Goal: Information Seeking & Learning: Learn about a topic

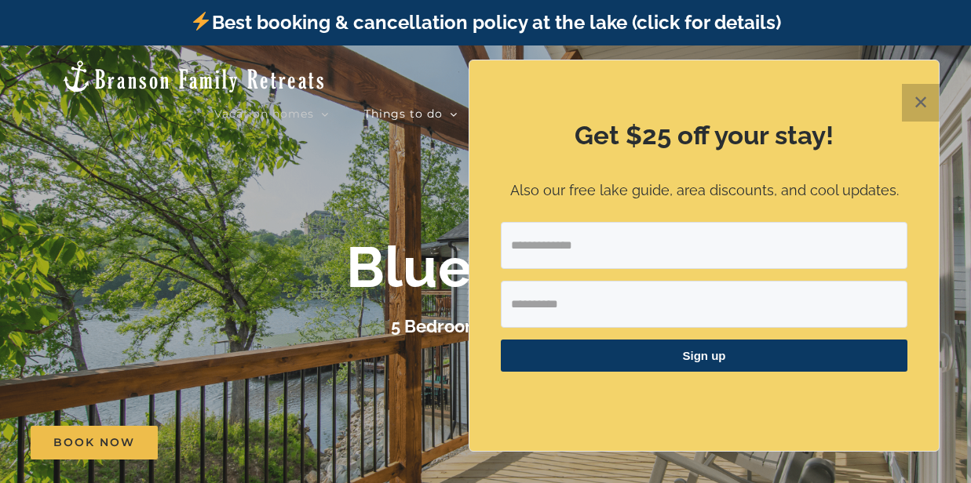
drag, startPoint x: 923, startPoint y: 97, endPoint x: 907, endPoint y: 113, distance: 22.2
click at [923, 98] on button "✕" at bounding box center [921, 103] width 38 height 38
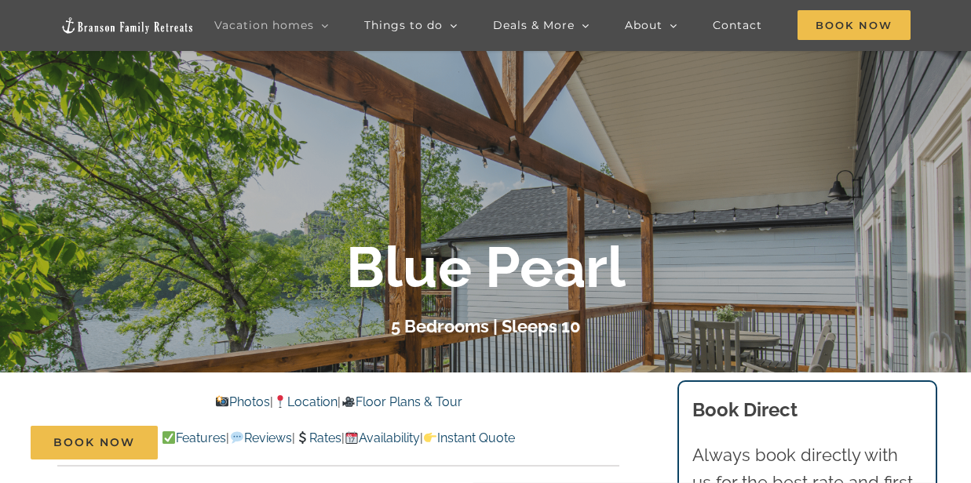
scroll to position [157, 0]
click at [241, 399] on link "Photos" at bounding box center [242, 401] width 55 height 15
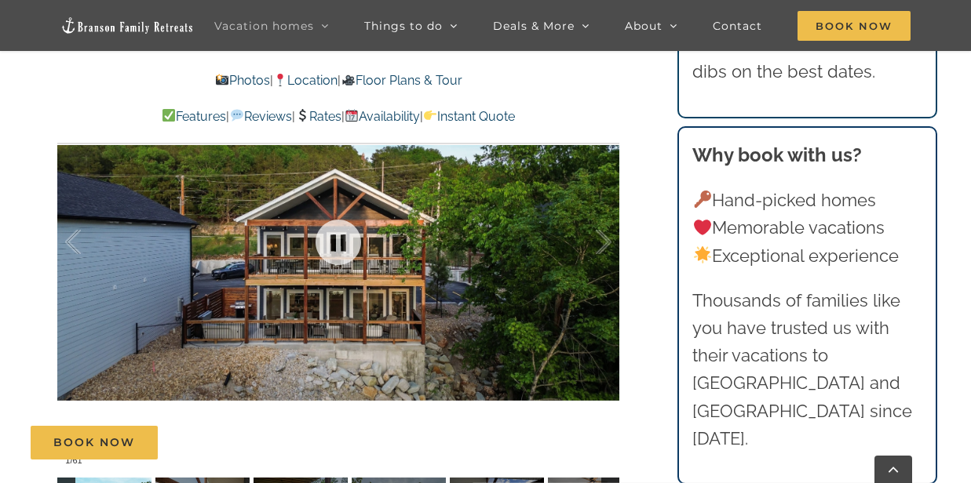
scroll to position [988, 0]
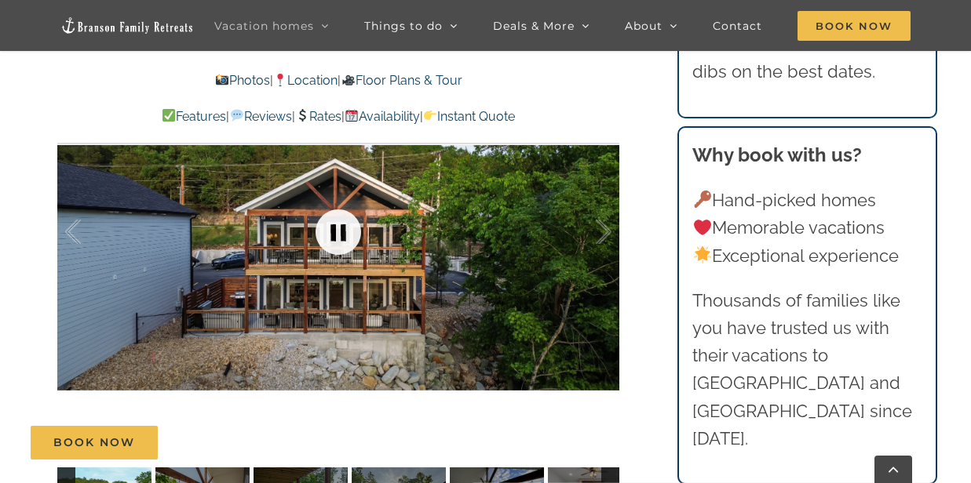
click at [343, 257] on link at bounding box center [338, 232] width 63 height 63
click at [605, 259] on div at bounding box center [587, 232] width 49 height 97
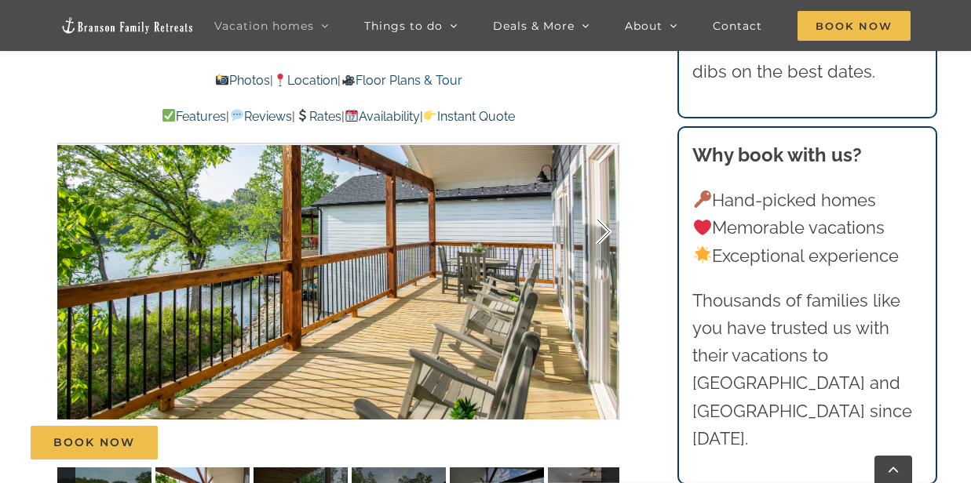
click at [607, 257] on div at bounding box center [587, 232] width 49 height 97
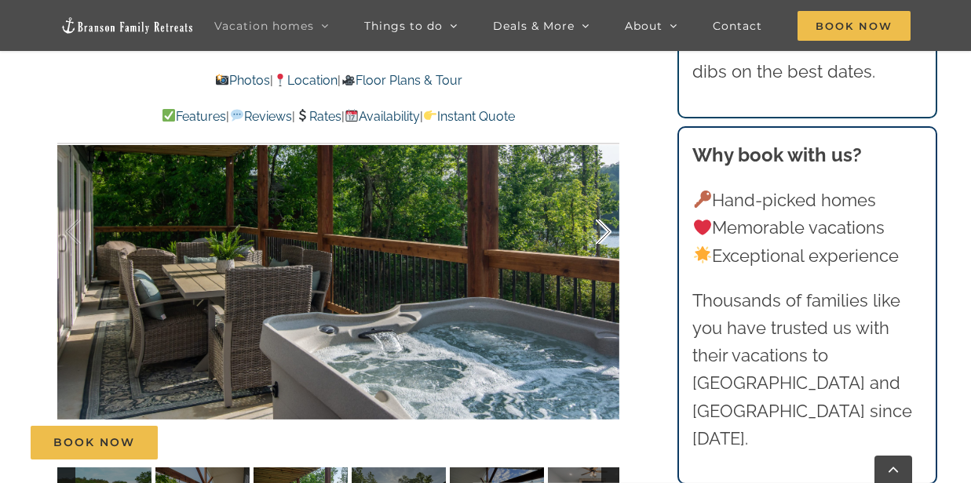
click at [606, 256] on div at bounding box center [587, 232] width 49 height 97
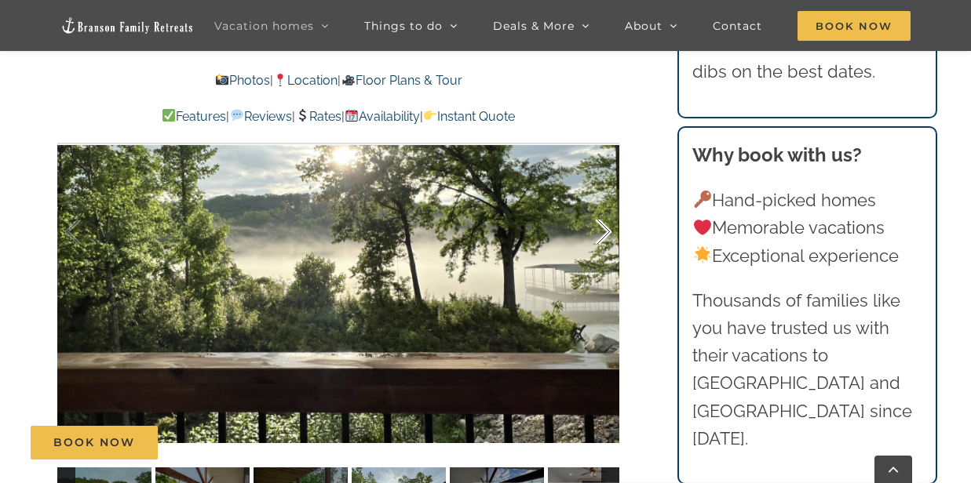
click at [605, 256] on div at bounding box center [587, 232] width 49 height 97
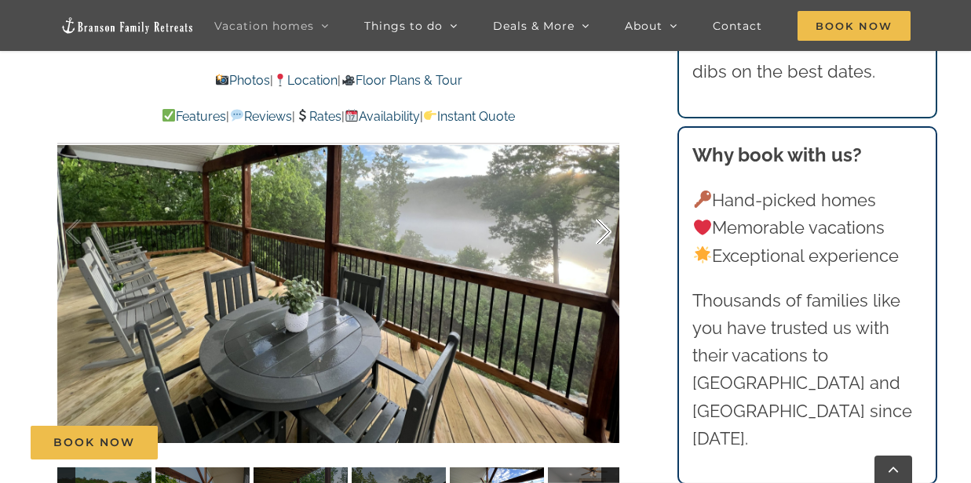
click at [606, 257] on div at bounding box center [587, 232] width 49 height 97
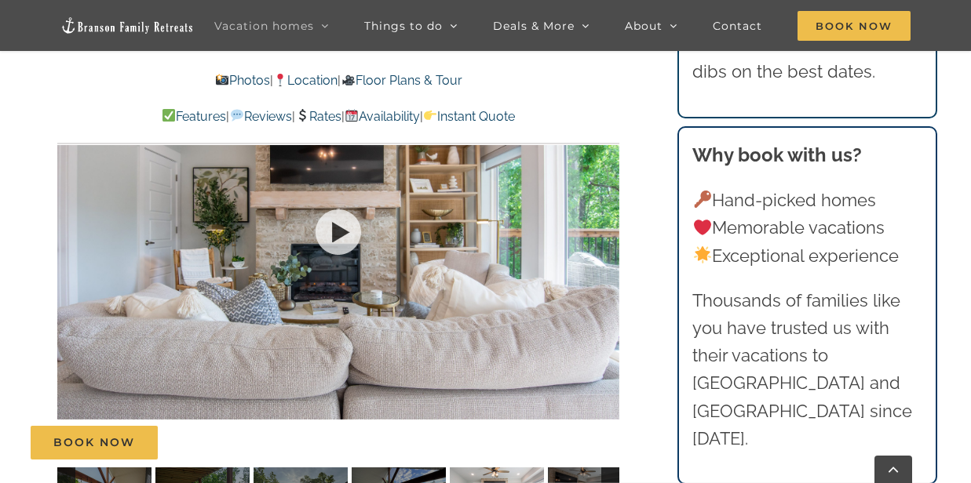
click at [606, 257] on div at bounding box center [338, 232] width 562 height 461
click at [606, 257] on div at bounding box center [587, 232] width 49 height 97
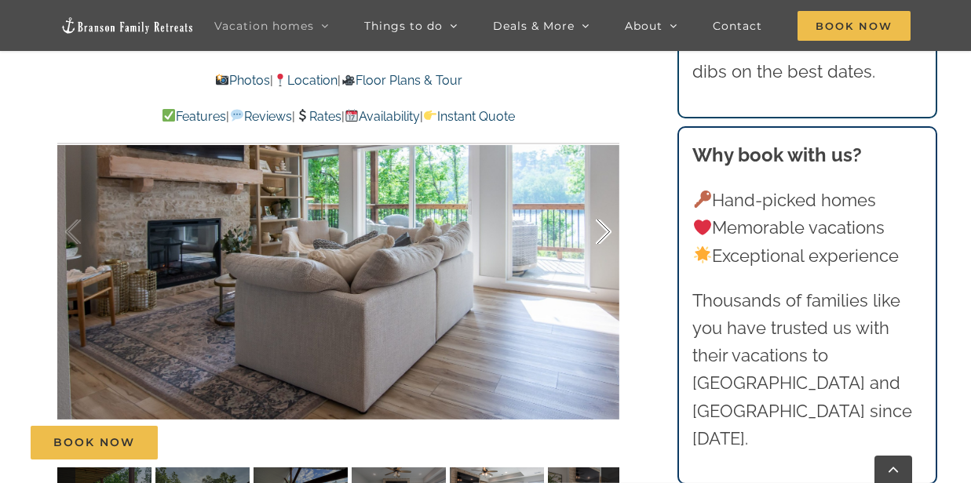
click at [606, 256] on div at bounding box center [587, 232] width 49 height 97
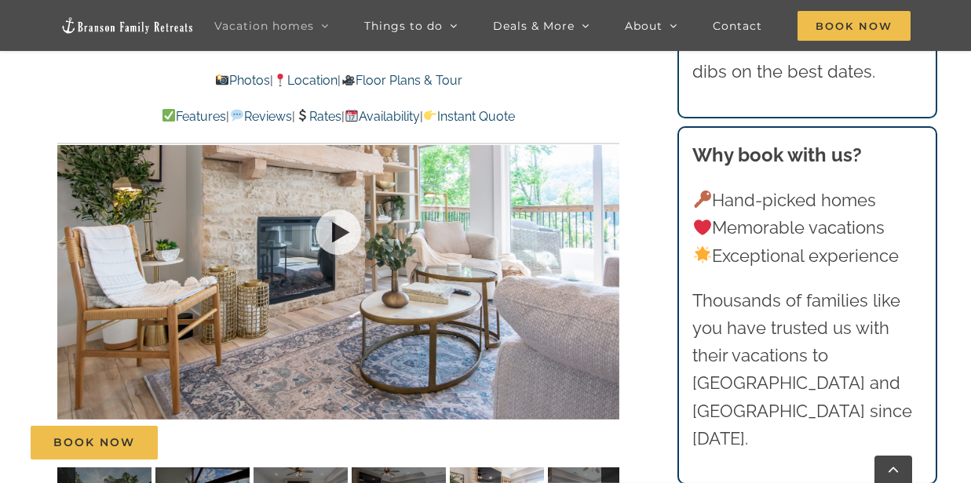
click at [606, 256] on div at bounding box center [338, 232] width 562 height 461
click at [606, 257] on div at bounding box center [587, 232] width 49 height 97
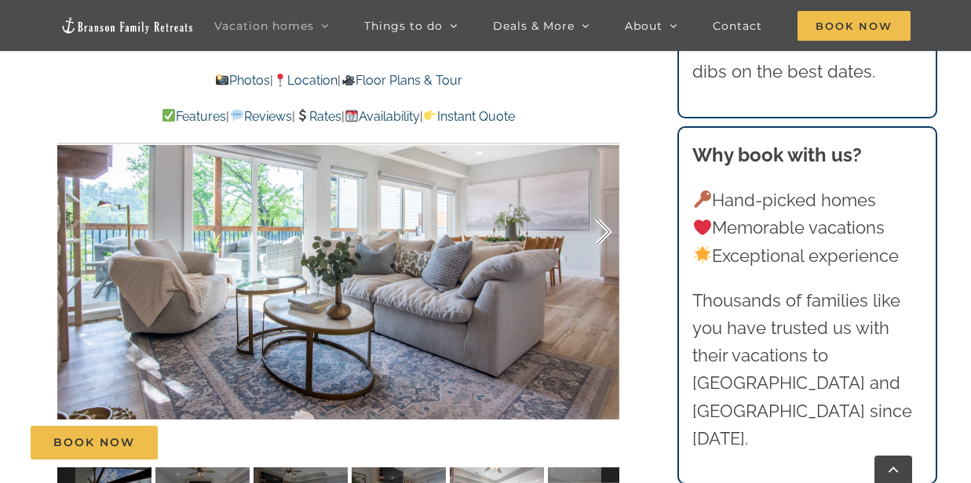
click at [603, 257] on div at bounding box center [587, 232] width 49 height 97
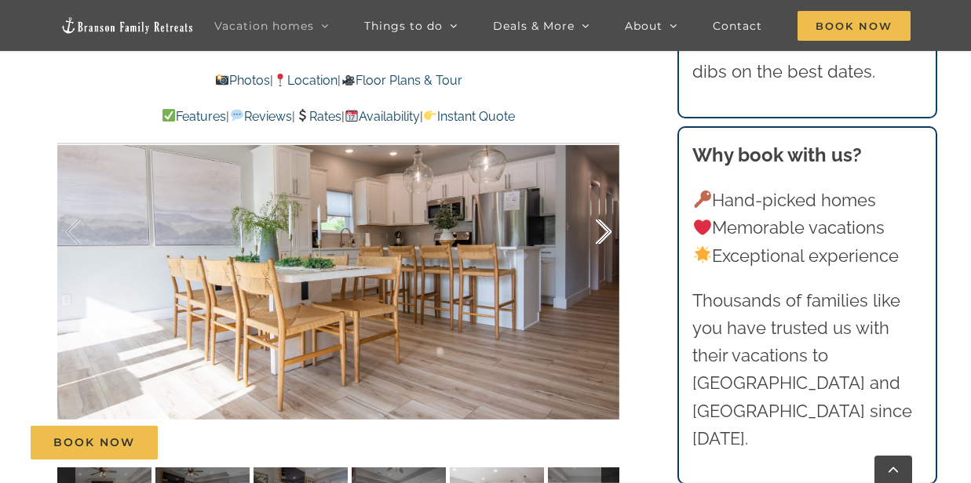
click at [604, 254] on div at bounding box center [587, 232] width 49 height 97
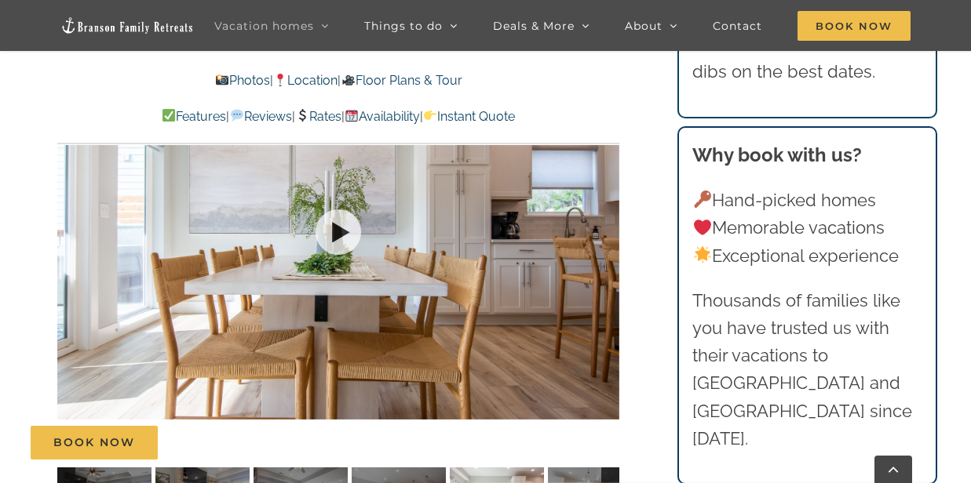
click at [604, 254] on div at bounding box center [338, 232] width 562 height 461
click at [607, 257] on div at bounding box center [587, 232] width 49 height 97
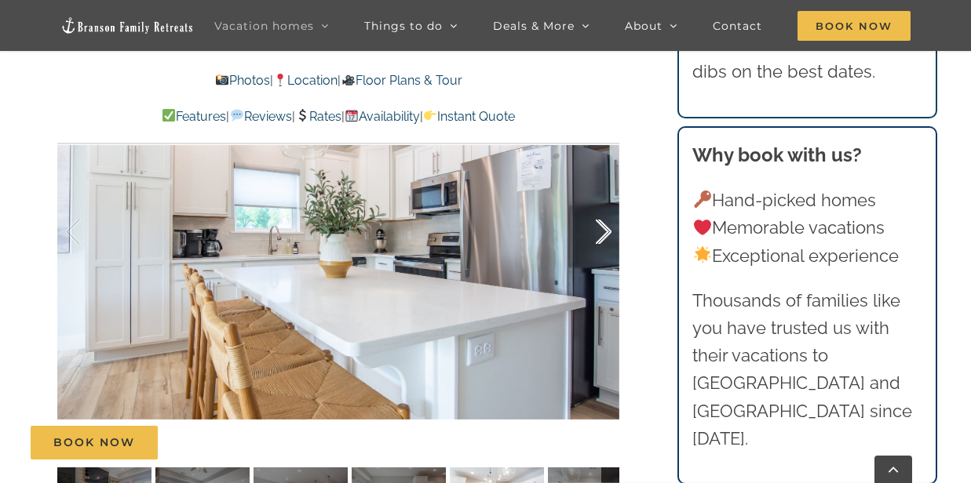
click at [602, 258] on div at bounding box center [587, 232] width 49 height 97
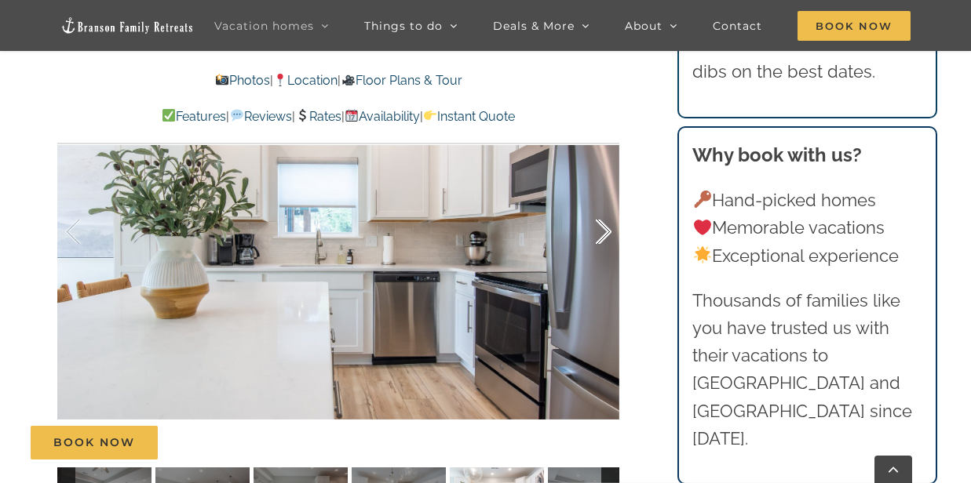
click at [602, 258] on div at bounding box center [587, 232] width 49 height 97
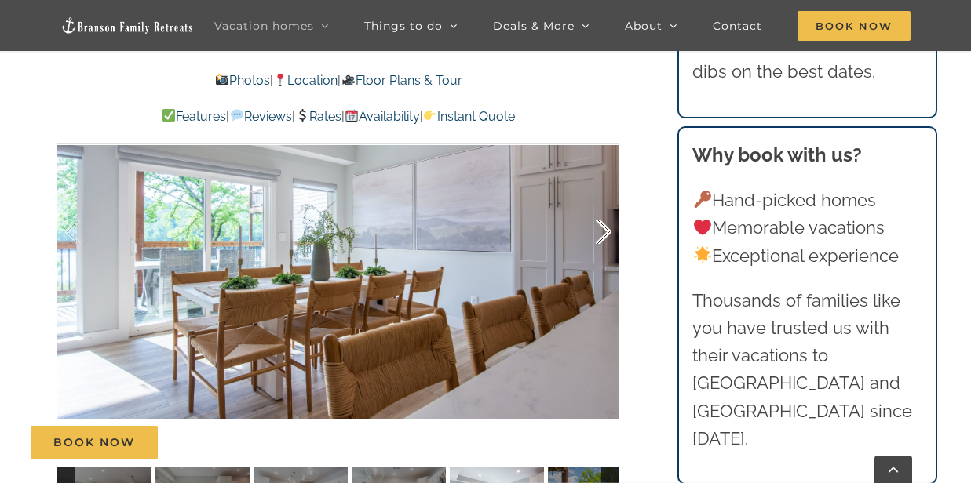
click at [602, 258] on div at bounding box center [587, 232] width 49 height 97
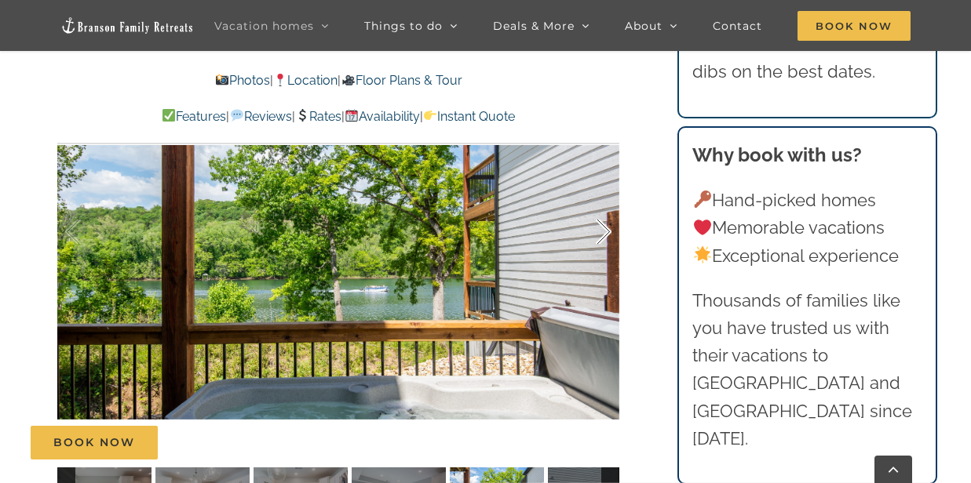
click at [606, 258] on div at bounding box center [587, 232] width 49 height 97
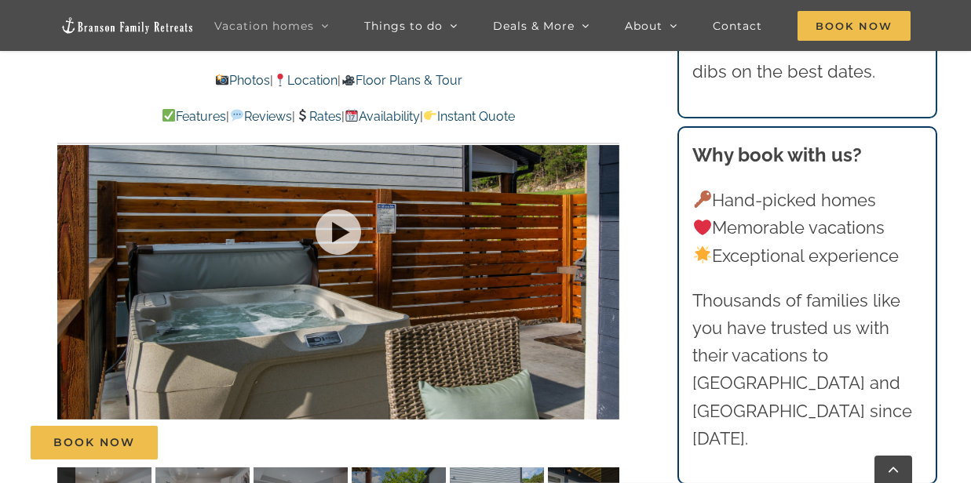
click at [606, 258] on div at bounding box center [338, 232] width 562 height 461
click at [606, 258] on div at bounding box center [587, 232] width 49 height 97
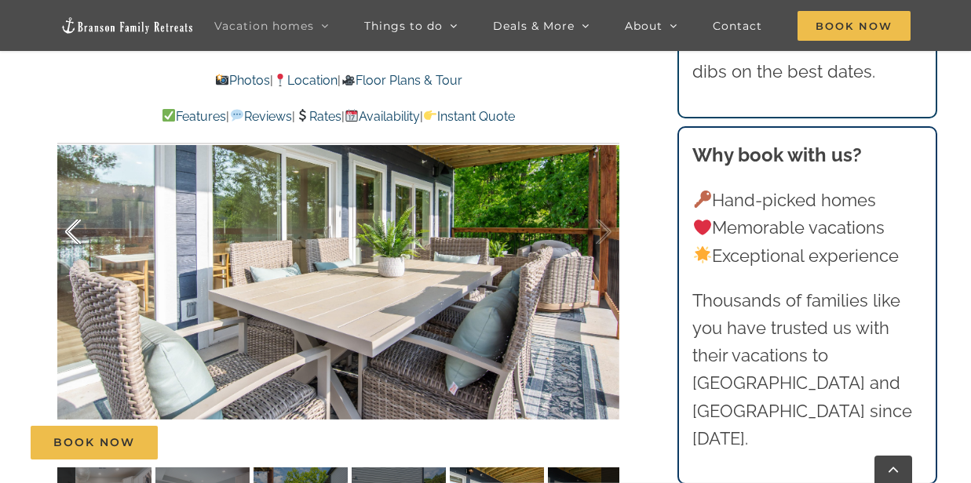
click at [65, 258] on div at bounding box center [89, 232] width 49 height 97
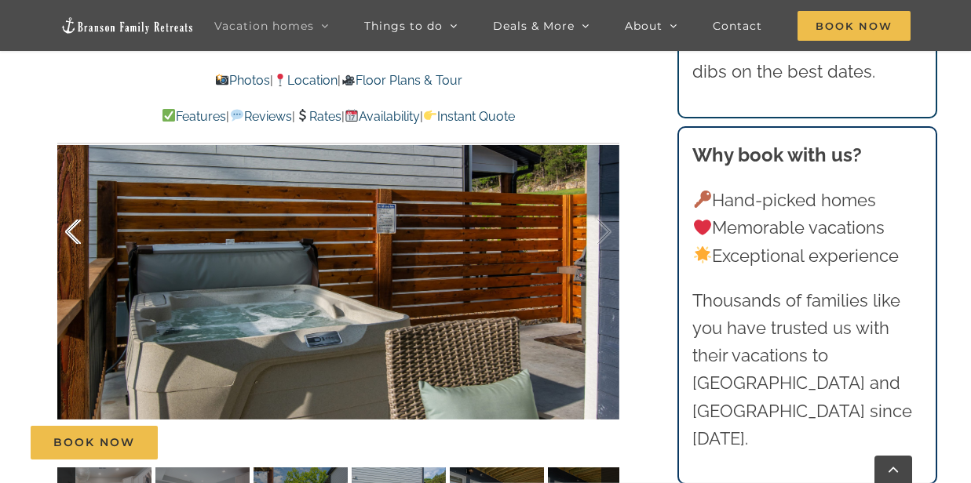
click at [67, 259] on div at bounding box center [89, 232] width 49 height 97
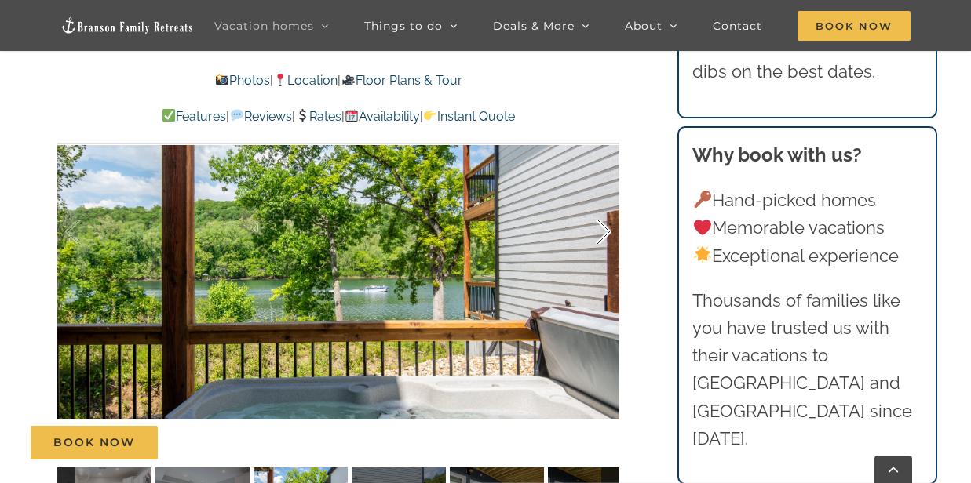
click at [607, 257] on div at bounding box center [587, 232] width 49 height 97
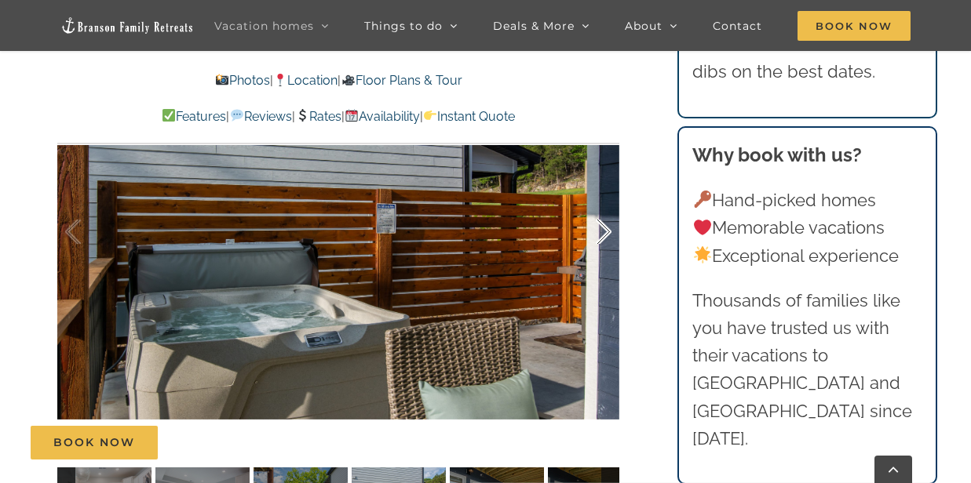
click at [607, 257] on div at bounding box center [587, 232] width 49 height 97
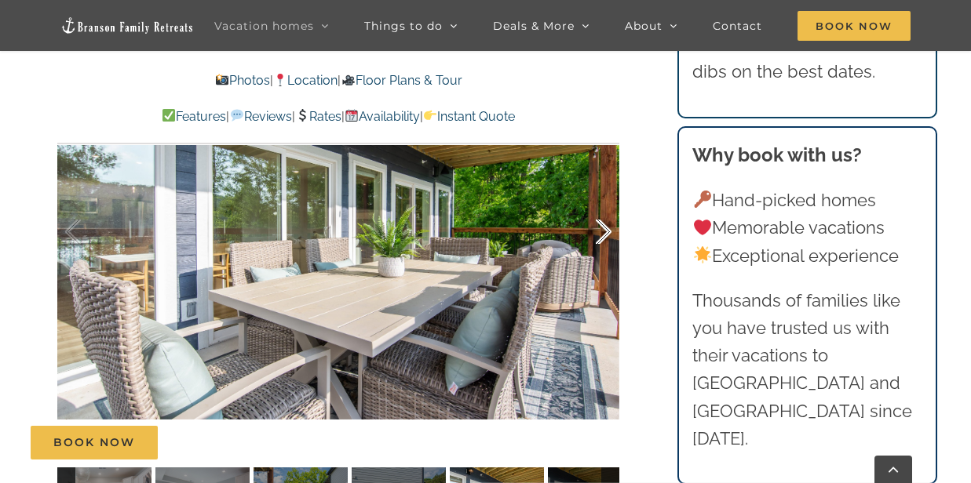
click at [607, 253] on div at bounding box center [587, 232] width 49 height 97
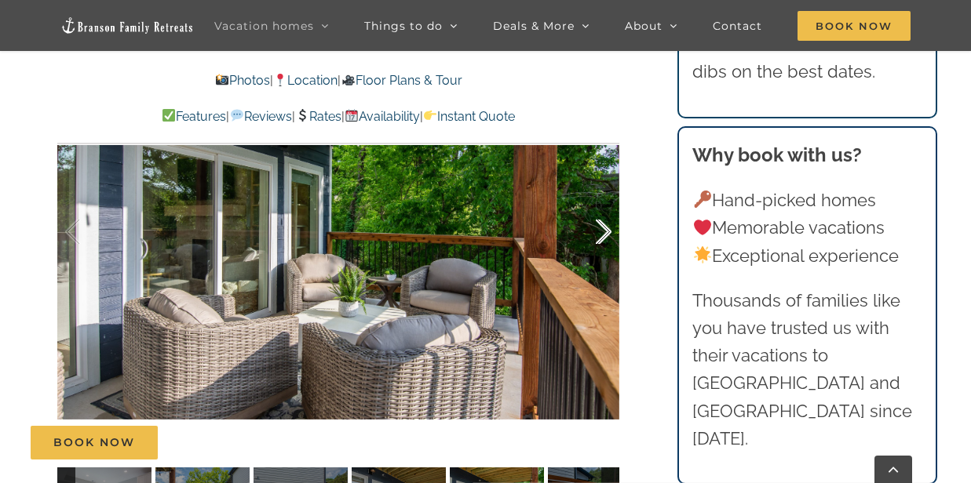
click at [603, 260] on div at bounding box center [587, 232] width 49 height 97
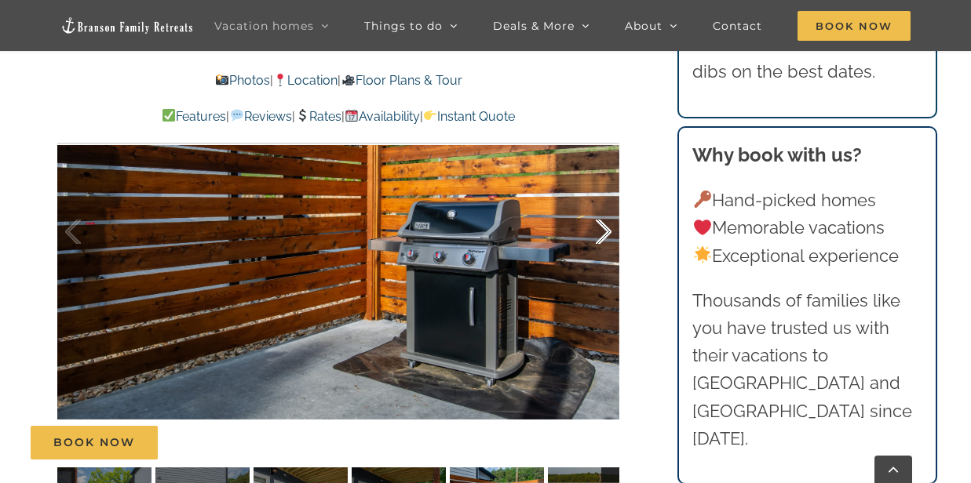
click at [603, 260] on div at bounding box center [587, 232] width 49 height 97
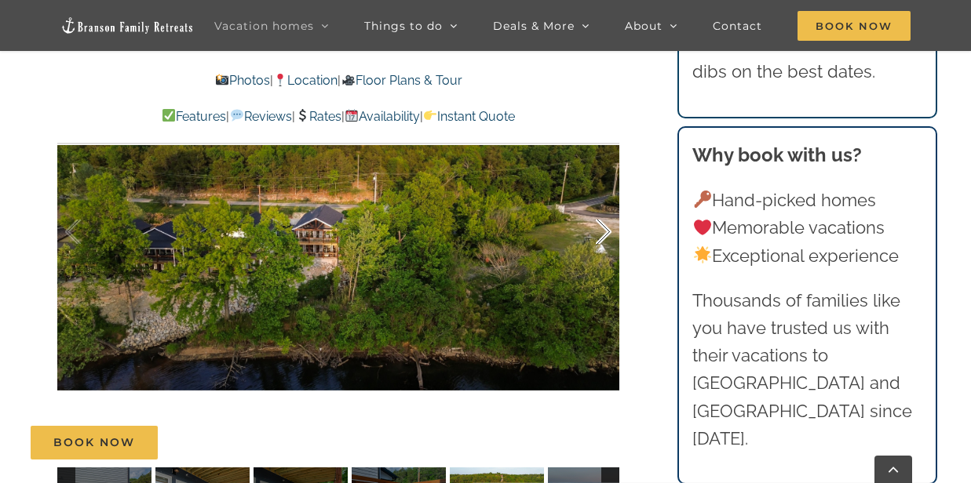
click at [605, 257] on div at bounding box center [587, 232] width 49 height 97
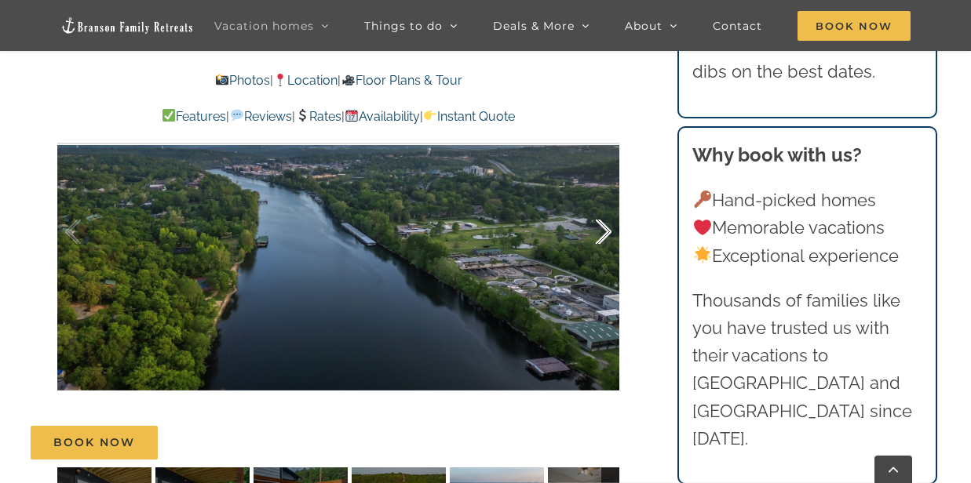
click at [605, 257] on div at bounding box center [587, 232] width 49 height 97
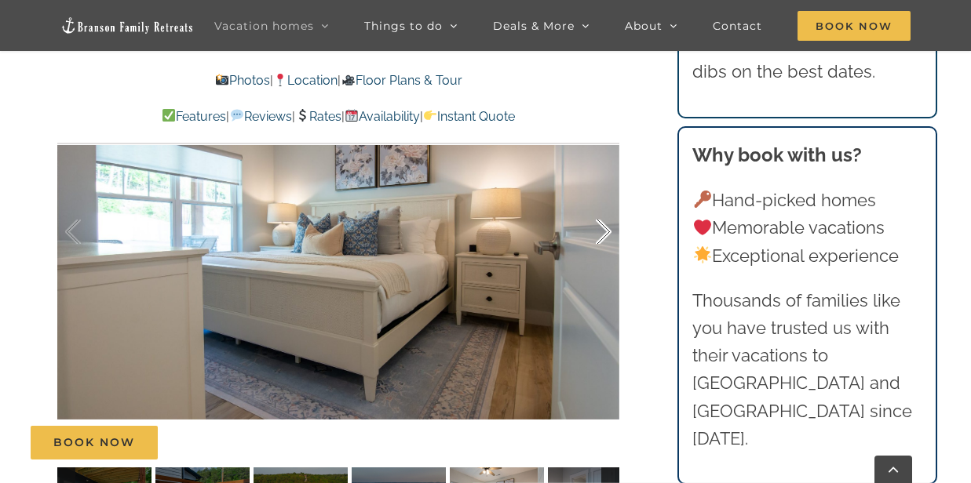
click at [605, 255] on div at bounding box center [587, 232] width 49 height 97
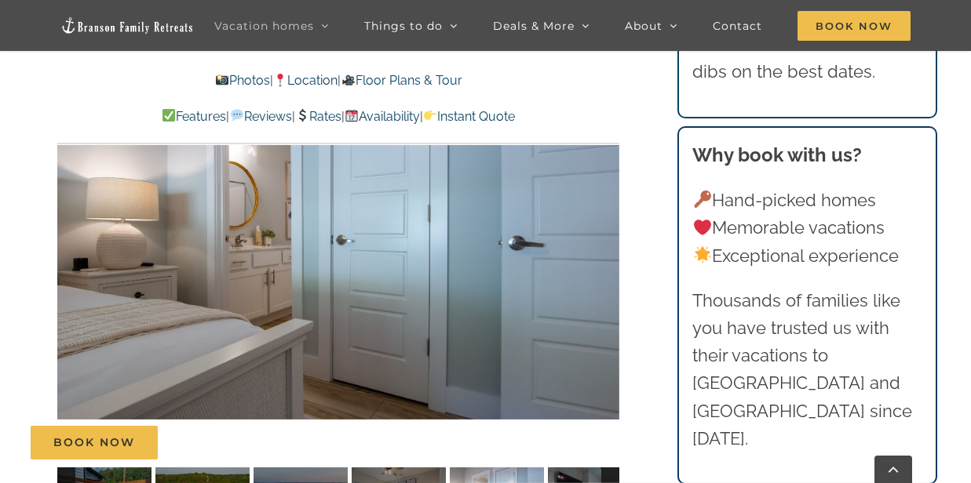
click at [605, 255] on div "23 / 61" at bounding box center [338, 232] width 562 height 461
click at [605, 256] on div at bounding box center [587, 232] width 49 height 97
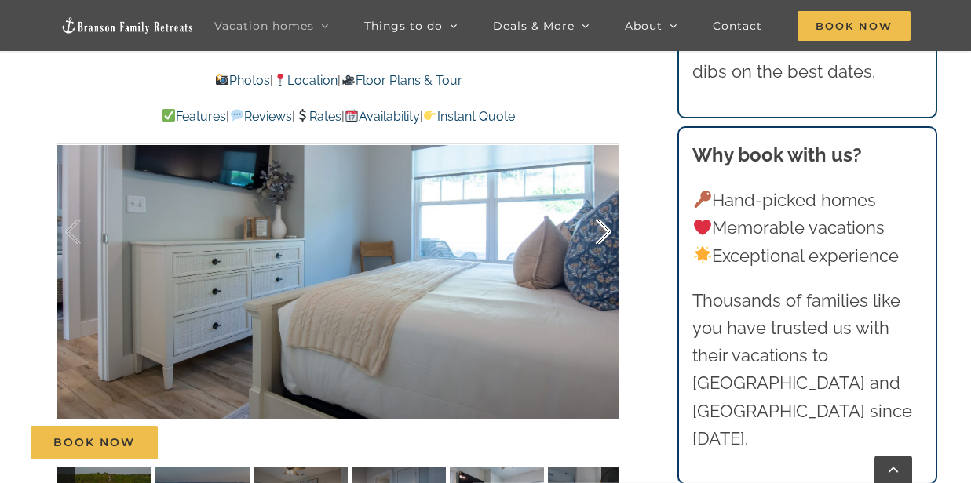
click at [610, 257] on div at bounding box center [587, 232] width 49 height 97
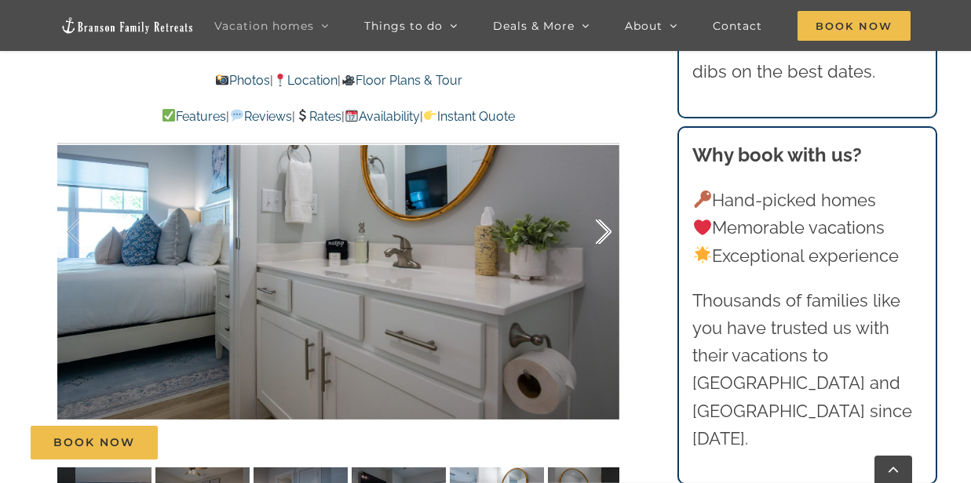
click at [606, 256] on div at bounding box center [587, 232] width 49 height 97
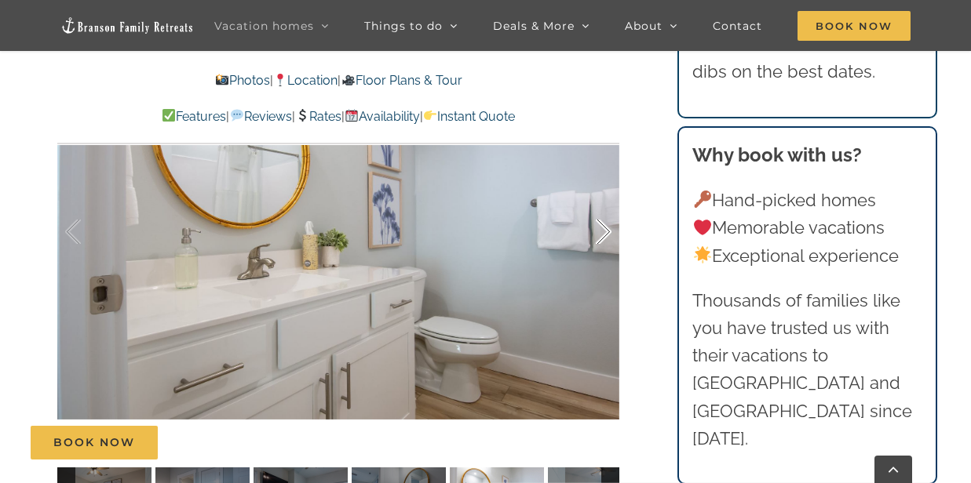
click at [610, 251] on div at bounding box center [587, 232] width 49 height 97
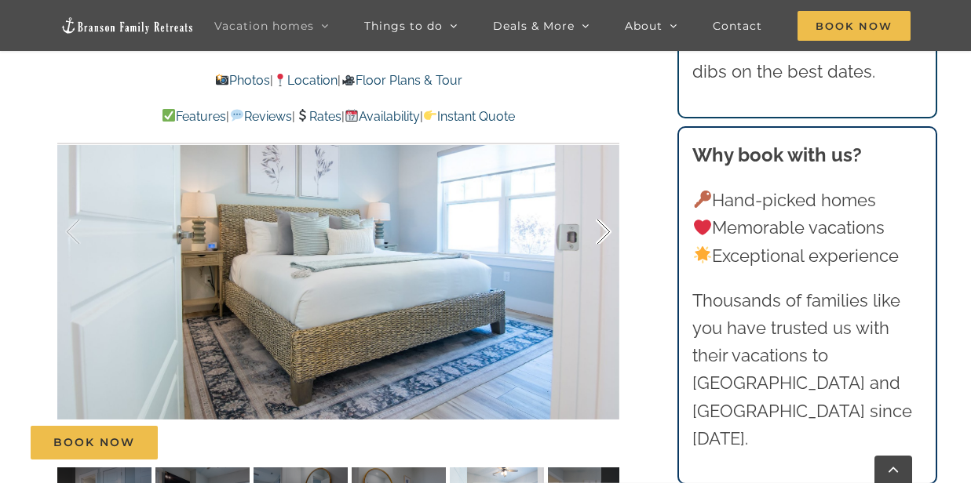
click at [605, 253] on div at bounding box center [587, 232] width 49 height 97
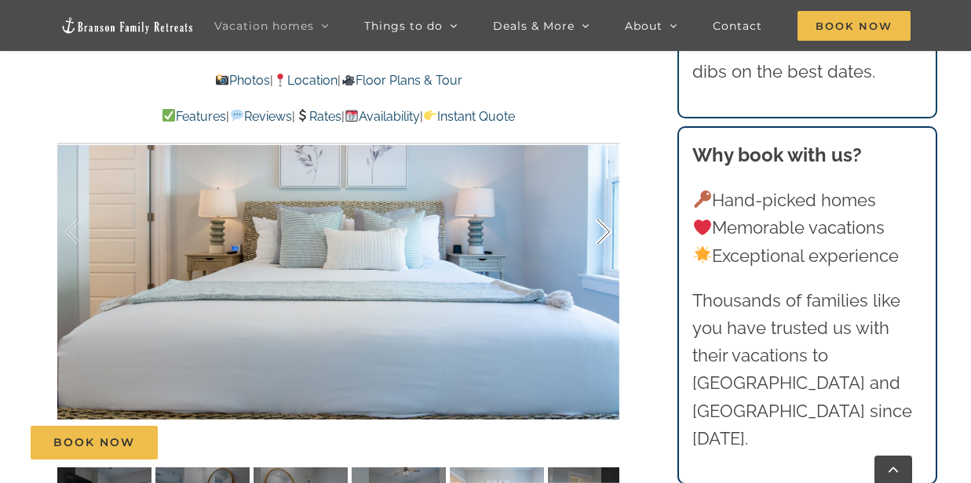
click at [605, 253] on div at bounding box center [587, 232] width 49 height 97
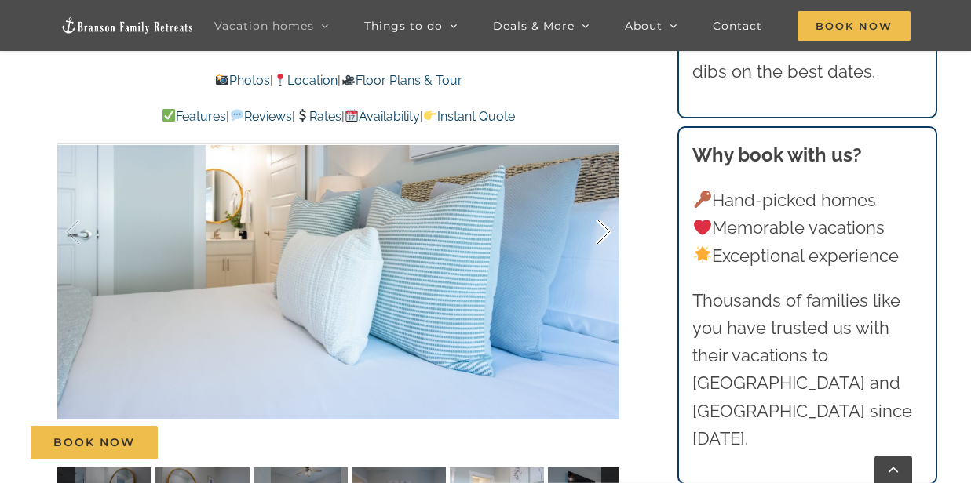
click at [605, 253] on div at bounding box center [587, 232] width 49 height 97
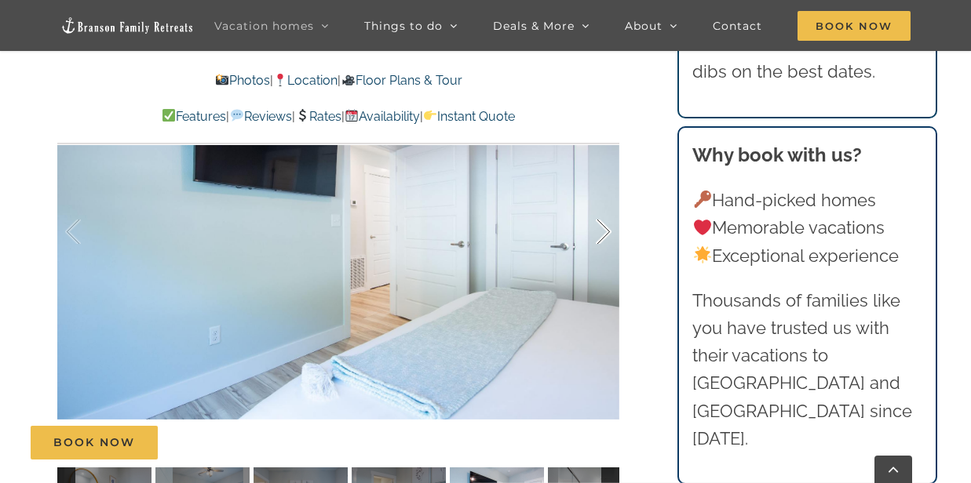
click at [605, 253] on div at bounding box center [587, 232] width 49 height 97
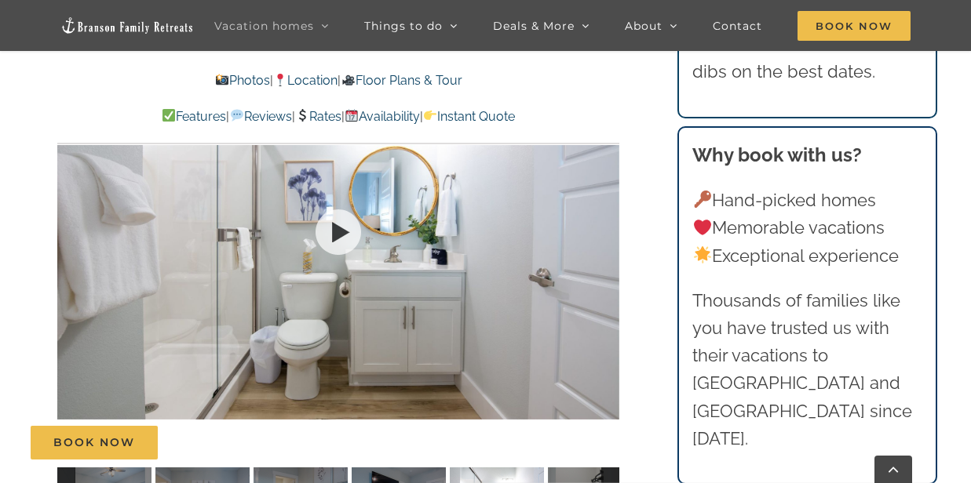
click at [605, 253] on div at bounding box center [338, 232] width 562 height 461
click at [605, 253] on div at bounding box center [587, 232] width 49 height 97
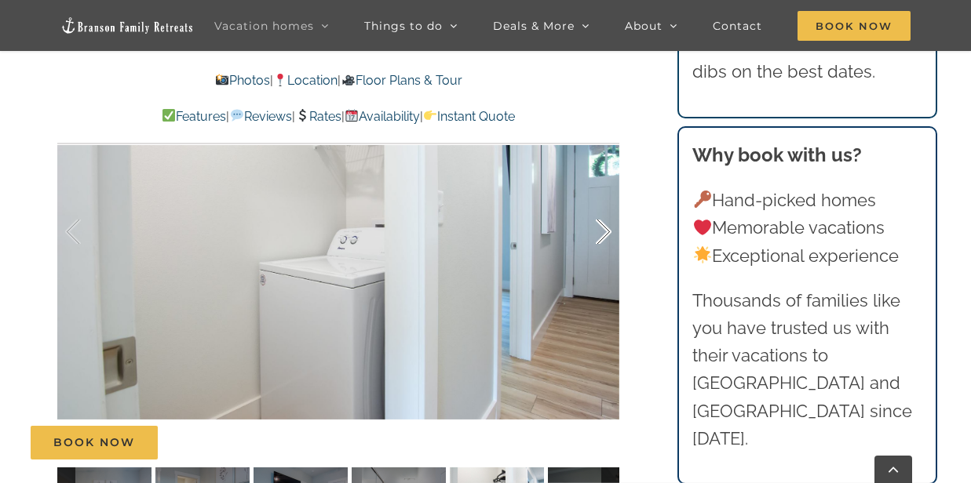
click at [604, 256] on div at bounding box center [587, 232] width 49 height 97
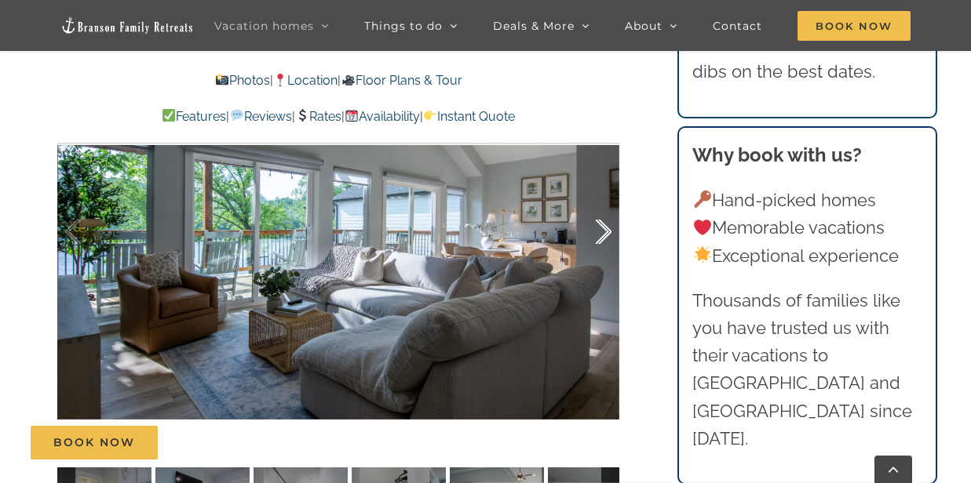
click at [608, 257] on div at bounding box center [587, 232] width 49 height 97
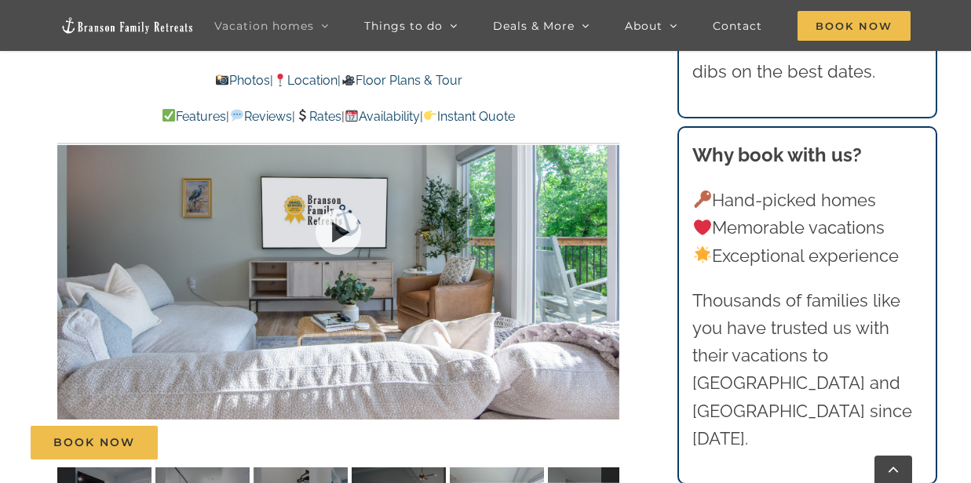
click at [608, 257] on div "34 / 61" at bounding box center [338, 232] width 562 height 461
click at [608, 257] on div at bounding box center [587, 232] width 49 height 97
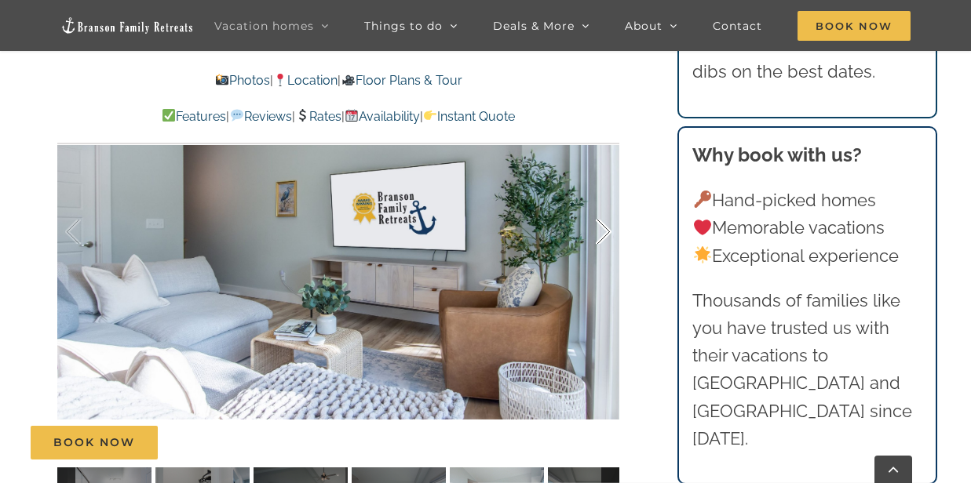
click at [608, 257] on div at bounding box center [587, 232] width 49 height 97
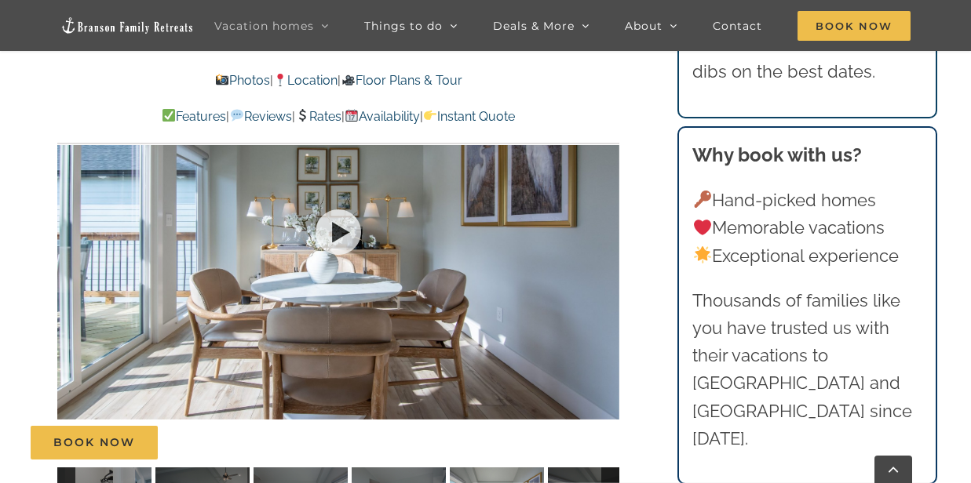
click at [608, 257] on div at bounding box center [338, 232] width 562 height 461
click at [608, 257] on div at bounding box center [587, 232] width 49 height 97
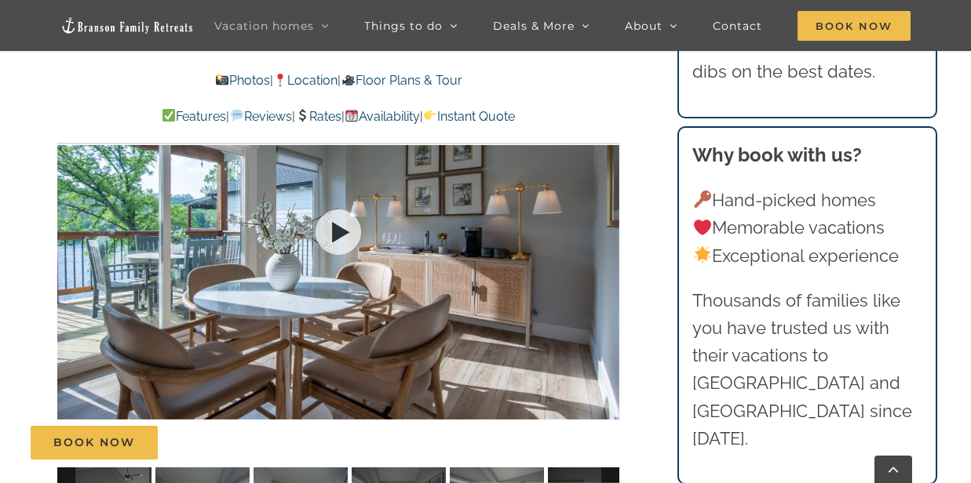
click at [608, 257] on div at bounding box center [338, 232] width 562 height 461
click at [608, 257] on div at bounding box center [587, 232] width 49 height 97
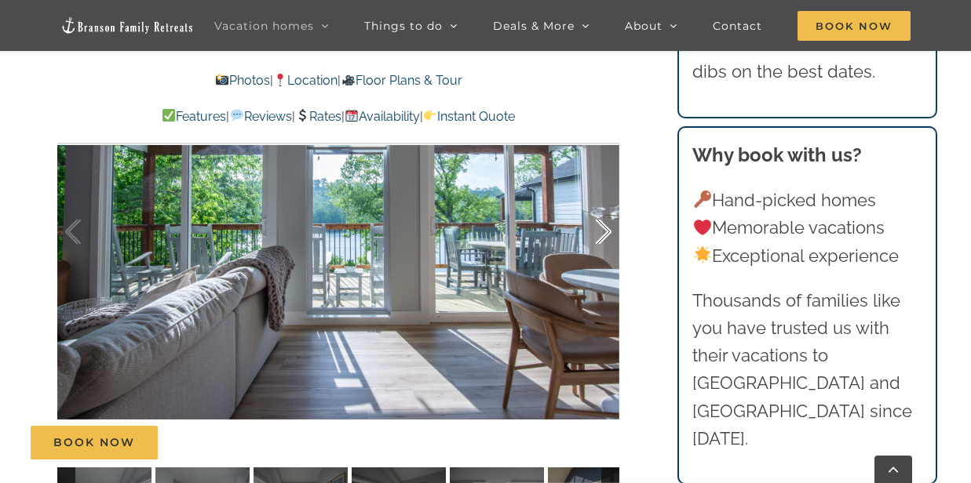
click at [608, 257] on div at bounding box center [587, 232] width 49 height 97
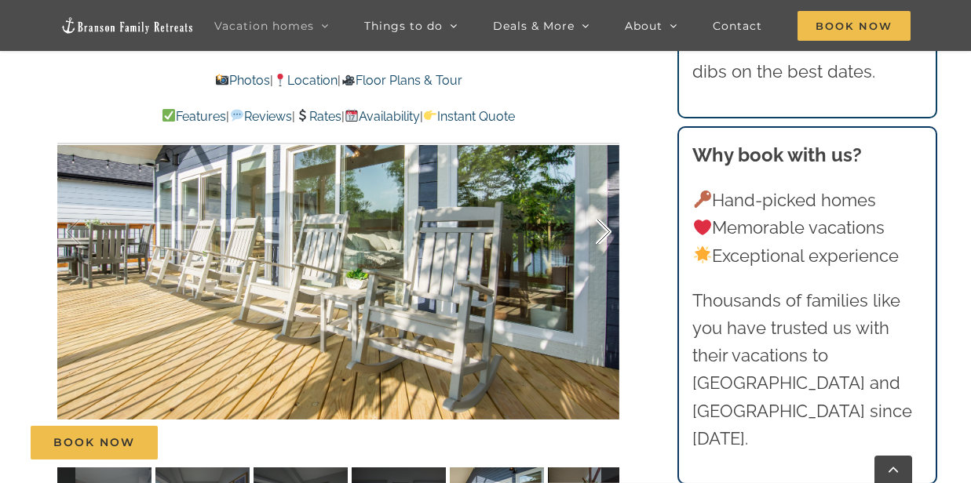
click at [605, 259] on div at bounding box center [587, 232] width 49 height 97
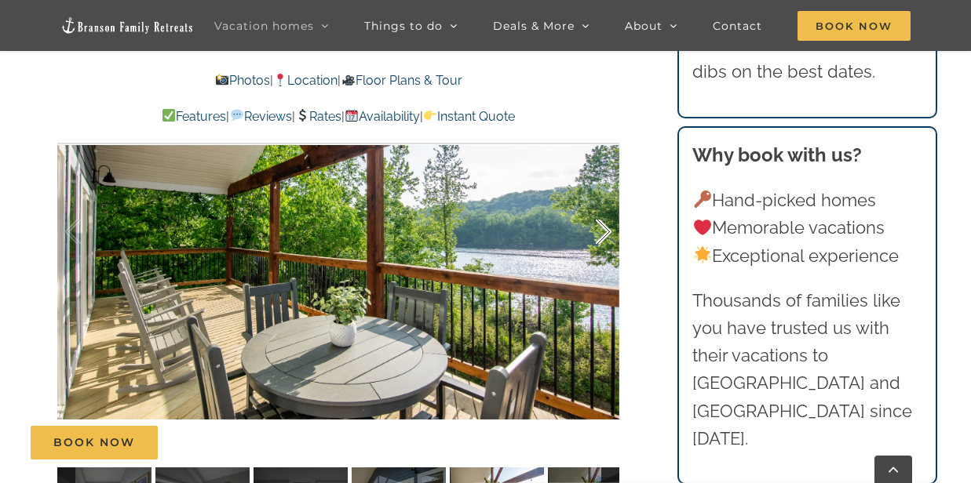
click at [606, 255] on div at bounding box center [587, 232] width 49 height 97
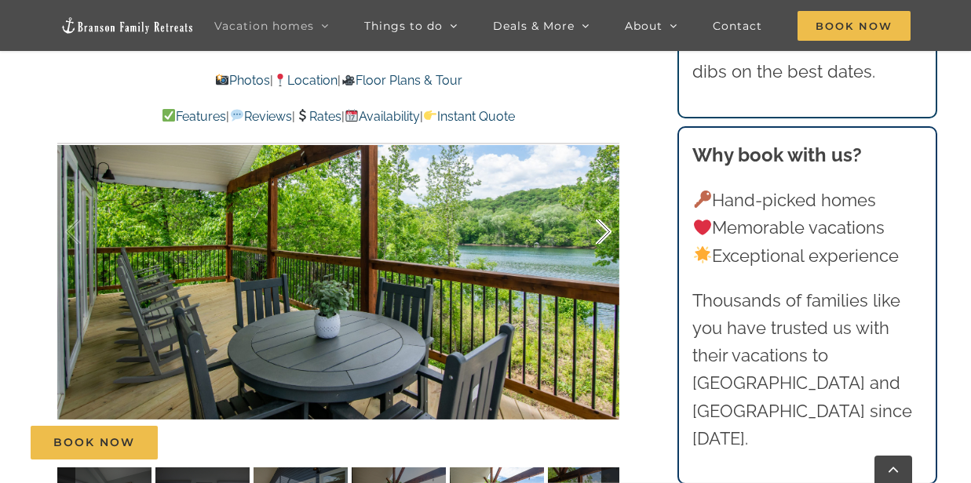
click at [606, 255] on div at bounding box center [587, 232] width 49 height 97
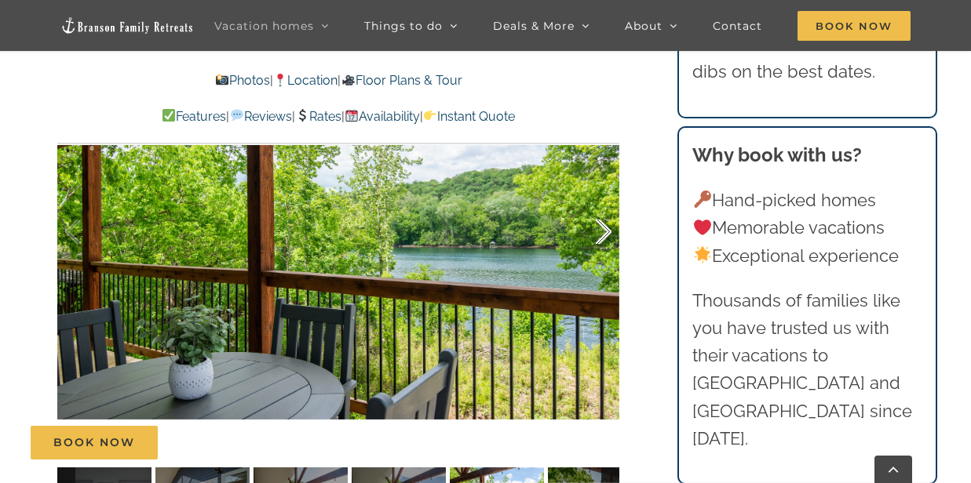
click at [606, 255] on div at bounding box center [587, 232] width 49 height 97
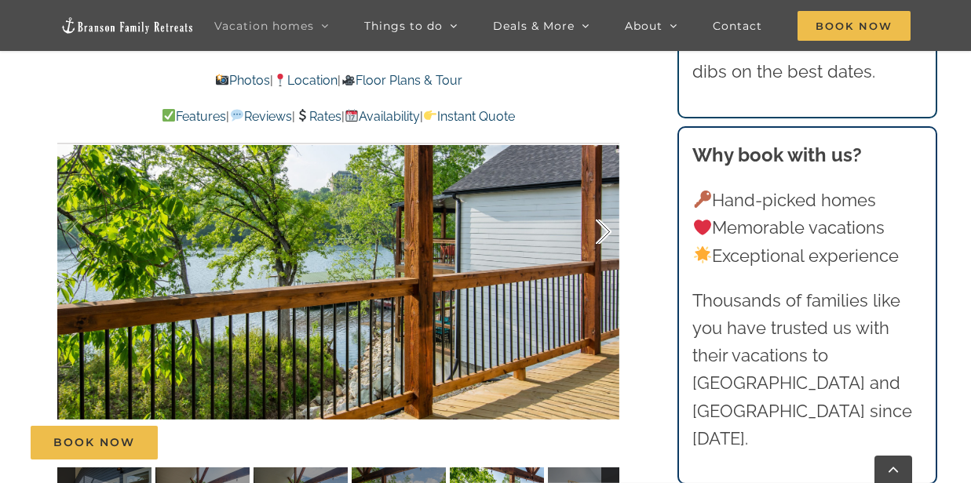
click at [606, 255] on div at bounding box center [587, 232] width 49 height 97
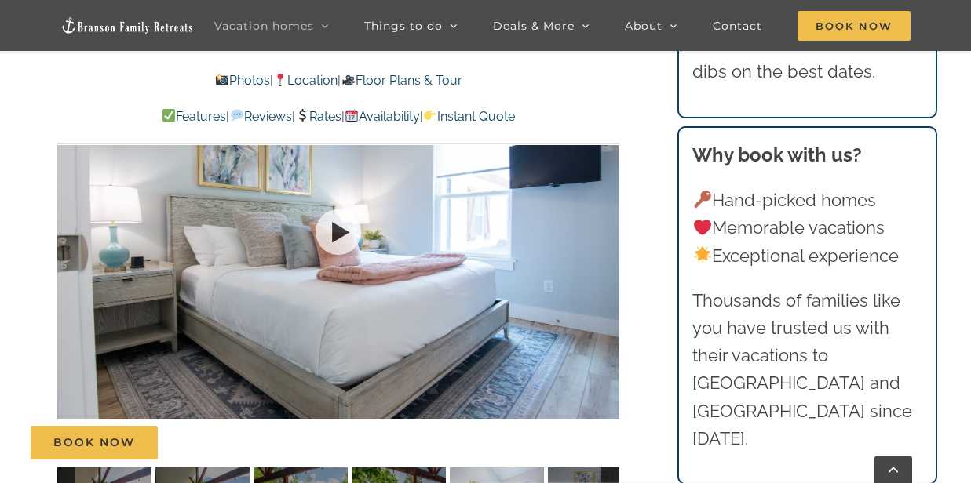
click at [606, 255] on div at bounding box center [338, 232] width 562 height 461
click at [606, 255] on div at bounding box center [587, 232] width 49 height 97
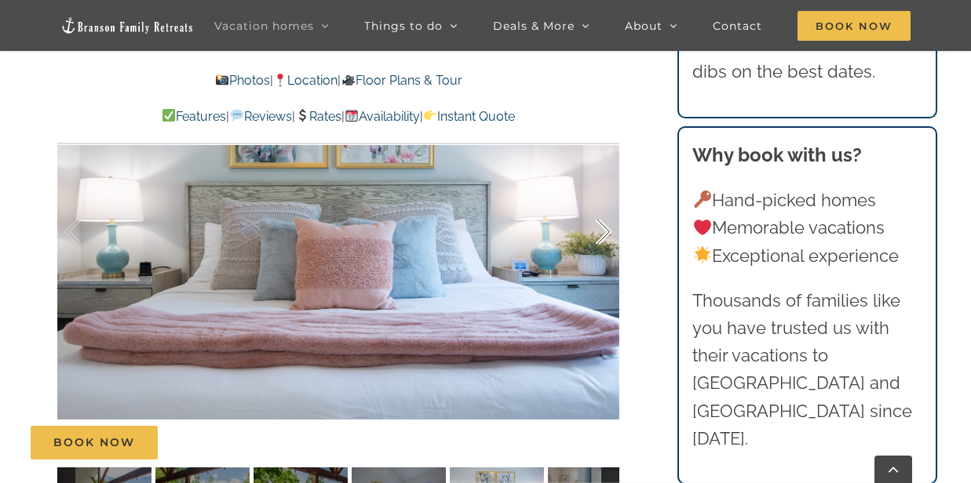
click at [606, 255] on div at bounding box center [587, 232] width 49 height 97
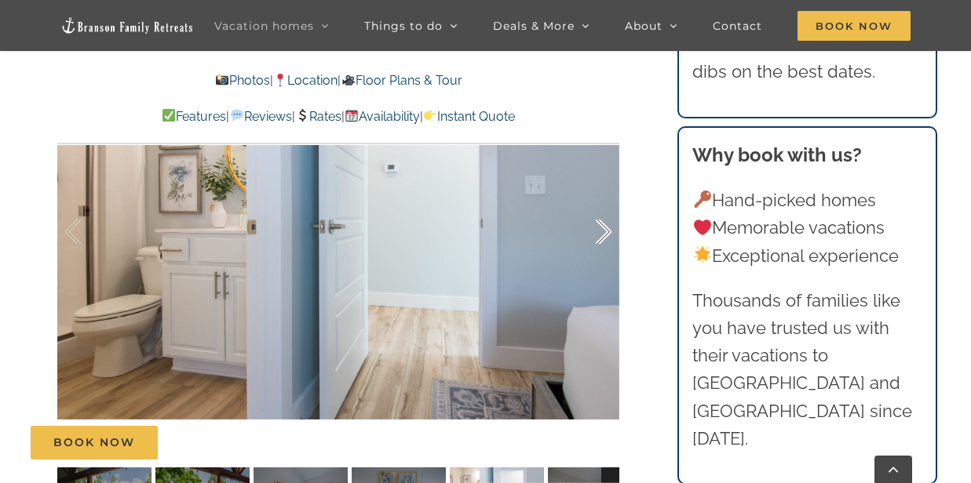
click at [611, 250] on div at bounding box center [587, 232] width 49 height 97
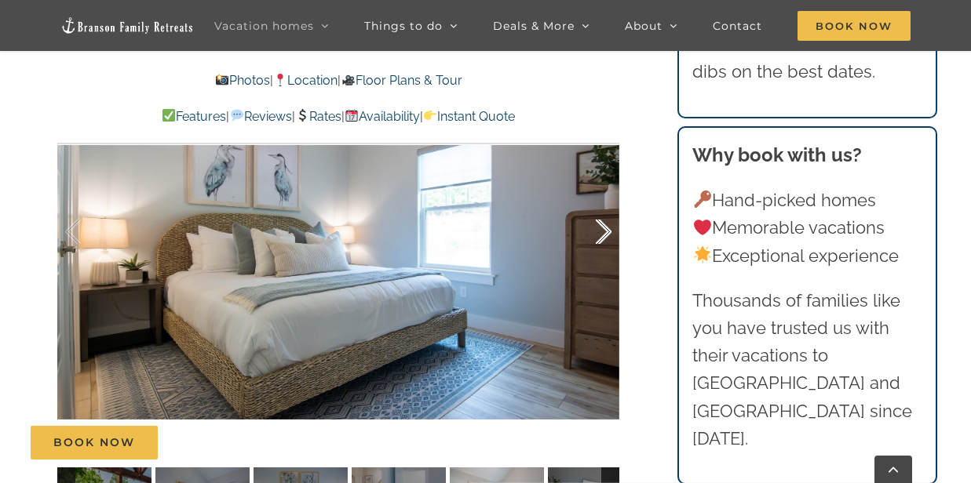
click at [603, 260] on div at bounding box center [587, 232] width 49 height 97
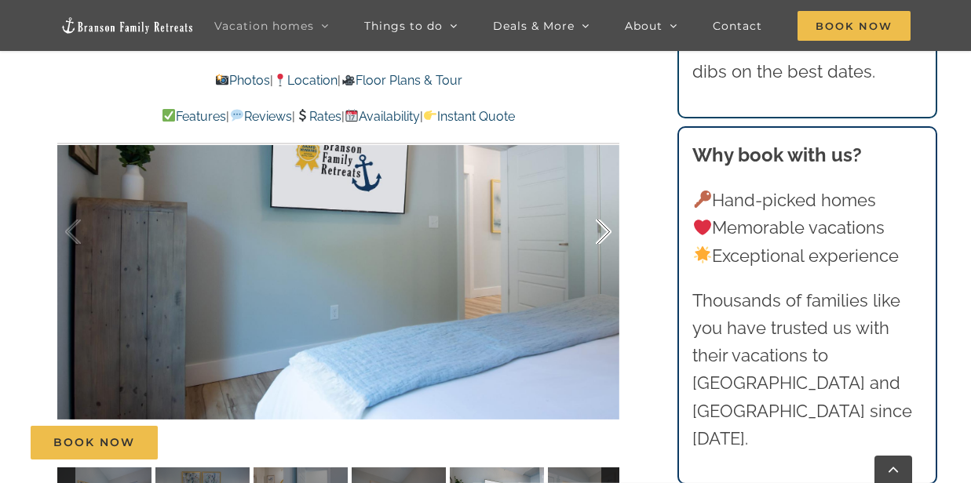
click at [603, 260] on div at bounding box center [587, 232] width 49 height 97
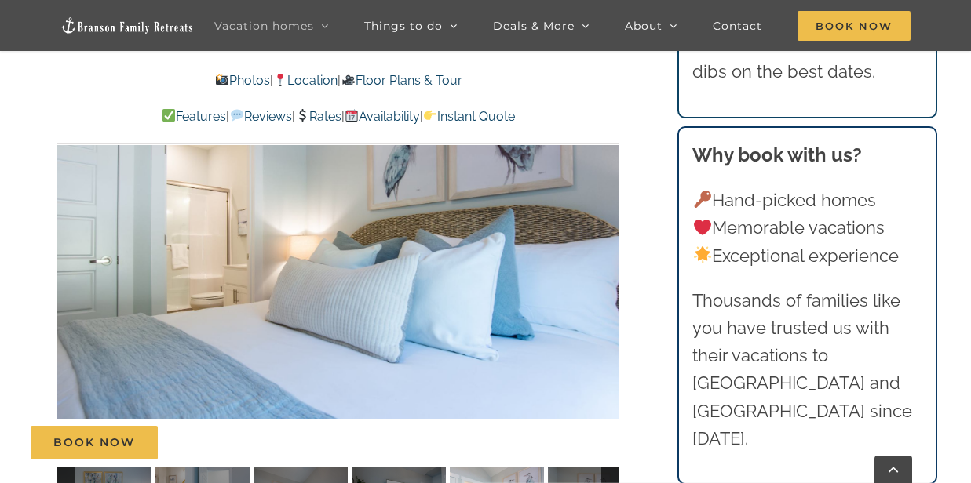
click at [603, 260] on div "49 / 61" at bounding box center [338, 232] width 562 height 461
click at [603, 260] on div at bounding box center [587, 232] width 49 height 97
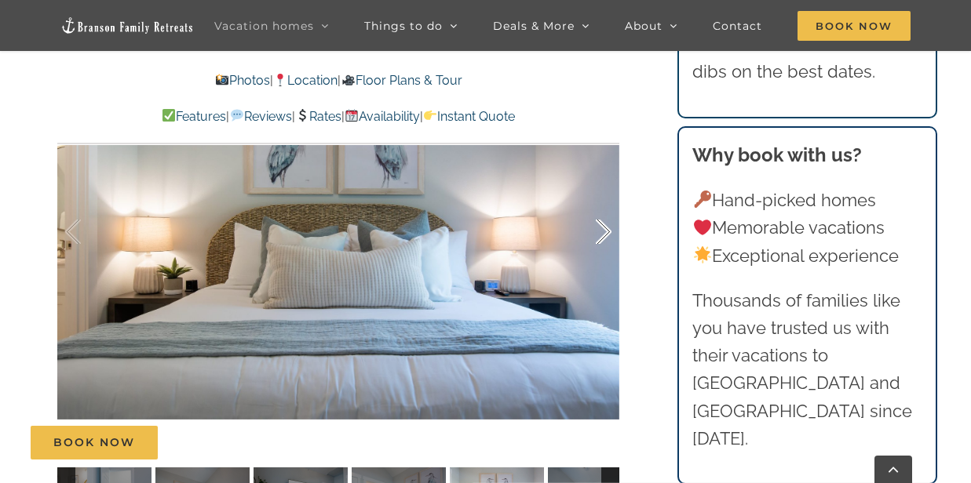
click at [603, 260] on div at bounding box center [587, 232] width 49 height 97
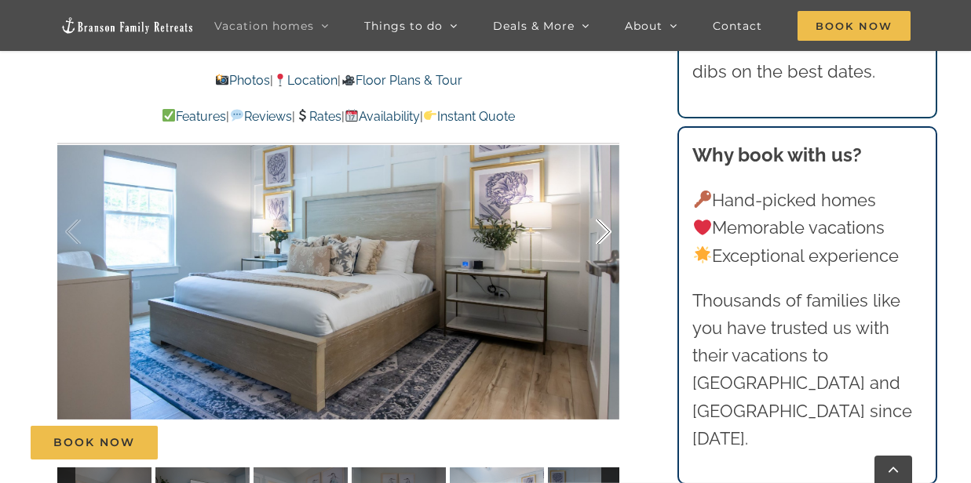
click at [603, 260] on div at bounding box center [587, 232] width 49 height 97
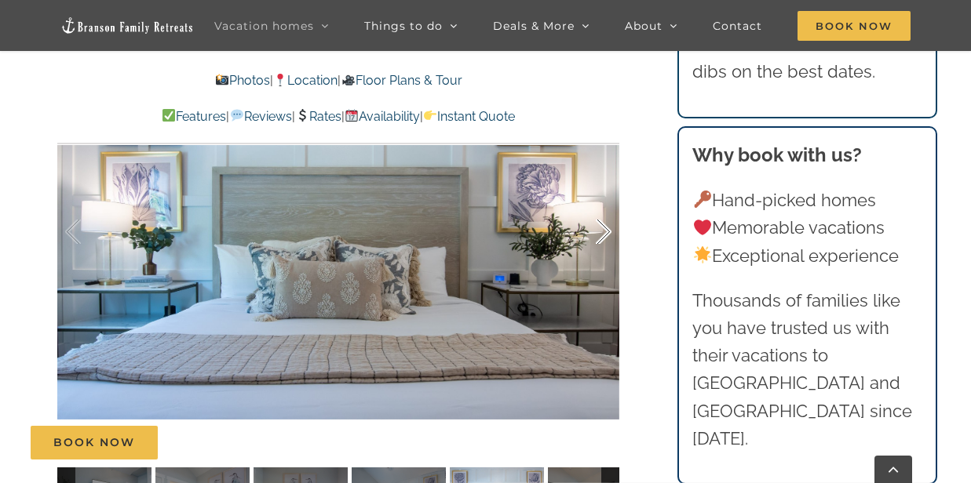
click at [603, 260] on div at bounding box center [587, 232] width 49 height 97
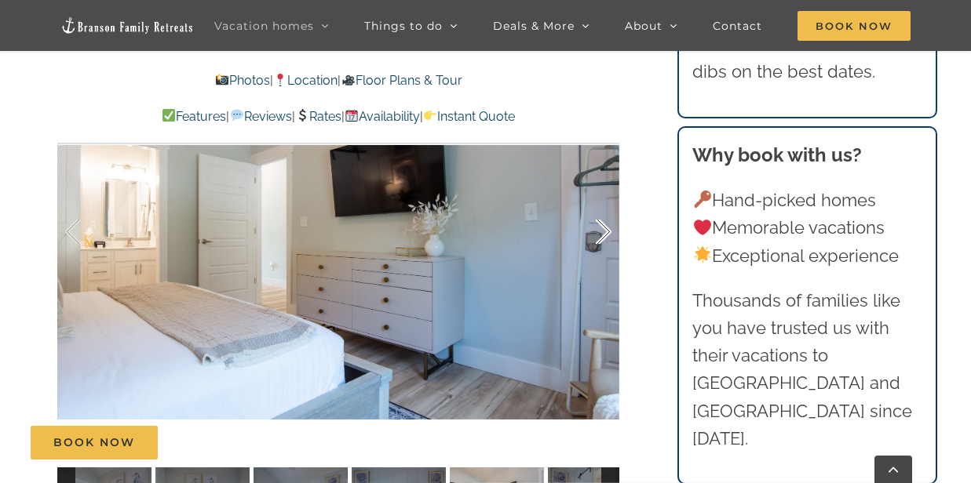
click at [602, 260] on div at bounding box center [587, 232] width 49 height 97
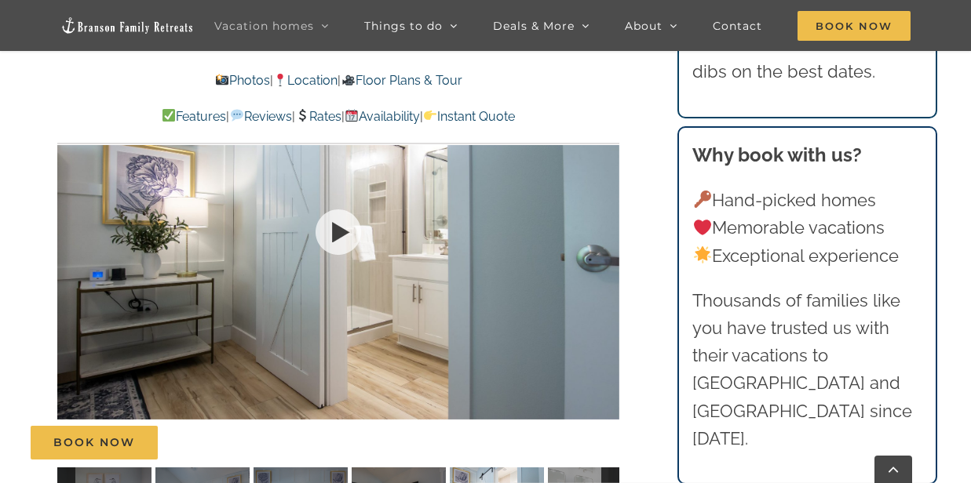
click at [602, 260] on div at bounding box center [338, 232] width 562 height 461
click at [602, 258] on div at bounding box center [587, 232] width 49 height 97
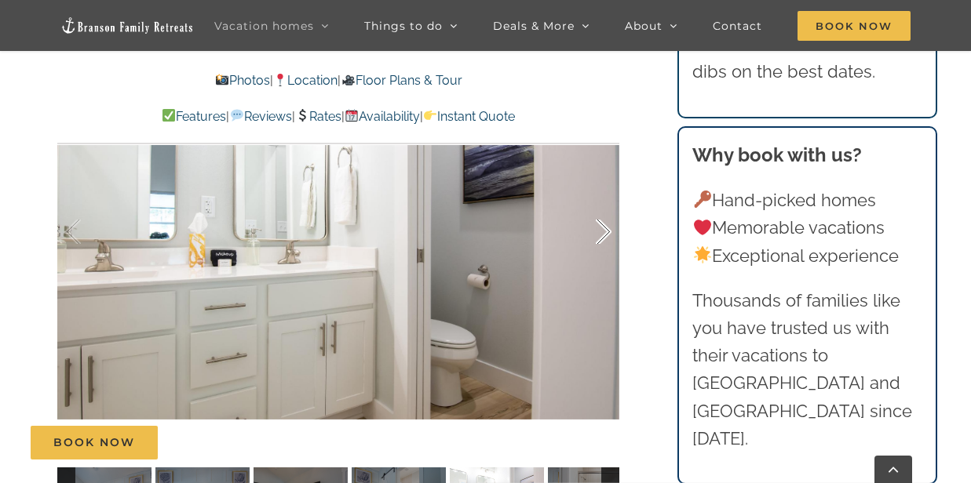
click at [607, 259] on div at bounding box center [587, 232] width 49 height 97
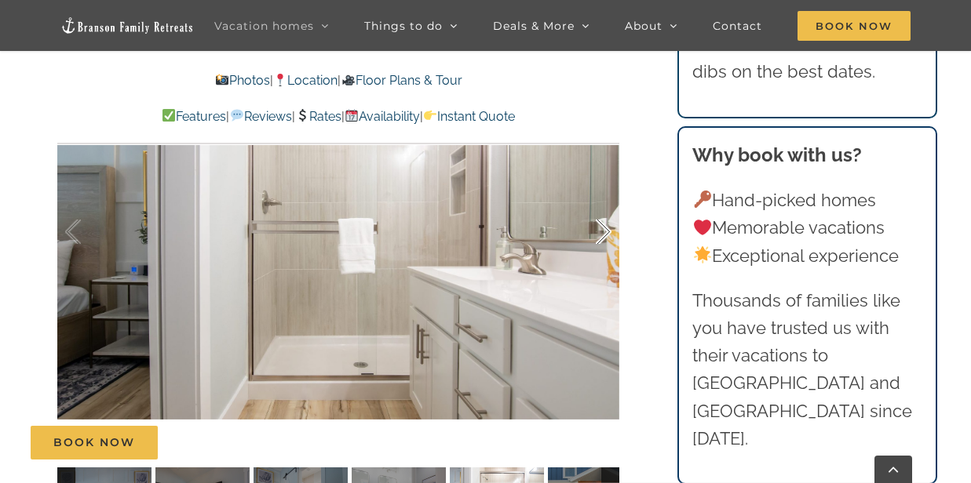
click at [607, 257] on div at bounding box center [587, 232] width 49 height 97
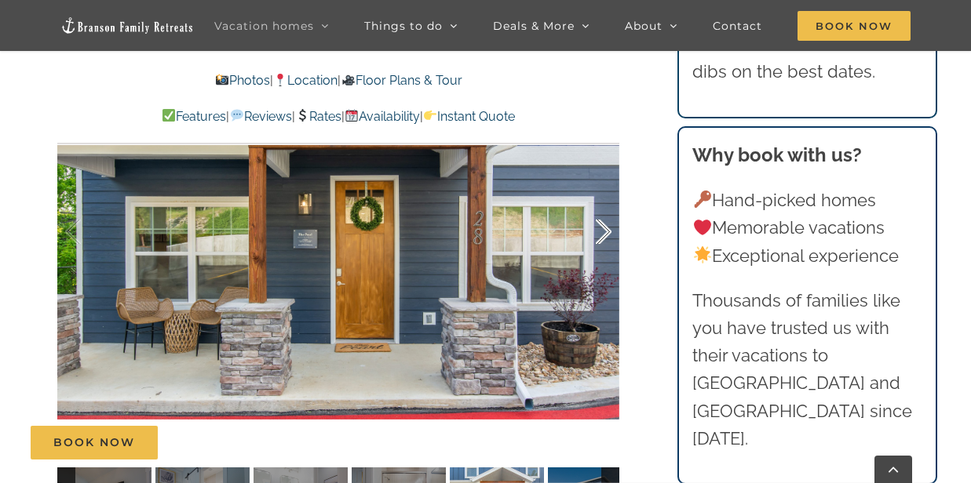
click at [602, 256] on div at bounding box center [587, 232] width 49 height 97
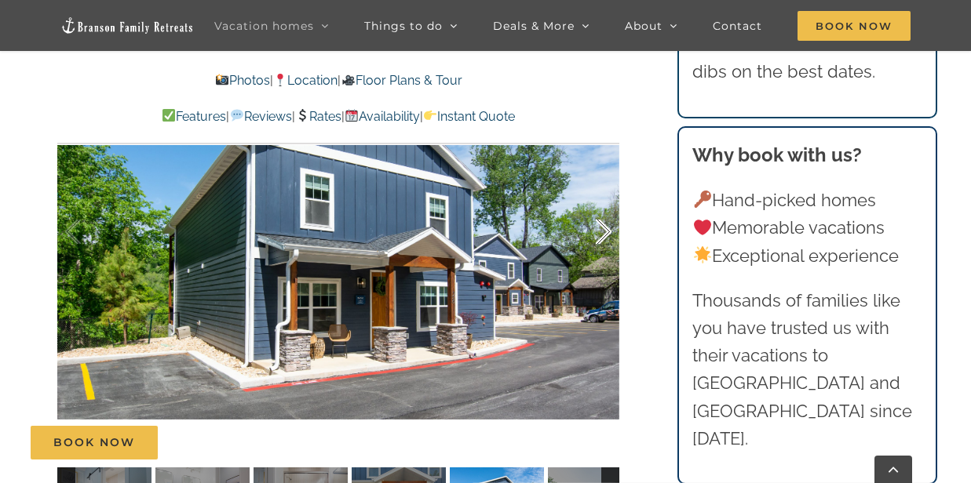
click at [607, 259] on div at bounding box center [587, 232] width 49 height 97
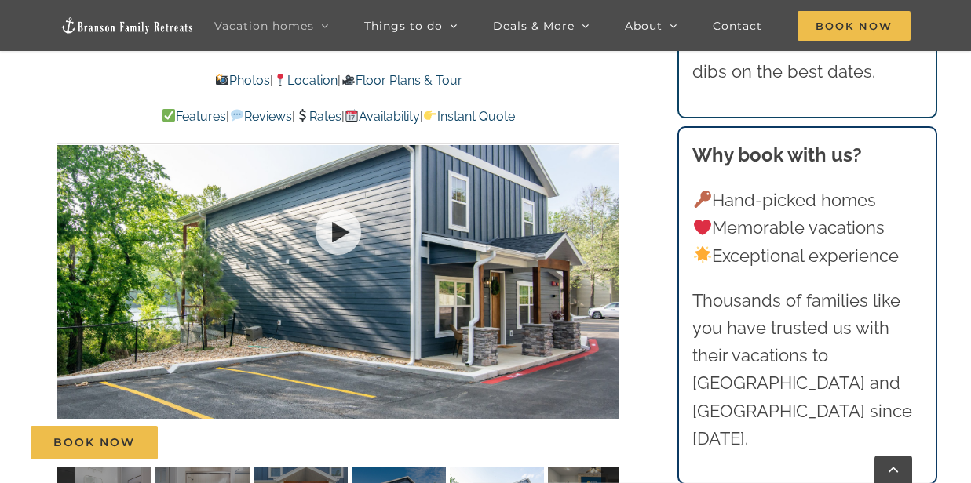
click at [607, 259] on div at bounding box center [338, 232] width 562 height 461
click at [607, 255] on div at bounding box center [587, 232] width 49 height 97
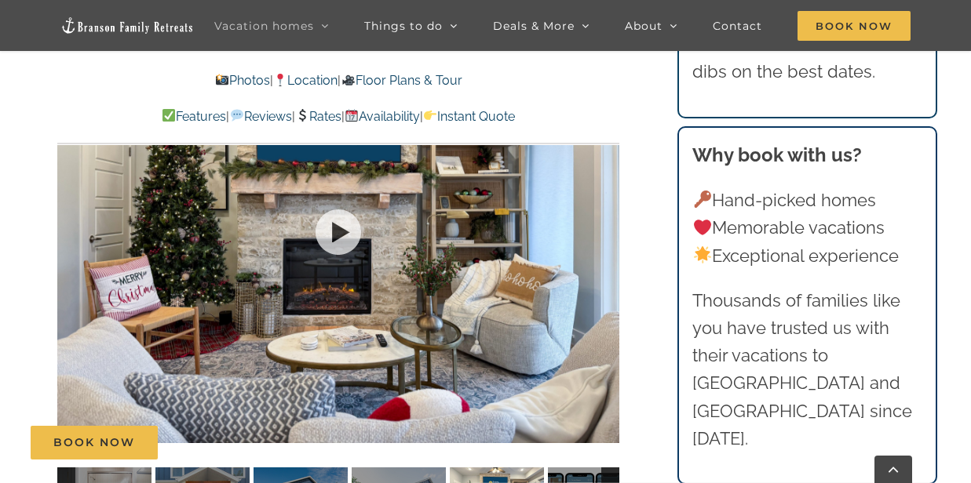
click at [607, 255] on div at bounding box center [338, 232] width 562 height 461
click at [607, 255] on div at bounding box center [587, 232] width 49 height 97
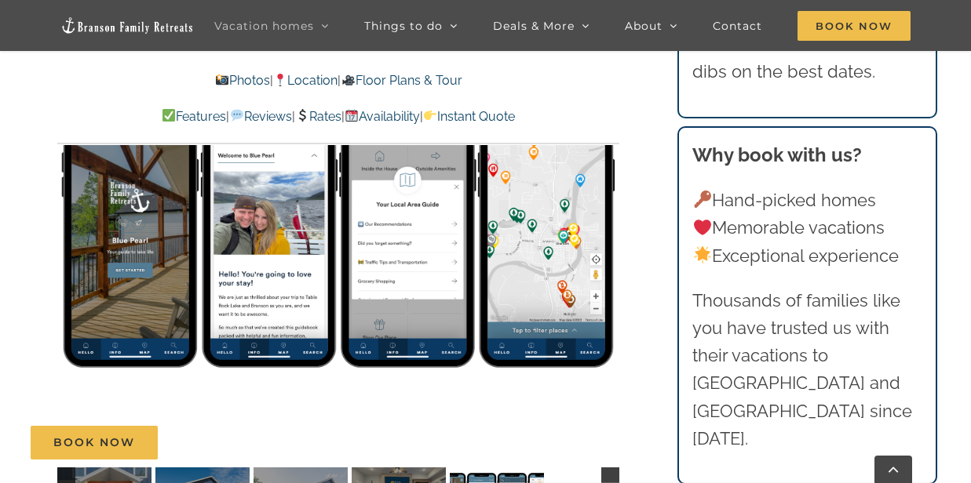
click at [322, 76] on link "Location" at bounding box center [305, 80] width 64 height 15
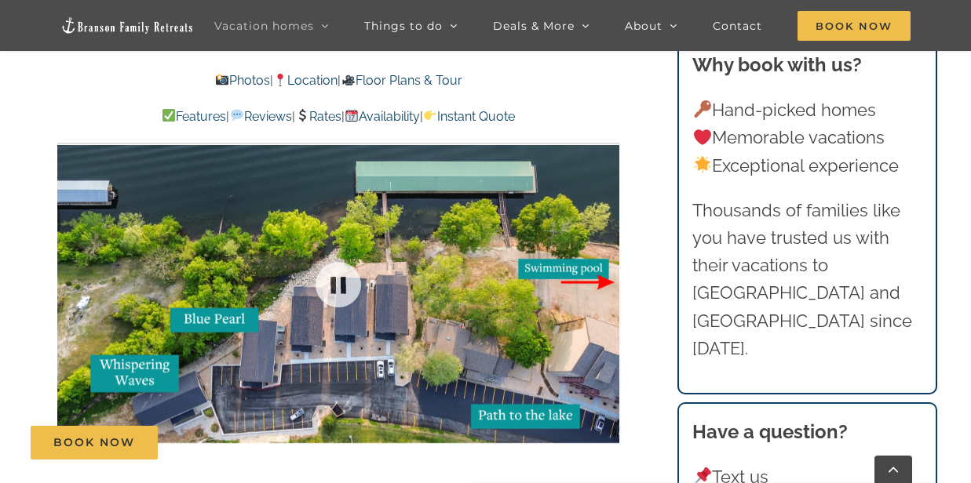
scroll to position [3510, 0]
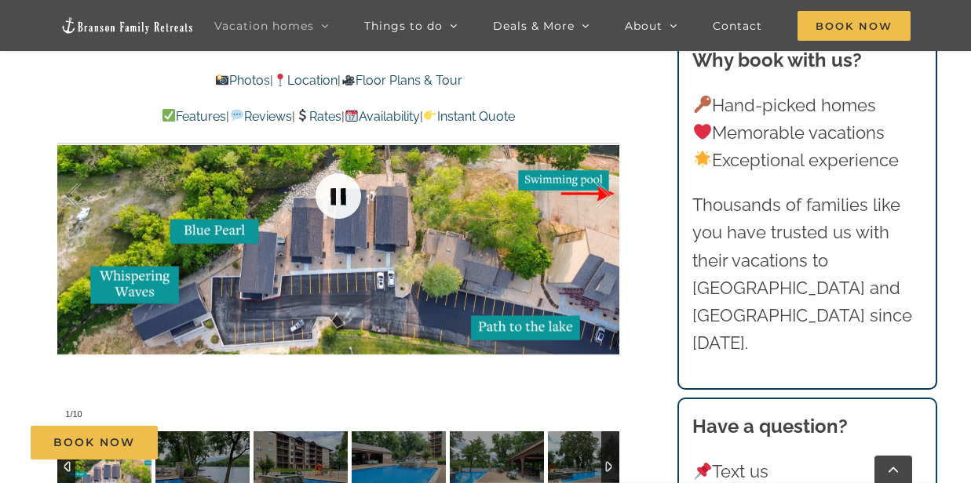
click at [333, 194] on link at bounding box center [338, 196] width 63 height 63
click at [340, 195] on link at bounding box center [338, 196] width 63 height 63
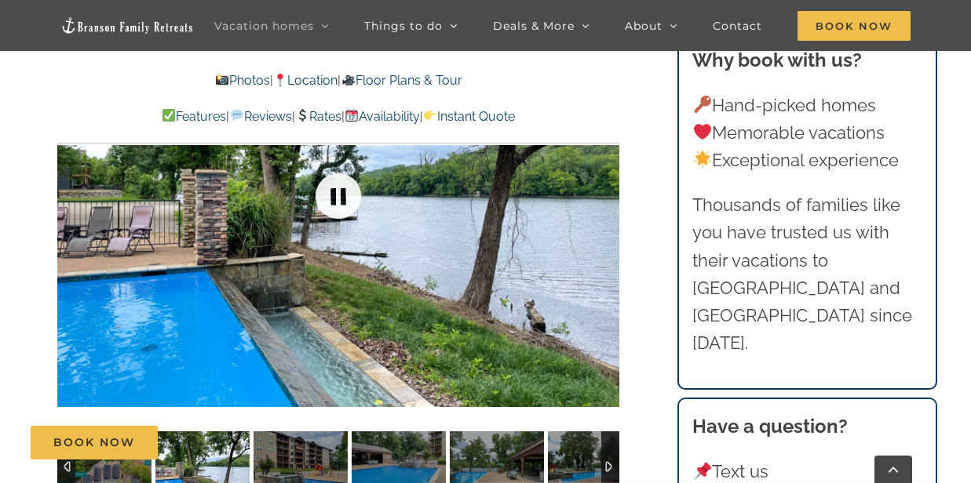
click at [340, 197] on link at bounding box center [338, 196] width 63 height 63
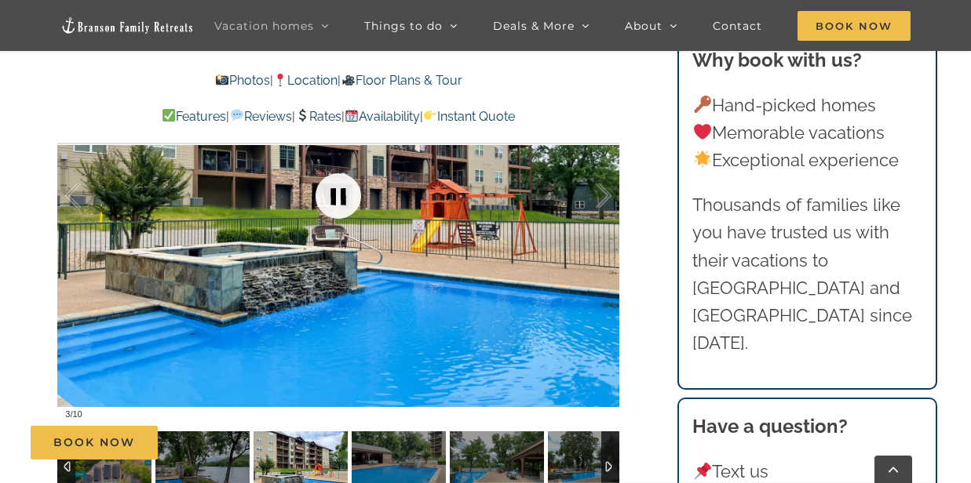
click at [340, 197] on link at bounding box center [338, 196] width 63 height 63
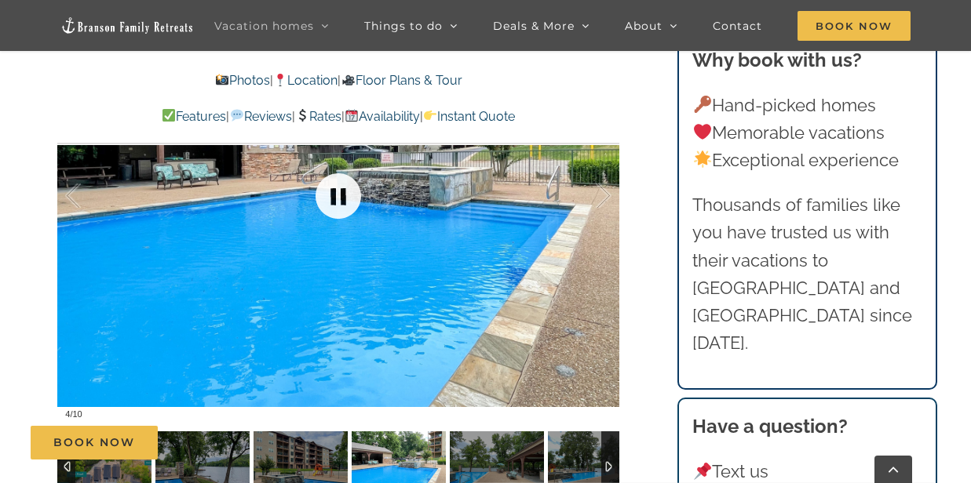
click at [340, 197] on link at bounding box center [338, 196] width 63 height 63
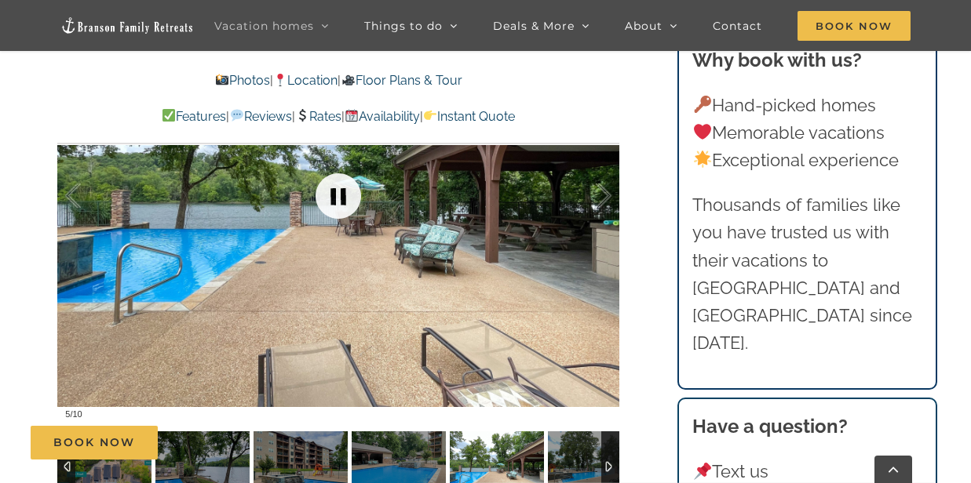
click at [340, 197] on link at bounding box center [338, 196] width 63 height 63
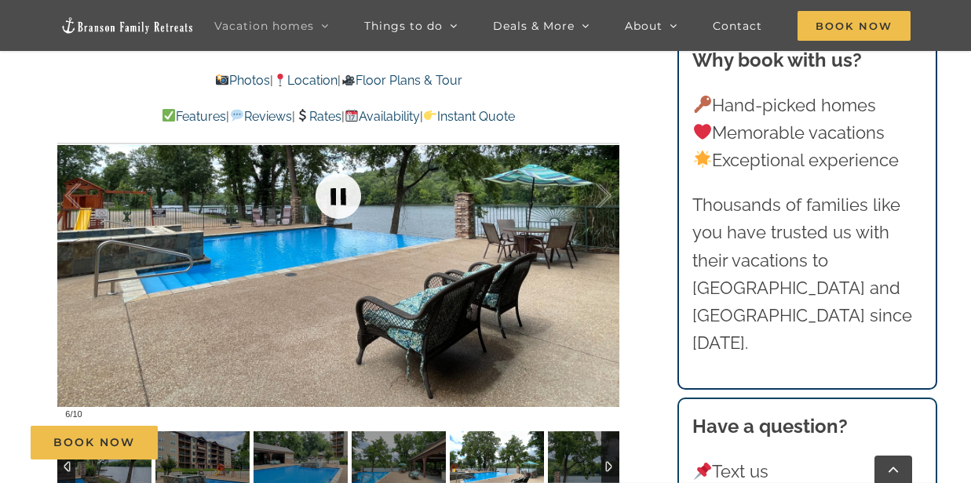
click at [340, 197] on link at bounding box center [338, 196] width 63 height 63
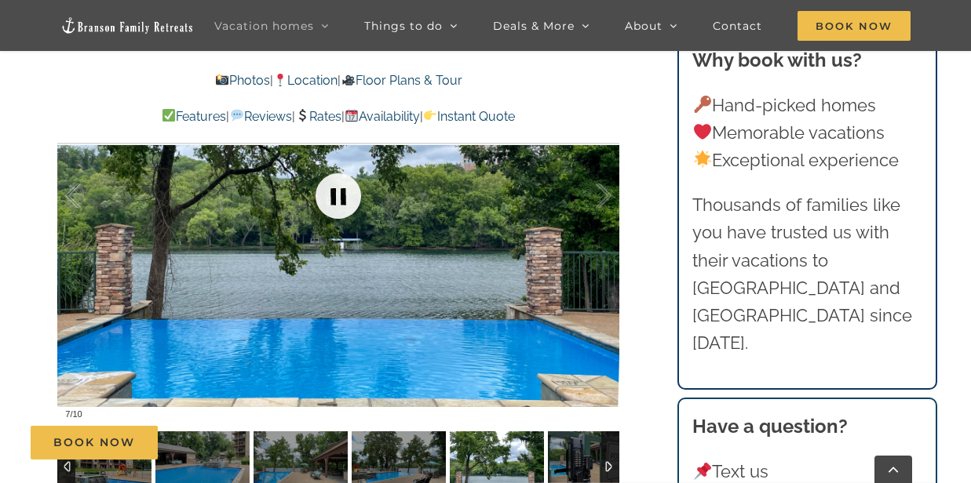
click at [340, 197] on link at bounding box center [338, 196] width 63 height 63
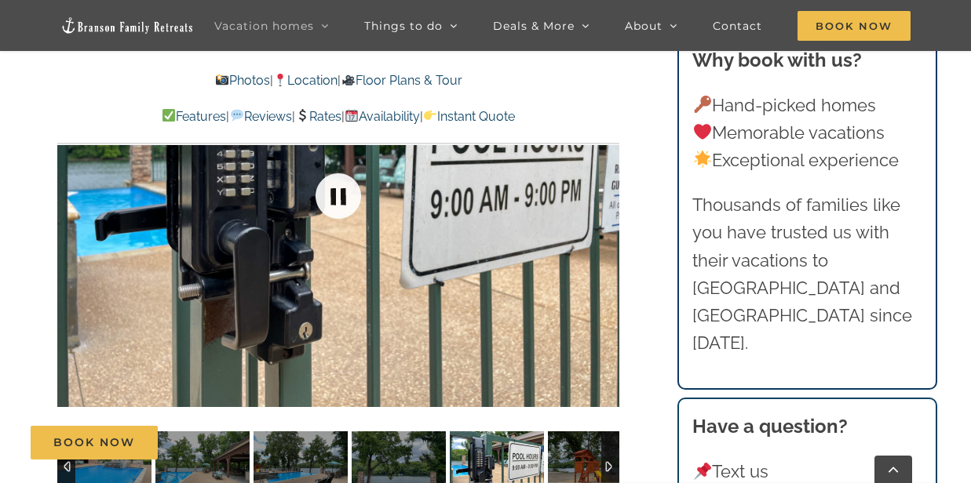
click at [340, 197] on link at bounding box center [338, 196] width 63 height 63
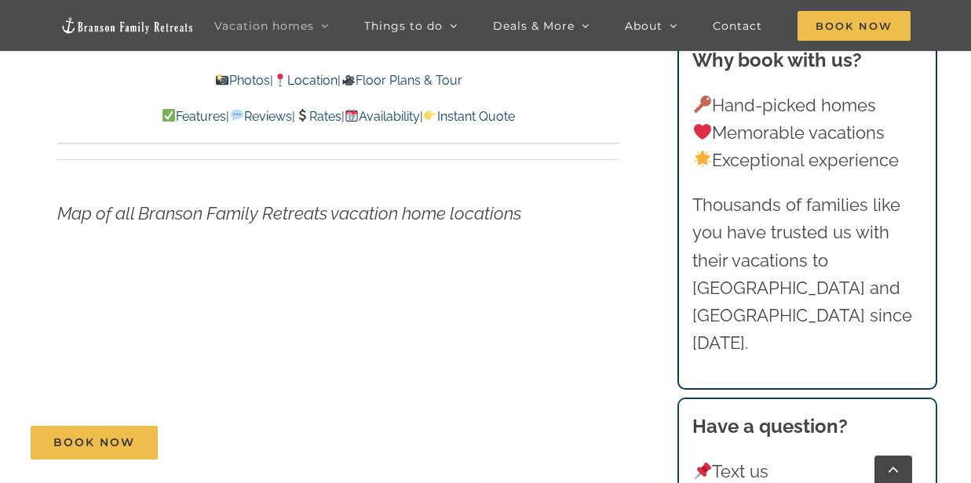
scroll to position [4766, 0]
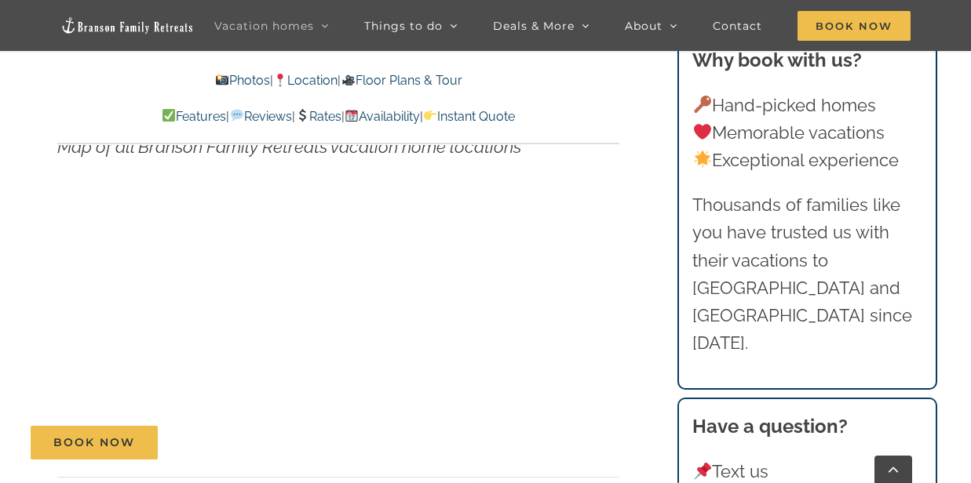
drag, startPoint x: 589, startPoint y: 355, endPoint x: 576, endPoint y: 386, distance: 33.4
click at [588, 366] on p at bounding box center [338, 319] width 562 height 243
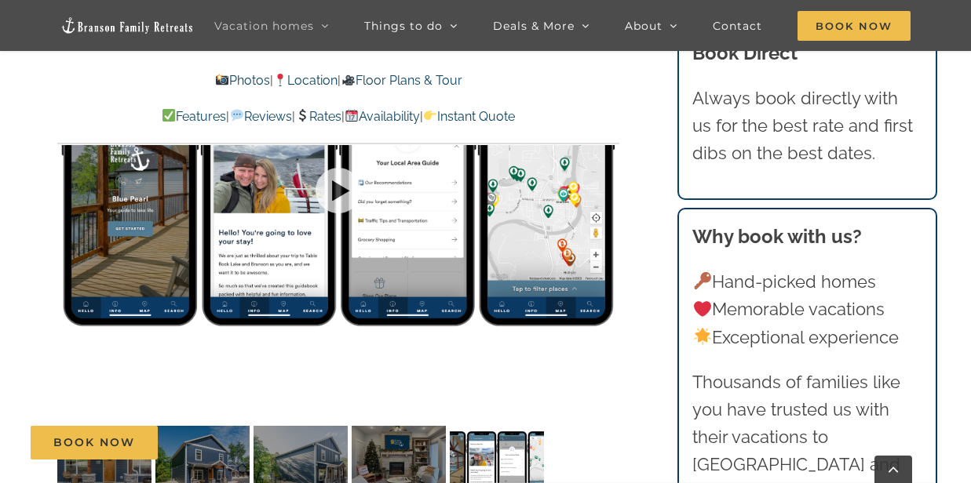
scroll to position [1154, 0]
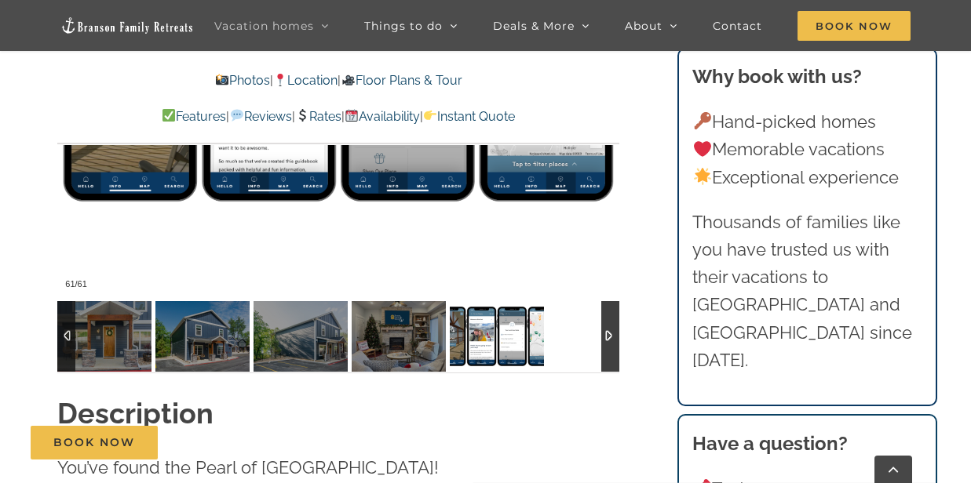
click at [607, 357] on div at bounding box center [610, 336] width 18 height 71
click at [68, 359] on div at bounding box center [66, 336] width 18 height 71
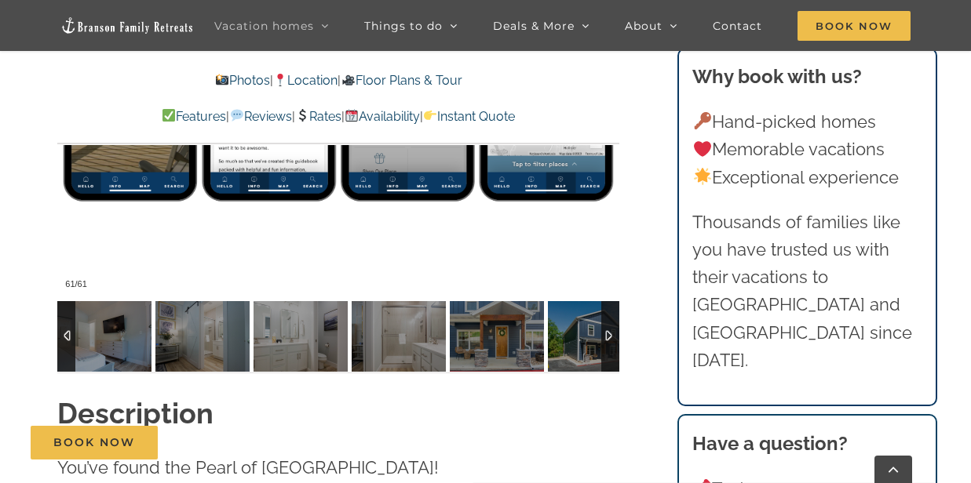
click at [68, 359] on div at bounding box center [66, 336] width 18 height 71
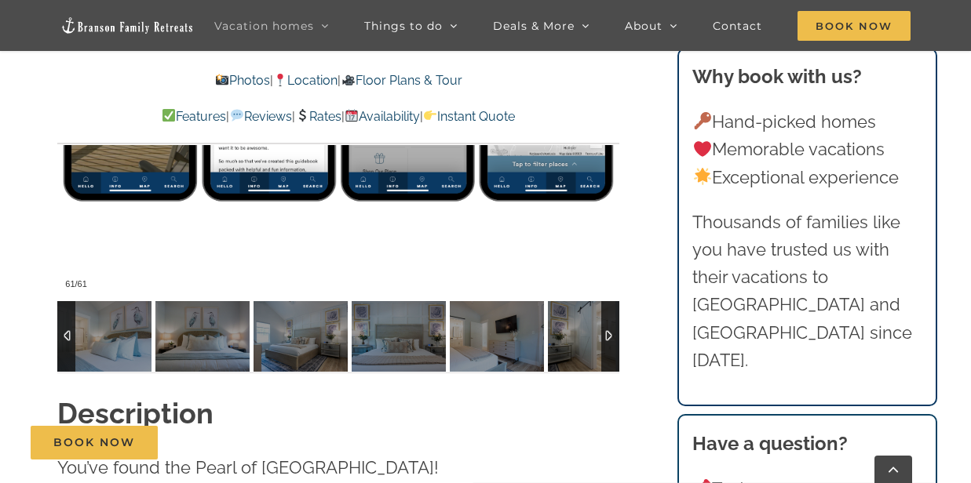
click at [68, 359] on div at bounding box center [66, 336] width 18 height 71
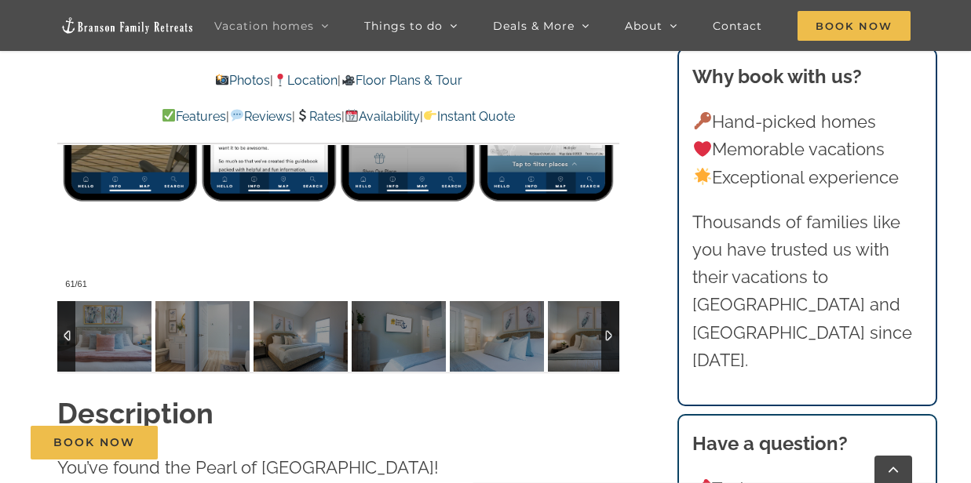
click at [68, 359] on div at bounding box center [66, 336] width 18 height 71
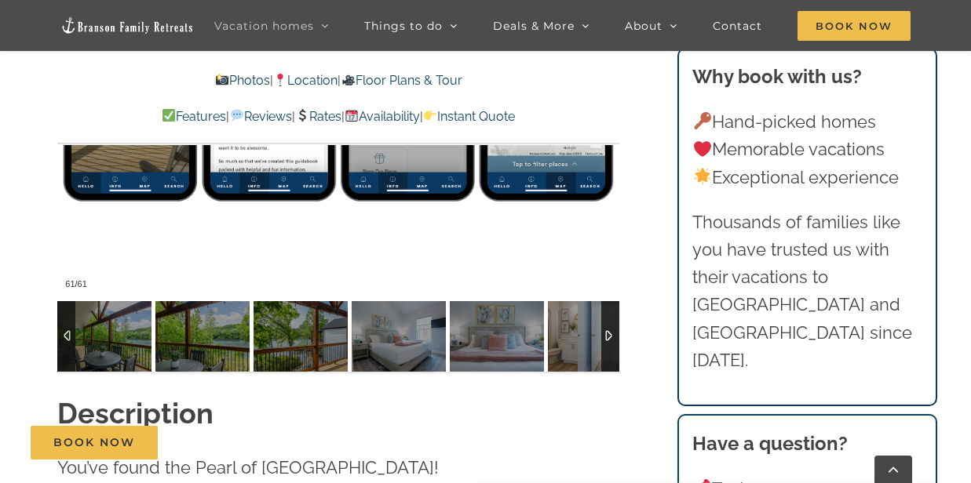
click at [68, 359] on div at bounding box center [66, 336] width 18 height 71
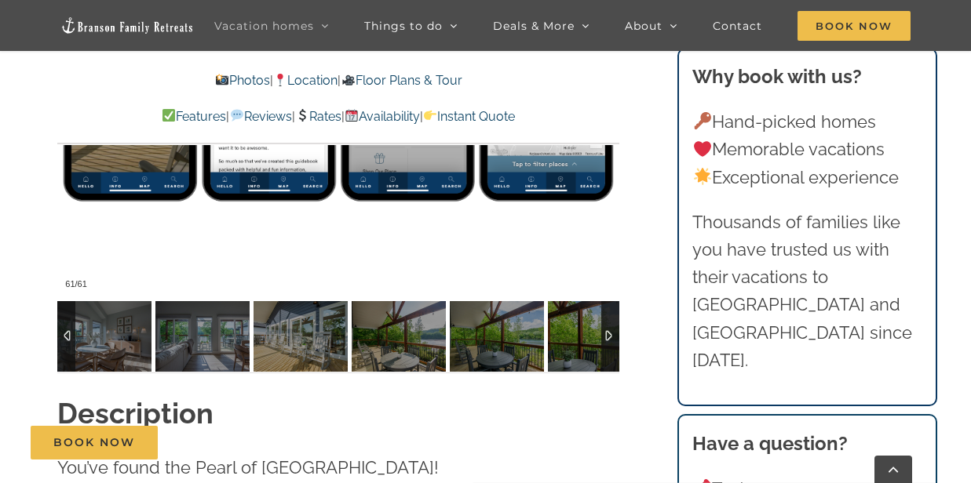
click at [68, 359] on div at bounding box center [66, 336] width 18 height 71
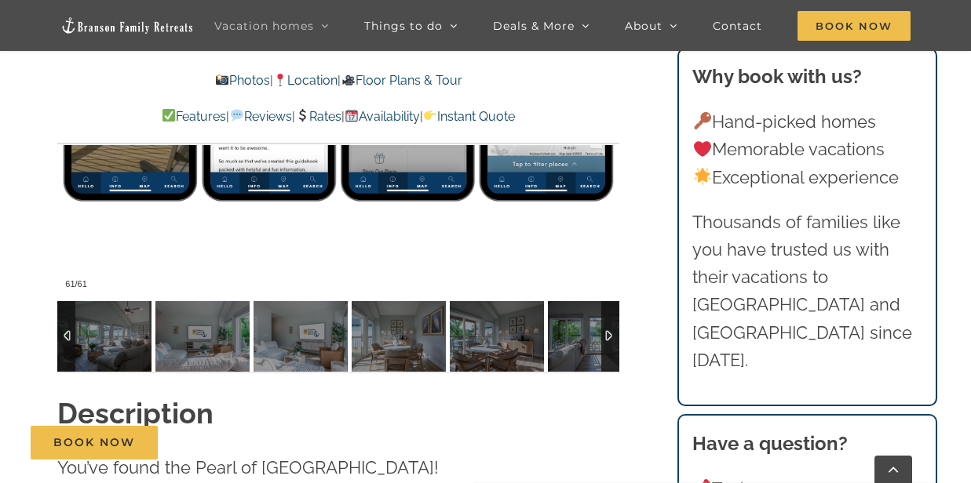
click at [68, 359] on div at bounding box center [66, 336] width 18 height 71
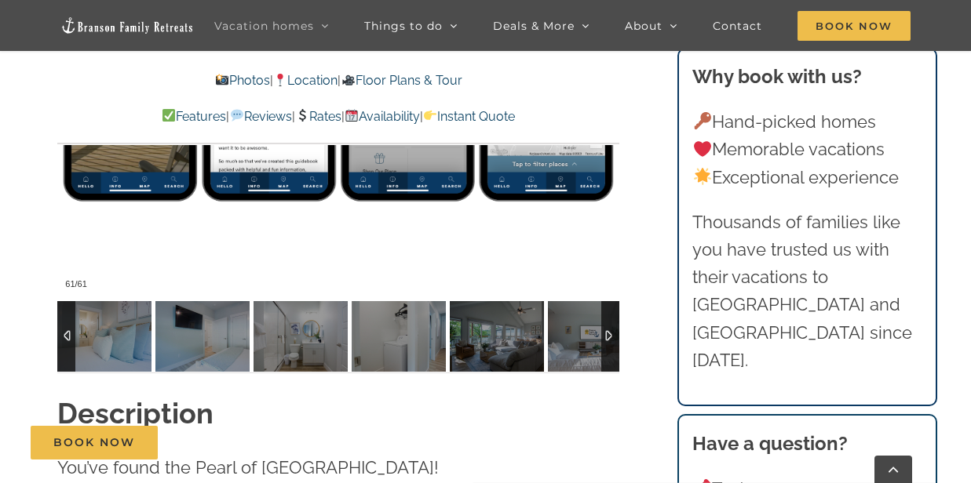
click at [68, 359] on div at bounding box center [66, 336] width 18 height 71
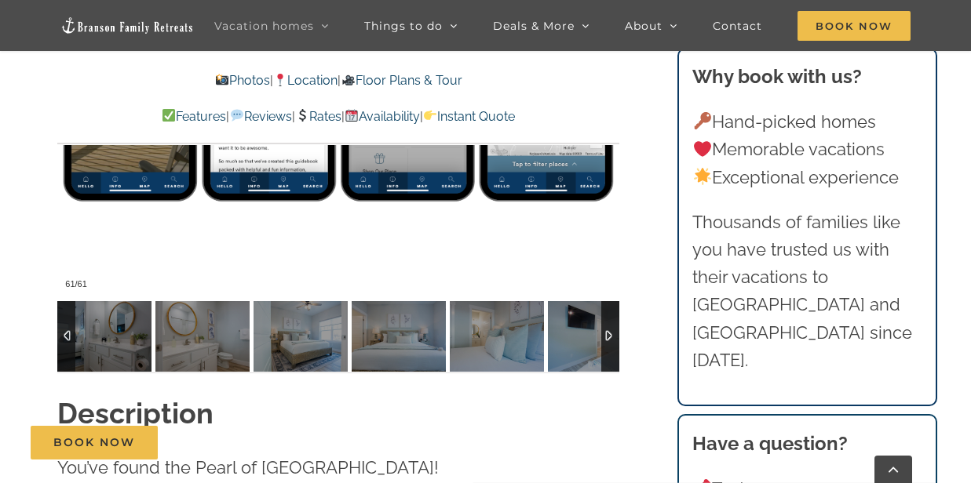
click at [68, 359] on div at bounding box center [66, 336] width 18 height 71
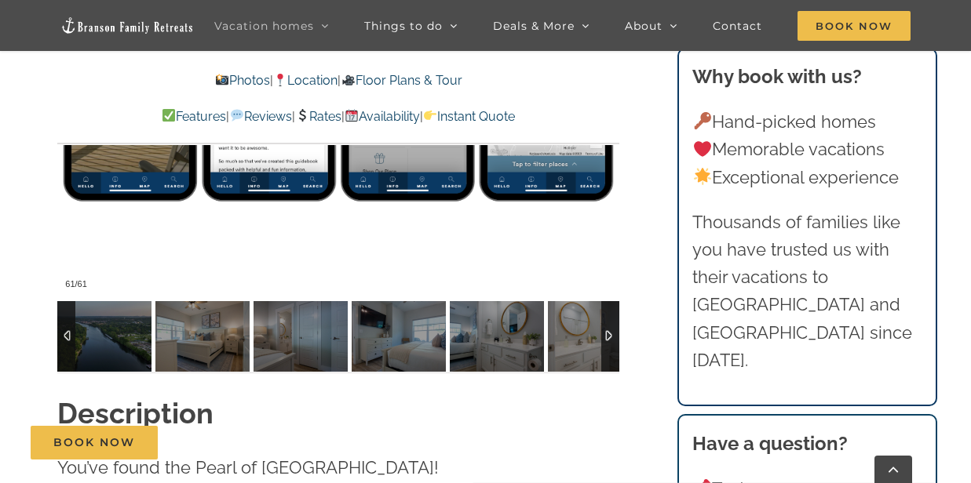
click at [68, 359] on div at bounding box center [66, 336] width 18 height 71
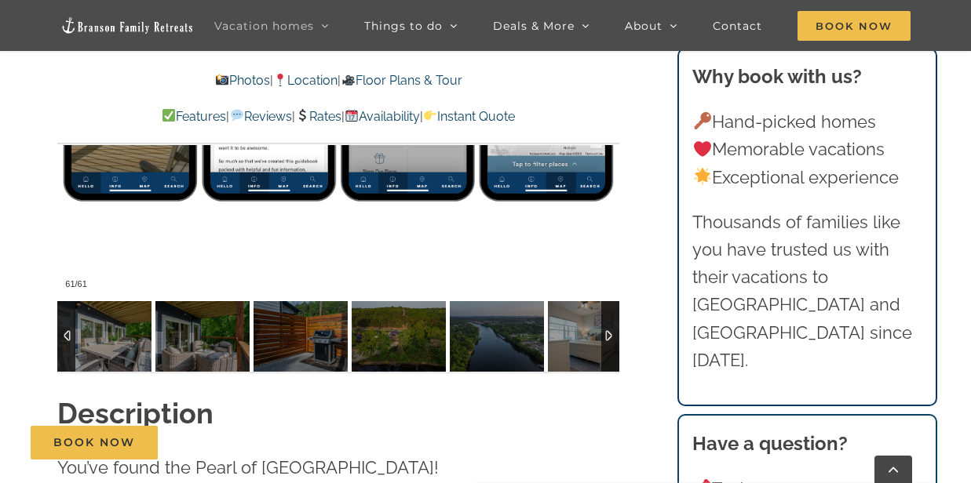
click at [68, 359] on div at bounding box center [66, 336] width 18 height 71
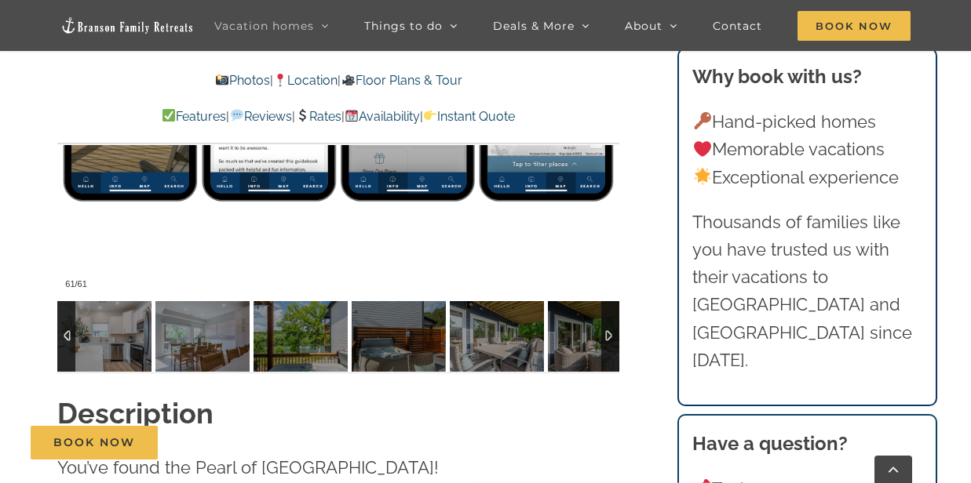
click at [65, 359] on div at bounding box center [66, 336] width 18 height 71
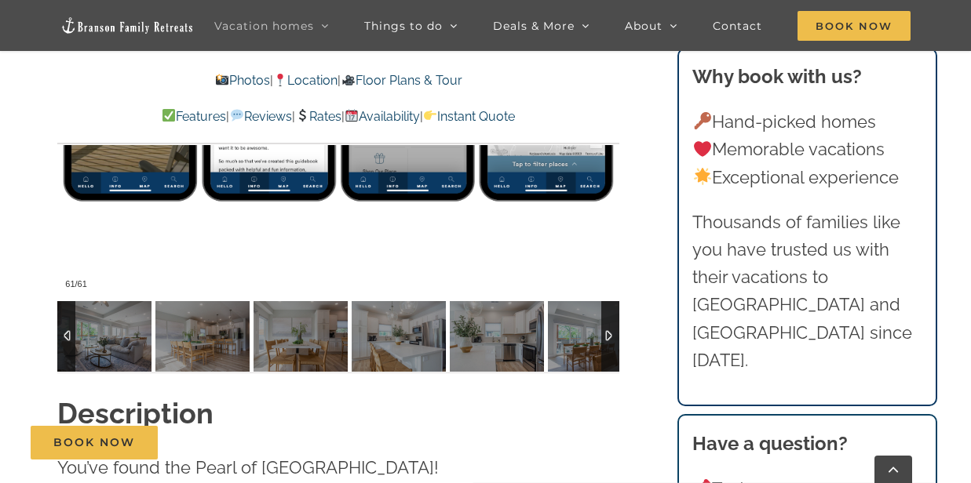
click at [65, 364] on div at bounding box center [66, 336] width 18 height 71
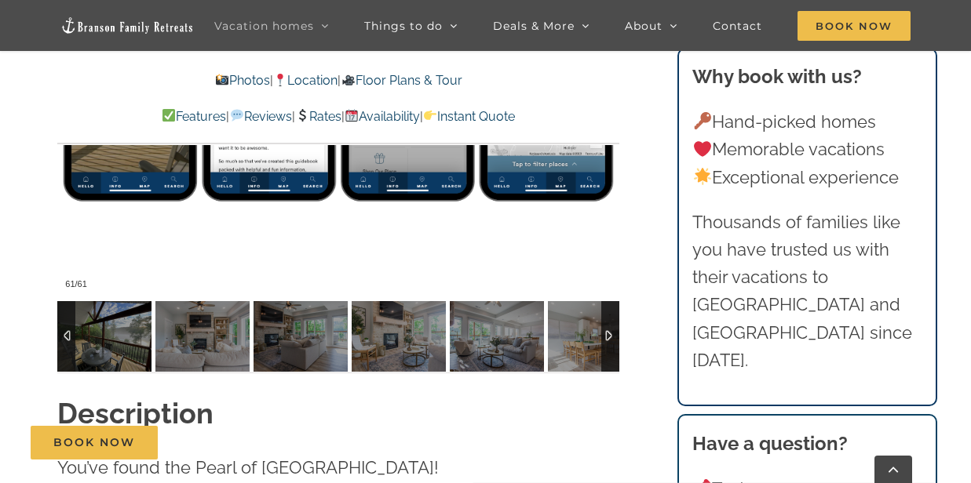
click at [65, 364] on div at bounding box center [66, 336] width 18 height 71
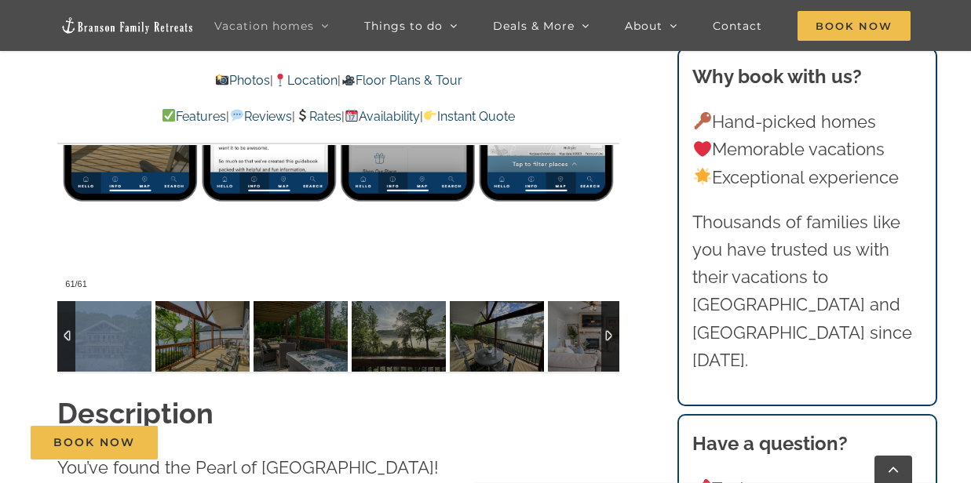
click at [65, 364] on div at bounding box center [66, 336] width 18 height 71
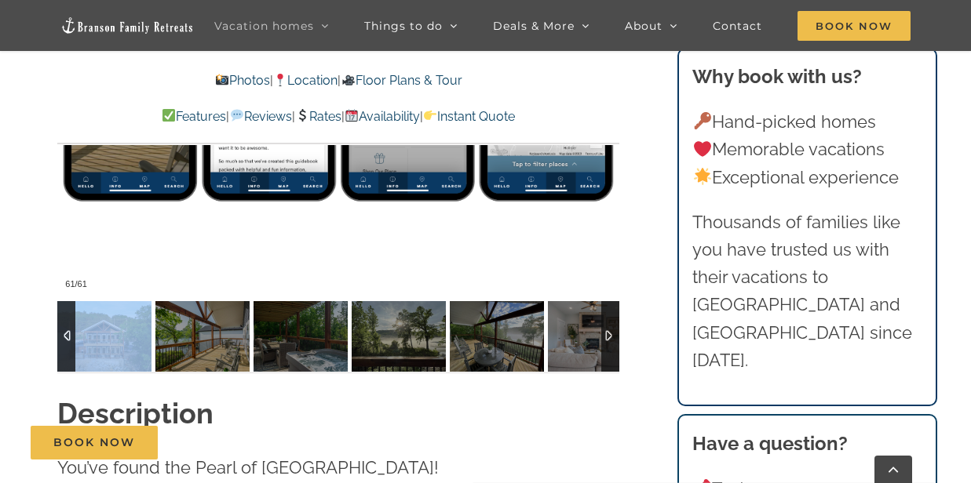
click at [111, 361] on img at bounding box center [104, 336] width 94 height 71
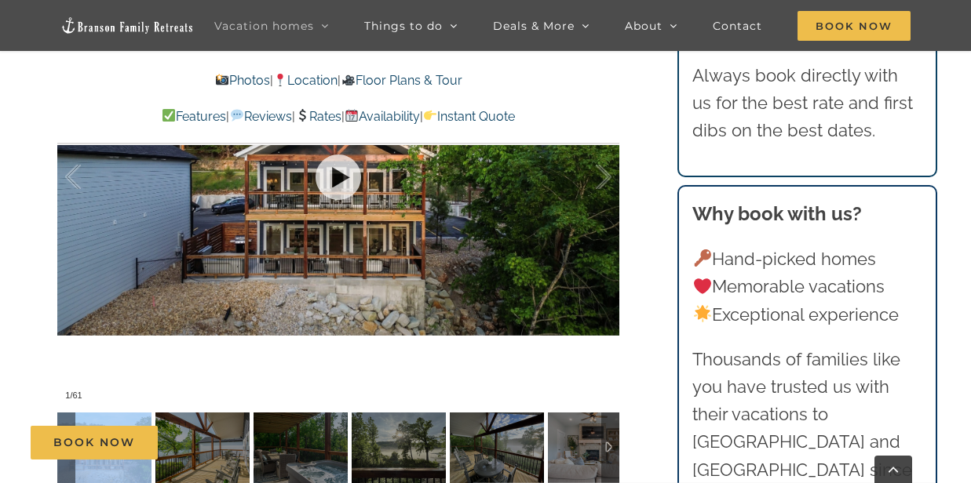
scroll to position [997, 0]
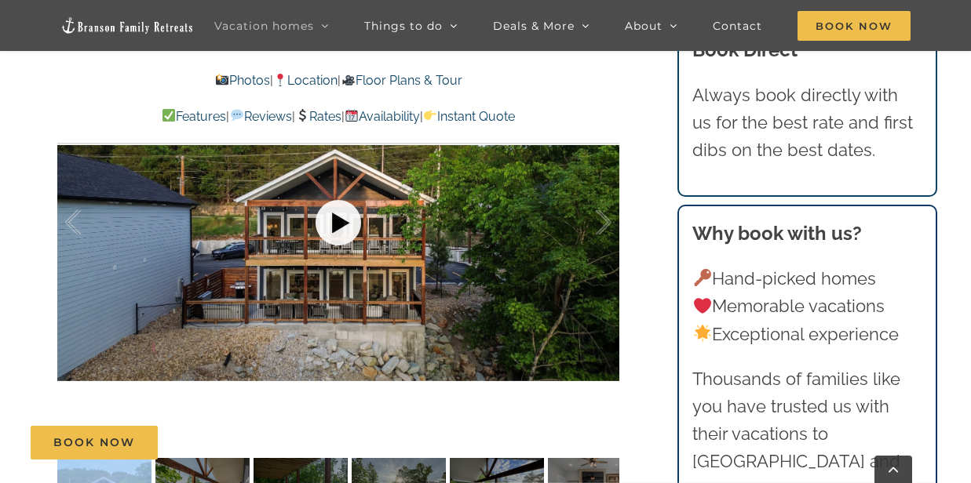
click at [337, 246] on link at bounding box center [338, 222] width 63 height 63
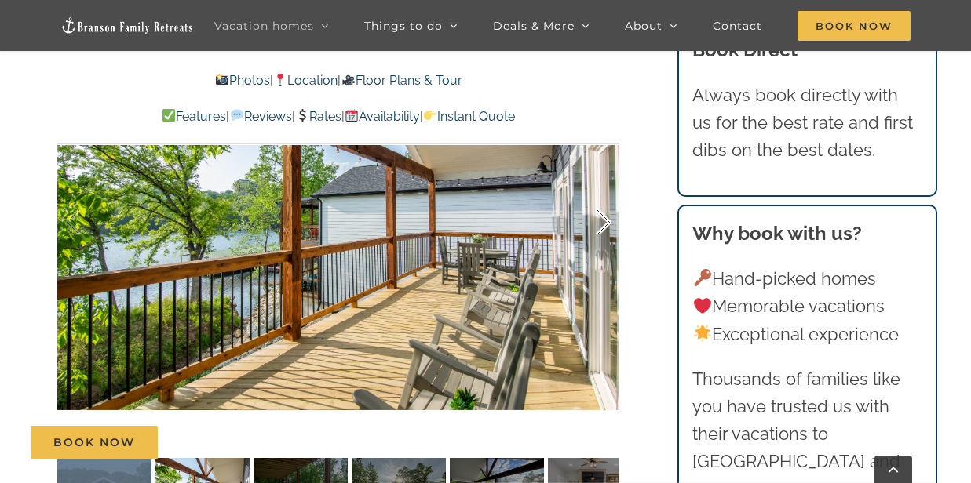
click at [605, 246] on div at bounding box center [587, 222] width 49 height 97
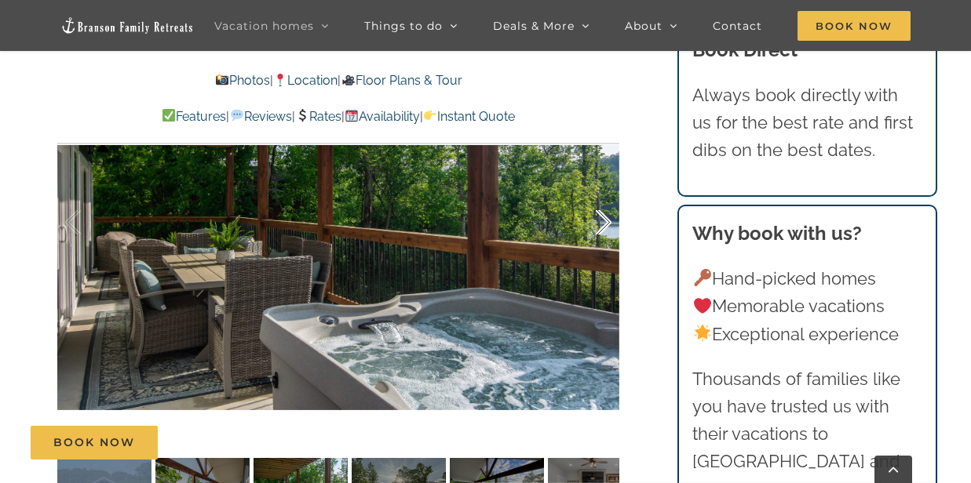
click at [605, 246] on div at bounding box center [587, 222] width 49 height 97
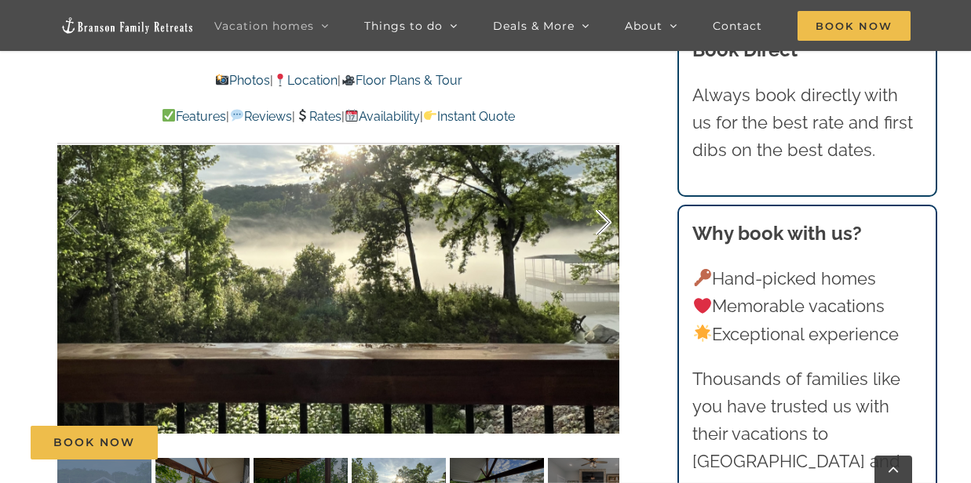
click at [605, 246] on div at bounding box center [587, 222] width 49 height 97
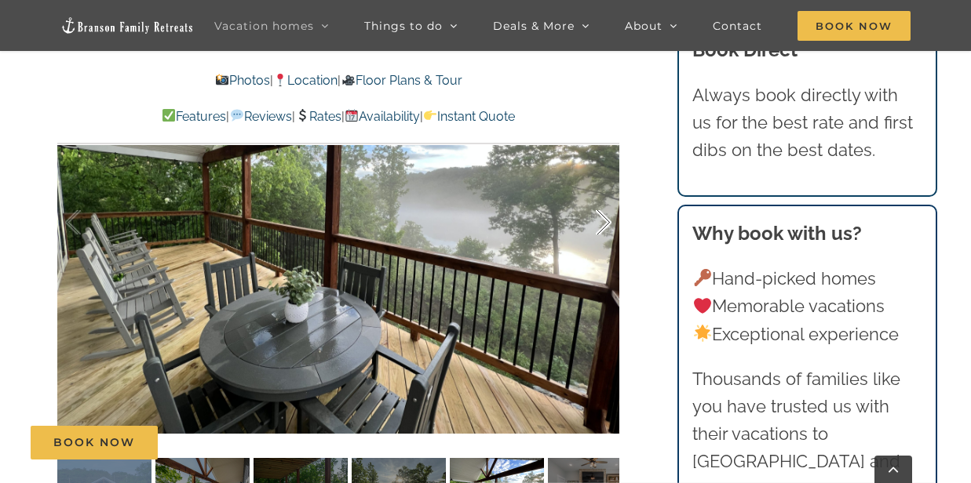
click at [605, 246] on div at bounding box center [587, 222] width 49 height 97
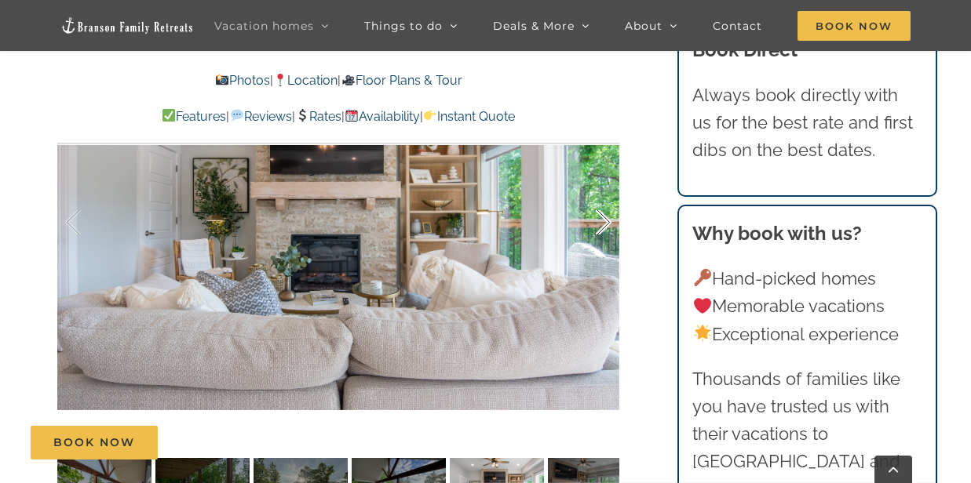
click at [605, 246] on div at bounding box center [587, 222] width 49 height 97
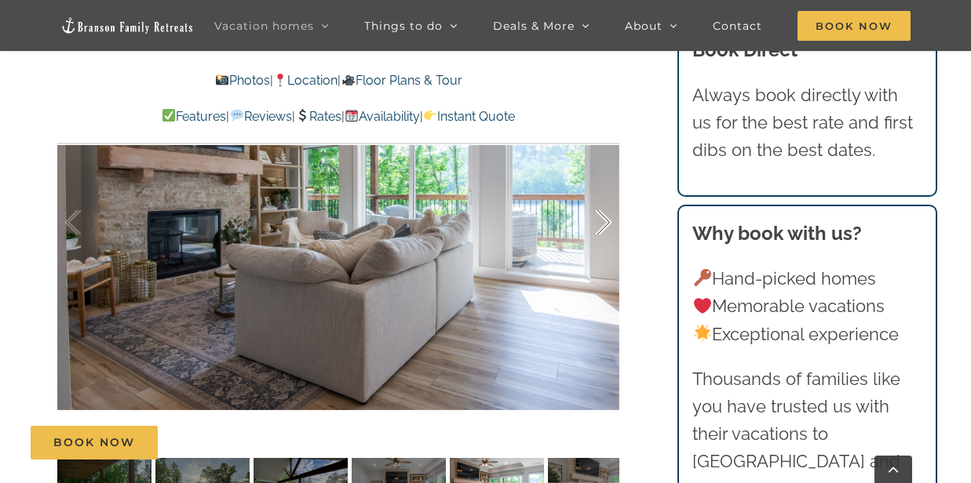
click at [605, 246] on div at bounding box center [587, 222] width 49 height 97
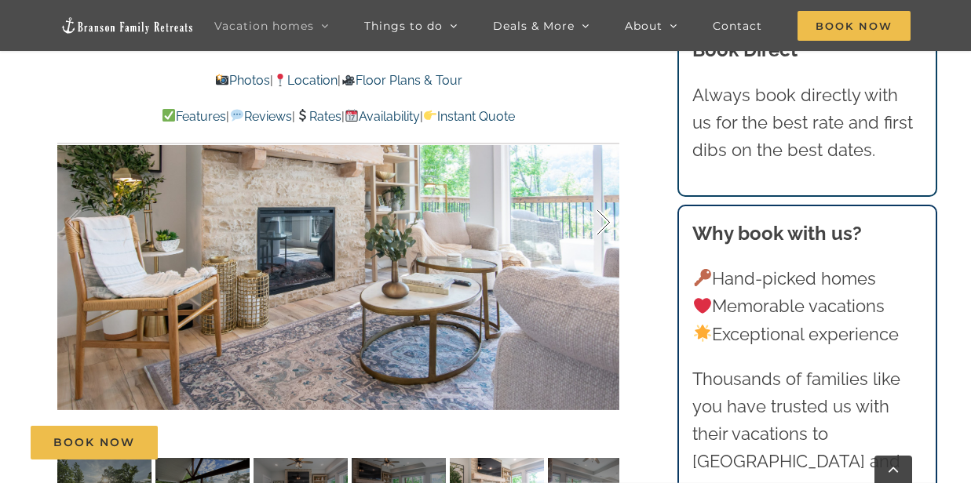
click at [605, 246] on div at bounding box center [587, 222] width 49 height 97
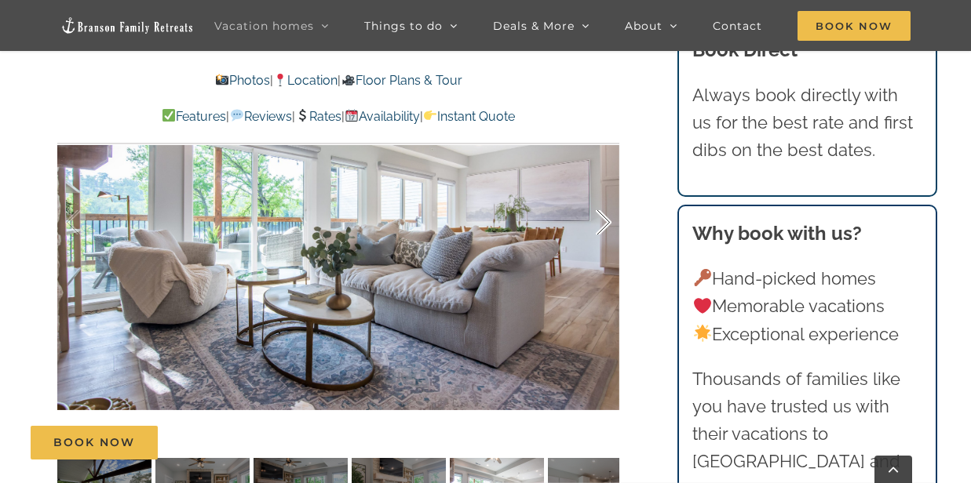
click at [605, 246] on div at bounding box center [587, 222] width 49 height 97
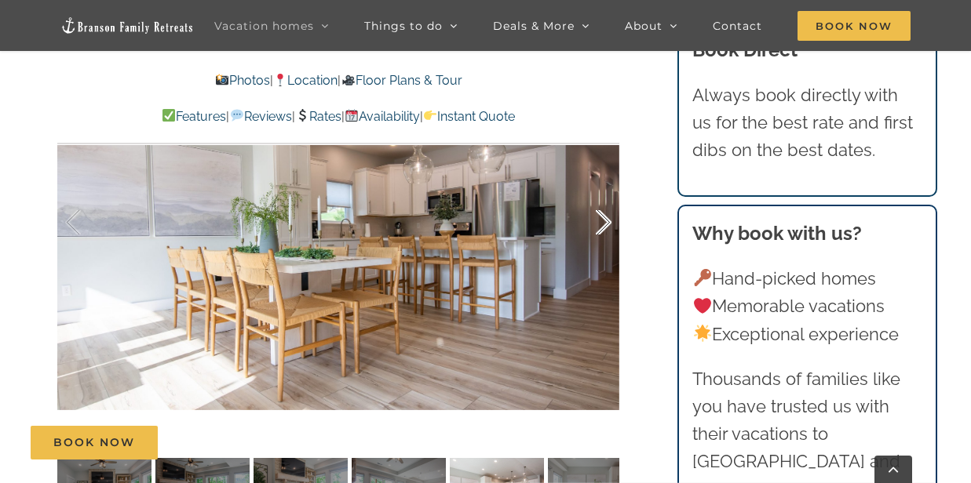
click at [605, 246] on div at bounding box center [587, 222] width 49 height 97
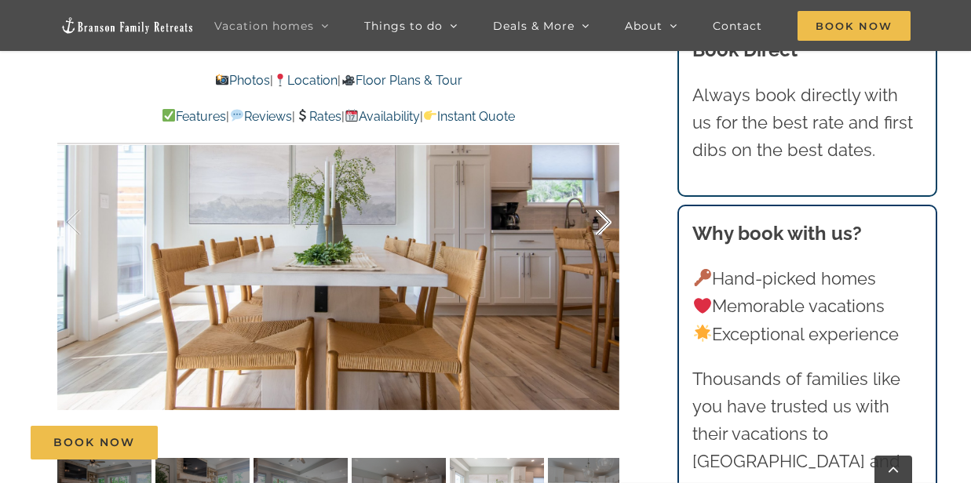
click at [605, 246] on div at bounding box center [587, 222] width 49 height 97
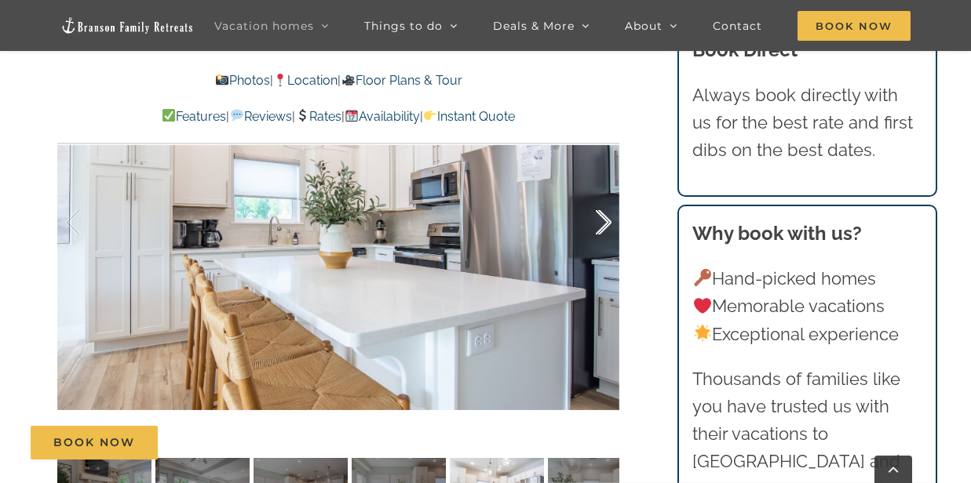
click at [605, 246] on div at bounding box center [587, 222] width 49 height 97
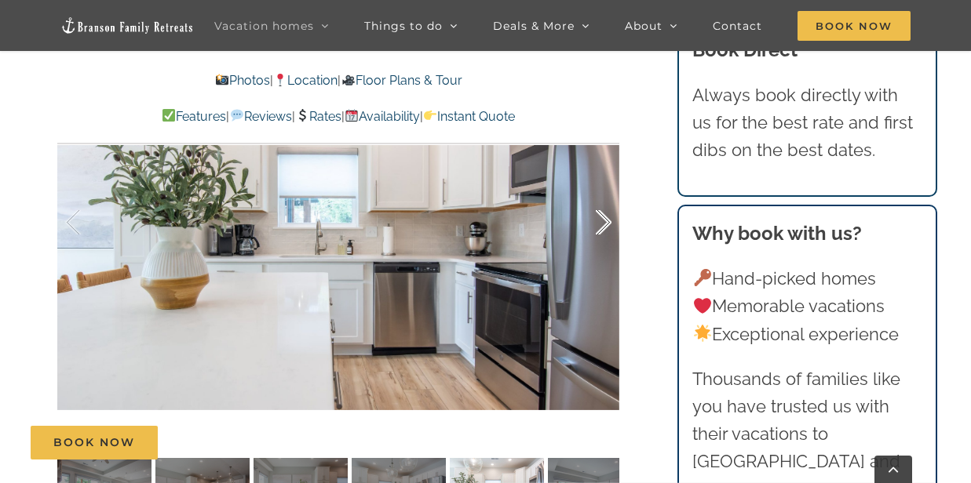
click at [604, 246] on div at bounding box center [587, 222] width 49 height 97
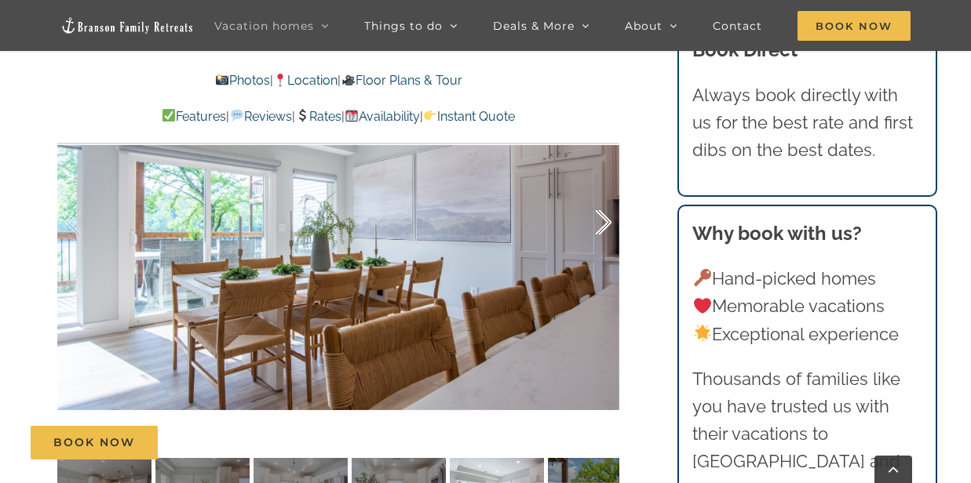
click at [604, 246] on div at bounding box center [587, 222] width 49 height 97
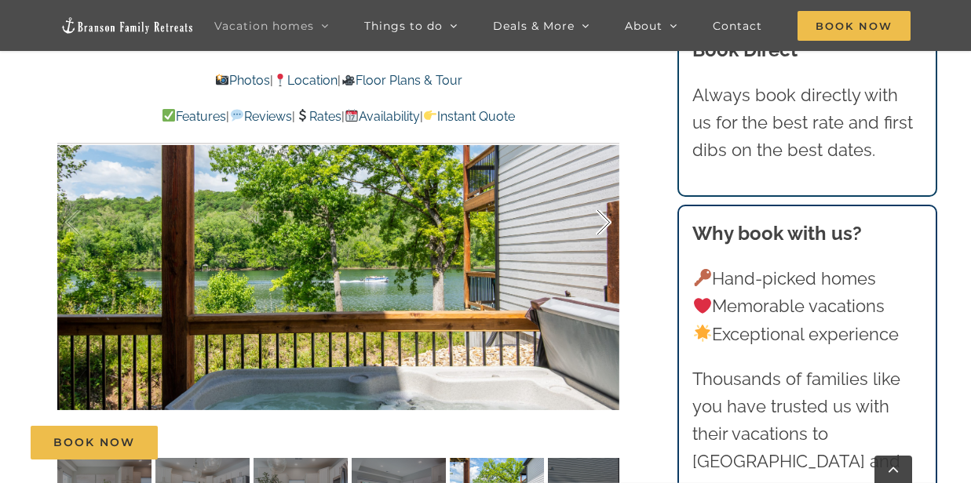
click at [604, 246] on div at bounding box center [587, 222] width 49 height 97
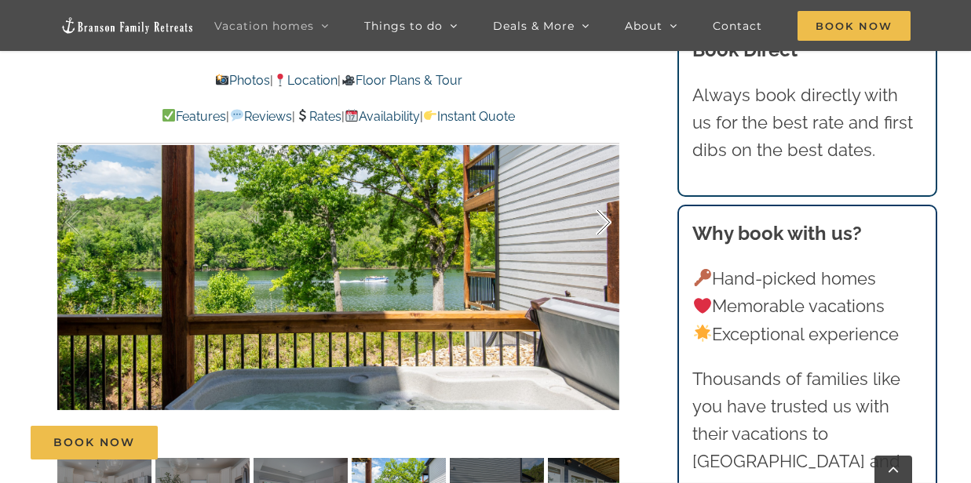
click at [604, 246] on div at bounding box center [587, 222] width 49 height 97
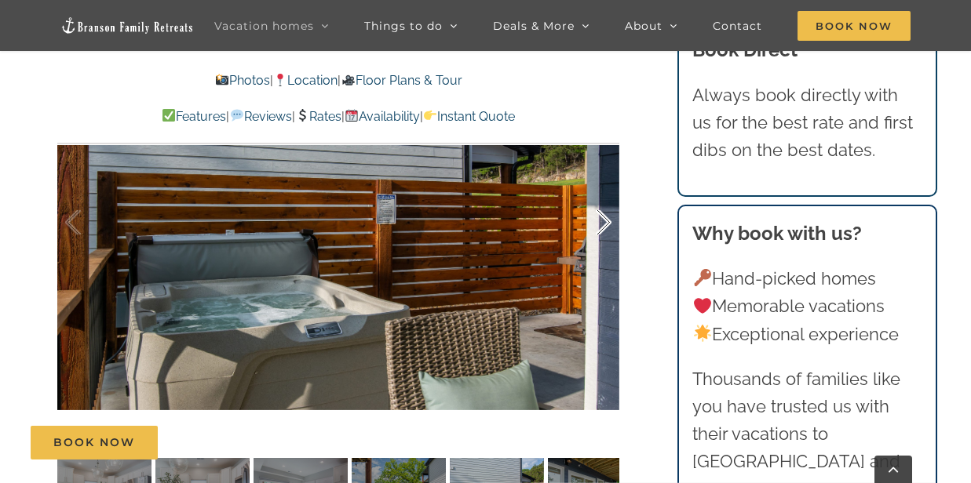
click at [604, 246] on div at bounding box center [587, 222] width 49 height 97
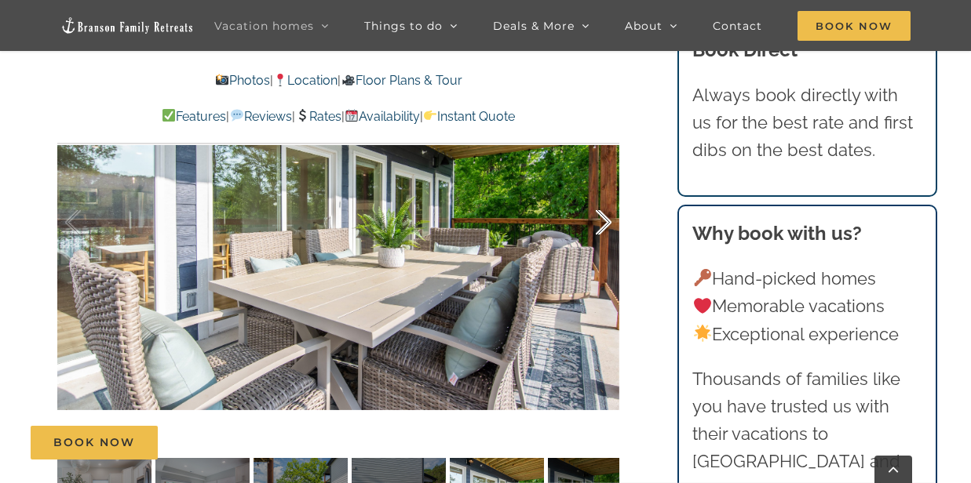
click at [604, 246] on div at bounding box center [587, 222] width 49 height 97
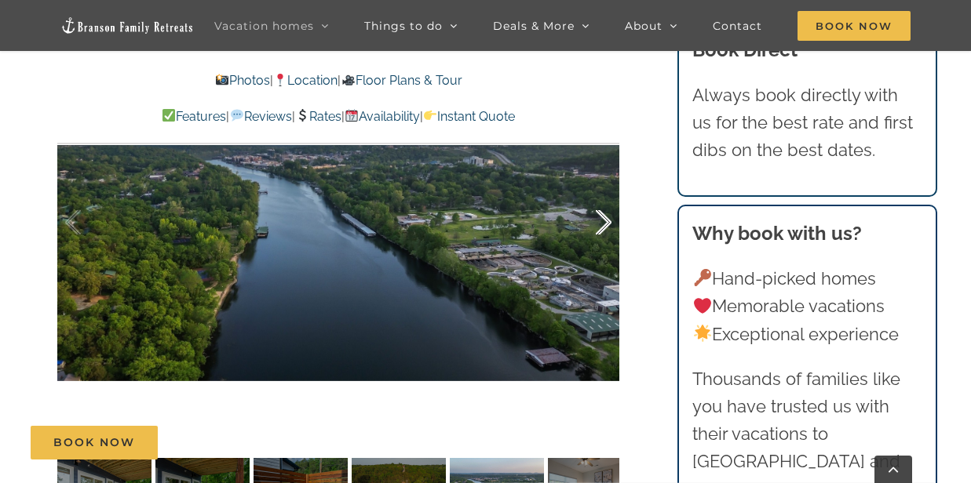
click at [602, 246] on div at bounding box center [587, 222] width 49 height 97
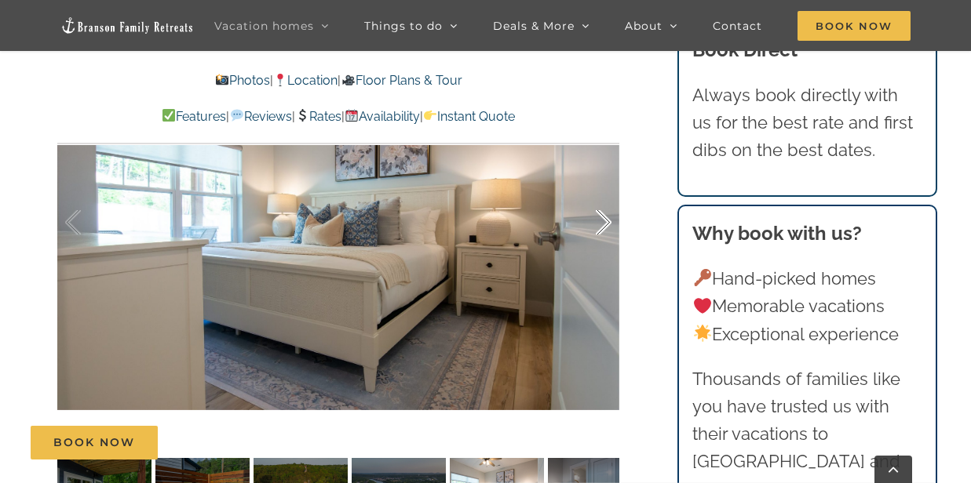
click at [602, 246] on div at bounding box center [587, 222] width 49 height 97
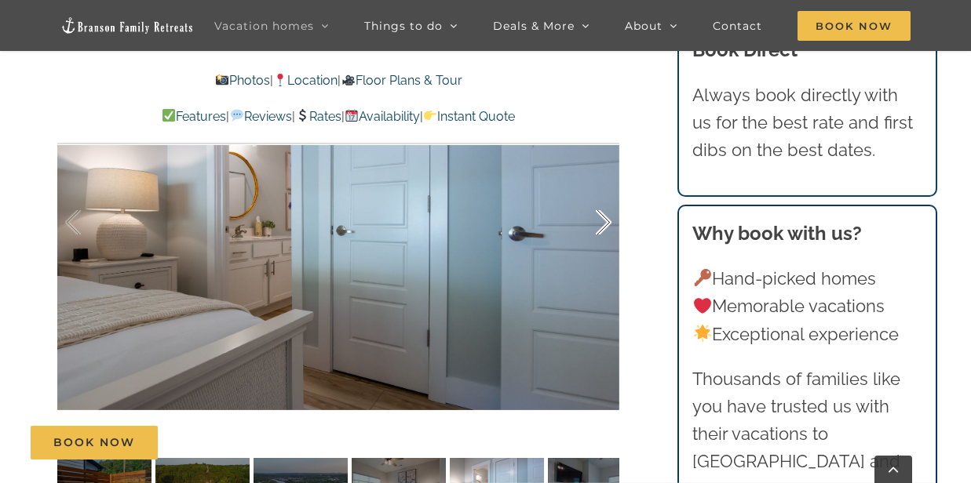
click at [606, 246] on div at bounding box center [587, 222] width 49 height 97
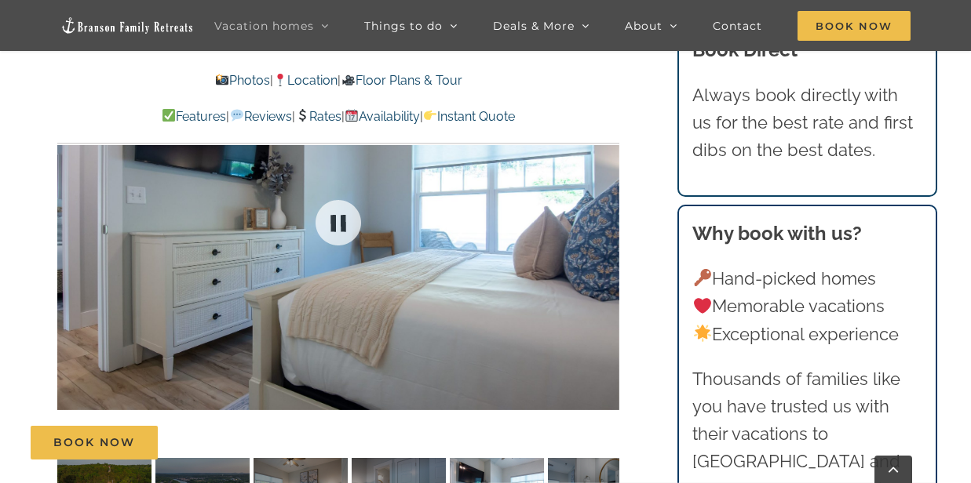
click at [606, 246] on div at bounding box center [338, 222] width 562 height 461
click at [606, 246] on div at bounding box center [587, 222] width 49 height 97
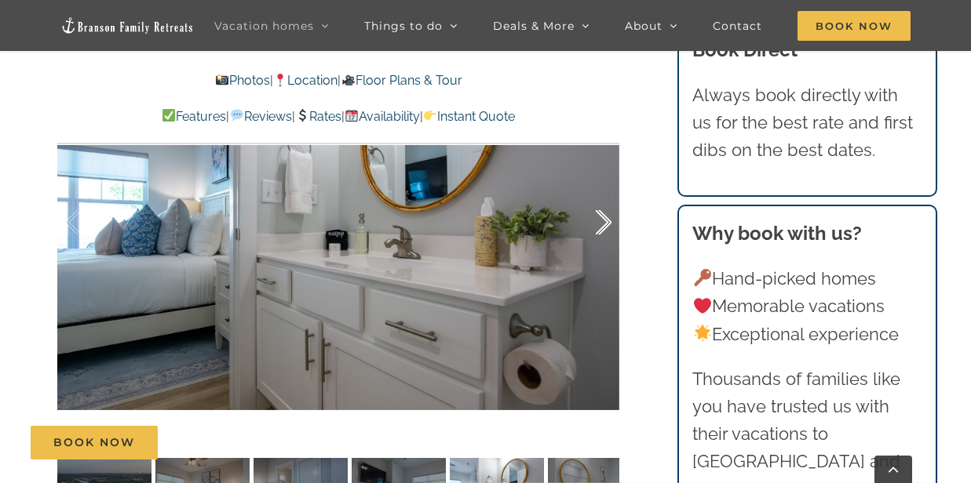
click at [608, 249] on div at bounding box center [587, 222] width 49 height 97
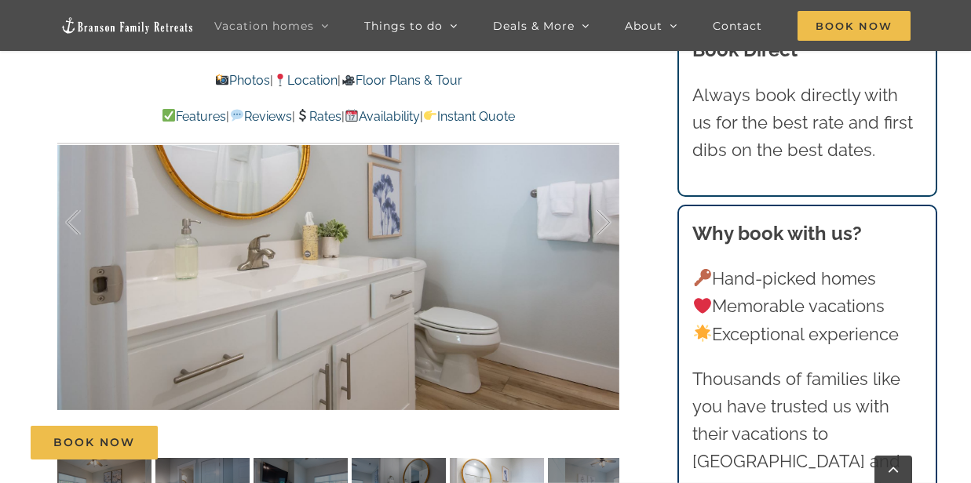
click at [608, 248] on div at bounding box center [587, 222] width 49 height 97
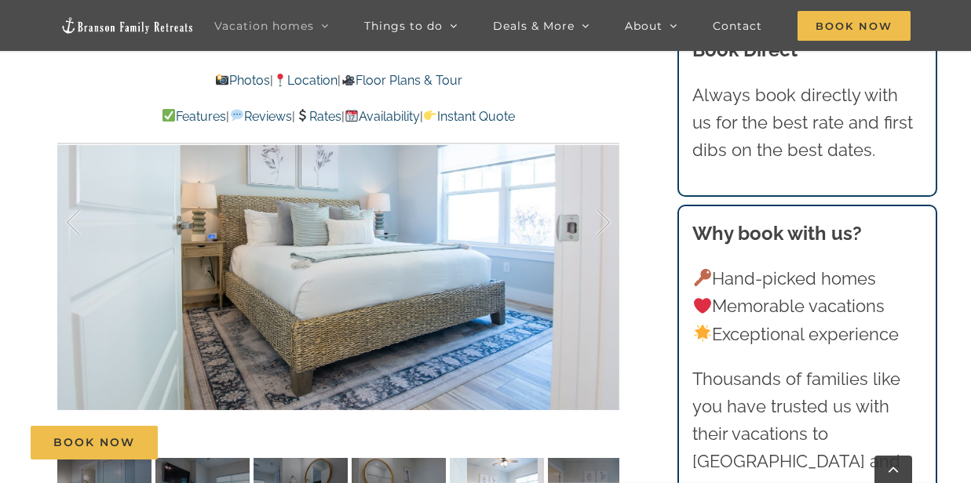
click at [608, 248] on div at bounding box center [587, 222] width 49 height 97
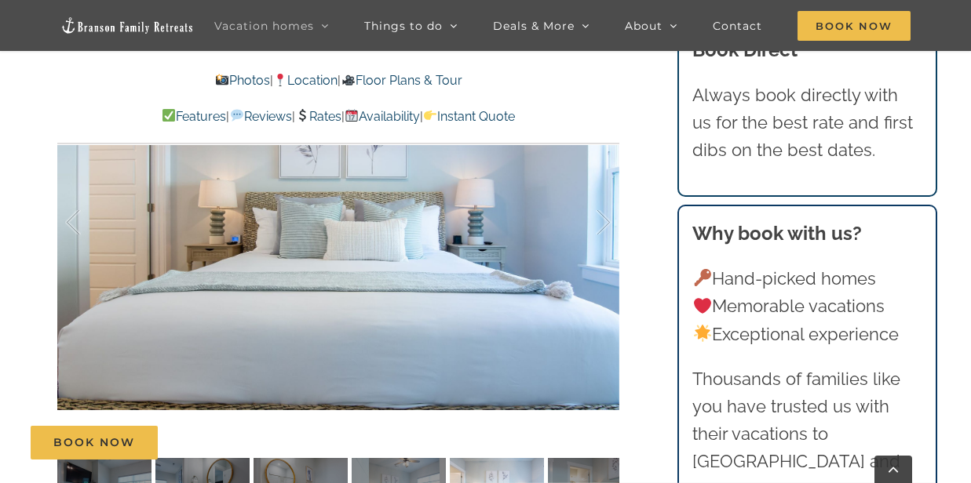
click at [608, 248] on div at bounding box center [587, 222] width 49 height 97
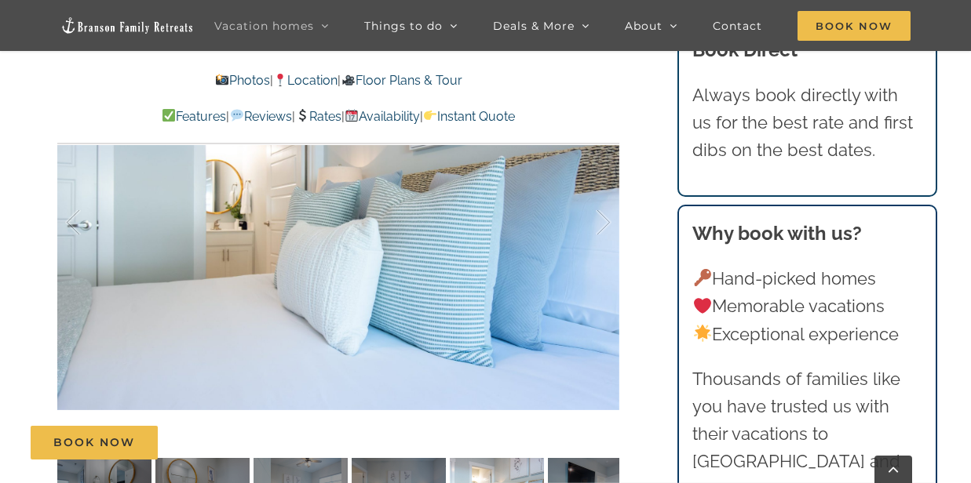
click at [608, 248] on div at bounding box center [587, 222] width 49 height 97
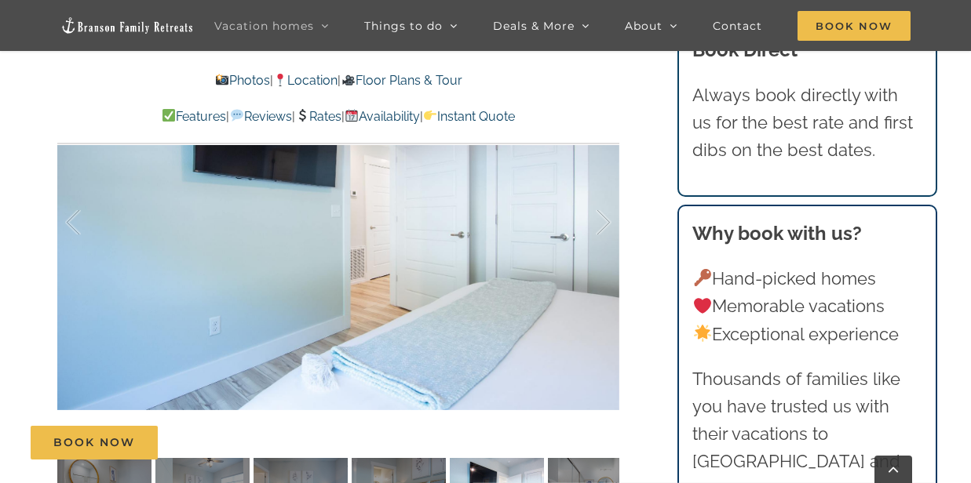
click at [608, 248] on div at bounding box center [587, 222] width 49 height 97
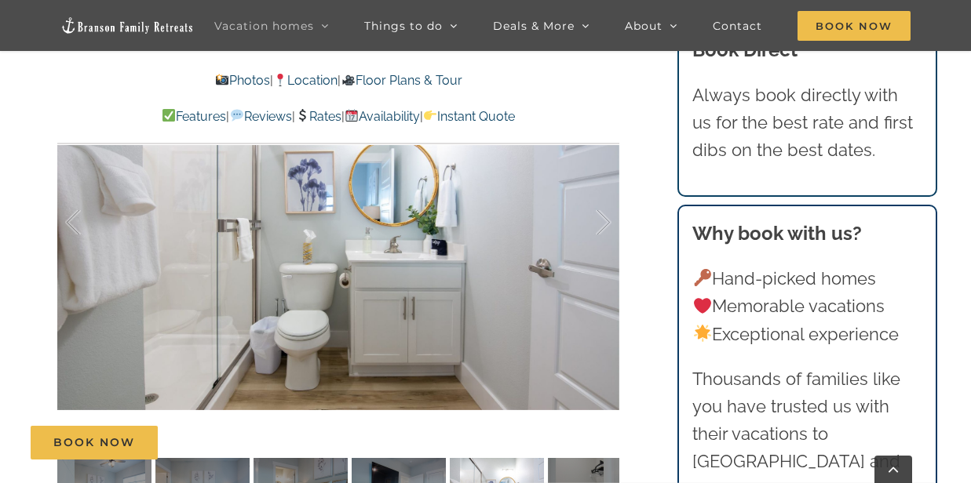
click at [608, 248] on div at bounding box center [587, 222] width 49 height 97
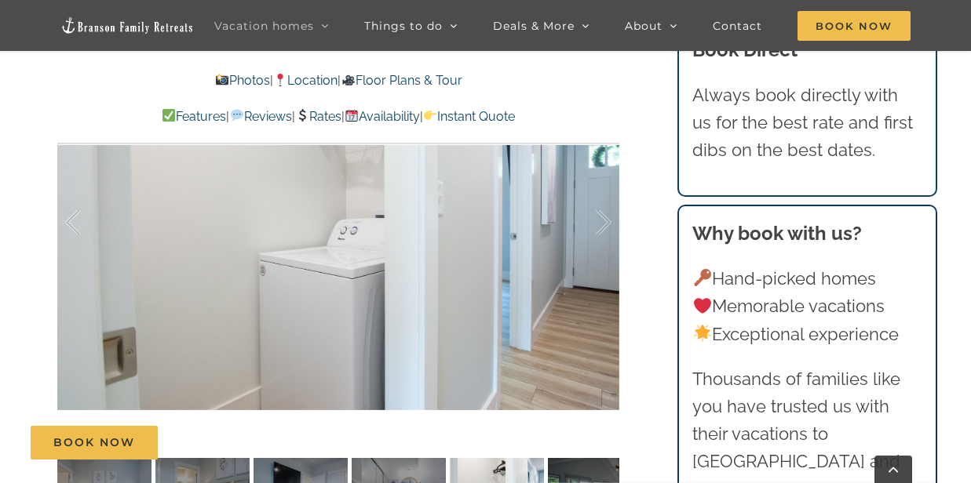
click at [608, 248] on div at bounding box center [587, 222] width 49 height 97
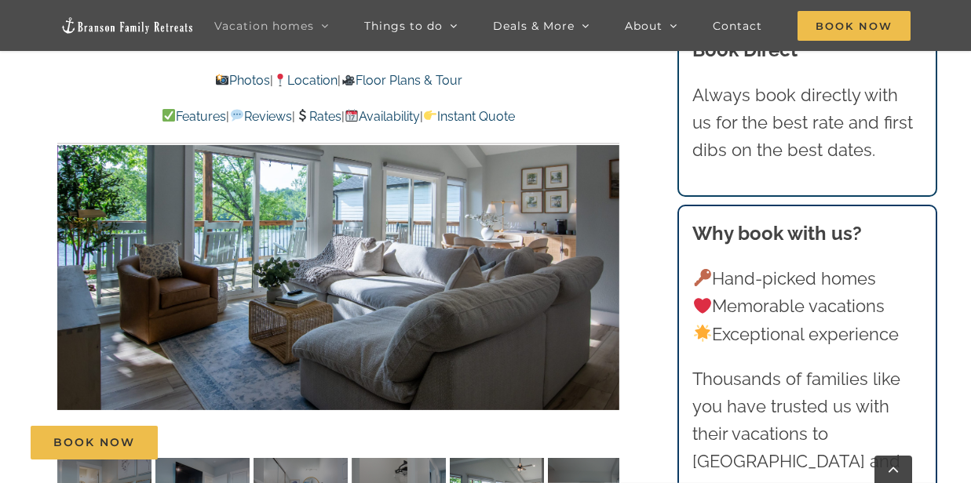
click at [607, 248] on div "33 / 61" at bounding box center [338, 222] width 562 height 461
click at [425, 81] on link "Floor Plans & Tour" at bounding box center [401, 80] width 121 height 15
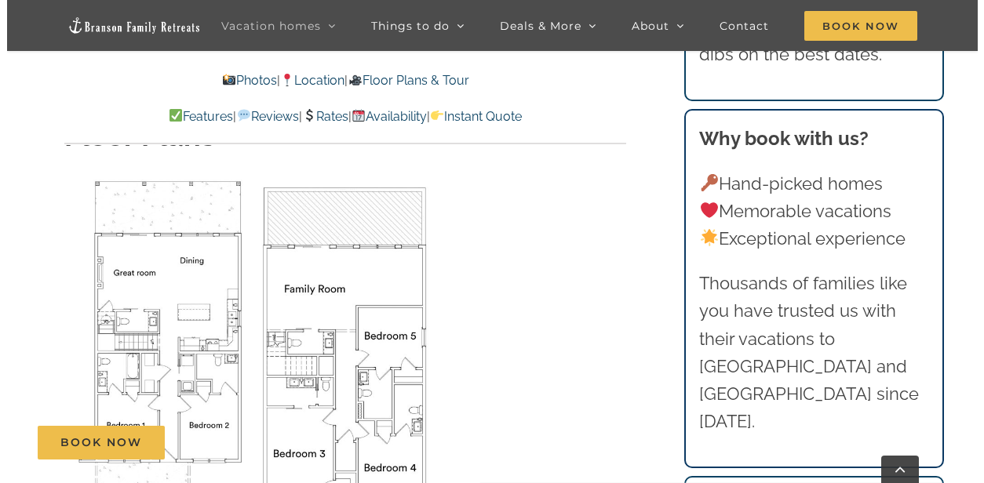
scroll to position [5178, 0]
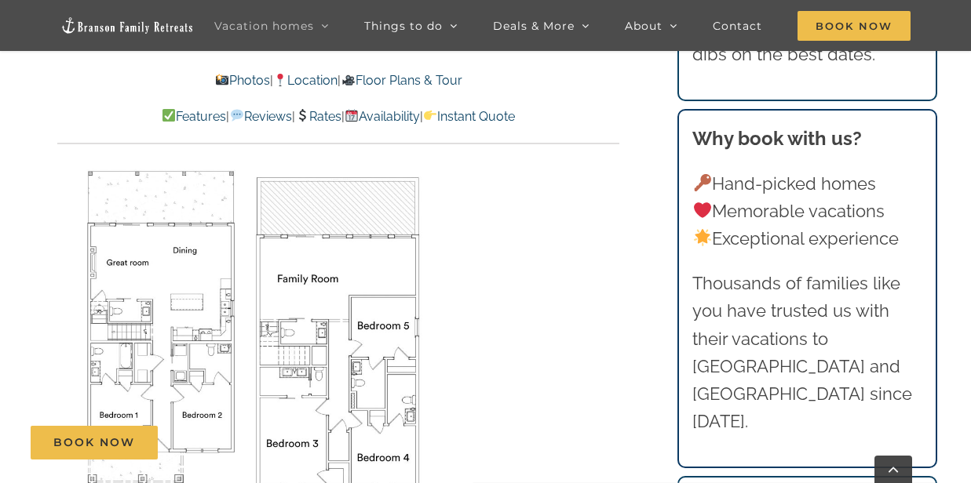
click at [118, 344] on img "Floor Plan" at bounding box center [148, 328] width 182 height 324
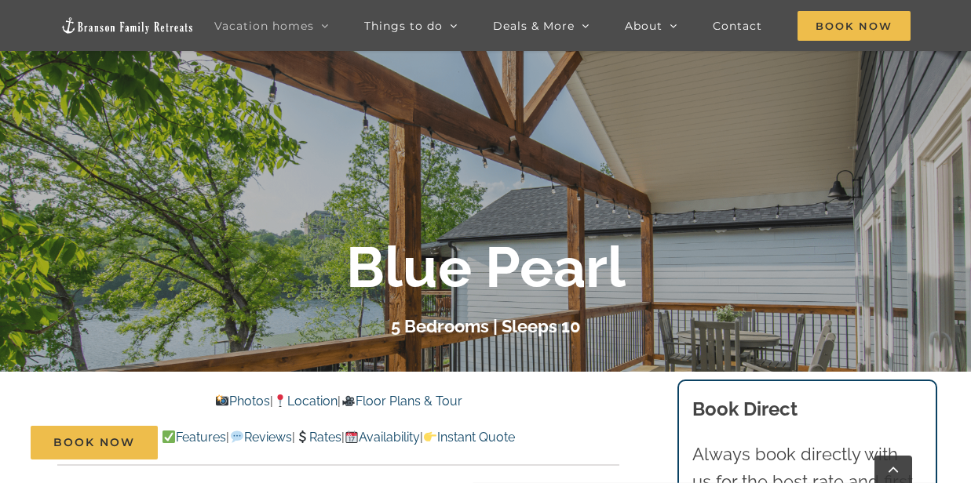
scroll to position [235, 0]
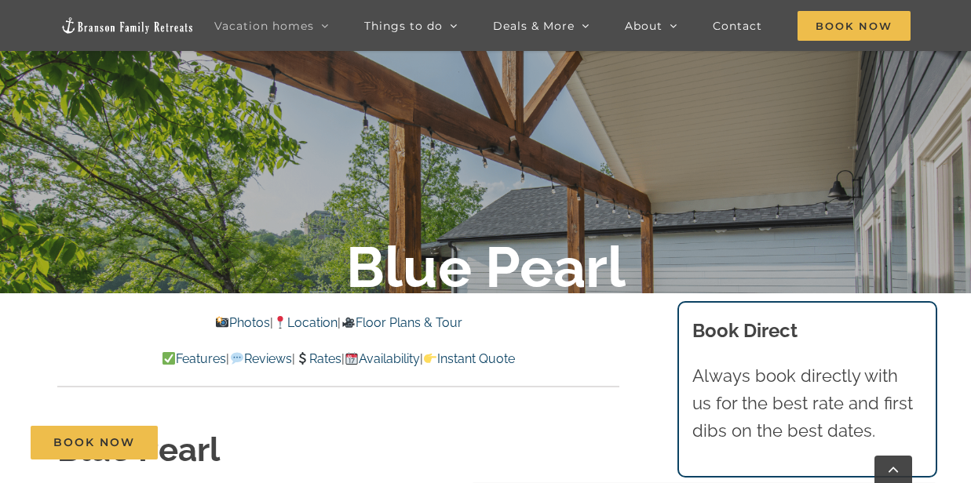
click at [318, 357] on link "Rates" at bounding box center [318, 359] width 46 height 15
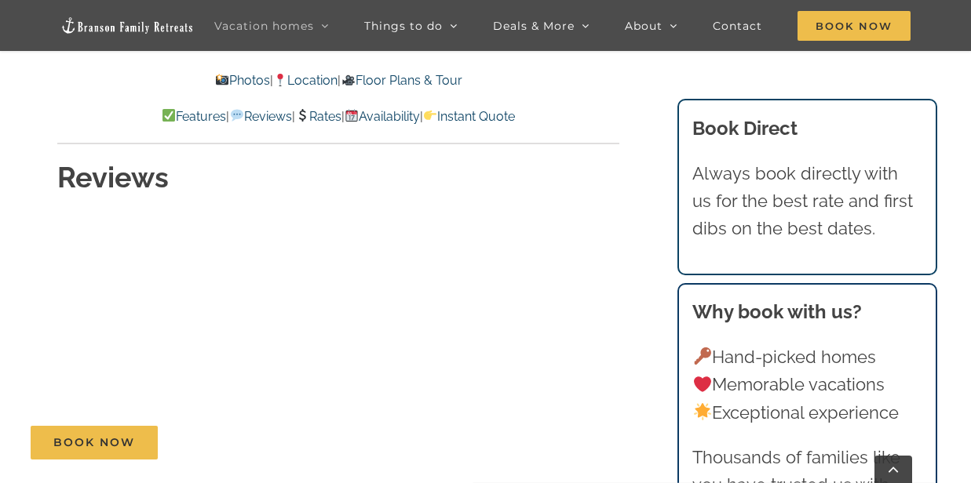
scroll to position [6302, 0]
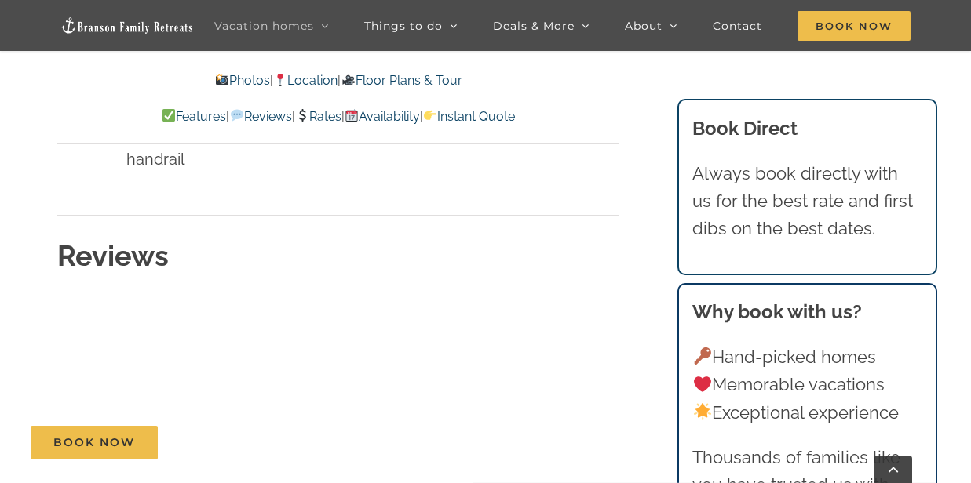
click at [414, 78] on link "Floor Plans & Tour" at bounding box center [401, 80] width 121 height 15
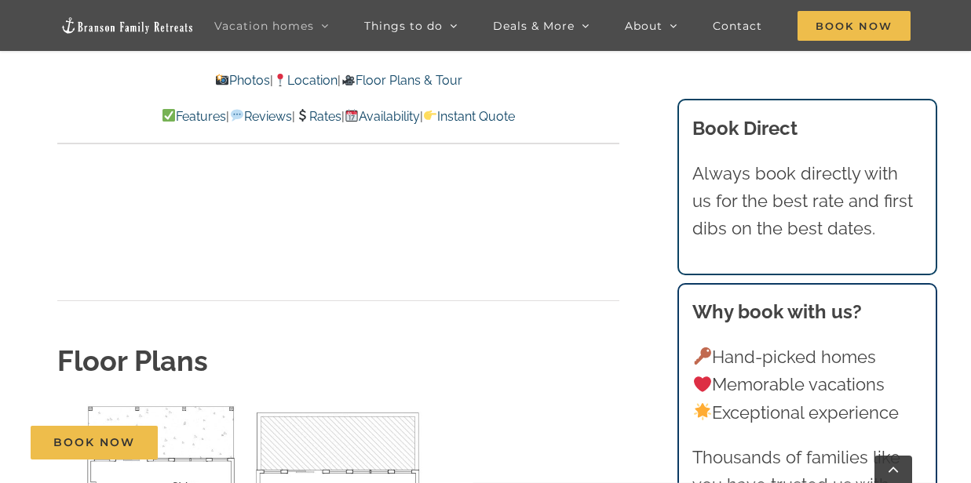
scroll to position [3868, 0]
click at [162, 111] on link "Features" at bounding box center [194, 116] width 64 height 15
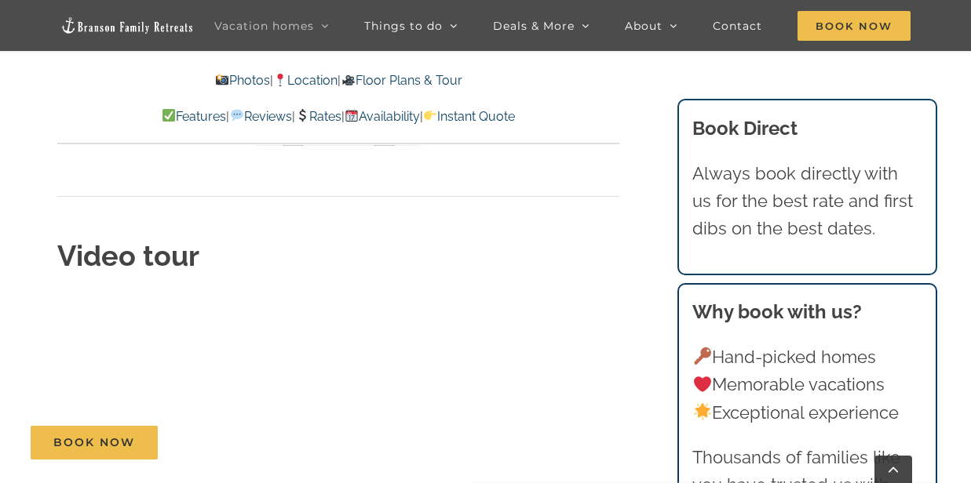
scroll to position [4292, 0]
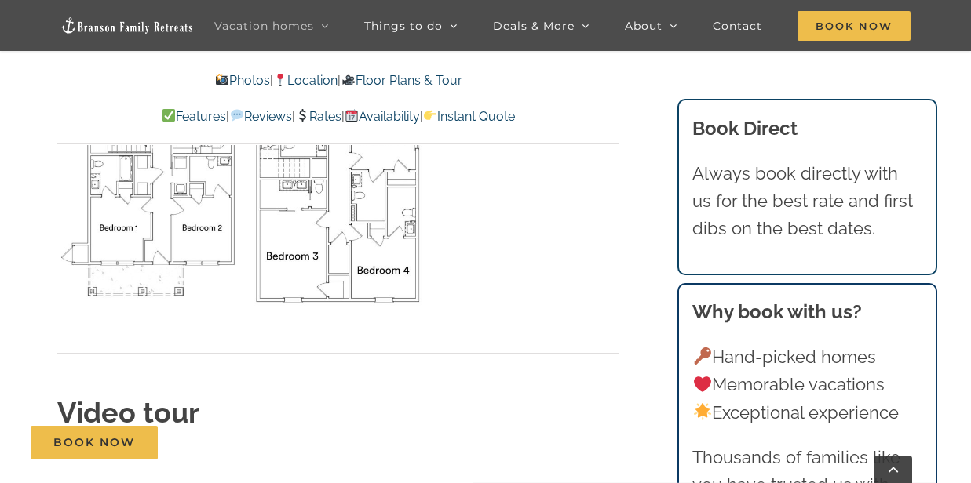
click at [223, 77] on link "Photos" at bounding box center [242, 80] width 55 height 15
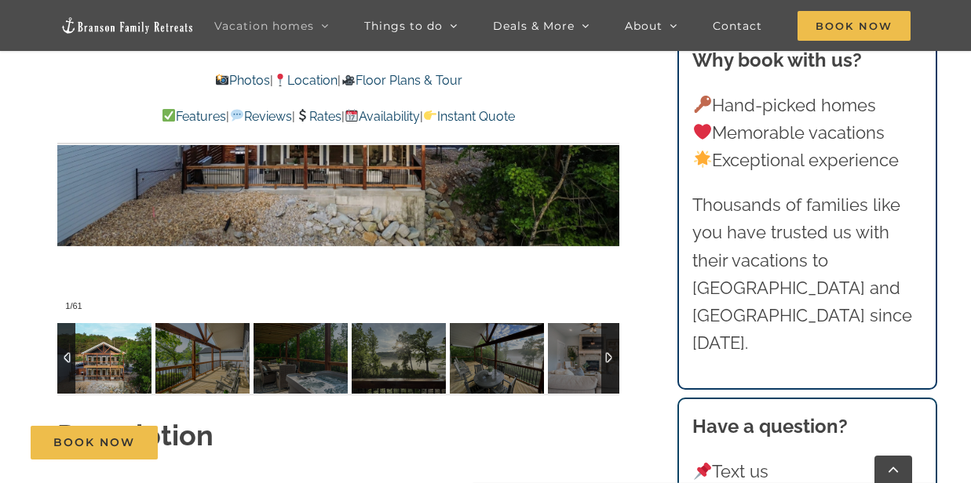
scroll to position [1145, 0]
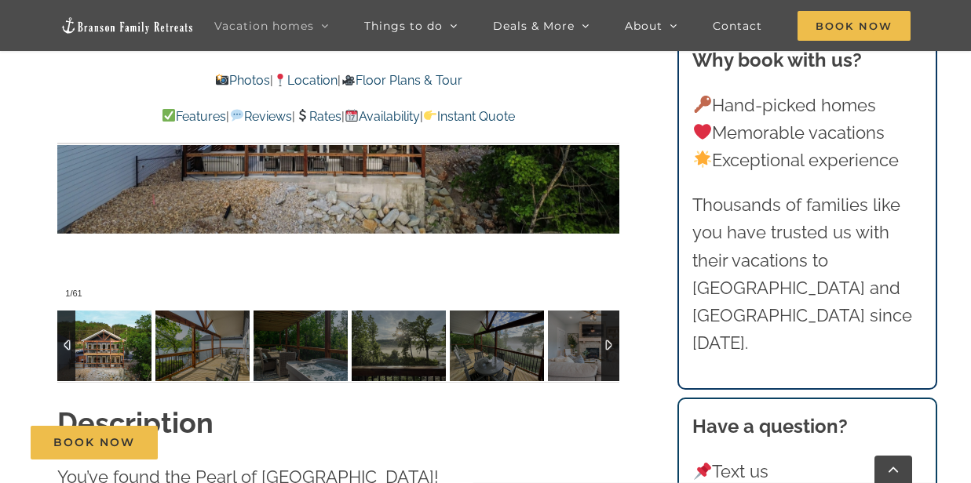
click at [115, 379] on img at bounding box center [104, 346] width 94 height 71
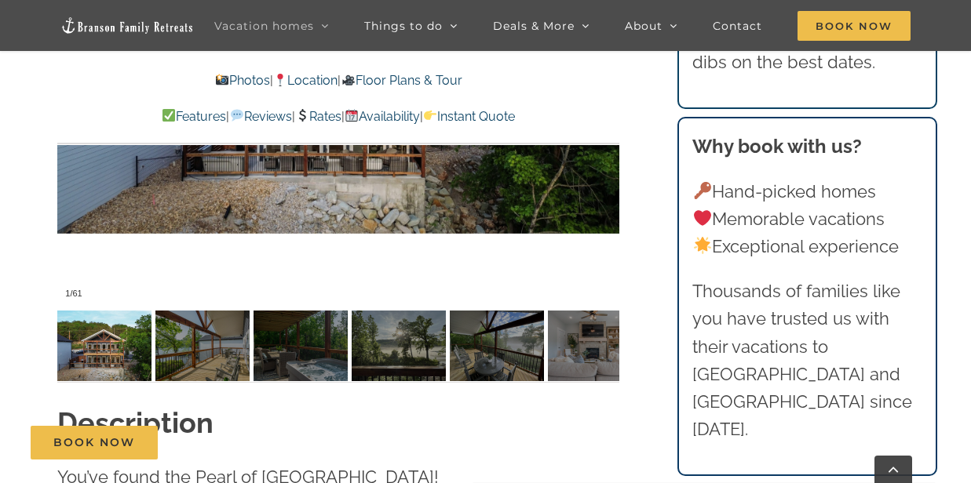
scroll to position [988, 0]
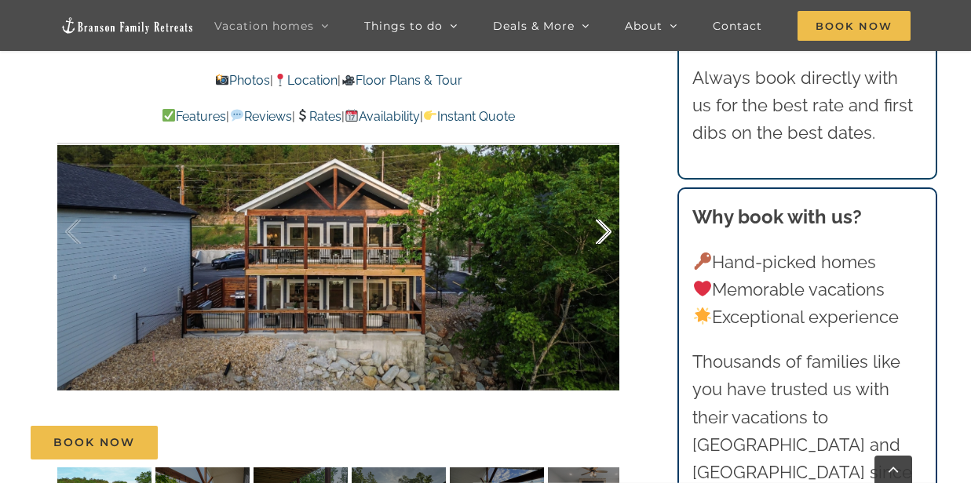
click at [607, 258] on div at bounding box center [587, 232] width 49 height 97
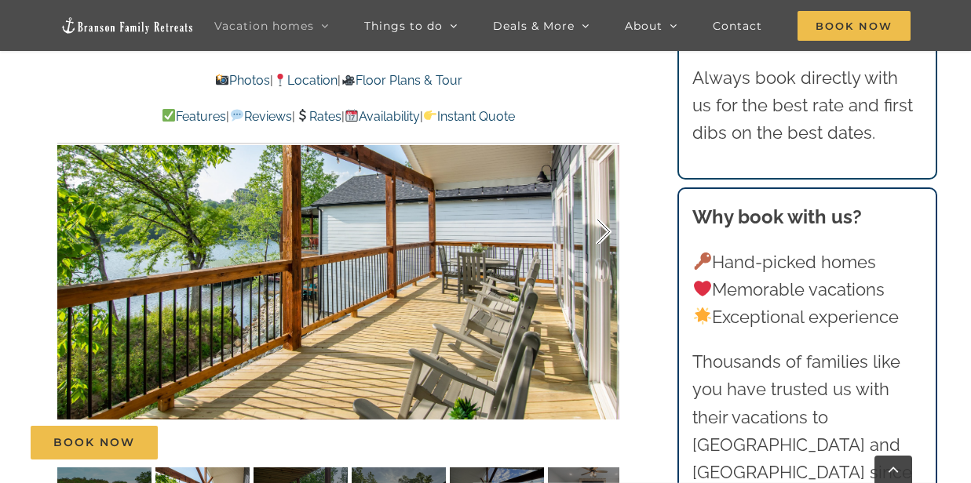
click at [603, 260] on div at bounding box center [587, 232] width 49 height 97
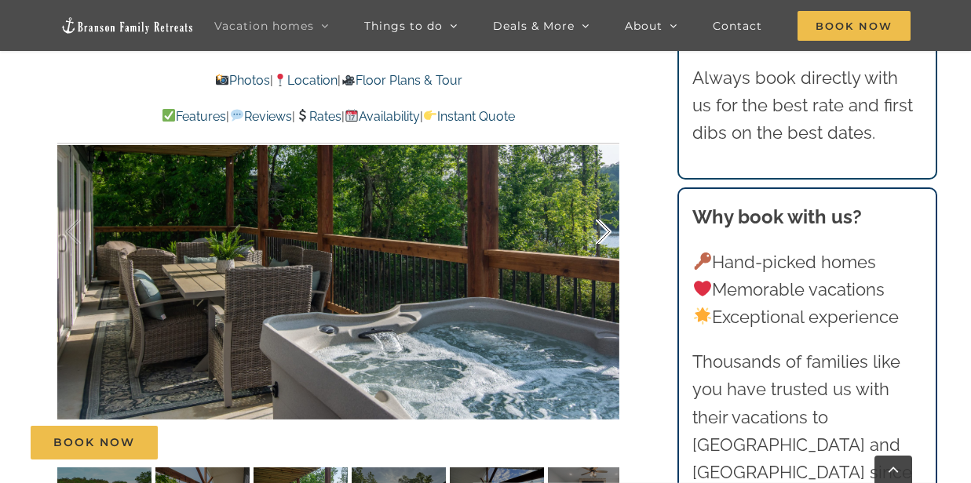
click at [603, 260] on div at bounding box center [587, 232] width 49 height 97
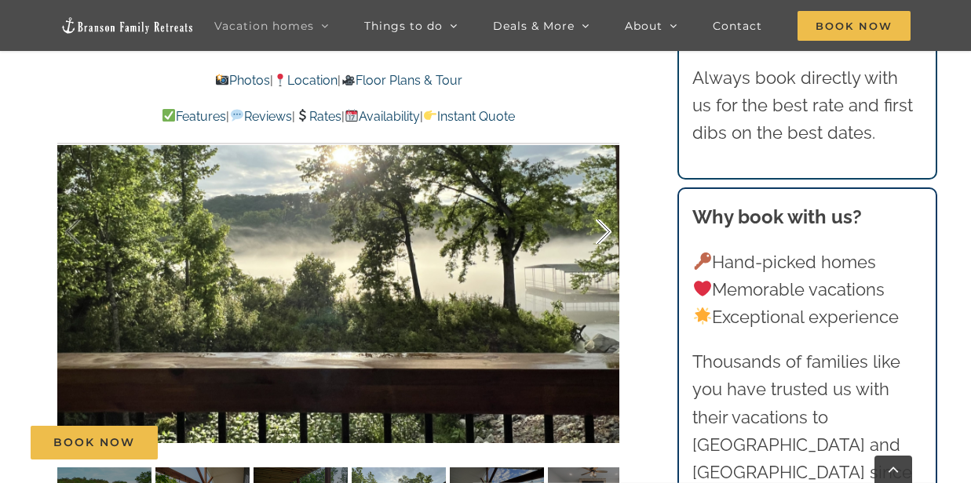
click at [605, 258] on div at bounding box center [587, 232] width 49 height 97
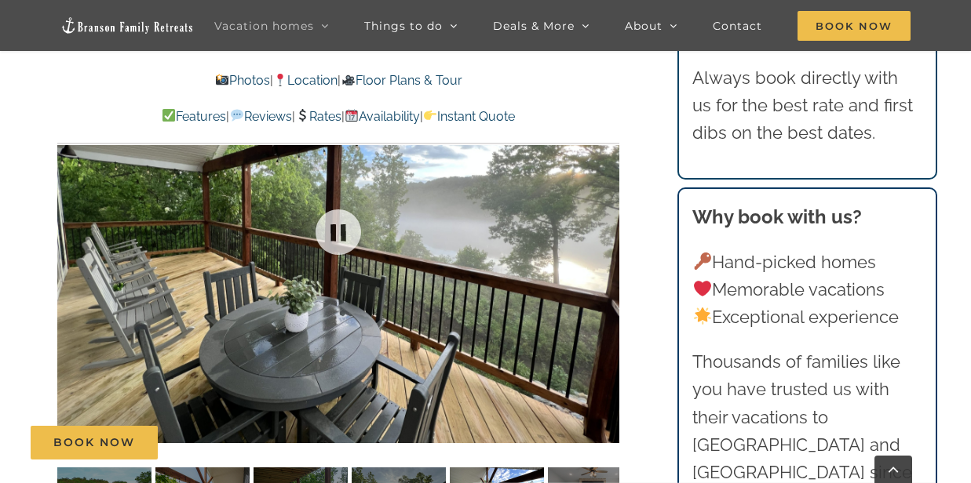
click at [605, 258] on div at bounding box center [338, 232] width 562 height 461
click at [605, 257] on div at bounding box center [587, 232] width 49 height 97
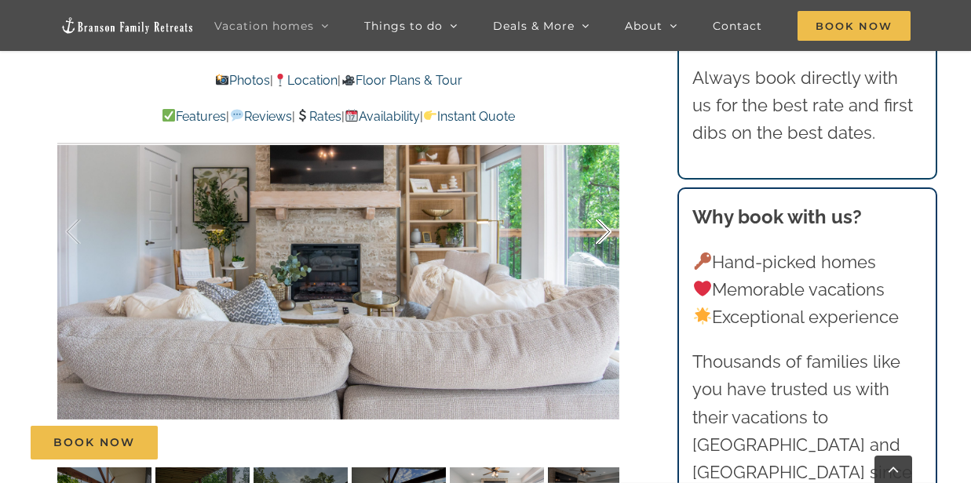
click at [605, 257] on div at bounding box center [587, 232] width 49 height 97
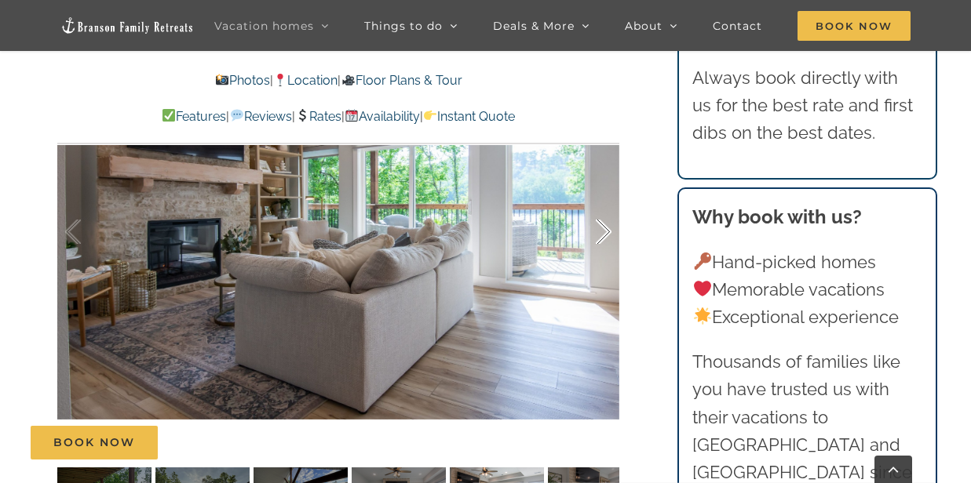
click at [604, 257] on div at bounding box center [587, 232] width 49 height 97
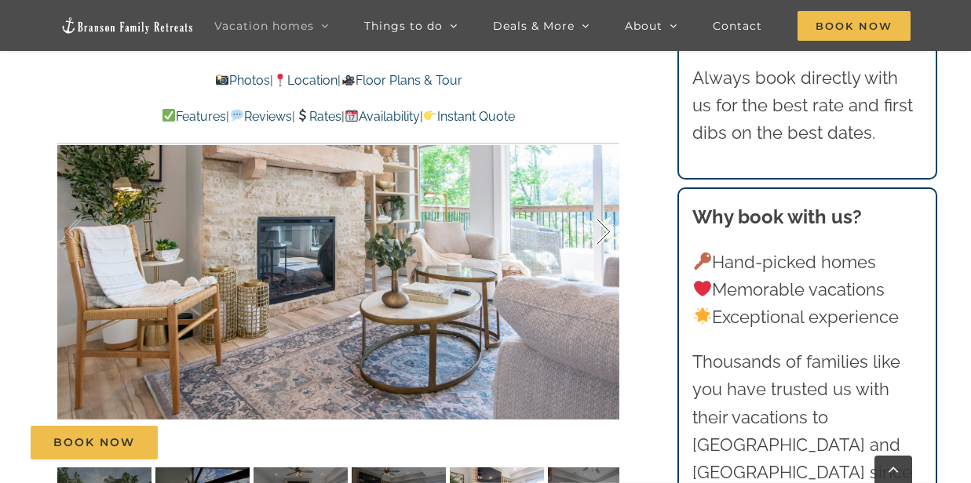
click at [602, 256] on div at bounding box center [587, 232] width 49 height 97
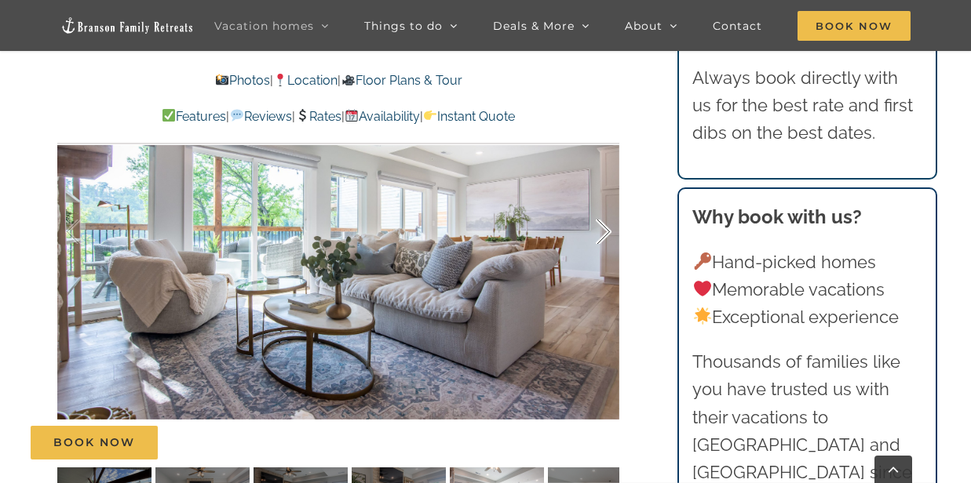
click at [602, 256] on div at bounding box center [587, 232] width 49 height 97
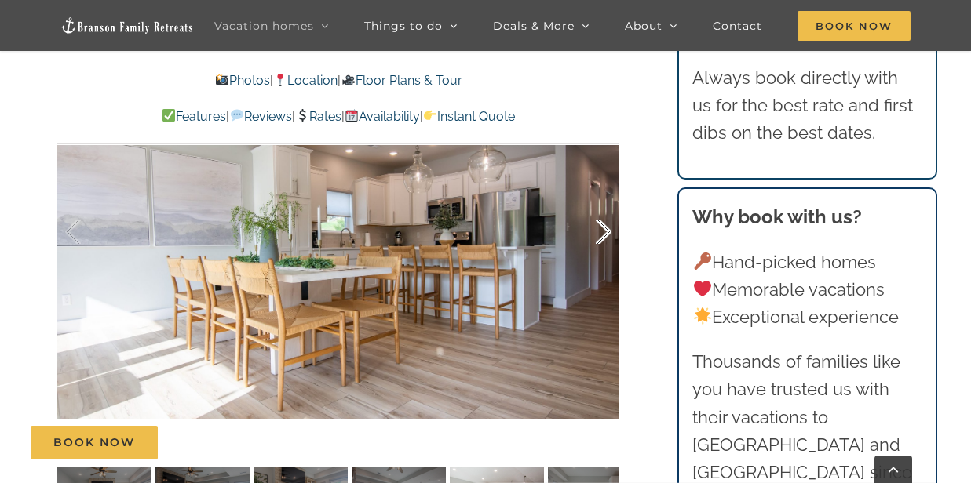
click at [603, 256] on div at bounding box center [587, 232] width 49 height 97
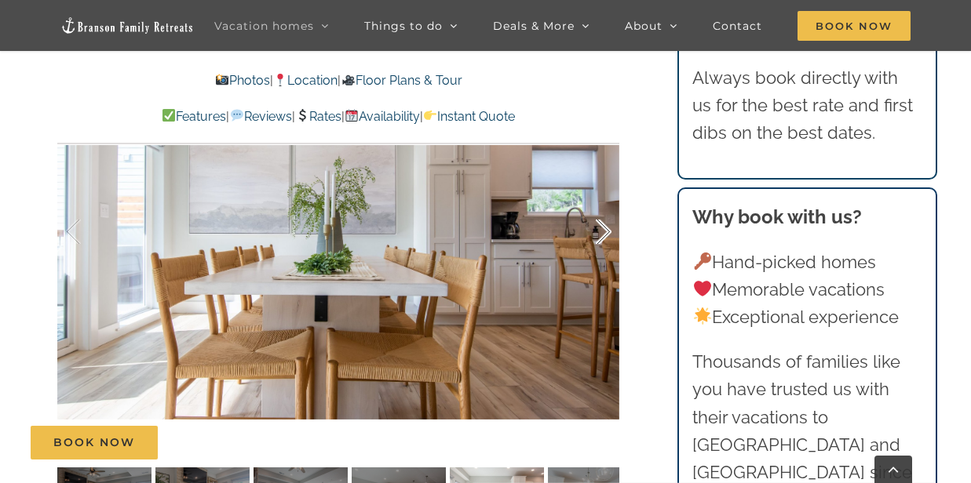
click at [603, 256] on div at bounding box center [587, 232] width 49 height 97
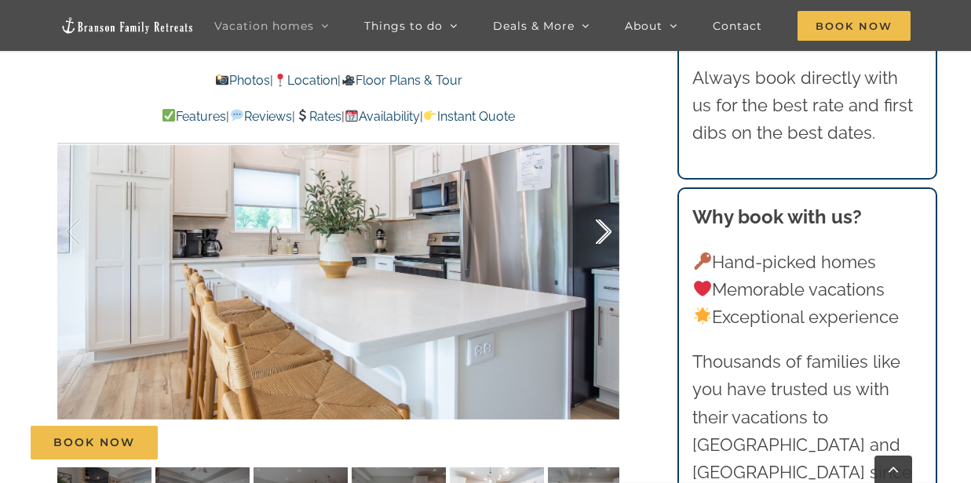
click at [603, 256] on div at bounding box center [587, 232] width 49 height 97
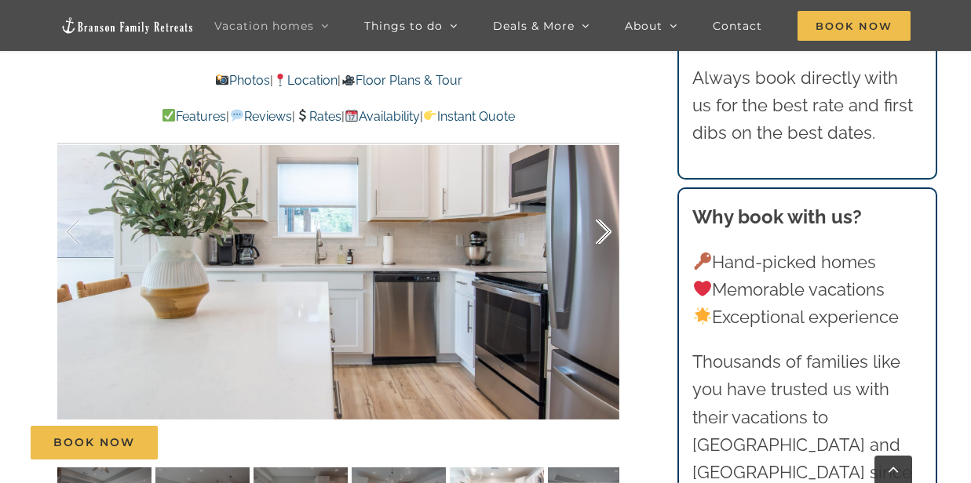
click at [605, 254] on div at bounding box center [587, 232] width 49 height 97
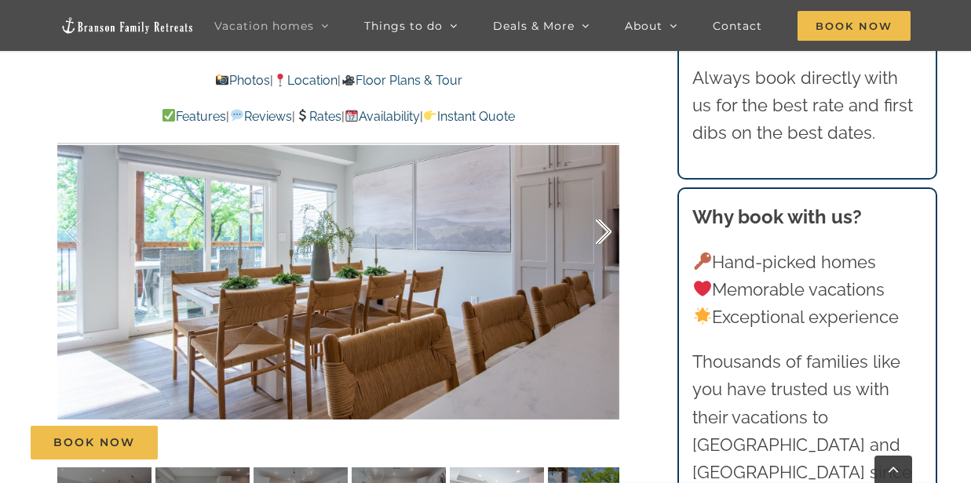
click at [608, 258] on div at bounding box center [587, 232] width 49 height 97
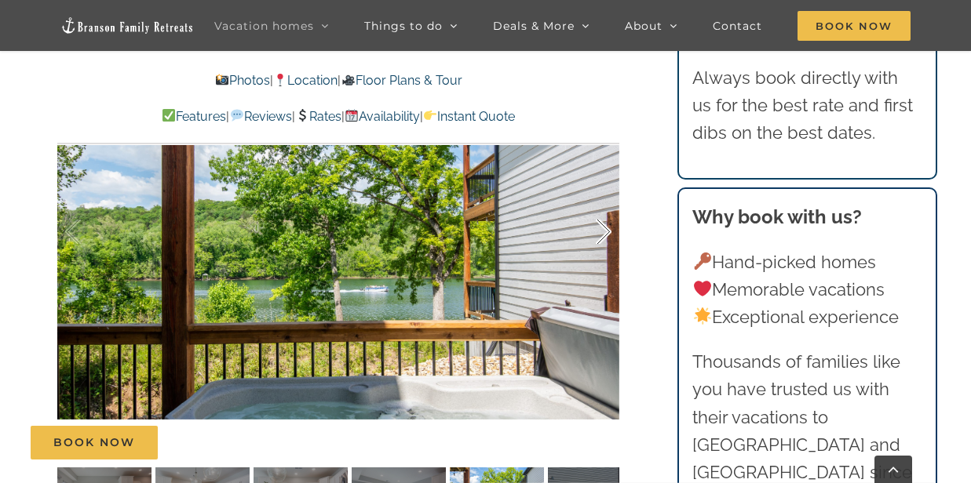
click at [609, 256] on div at bounding box center [587, 232] width 49 height 97
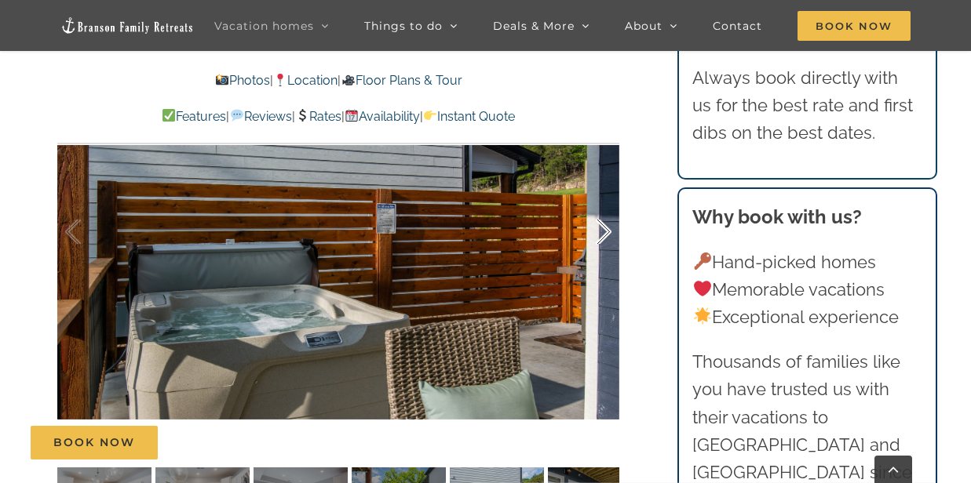
click at [607, 255] on div at bounding box center [587, 232] width 49 height 97
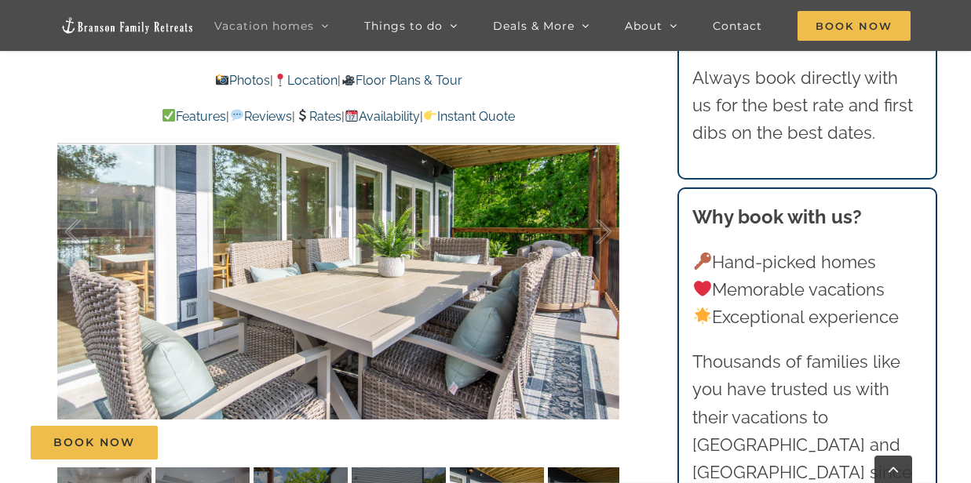
click at [603, 257] on div at bounding box center [587, 232] width 49 height 97
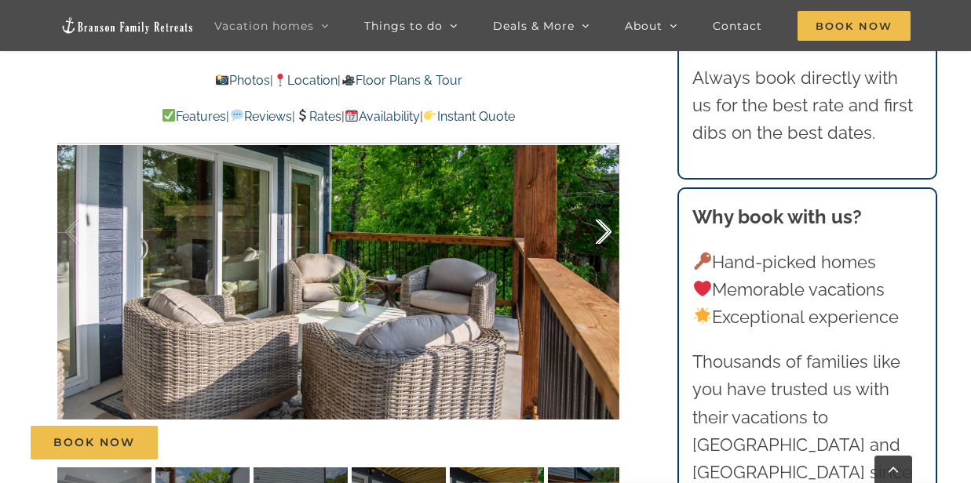
click at [604, 253] on div at bounding box center [587, 232] width 49 height 97
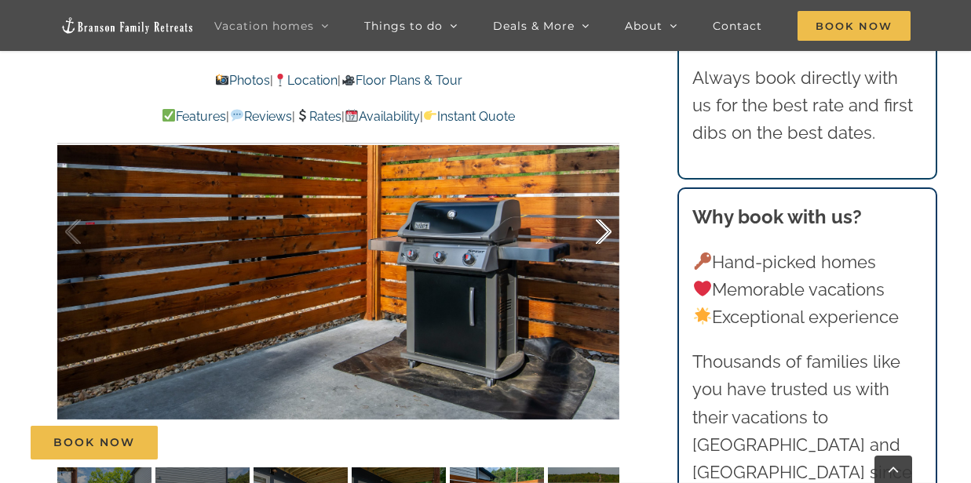
click at [604, 252] on div at bounding box center [587, 232] width 49 height 97
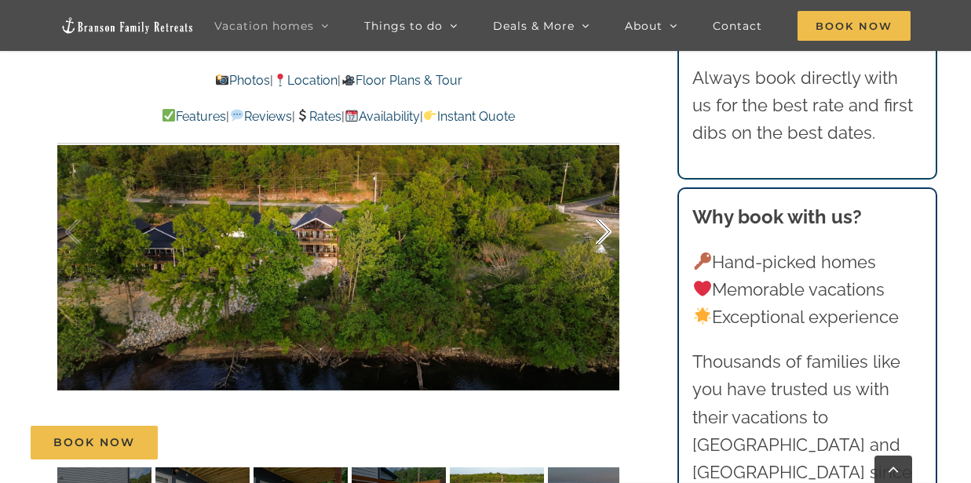
click at [599, 257] on div at bounding box center [587, 232] width 49 height 97
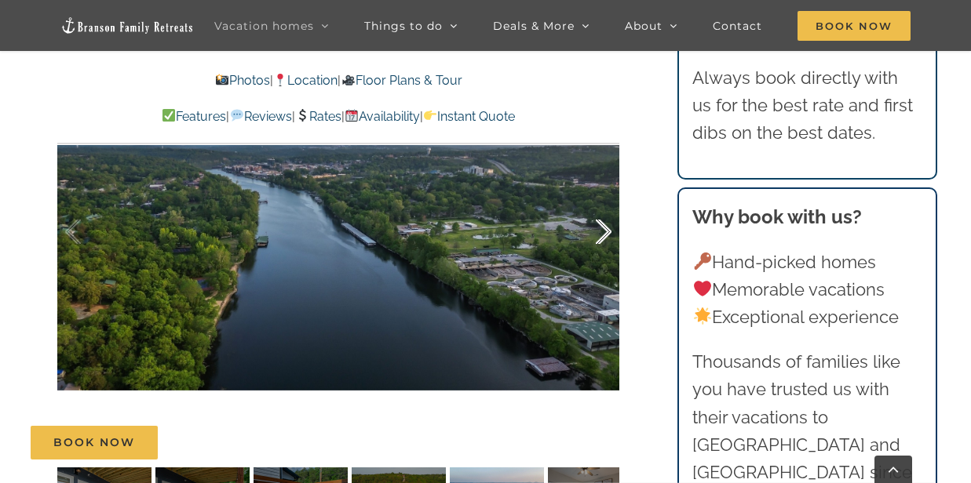
click at [599, 257] on div at bounding box center [587, 232] width 49 height 97
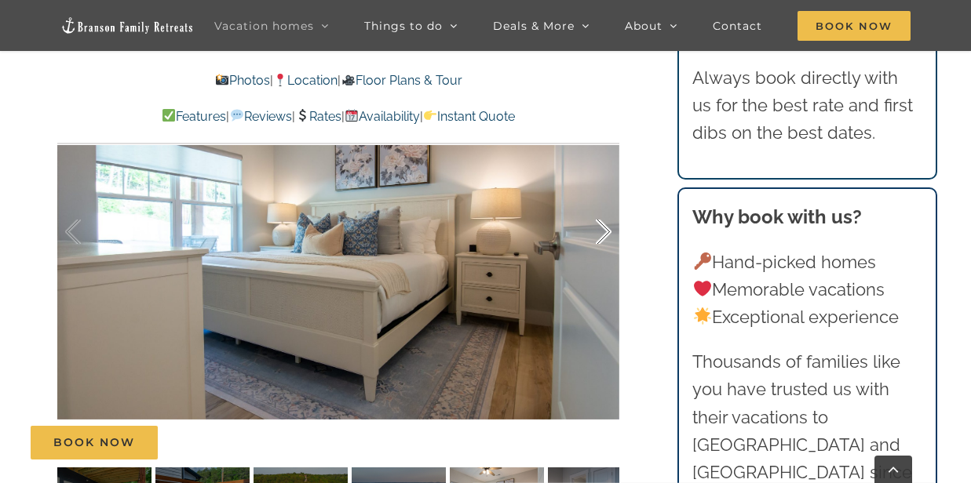
click at [605, 257] on div at bounding box center [587, 232] width 49 height 97
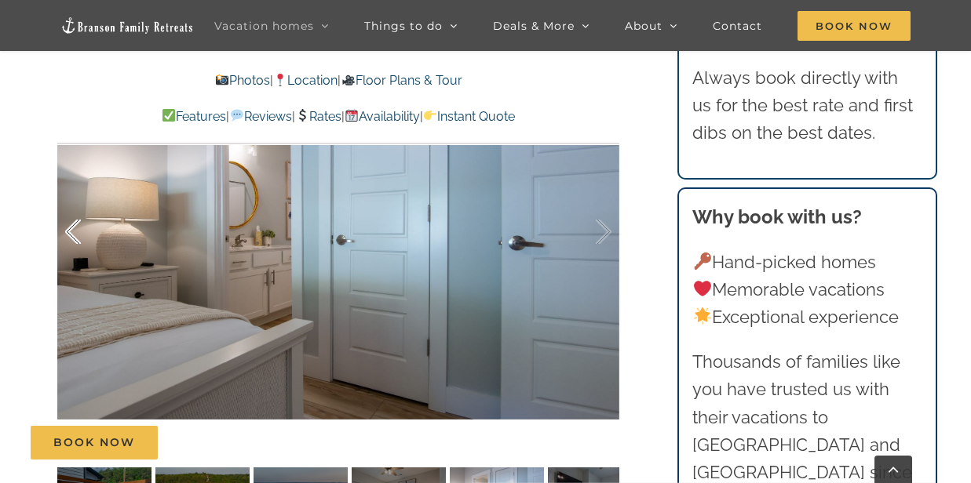
click at [68, 260] on div at bounding box center [89, 232] width 49 height 97
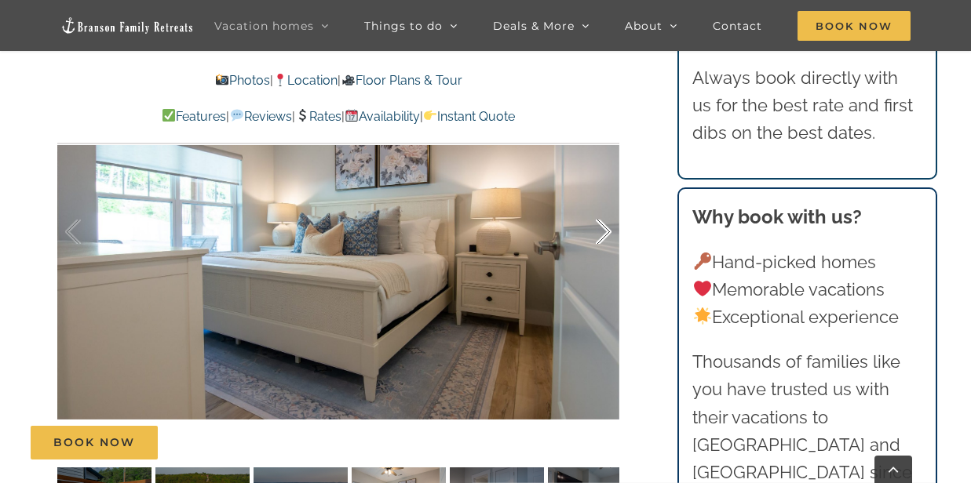
click at [603, 260] on div at bounding box center [587, 232] width 49 height 97
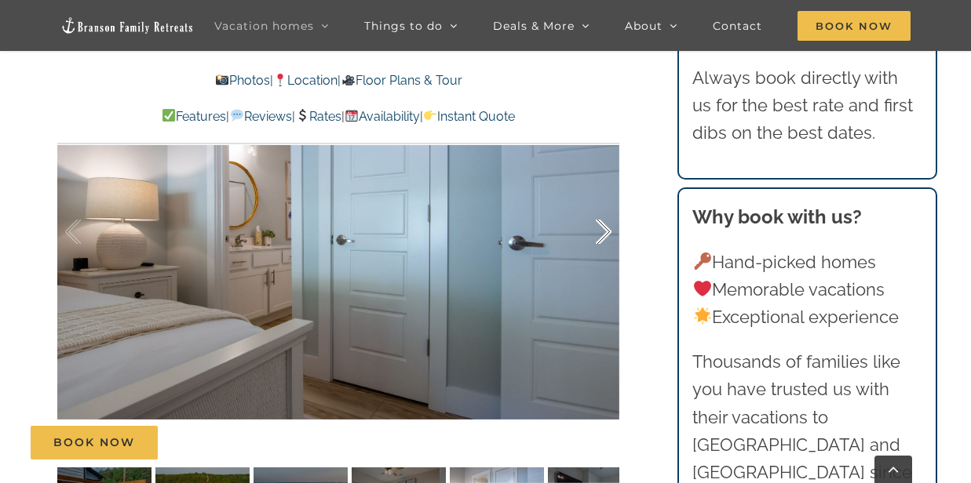
click at [603, 260] on div at bounding box center [587, 232] width 49 height 97
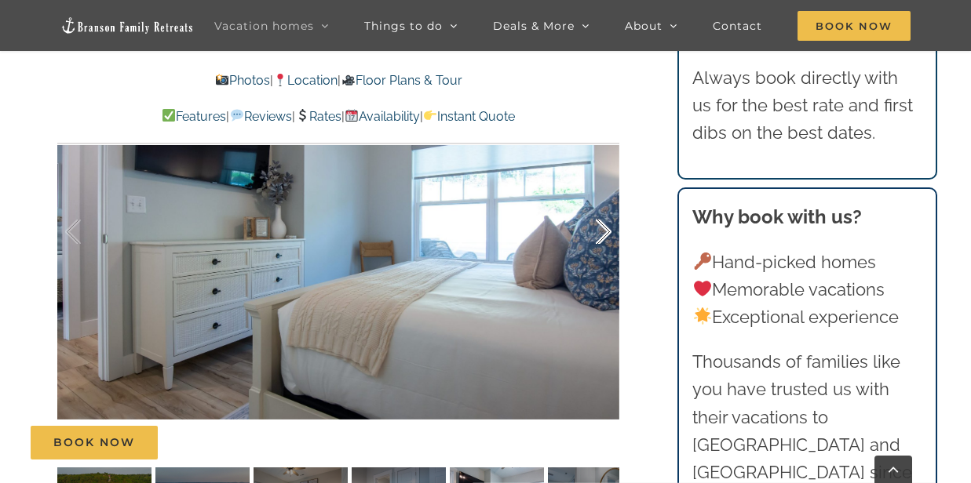
click at [603, 255] on div at bounding box center [587, 232] width 49 height 97
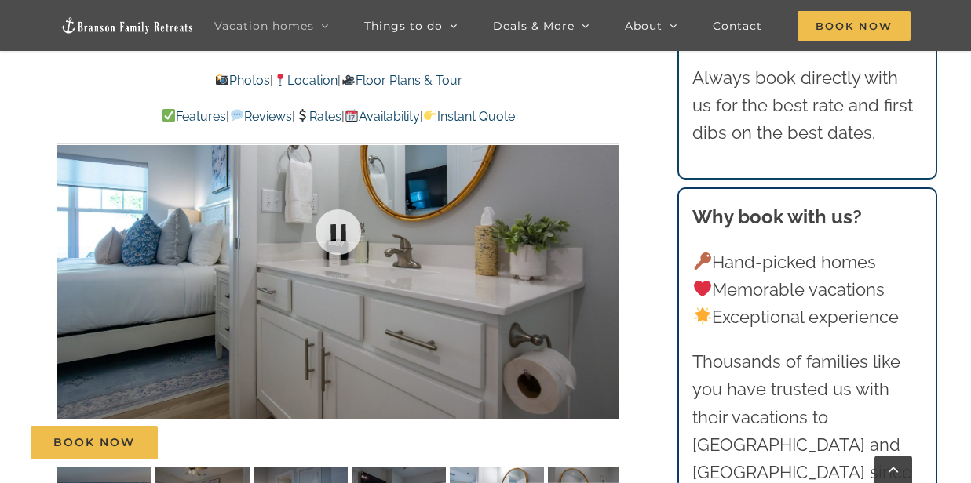
click at [603, 255] on div at bounding box center [338, 232] width 562 height 461
click at [603, 255] on div at bounding box center [587, 232] width 49 height 97
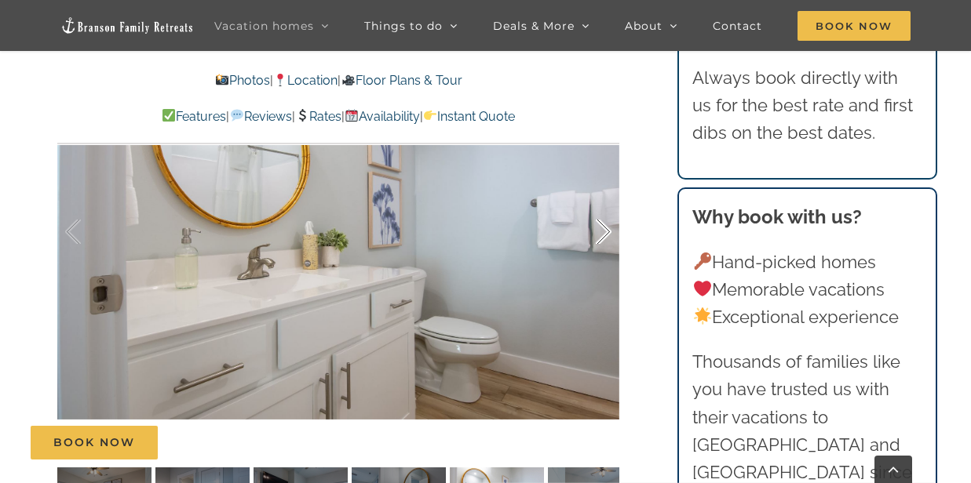
click at [607, 254] on div at bounding box center [587, 232] width 49 height 97
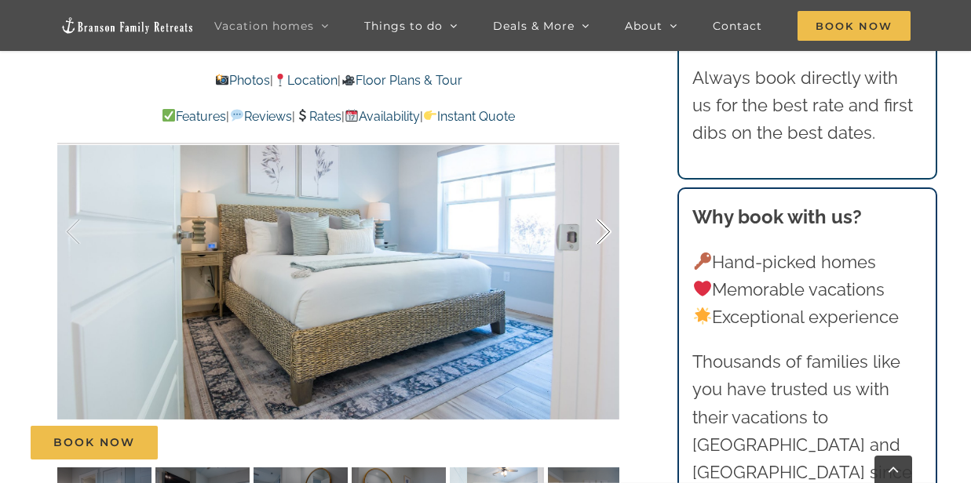
click at [607, 256] on div at bounding box center [587, 232] width 49 height 97
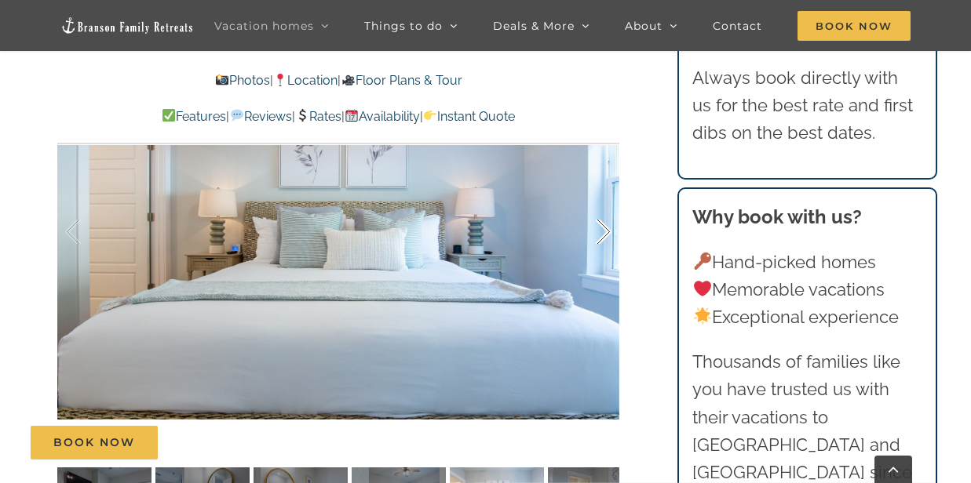
click at [607, 256] on div at bounding box center [587, 232] width 49 height 97
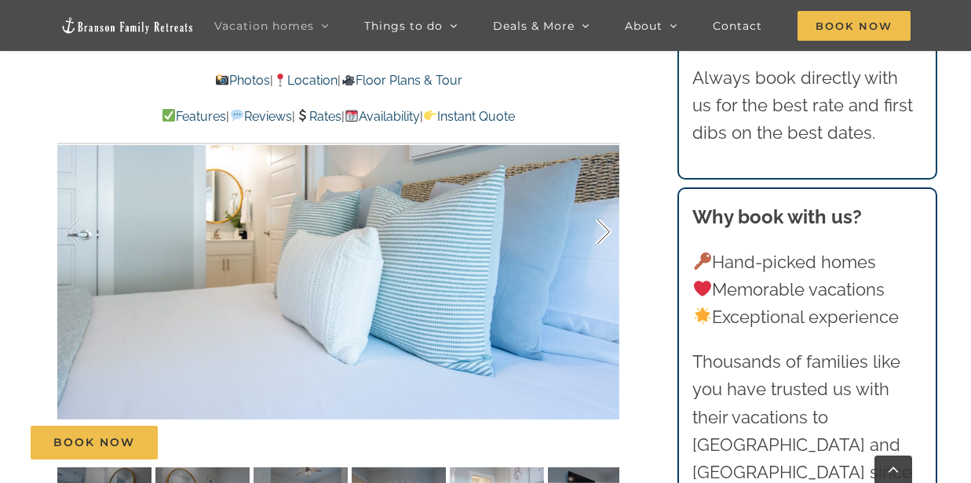
click at [607, 256] on div at bounding box center [587, 232] width 49 height 97
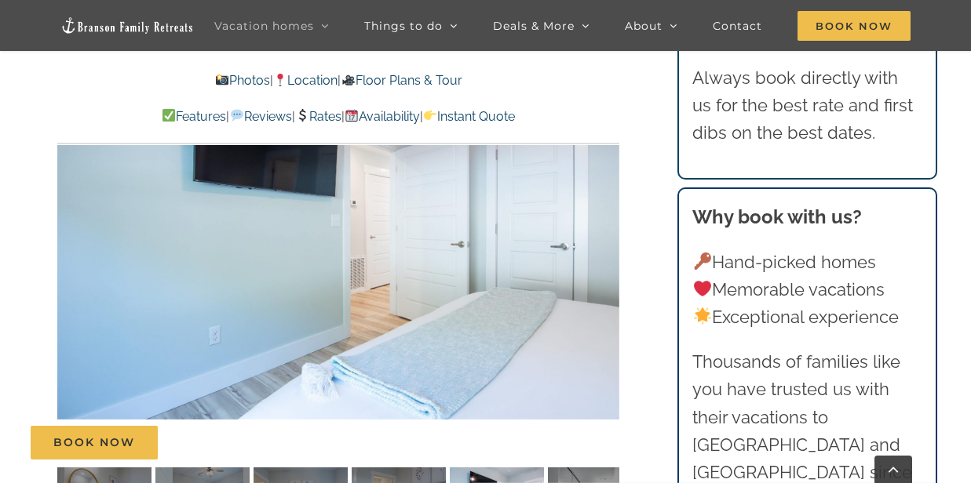
click at [610, 256] on div at bounding box center [634, 232] width 49 height 97
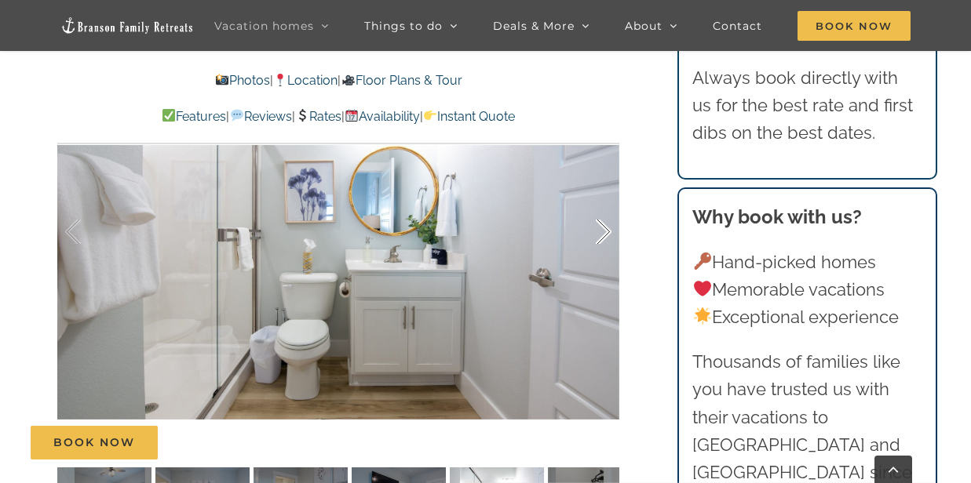
click at [603, 259] on div at bounding box center [587, 232] width 49 height 97
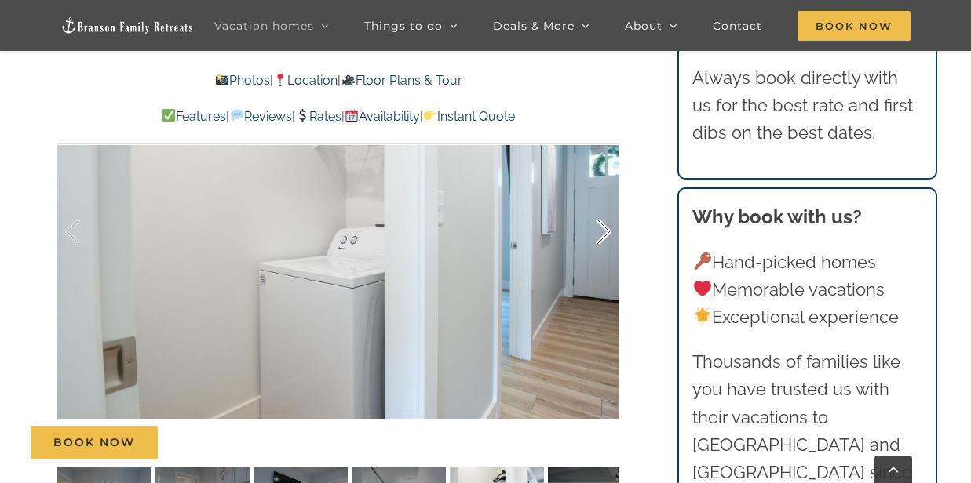
click at [603, 259] on div at bounding box center [587, 232] width 49 height 97
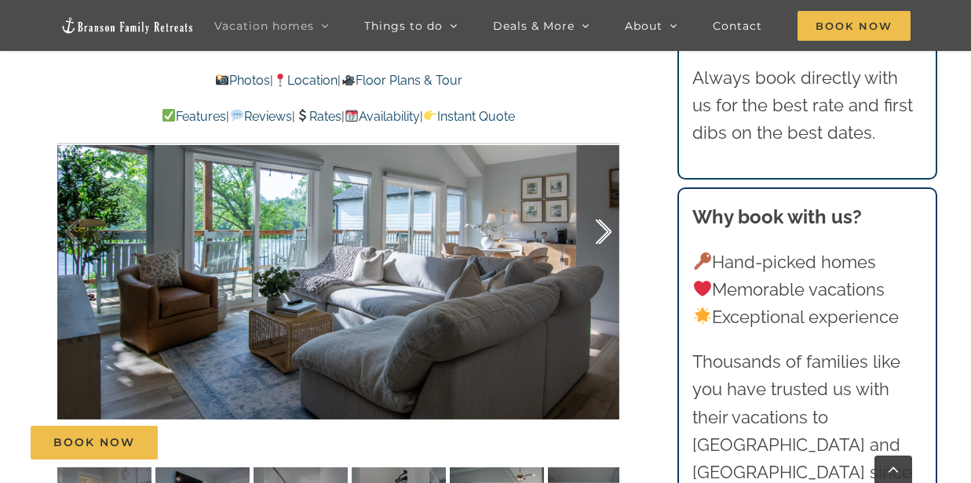
click at [602, 257] on div at bounding box center [587, 232] width 49 height 97
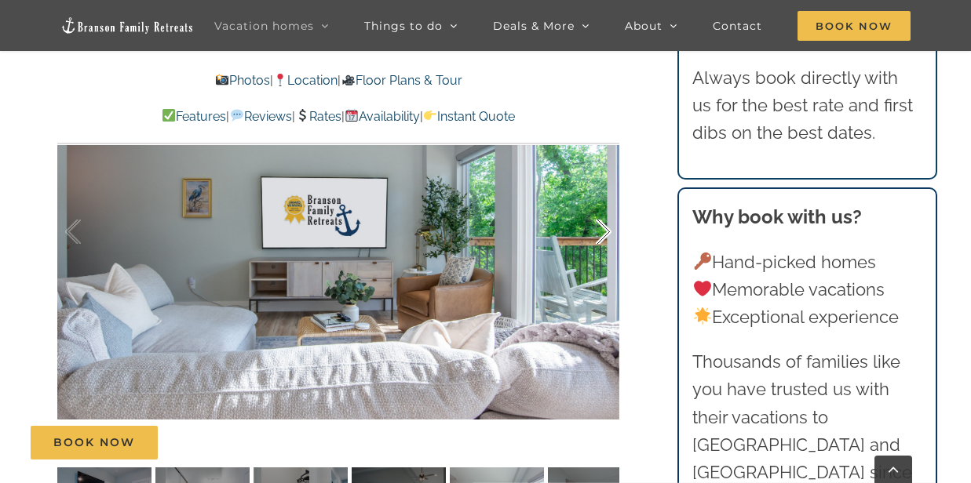
click at [602, 257] on div at bounding box center [587, 232] width 49 height 97
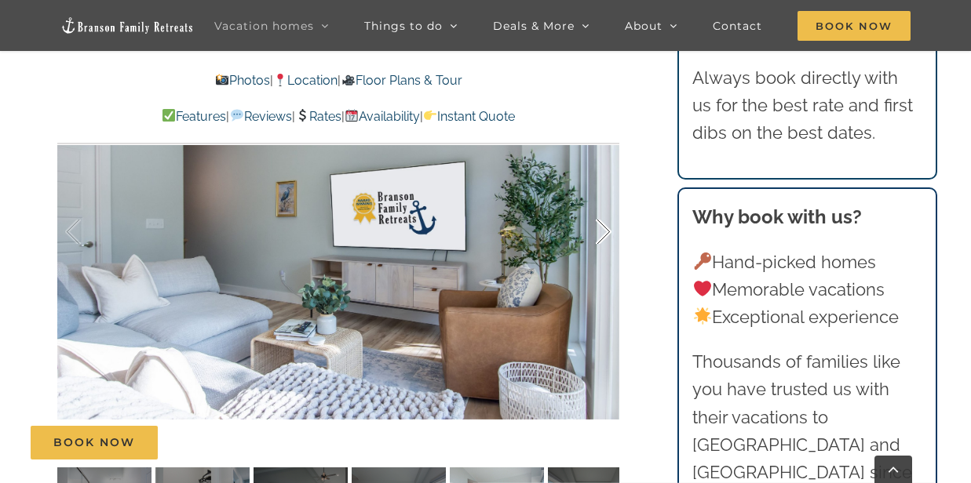
click at [602, 257] on div at bounding box center [587, 232] width 49 height 97
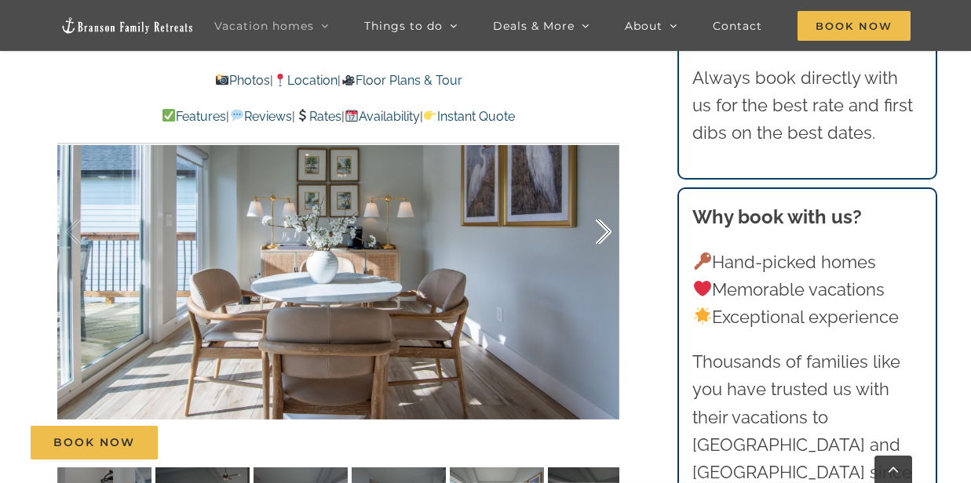
click at [602, 257] on div at bounding box center [587, 232] width 49 height 97
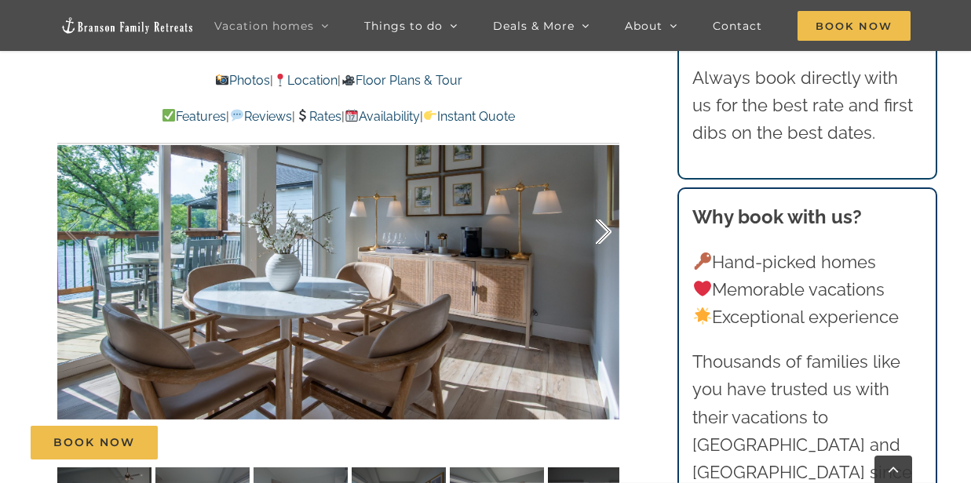
click at [602, 257] on div at bounding box center [587, 232] width 49 height 97
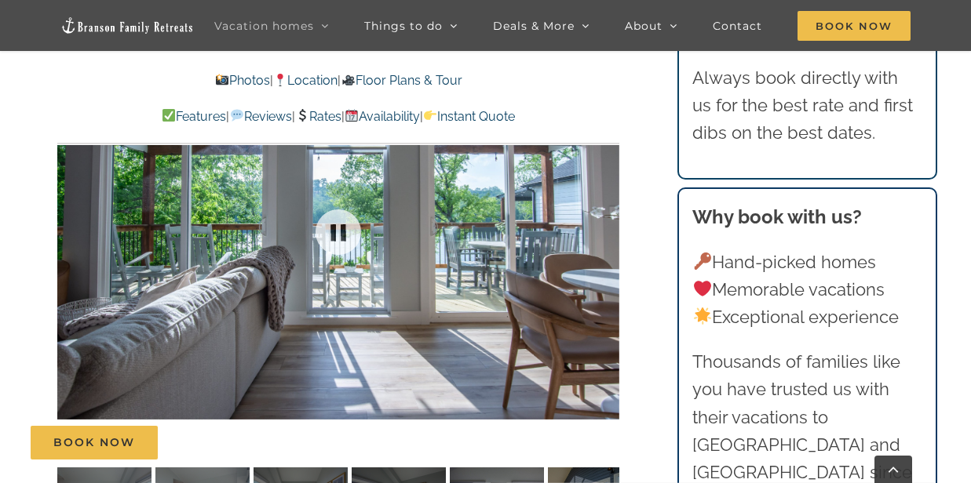
click at [602, 257] on div at bounding box center [338, 232] width 562 height 461
click at [602, 257] on div at bounding box center [587, 232] width 49 height 97
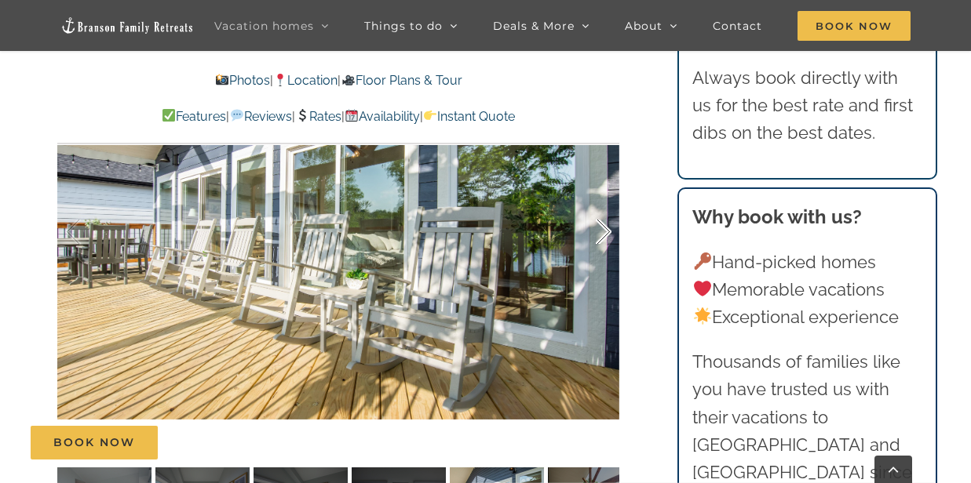
click at [605, 257] on div at bounding box center [587, 232] width 49 height 97
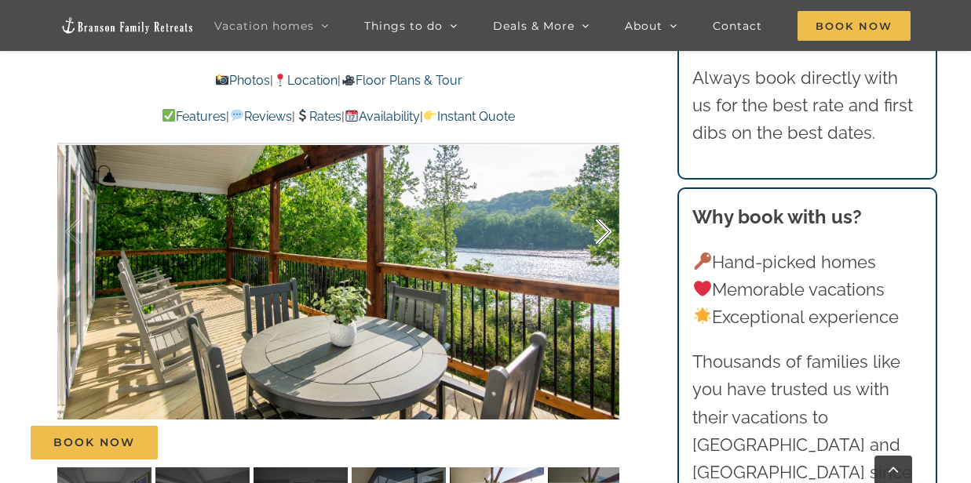
click at [605, 257] on div at bounding box center [587, 232] width 49 height 97
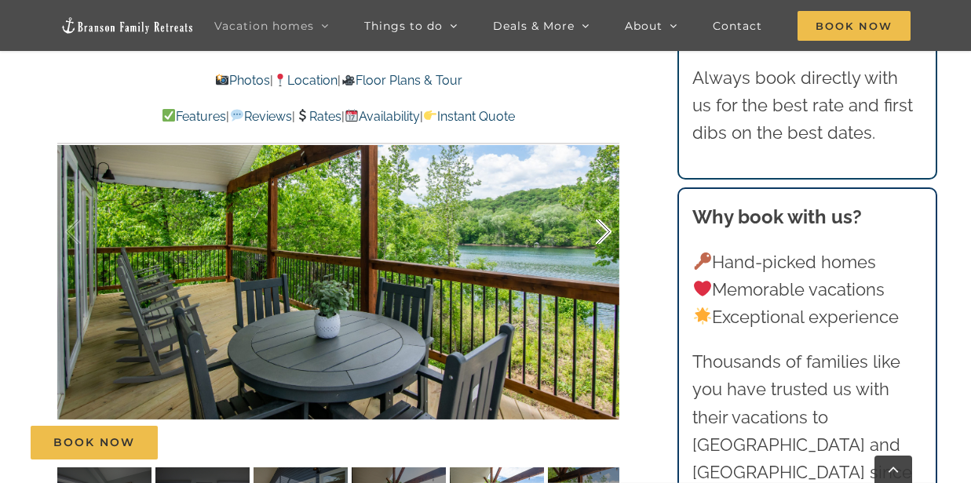
click at [605, 257] on div at bounding box center [587, 232] width 49 height 97
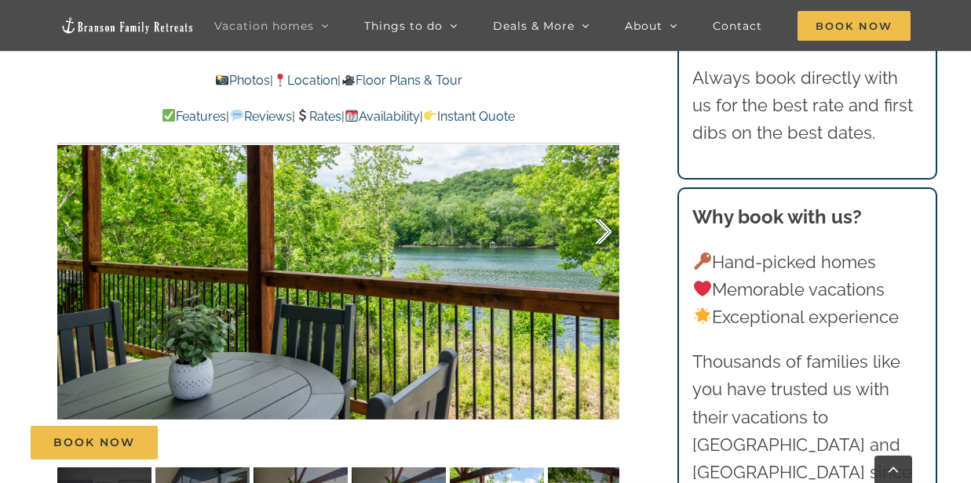
click at [605, 257] on div at bounding box center [587, 232] width 49 height 97
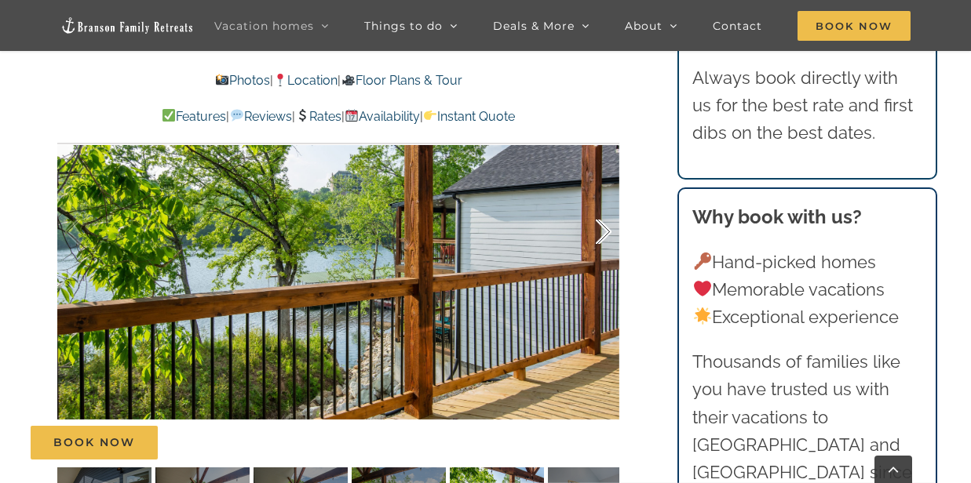
click at [605, 257] on div at bounding box center [587, 232] width 49 height 97
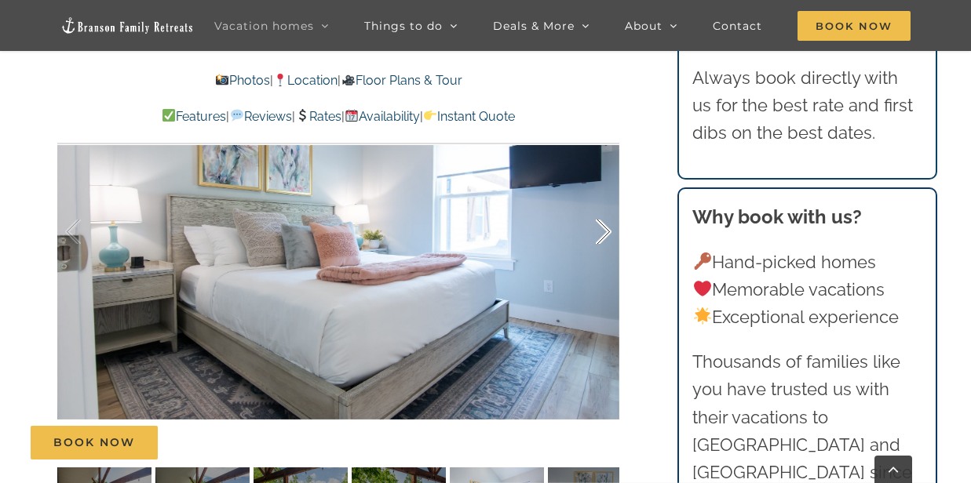
click at [604, 251] on div at bounding box center [587, 232] width 49 height 97
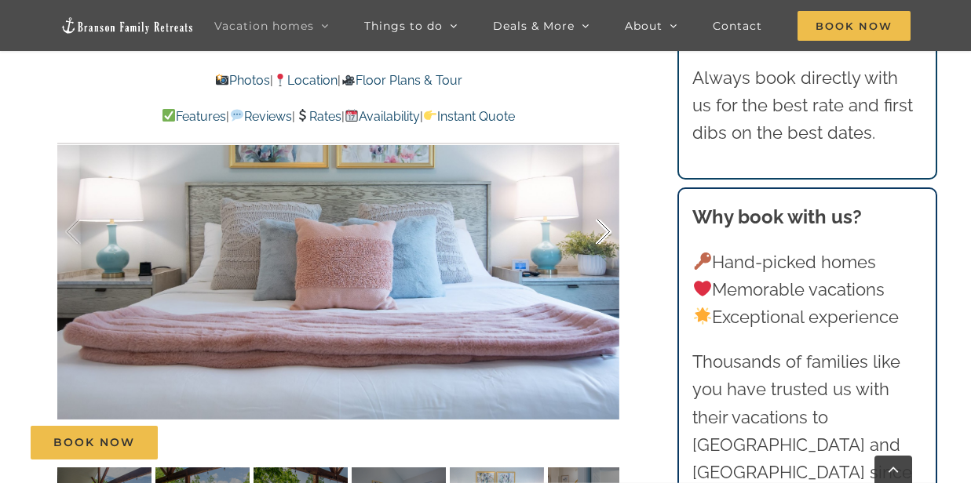
click at [604, 252] on div at bounding box center [587, 232] width 49 height 97
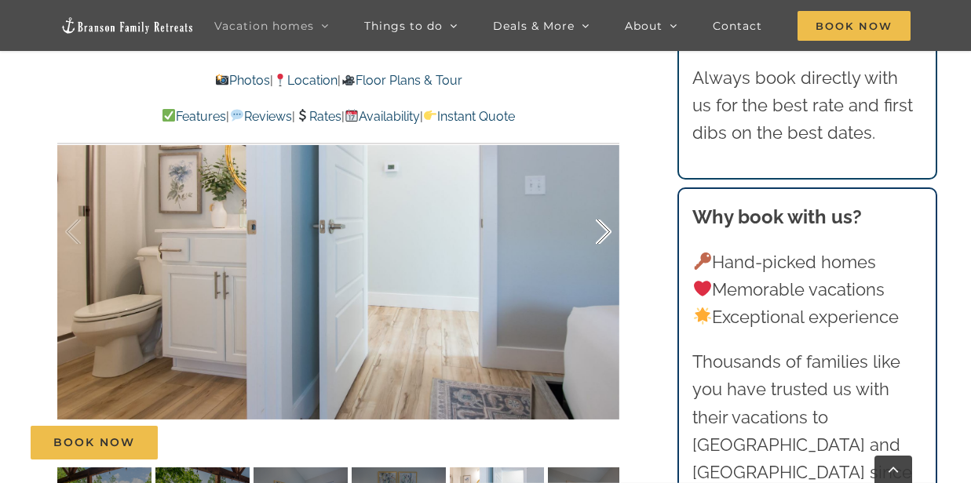
click at [603, 260] on div at bounding box center [587, 232] width 49 height 97
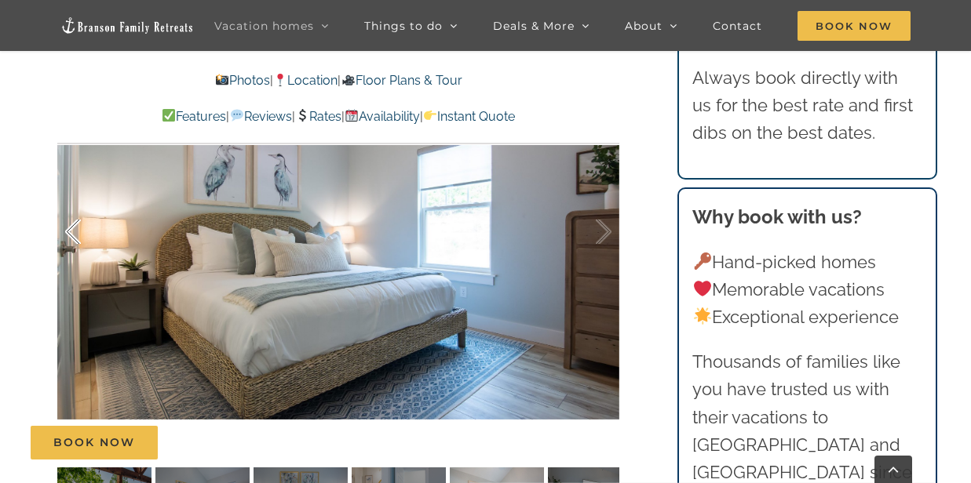
click at [72, 256] on div at bounding box center [89, 232] width 49 height 97
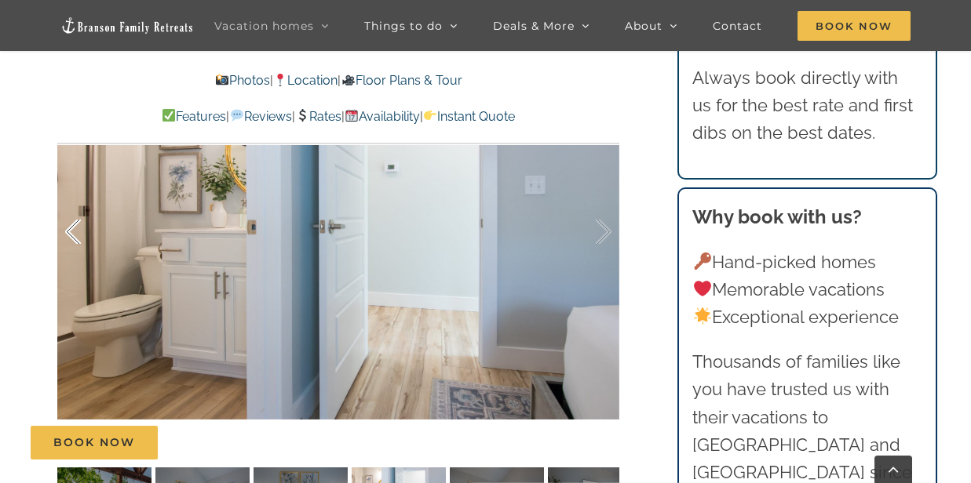
click at [72, 256] on div at bounding box center [89, 232] width 49 height 97
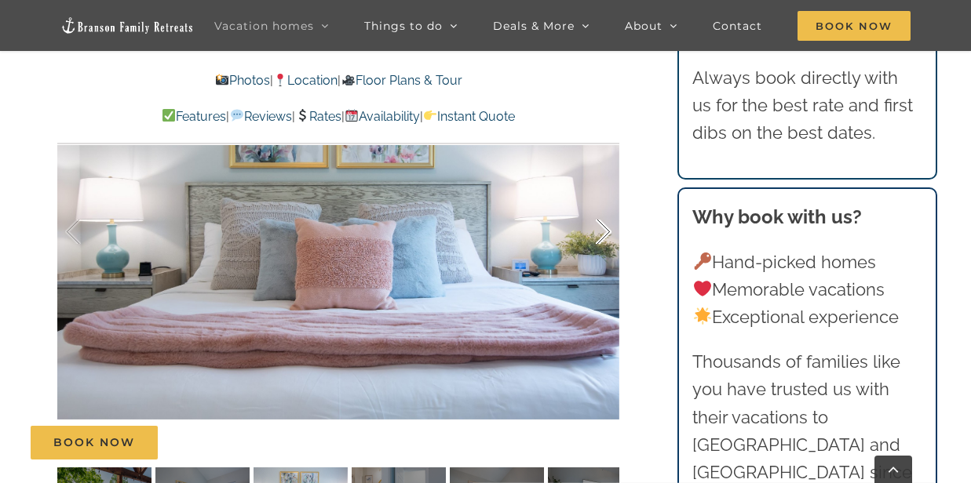
click at [606, 257] on div at bounding box center [587, 232] width 49 height 97
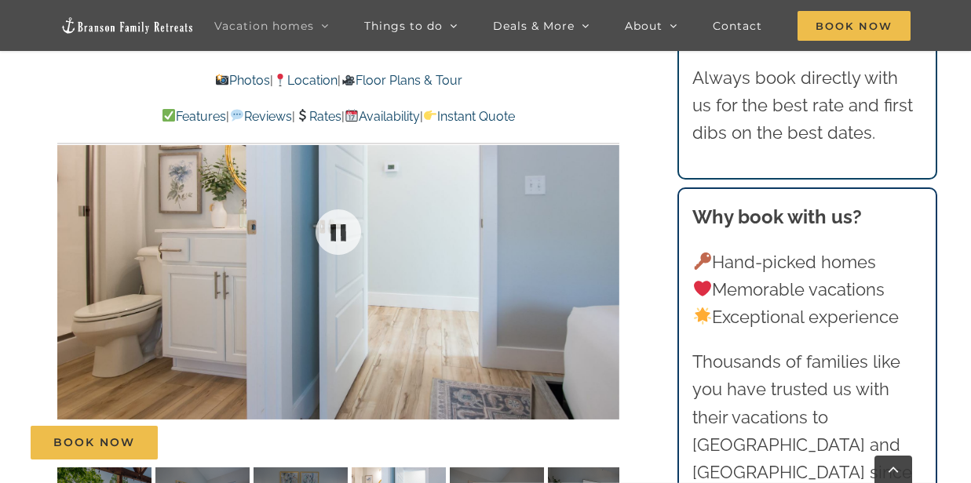
click at [604, 257] on div at bounding box center [338, 232] width 562 height 461
click at [604, 257] on div at bounding box center [587, 232] width 49 height 97
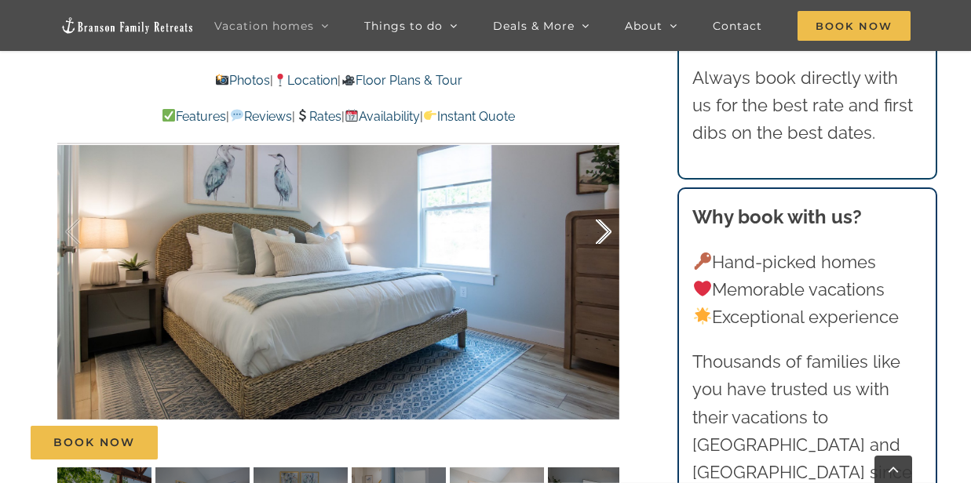
click at [608, 260] on div at bounding box center [587, 232] width 49 height 97
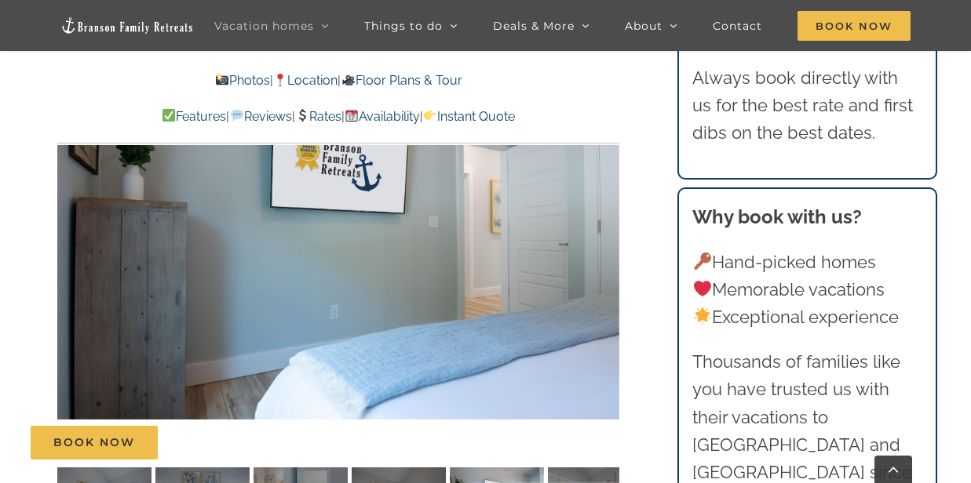
click at [608, 260] on div at bounding box center [338, 232] width 562 height 461
click at [604, 257] on div at bounding box center [587, 232] width 49 height 97
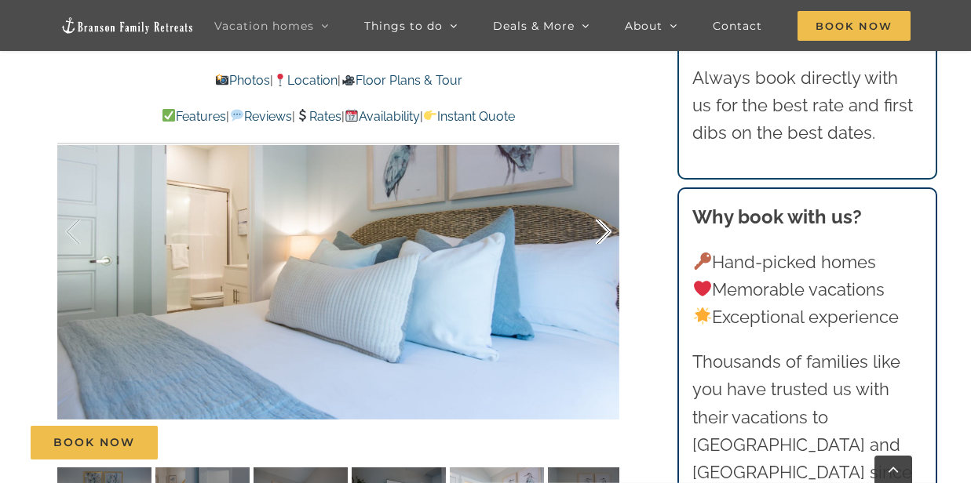
click at [603, 256] on div at bounding box center [587, 232] width 49 height 97
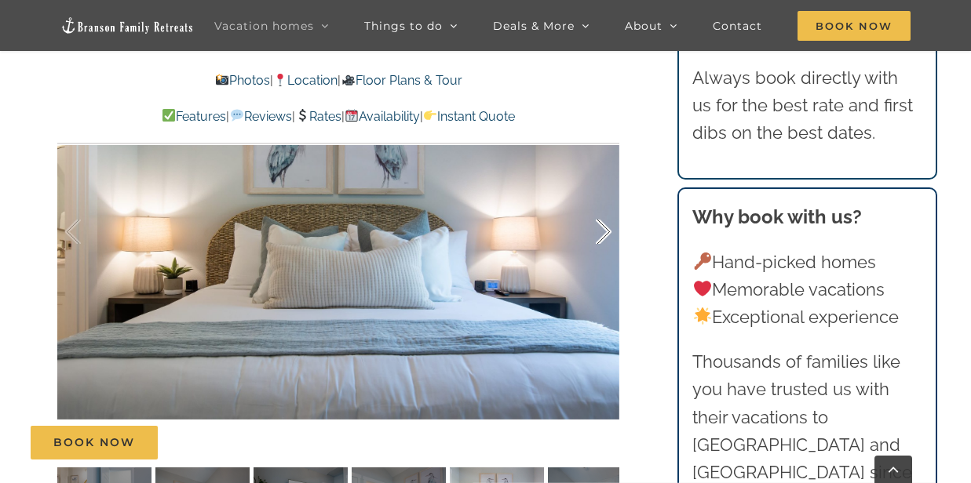
click at [603, 256] on div at bounding box center [587, 232] width 49 height 97
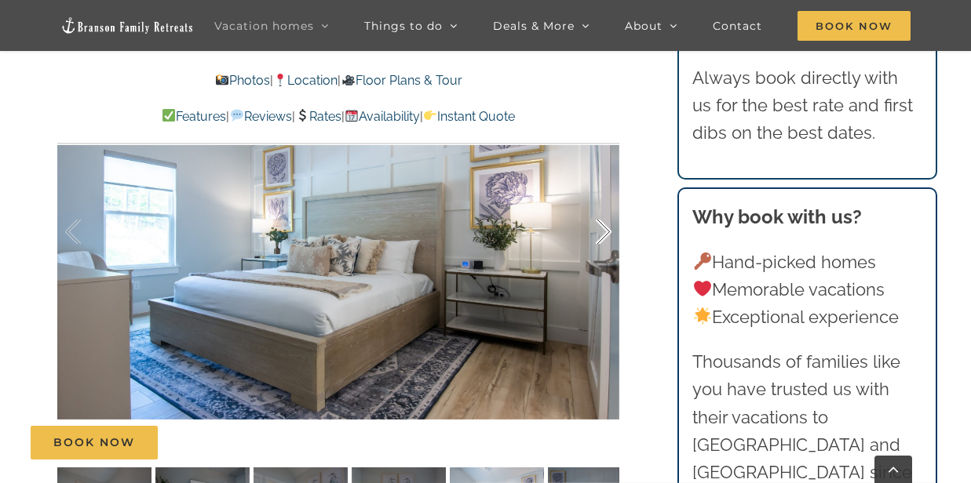
click at [603, 256] on div at bounding box center [587, 232] width 49 height 97
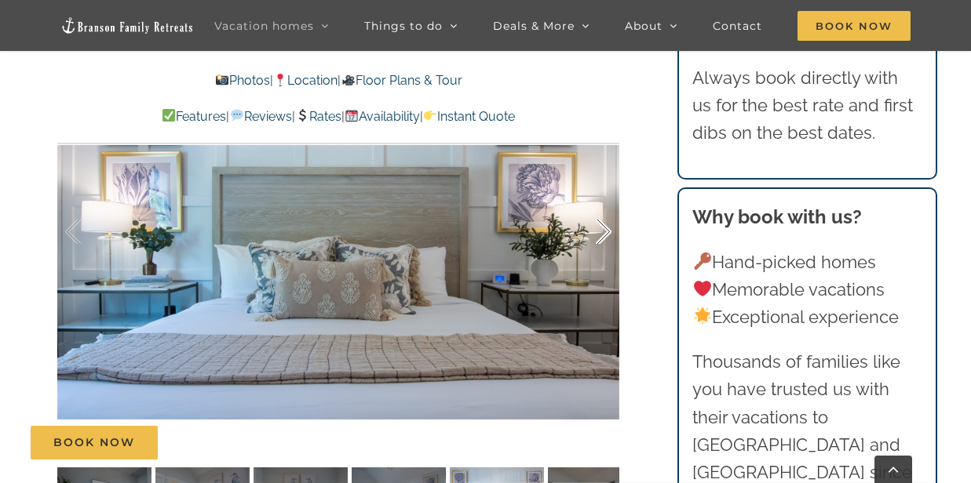
click at [603, 256] on div at bounding box center [587, 232] width 49 height 97
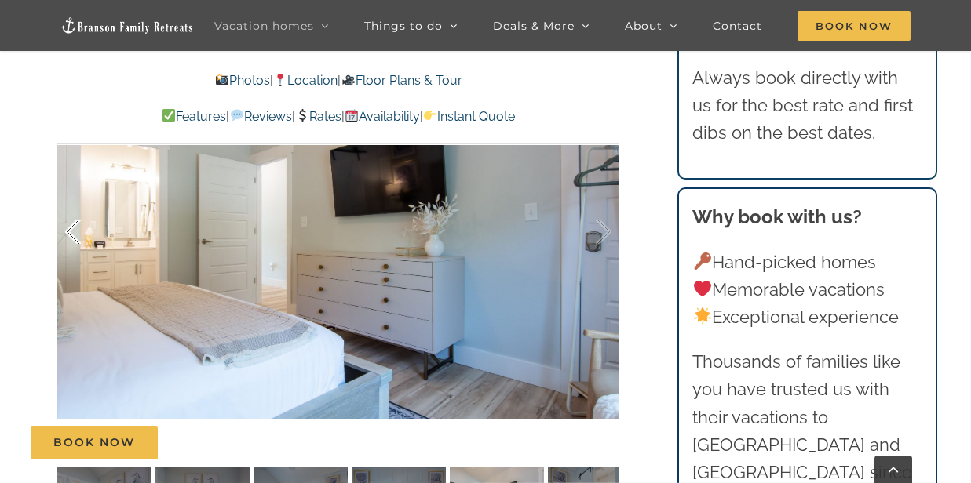
click at [75, 254] on div at bounding box center [89, 232] width 49 height 97
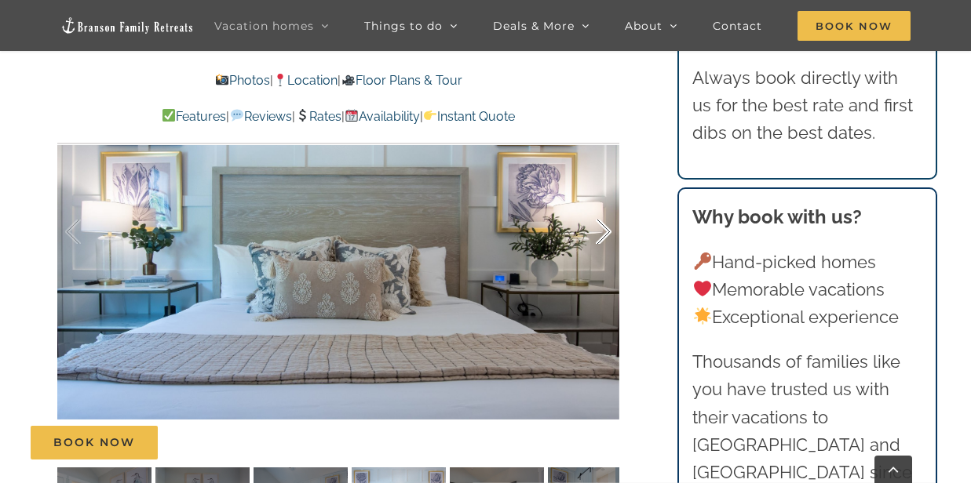
click at [606, 253] on div at bounding box center [587, 232] width 49 height 97
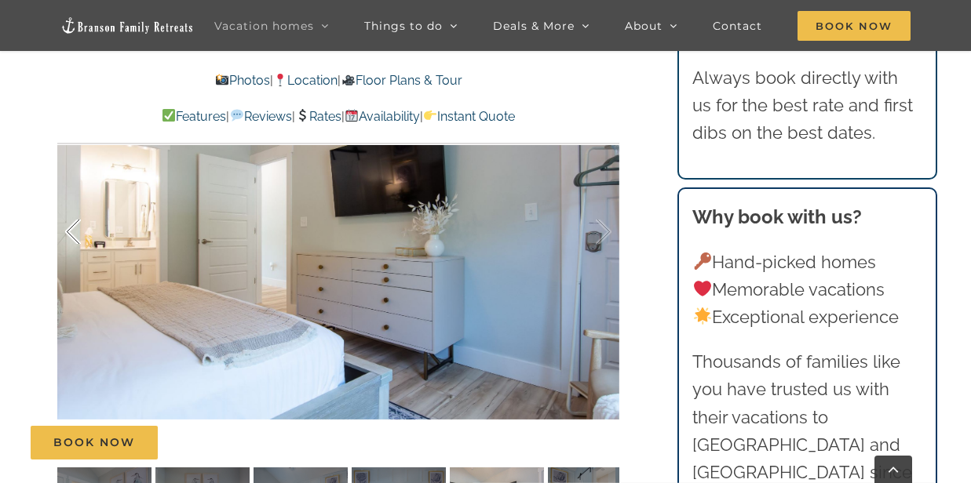
click at [72, 256] on div at bounding box center [89, 232] width 49 height 97
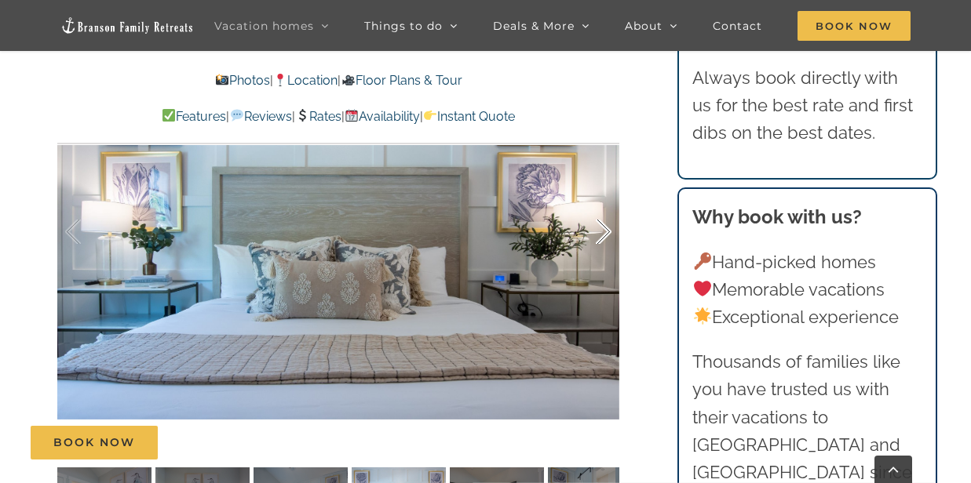
click at [605, 256] on div at bounding box center [587, 232] width 49 height 97
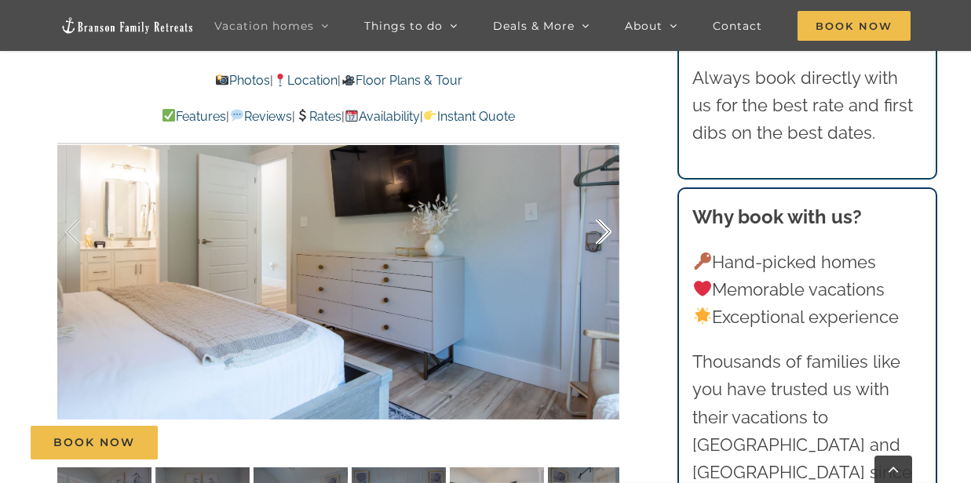
click at [605, 256] on div at bounding box center [587, 232] width 49 height 97
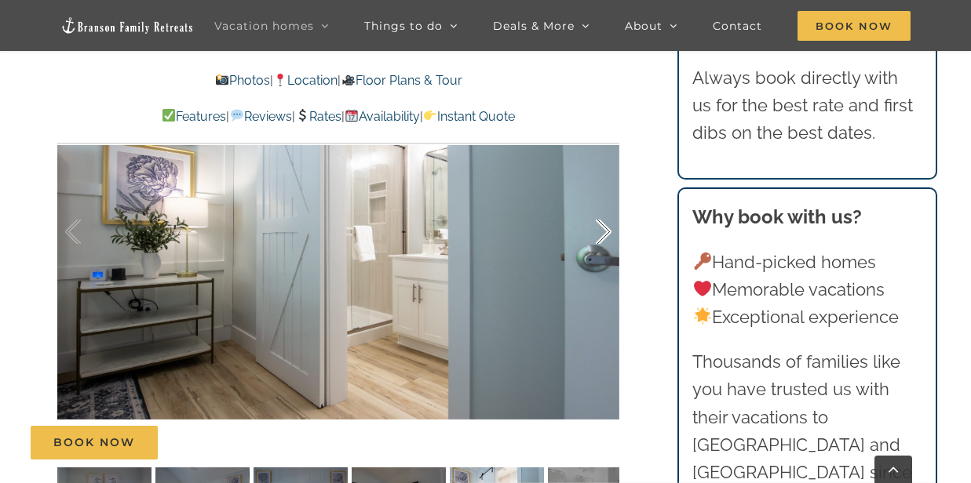
click at [606, 256] on div at bounding box center [587, 232] width 49 height 97
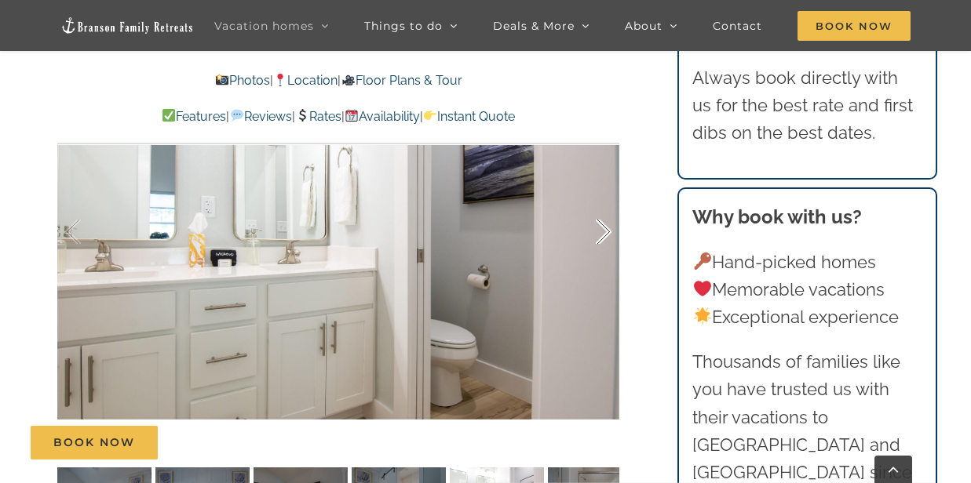
click at [606, 259] on div at bounding box center [587, 232] width 49 height 97
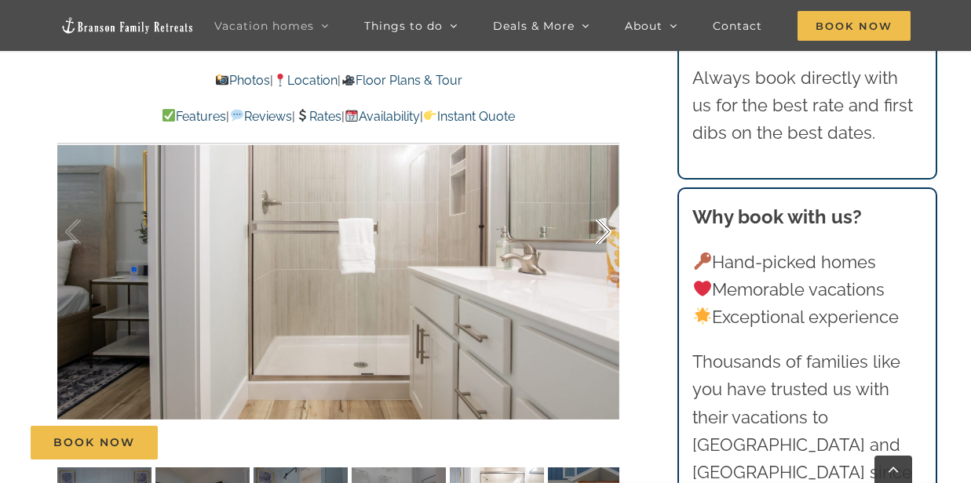
click at [605, 257] on div at bounding box center [587, 232] width 49 height 97
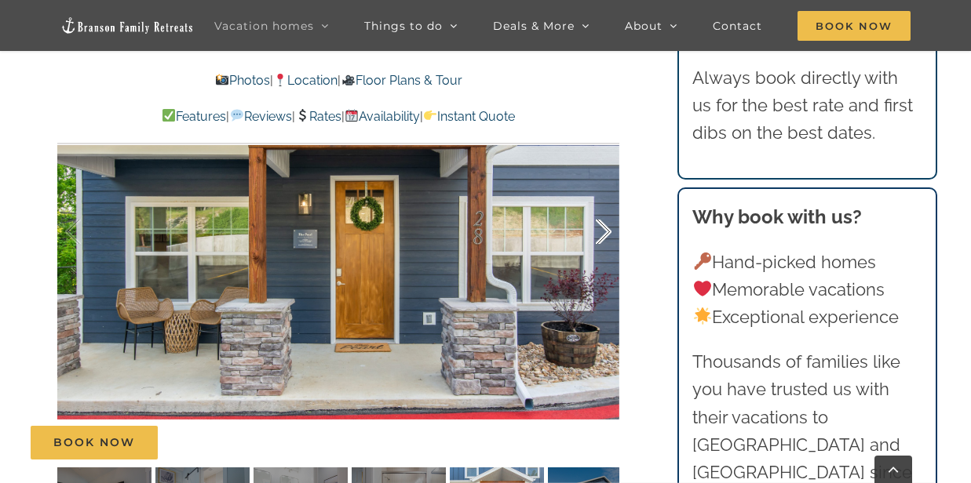
click at [605, 257] on div at bounding box center [587, 232] width 49 height 97
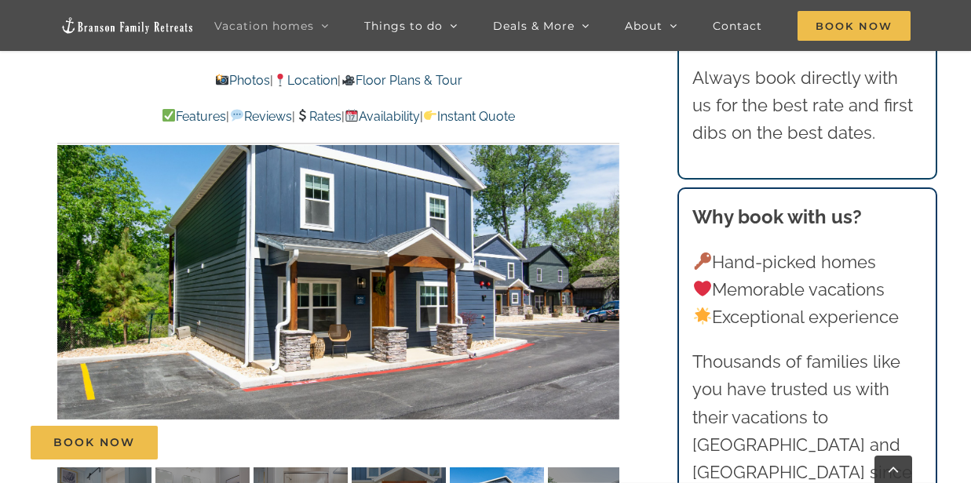
click at [399, 79] on link "Floor Plans & Tour" at bounding box center [401, 80] width 121 height 15
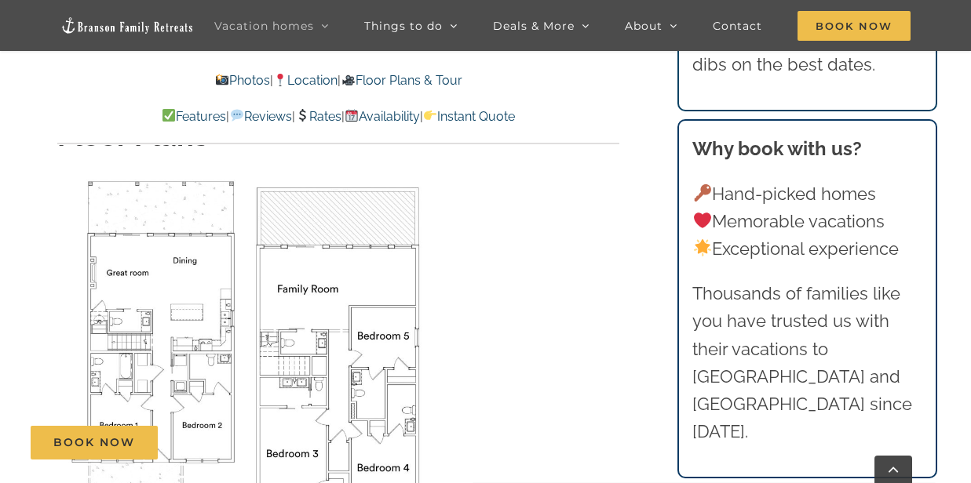
scroll to position [4641, 0]
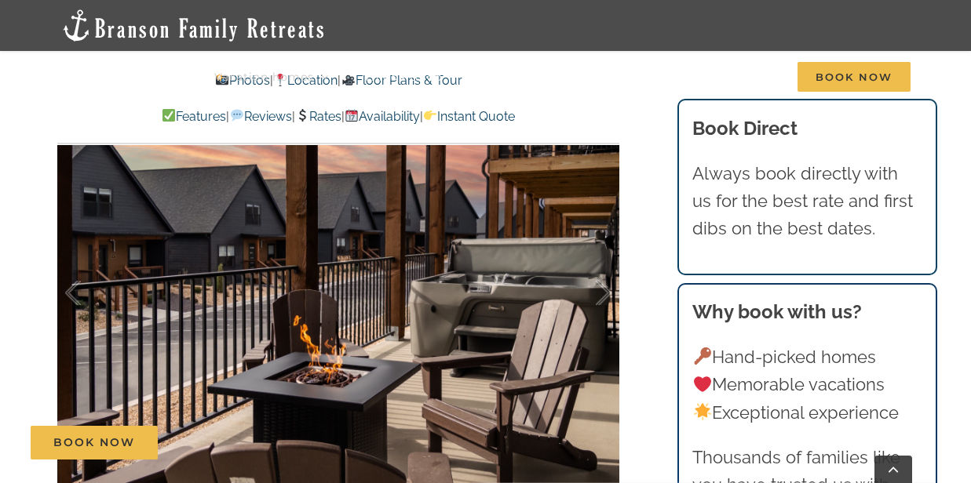
scroll to position [887, 0]
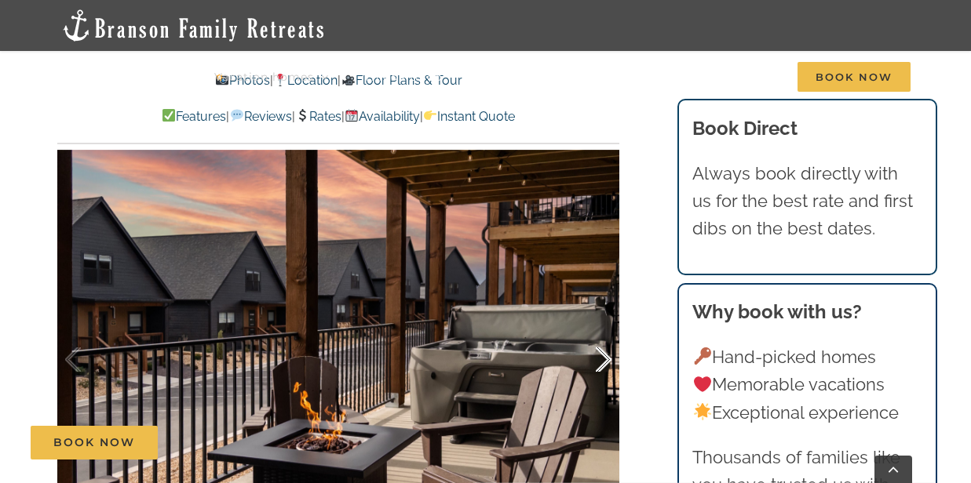
click at [603, 357] on div at bounding box center [587, 359] width 49 height 97
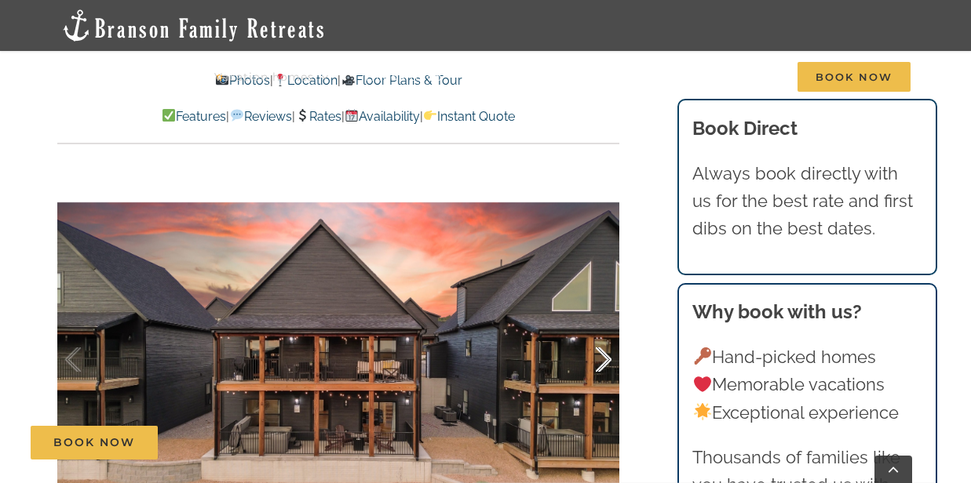
click at [604, 358] on div at bounding box center [587, 359] width 49 height 97
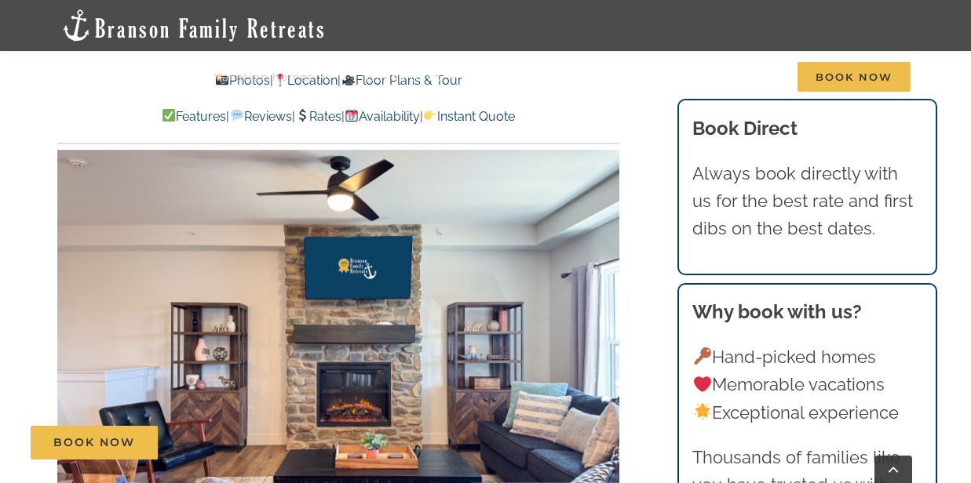
click at [604, 358] on div "3 / 50" at bounding box center [338, 359] width 562 height 461
click at [604, 358] on div at bounding box center [587, 359] width 49 height 97
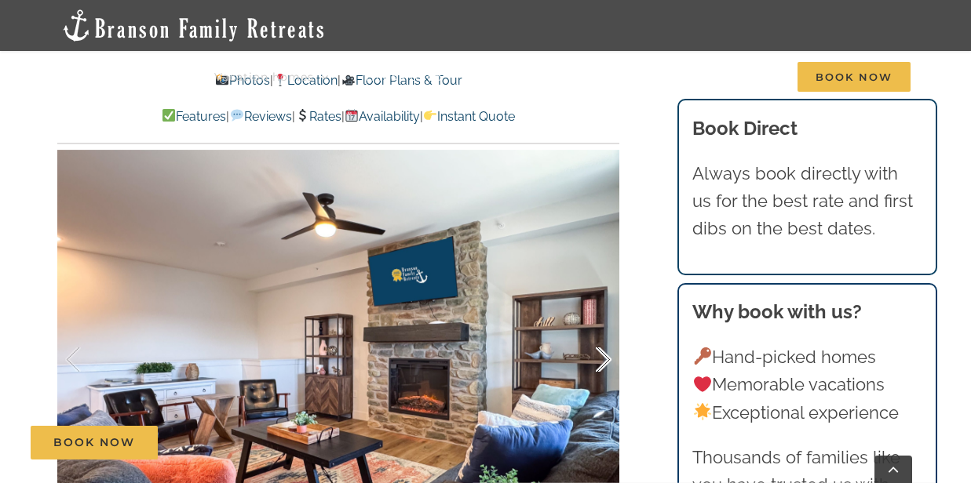
click at [605, 352] on div at bounding box center [587, 359] width 49 height 97
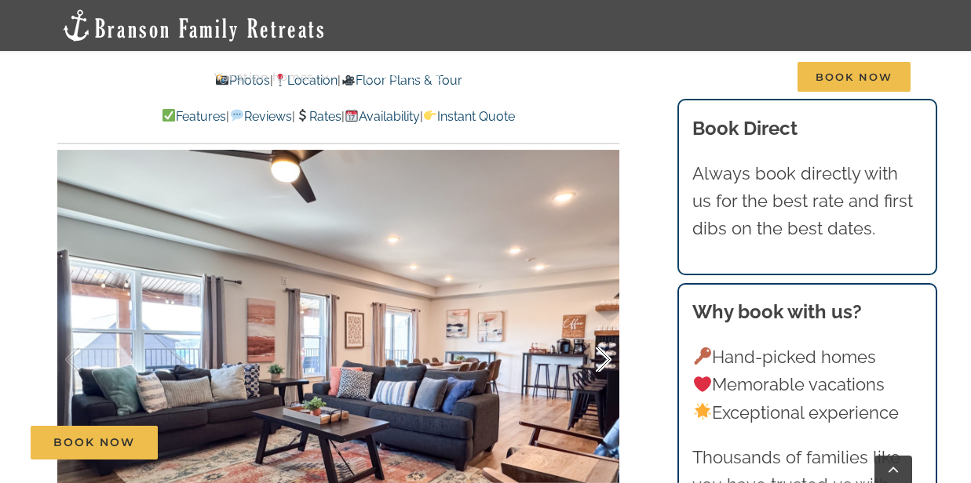
click at [604, 358] on div at bounding box center [587, 359] width 49 height 97
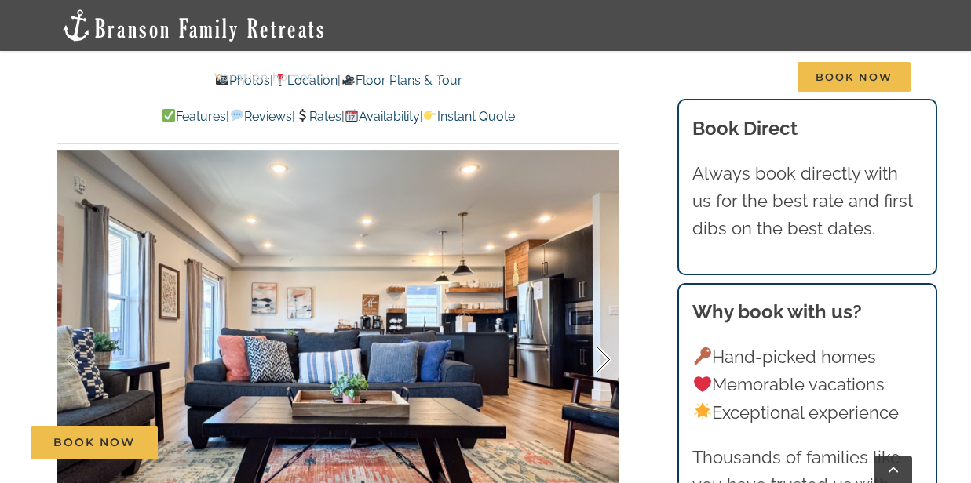
click at [604, 358] on div at bounding box center [587, 359] width 49 height 97
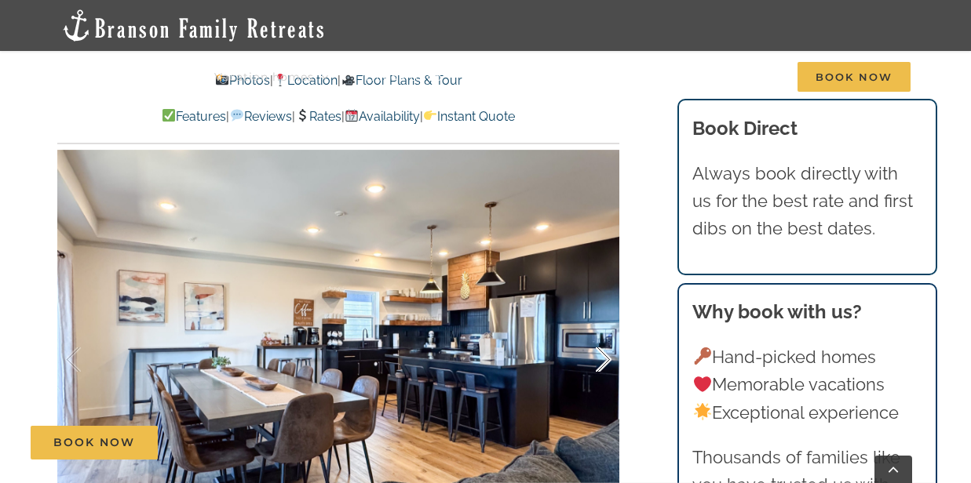
click at [604, 353] on div at bounding box center [587, 359] width 49 height 97
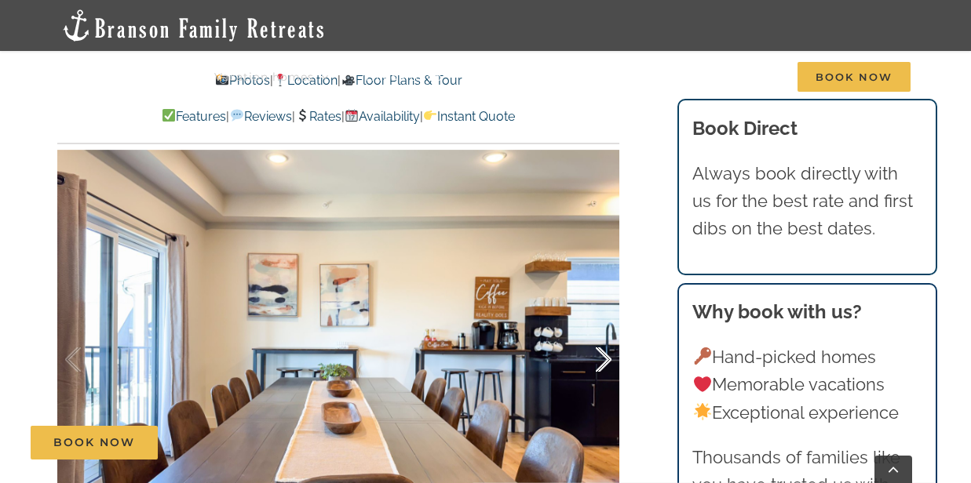
click at [604, 353] on div at bounding box center [587, 359] width 49 height 97
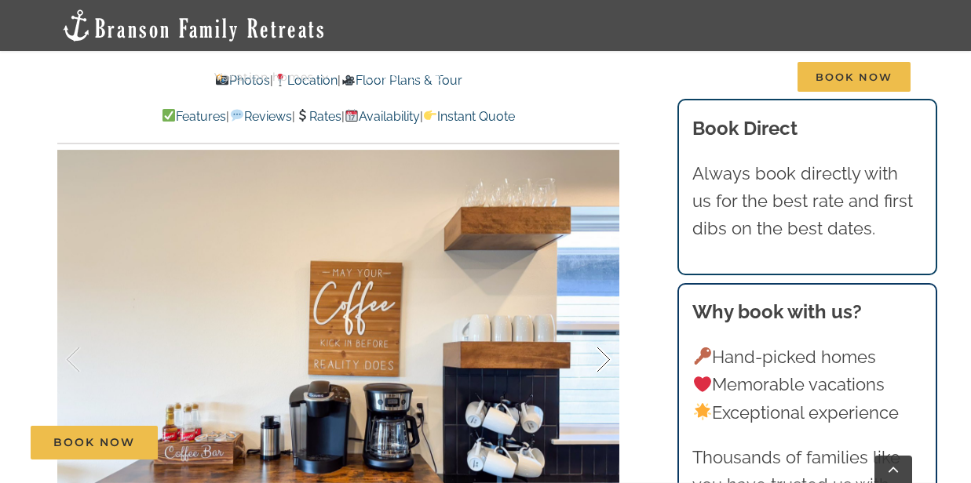
click at [604, 355] on div at bounding box center [587, 359] width 49 height 97
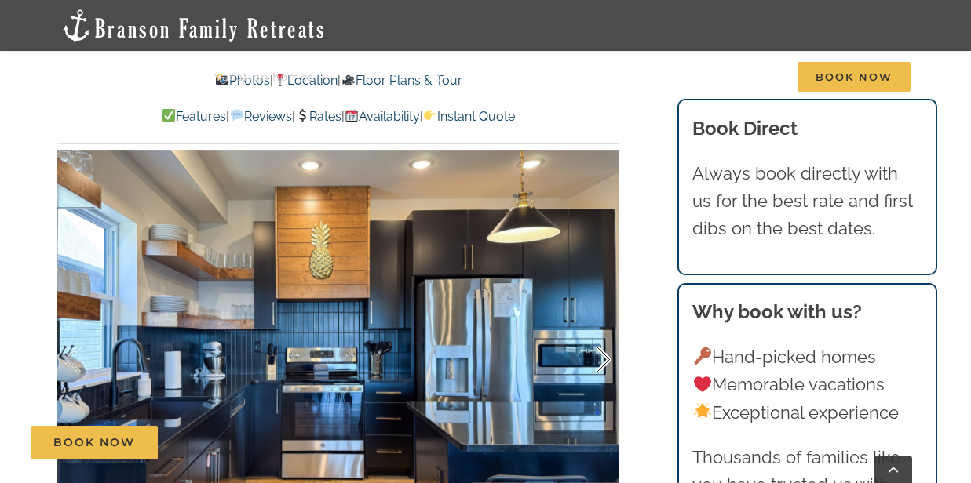
click at [604, 355] on div at bounding box center [587, 359] width 49 height 97
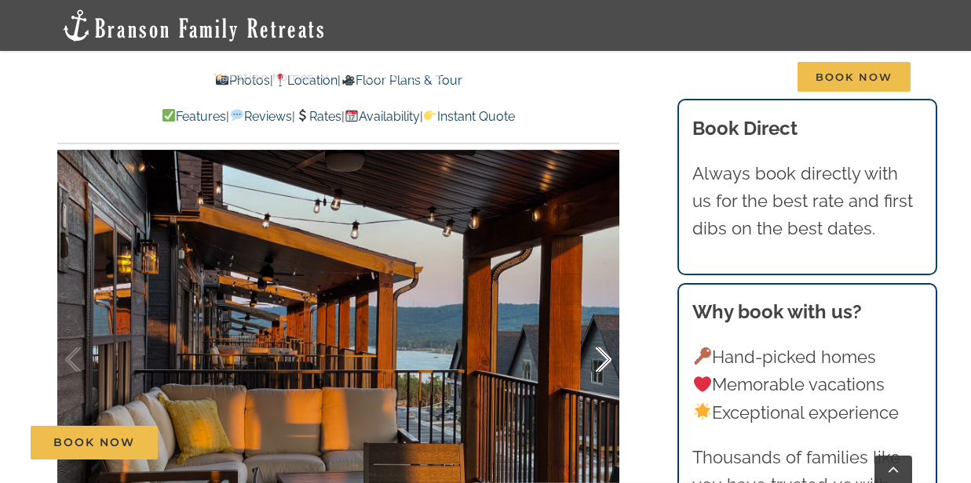
click at [606, 352] on div at bounding box center [587, 359] width 49 height 97
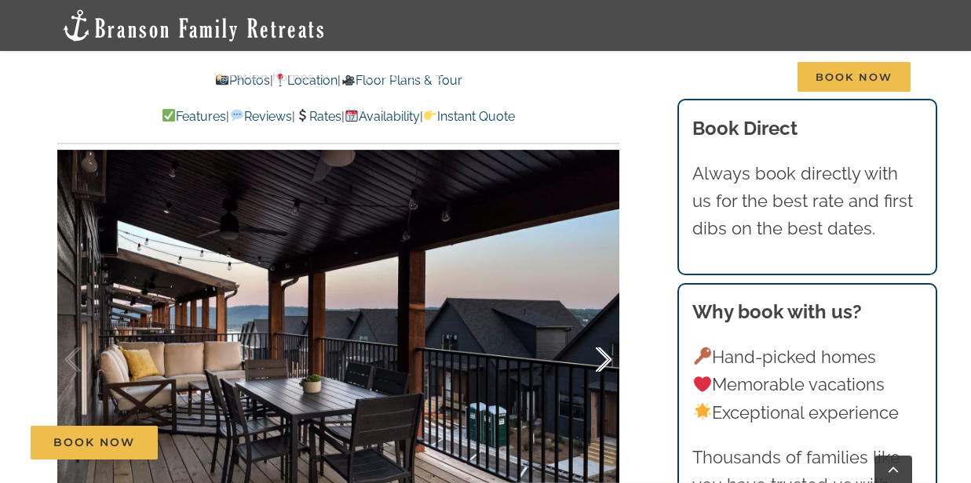
click at [606, 352] on div at bounding box center [587, 359] width 49 height 97
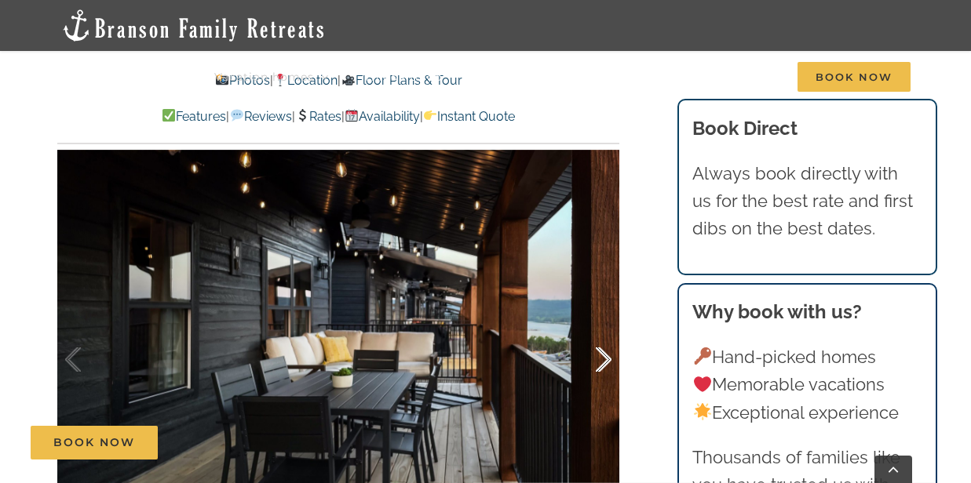
click at [605, 355] on div at bounding box center [587, 359] width 49 height 97
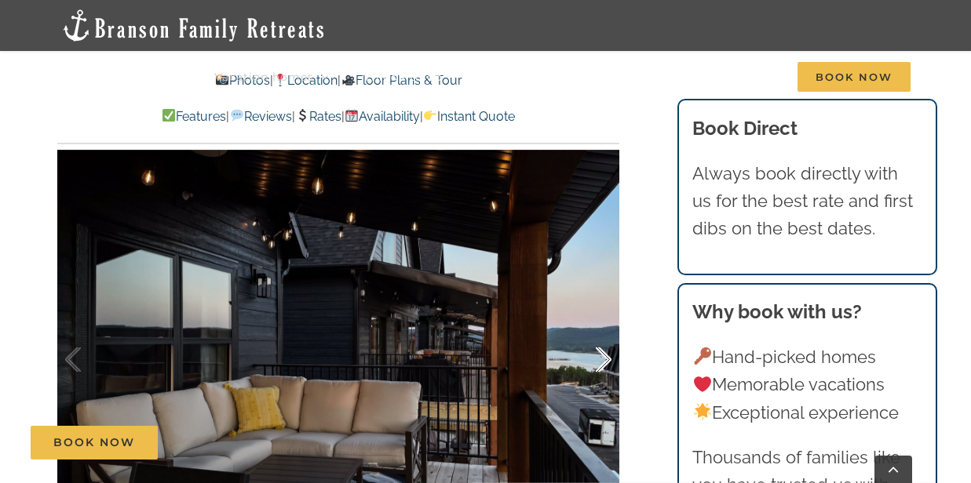
click at [605, 355] on div at bounding box center [587, 359] width 49 height 97
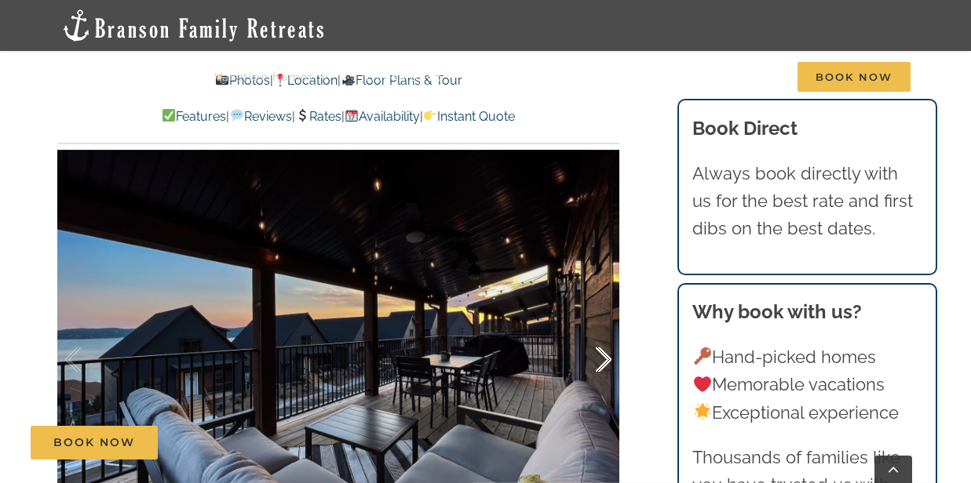
click at [605, 355] on div at bounding box center [587, 359] width 49 height 97
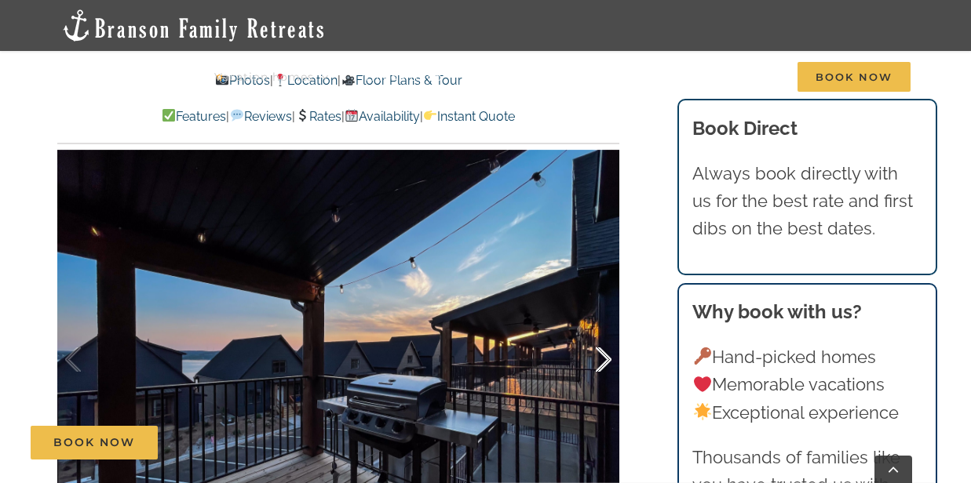
click at [605, 355] on div at bounding box center [587, 359] width 49 height 97
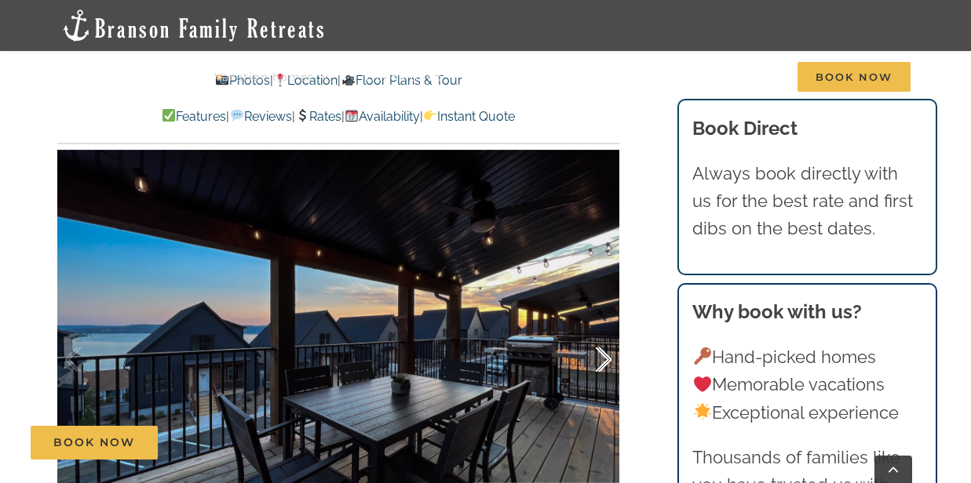
click at [604, 355] on div at bounding box center [587, 359] width 49 height 97
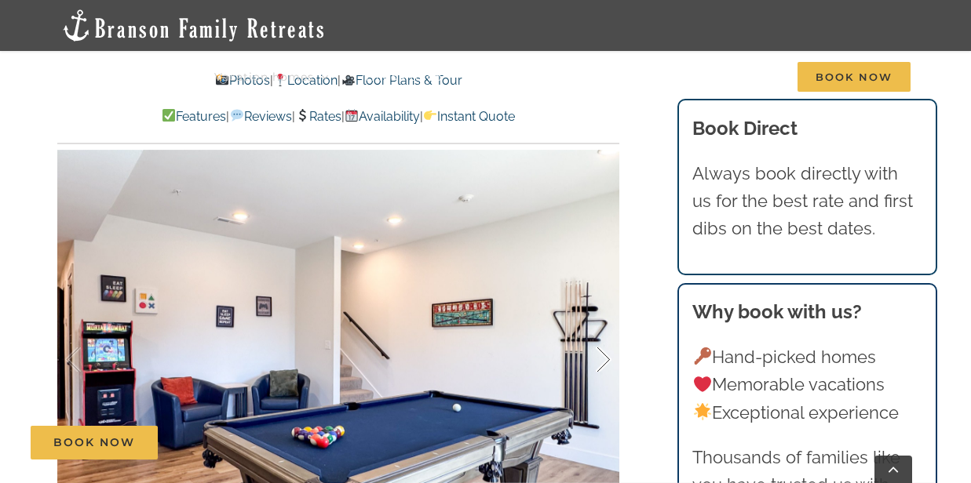
click at [604, 356] on div at bounding box center [587, 359] width 49 height 97
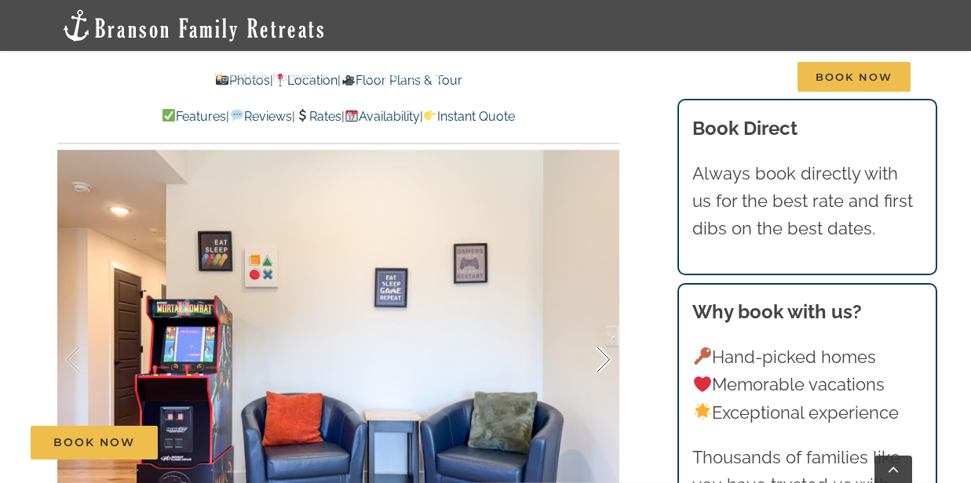
click at [603, 356] on div at bounding box center [587, 359] width 49 height 97
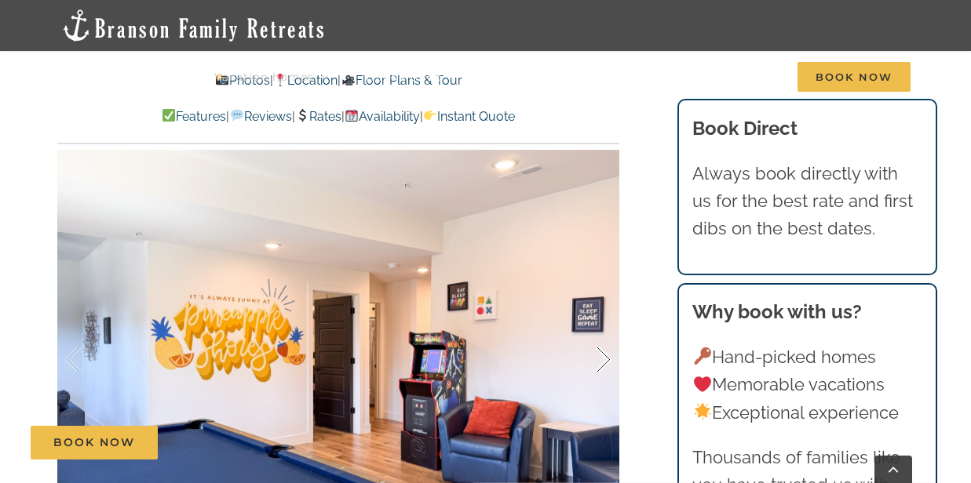
click at [603, 356] on div at bounding box center [587, 359] width 49 height 97
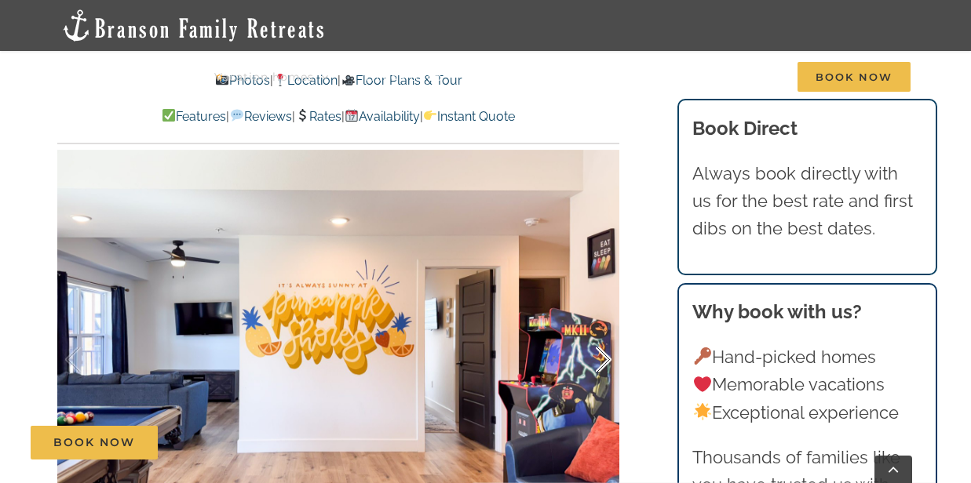
click at [603, 356] on div at bounding box center [587, 359] width 49 height 97
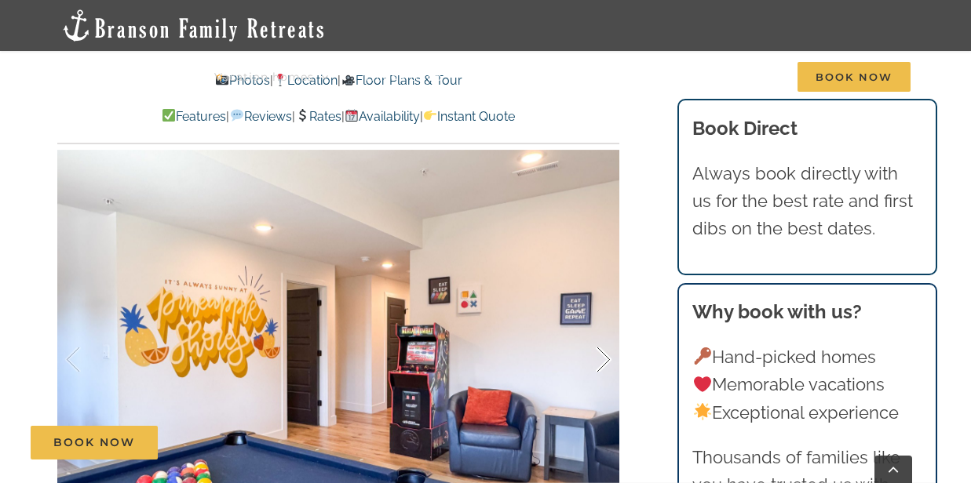
click at [603, 356] on div at bounding box center [587, 359] width 49 height 97
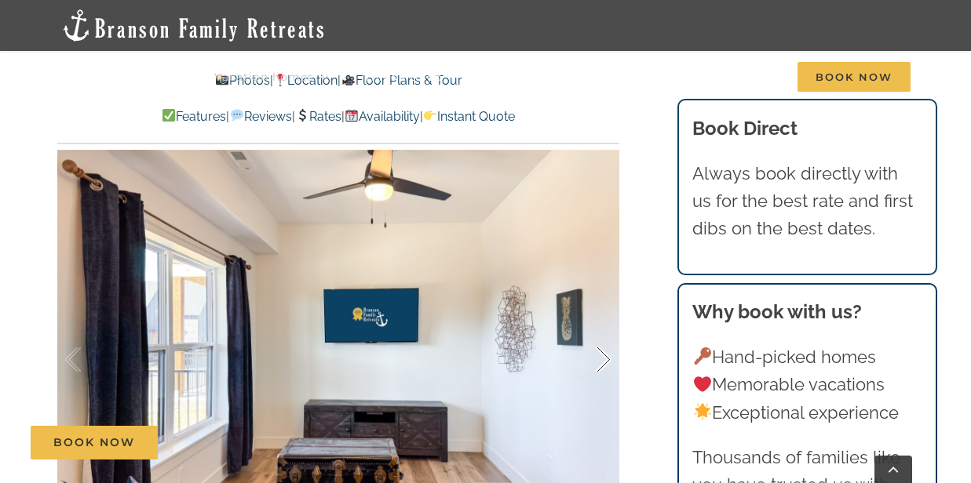
click at [603, 356] on div at bounding box center [587, 359] width 49 height 97
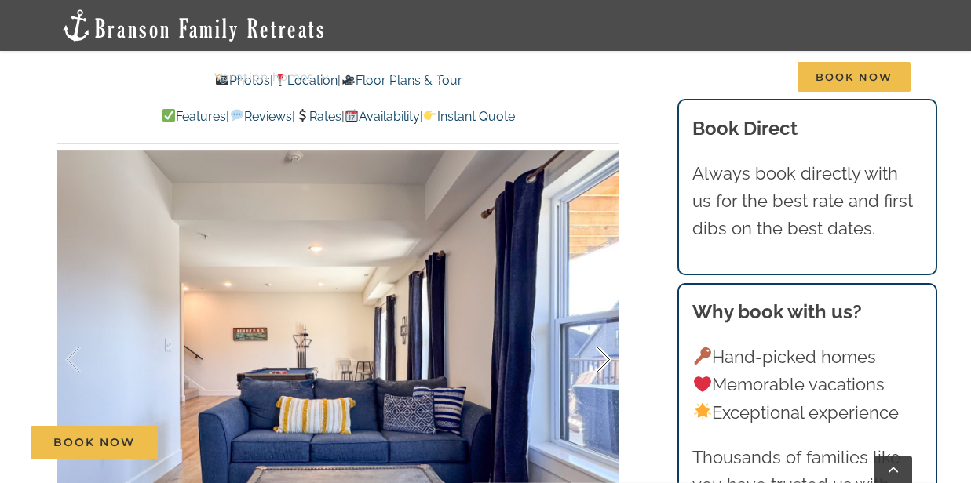
click at [603, 356] on div at bounding box center [587, 359] width 49 height 97
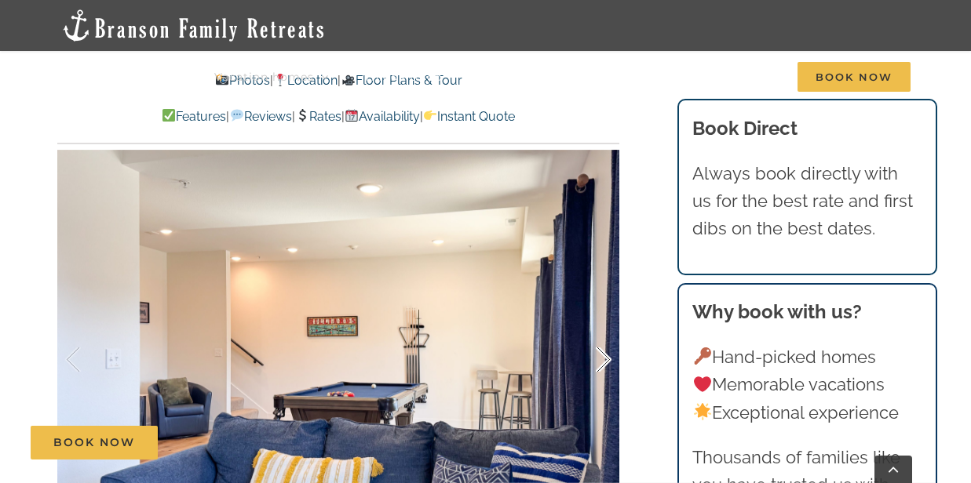
click at [603, 356] on div at bounding box center [587, 359] width 49 height 97
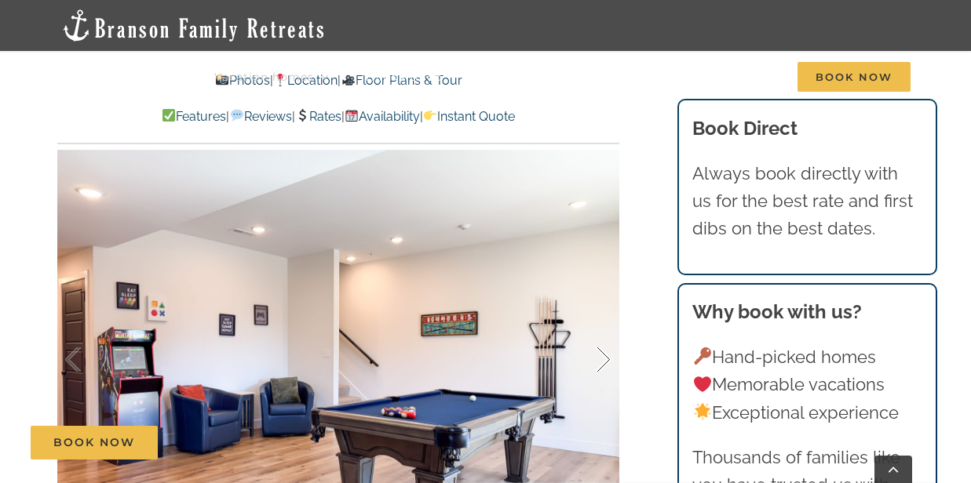
click at [603, 356] on div at bounding box center [587, 359] width 49 height 97
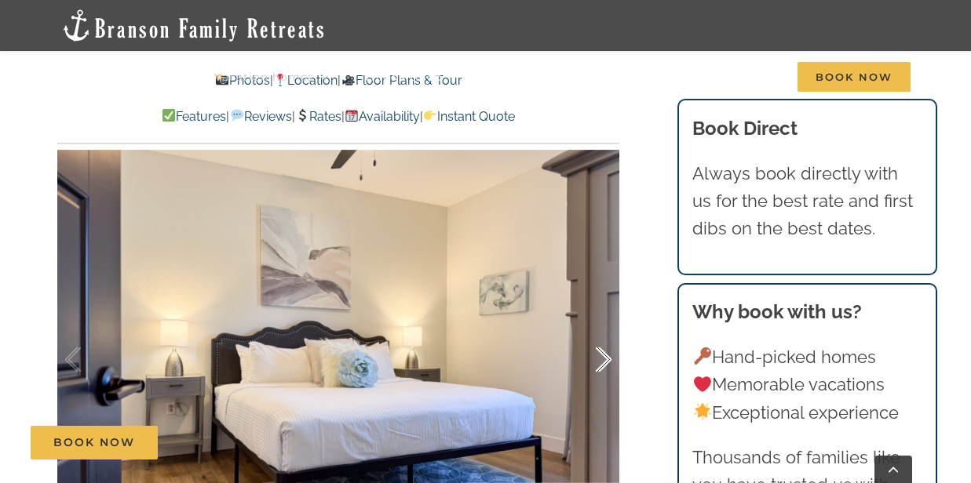
click at [603, 356] on div at bounding box center [587, 359] width 49 height 97
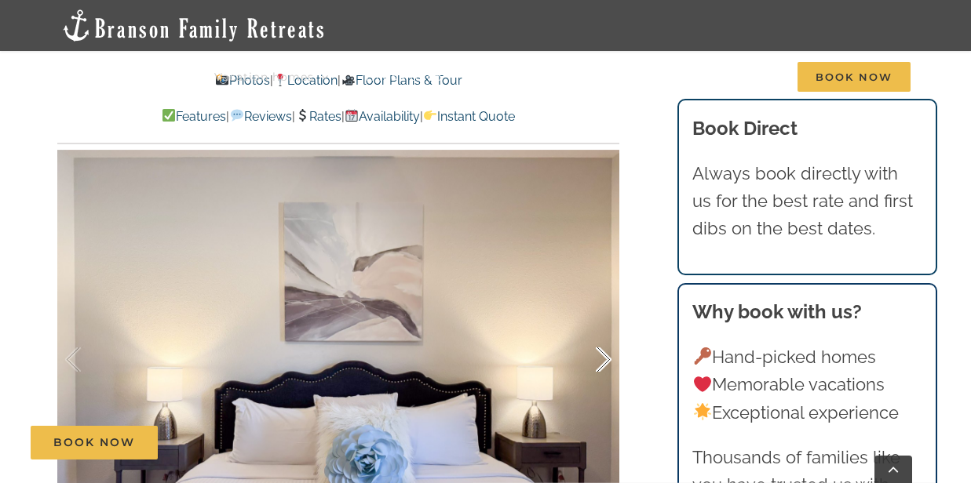
click at [603, 356] on div at bounding box center [587, 359] width 49 height 97
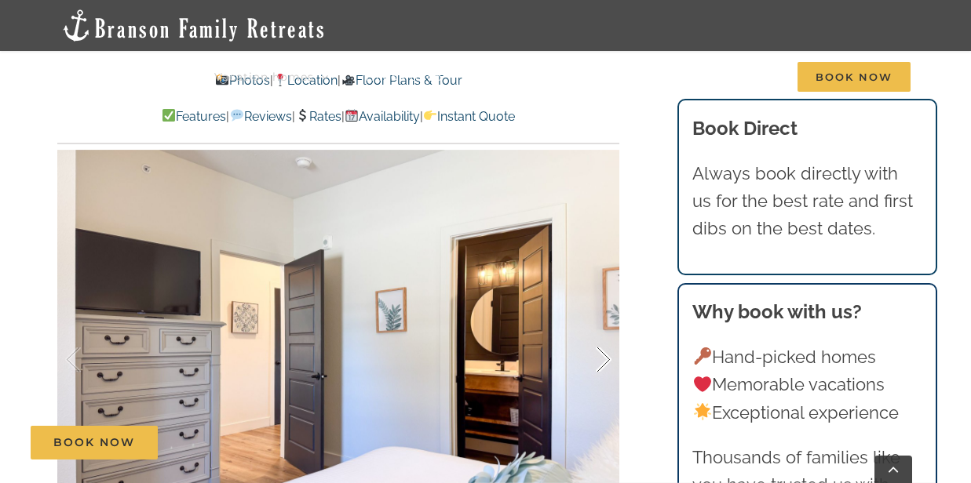
click at [603, 356] on div at bounding box center [587, 359] width 49 height 97
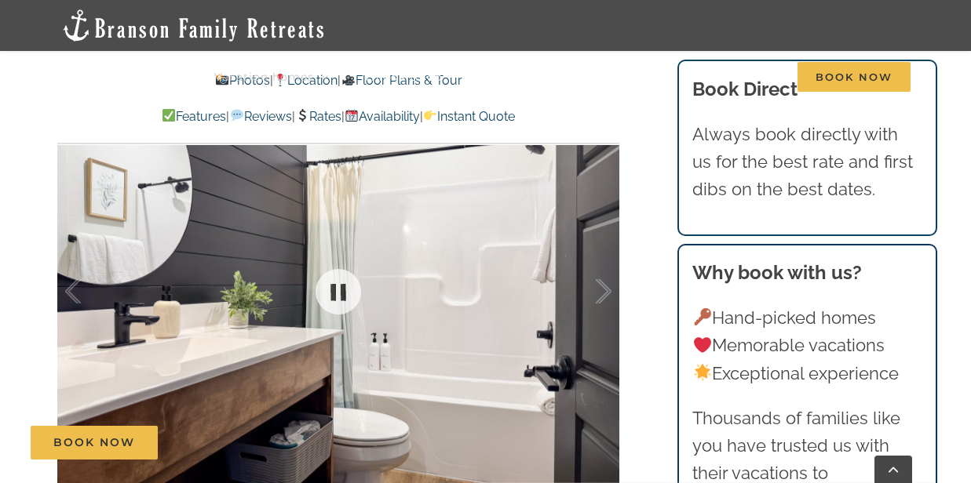
scroll to position [966, 0]
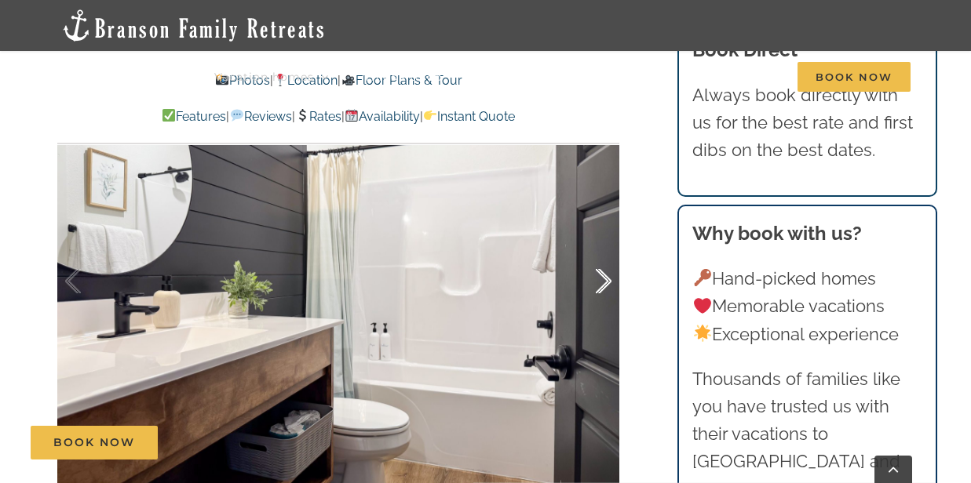
click at [606, 282] on div at bounding box center [587, 281] width 49 height 97
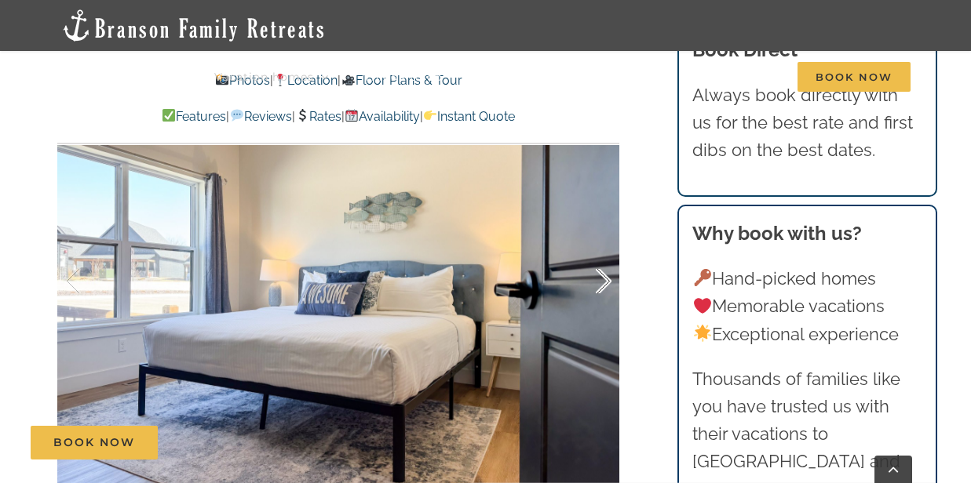
click at [605, 281] on div at bounding box center [587, 281] width 49 height 97
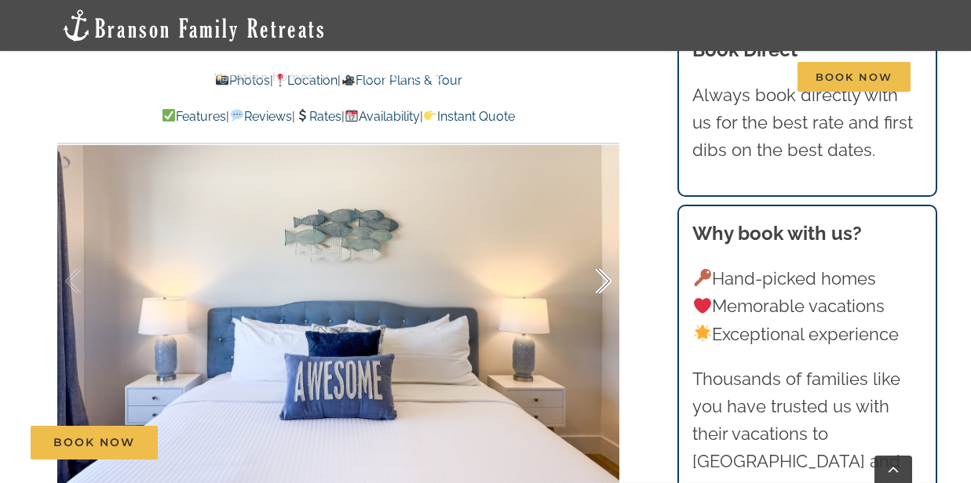
click at [605, 281] on div at bounding box center [587, 281] width 49 height 97
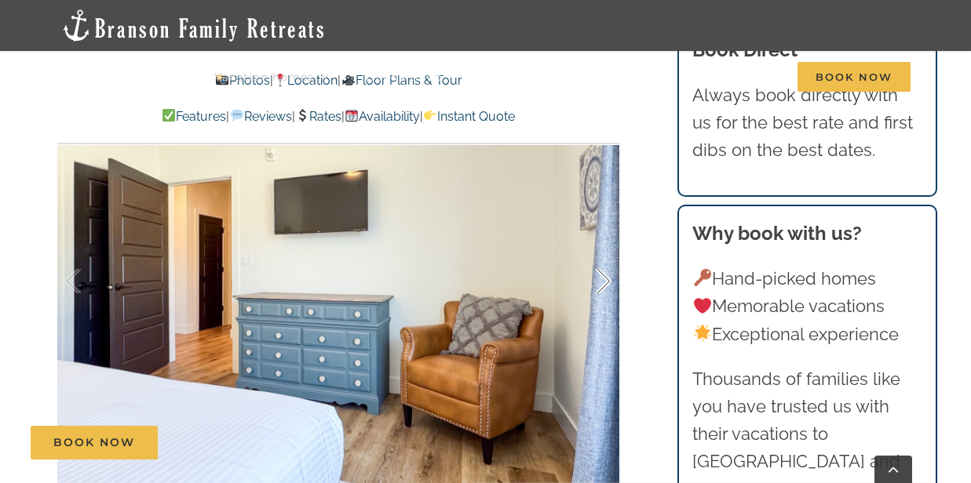
click at [605, 281] on div at bounding box center [587, 281] width 49 height 97
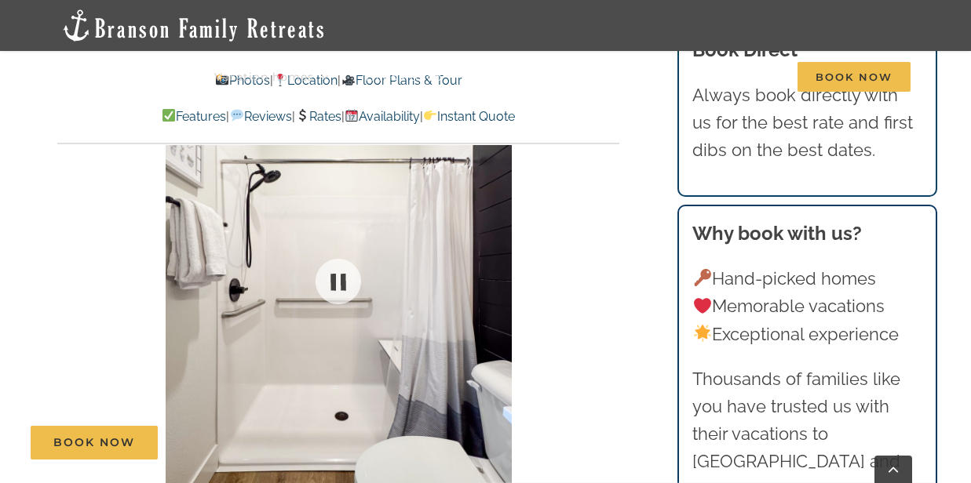
click at [605, 281] on div at bounding box center [338, 281] width 562 height 461
click at [605, 281] on div at bounding box center [587, 281] width 49 height 97
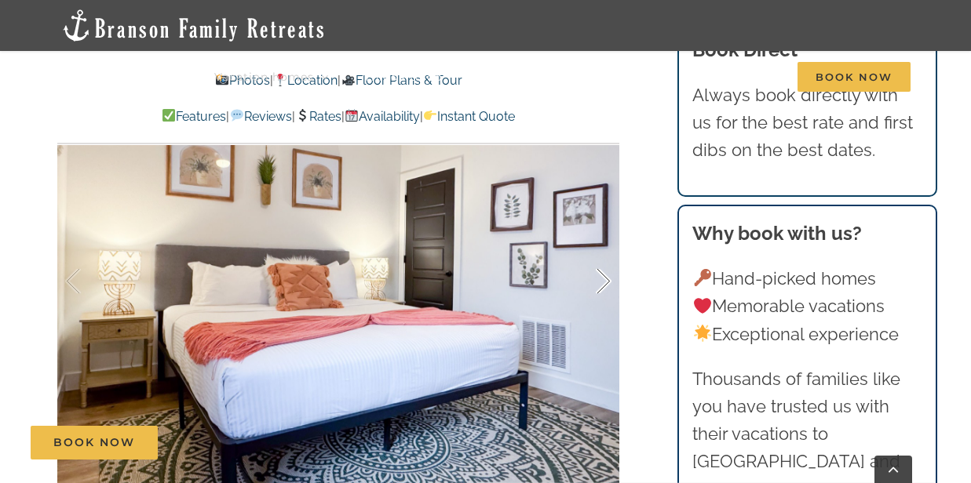
click at [605, 281] on div at bounding box center [587, 281] width 49 height 97
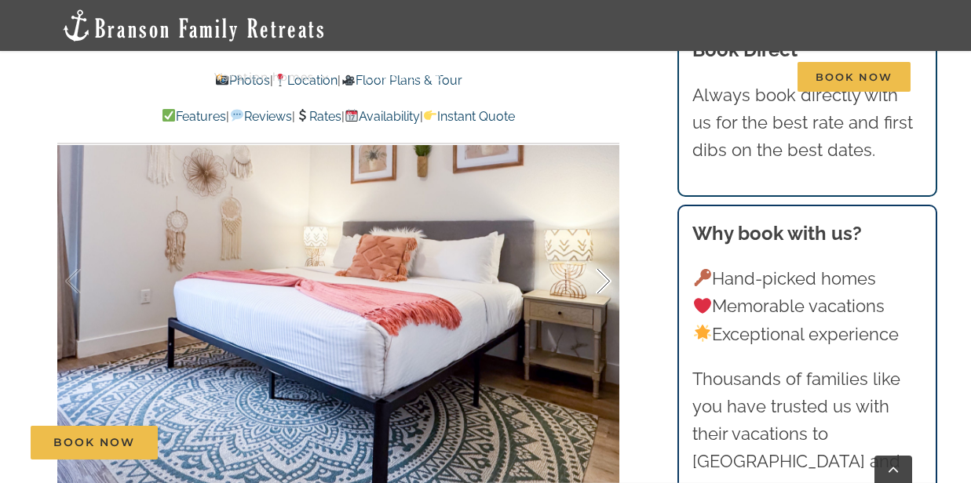
click at [605, 281] on div at bounding box center [587, 281] width 49 height 97
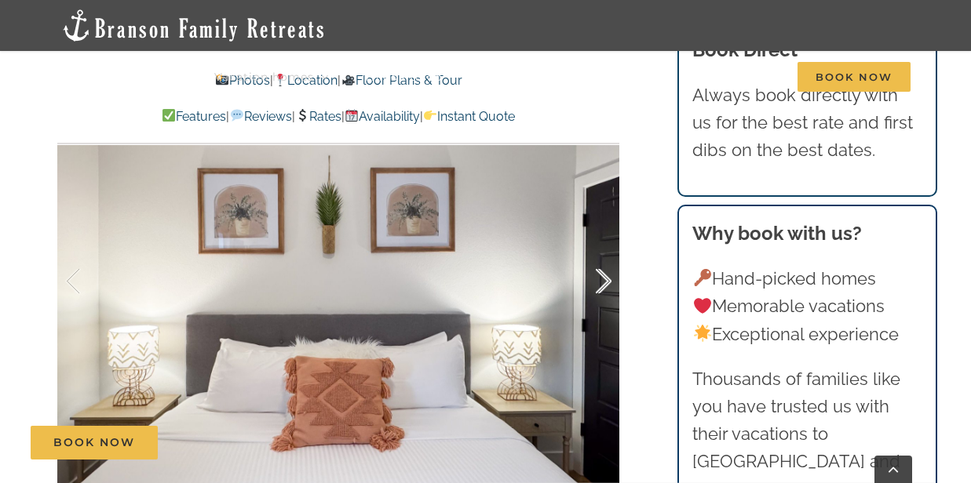
click at [605, 281] on div at bounding box center [587, 281] width 49 height 97
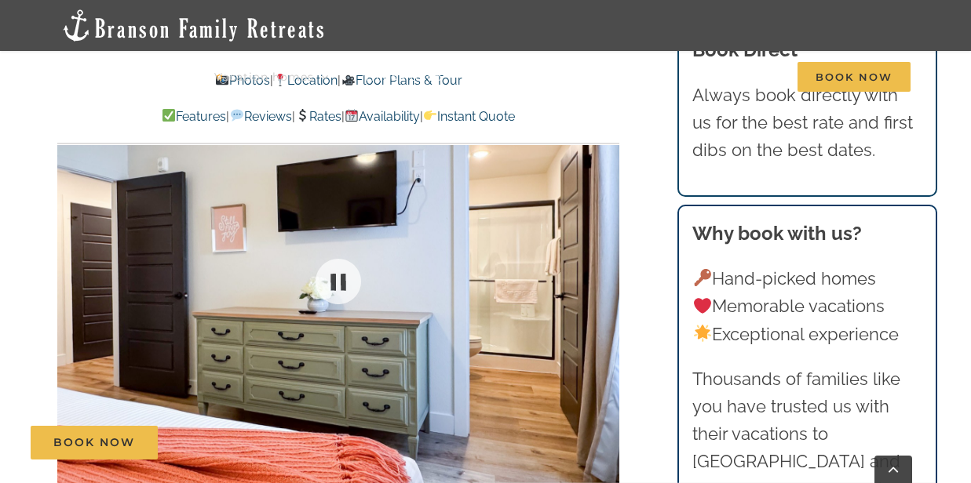
click at [605, 281] on div at bounding box center [338, 281] width 562 height 461
click at [604, 278] on div at bounding box center [587, 281] width 49 height 97
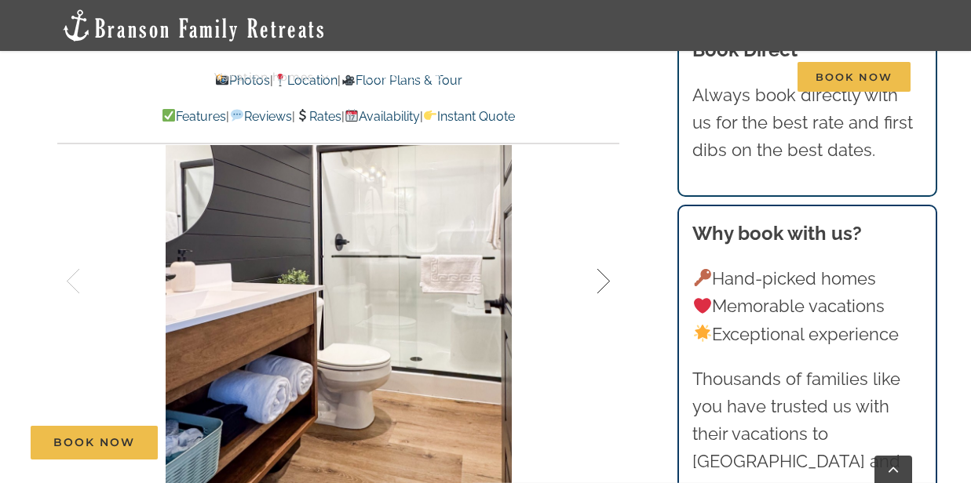
click at [604, 278] on div at bounding box center [587, 281] width 49 height 97
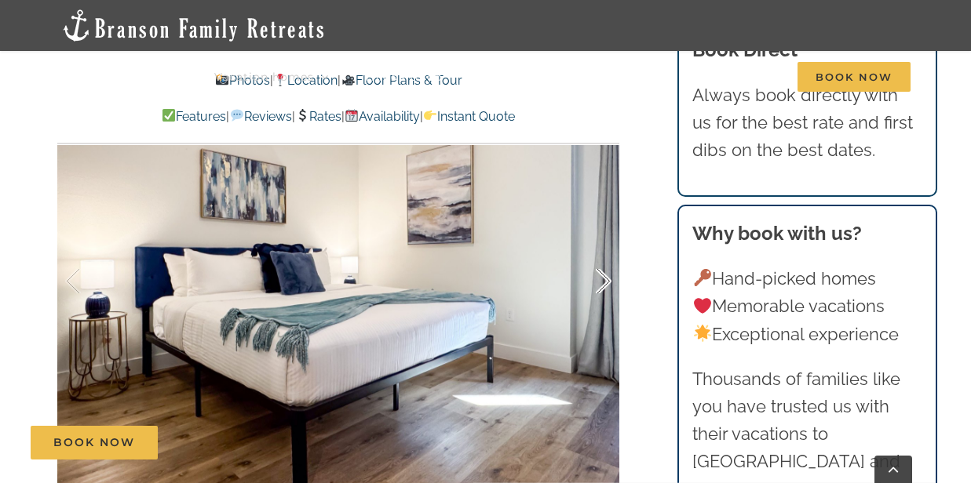
click at [604, 278] on div at bounding box center [587, 281] width 49 height 97
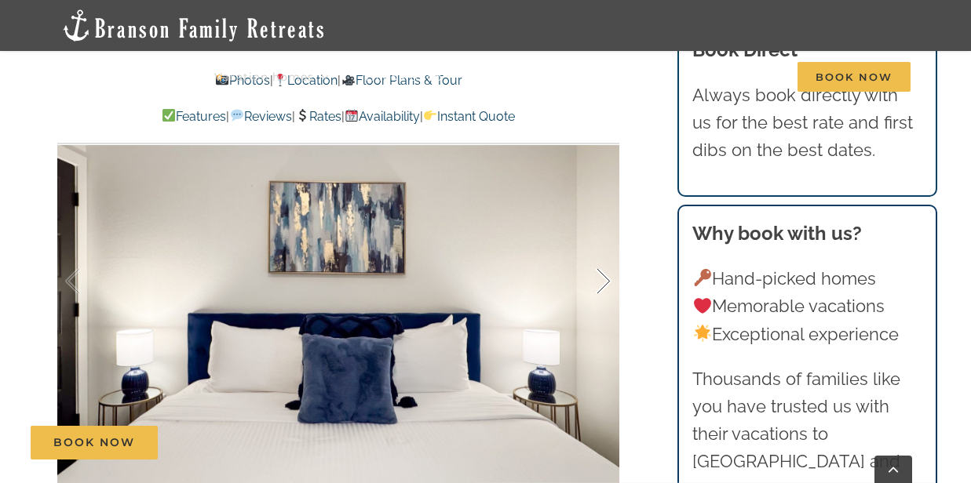
click at [604, 278] on div at bounding box center [587, 281] width 49 height 97
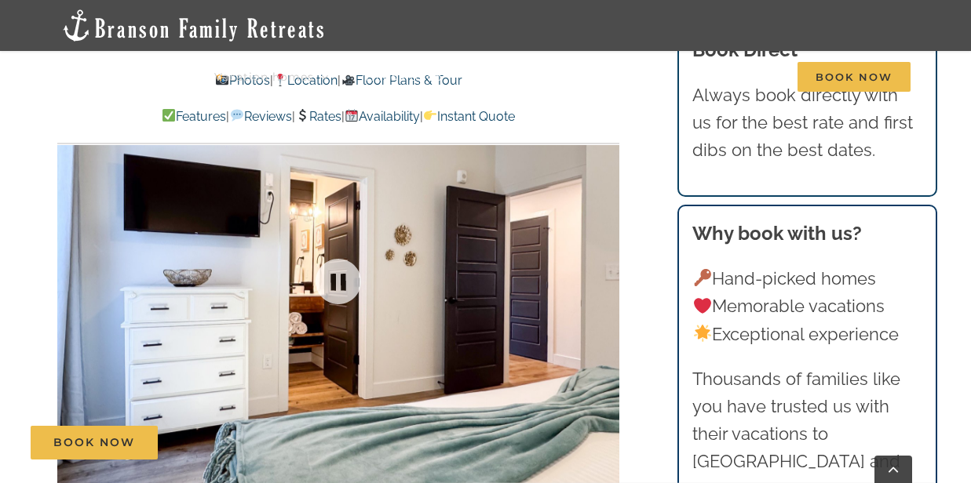
click at [604, 278] on div at bounding box center [338, 281] width 562 height 461
click at [604, 279] on div at bounding box center [587, 281] width 49 height 97
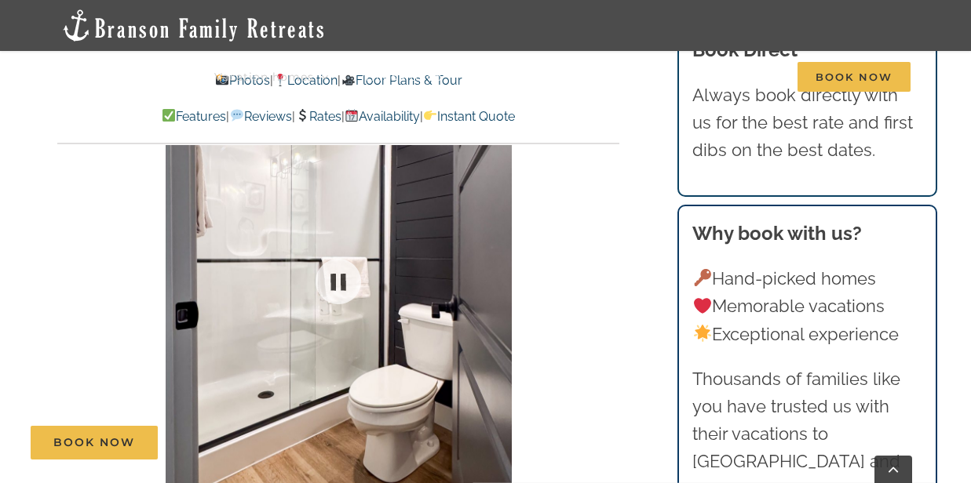
click at [604, 279] on div at bounding box center [338, 281] width 562 height 461
click at [604, 279] on div at bounding box center [587, 281] width 49 height 97
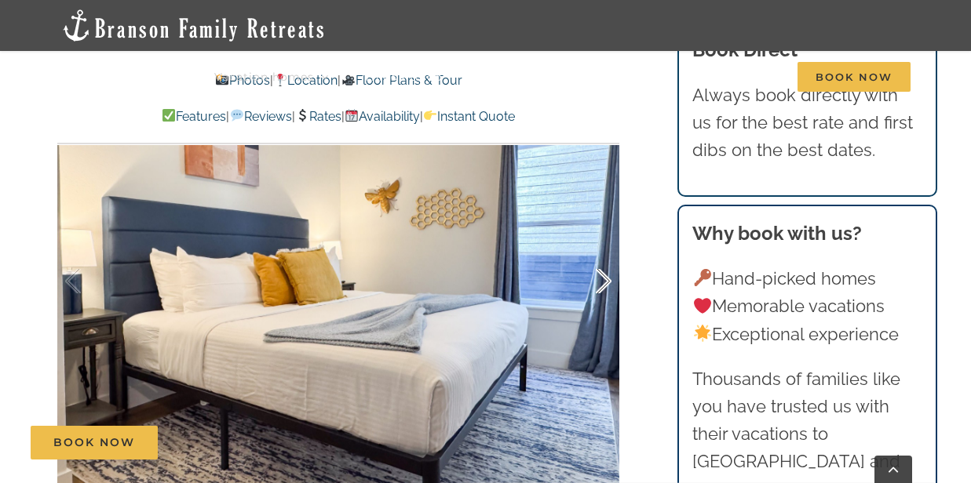
click at [604, 279] on div at bounding box center [587, 281] width 49 height 97
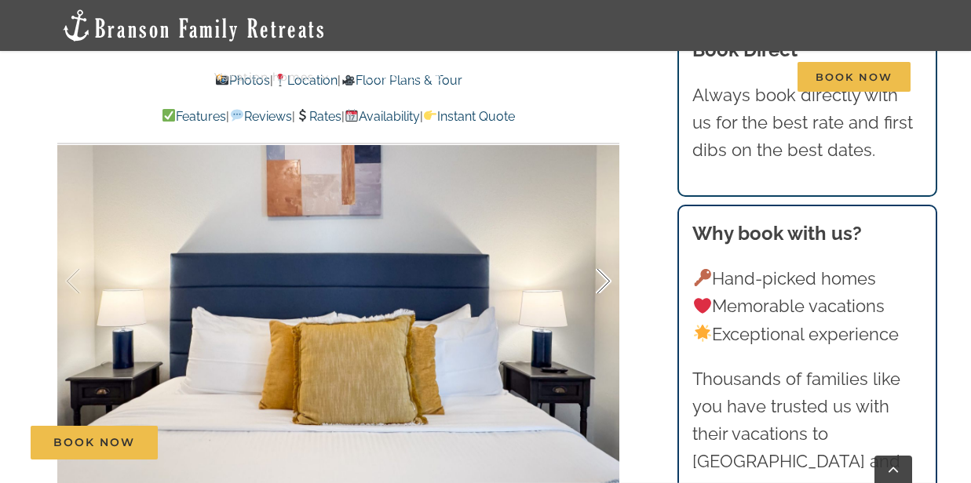
click at [603, 279] on div at bounding box center [587, 281] width 49 height 97
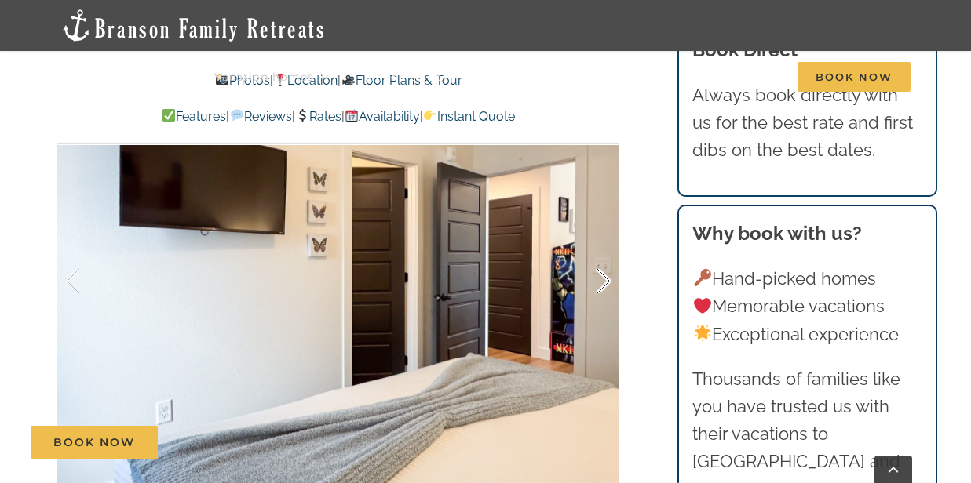
click at [603, 279] on div at bounding box center [587, 281] width 49 height 97
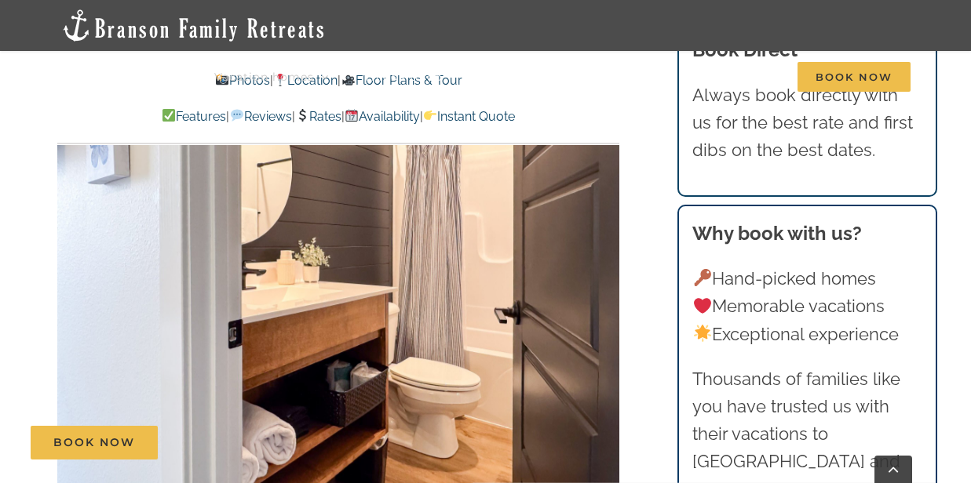
click at [603, 279] on div at bounding box center [338, 281] width 562 height 461
click at [602, 279] on div at bounding box center [587, 281] width 49 height 97
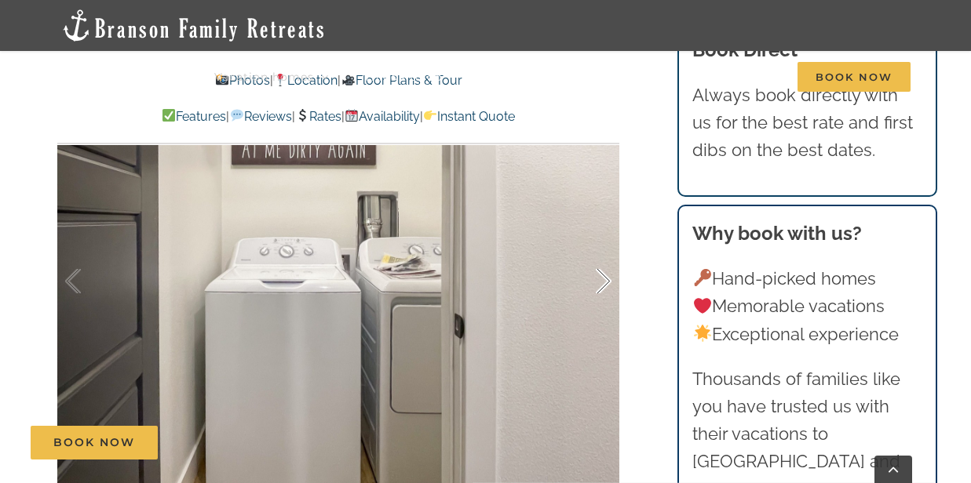
click at [605, 279] on div at bounding box center [587, 281] width 49 height 97
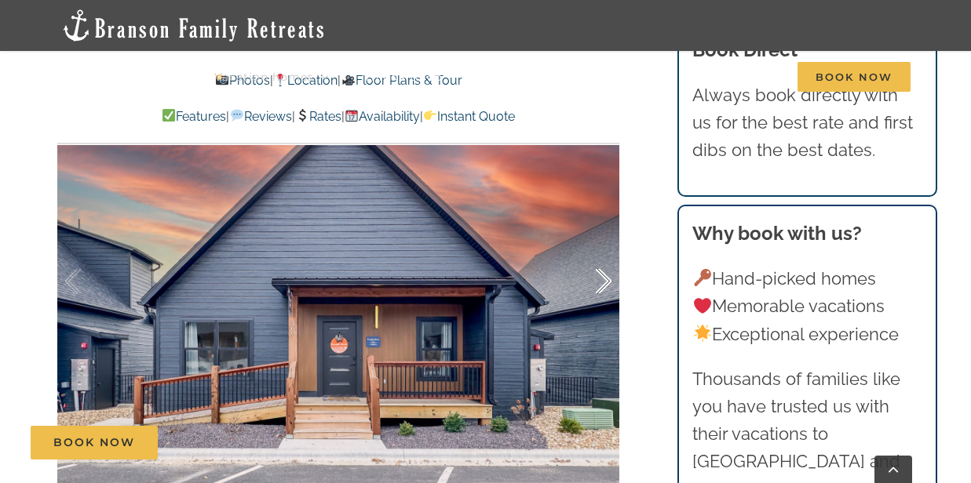
click at [605, 279] on div at bounding box center [587, 281] width 49 height 97
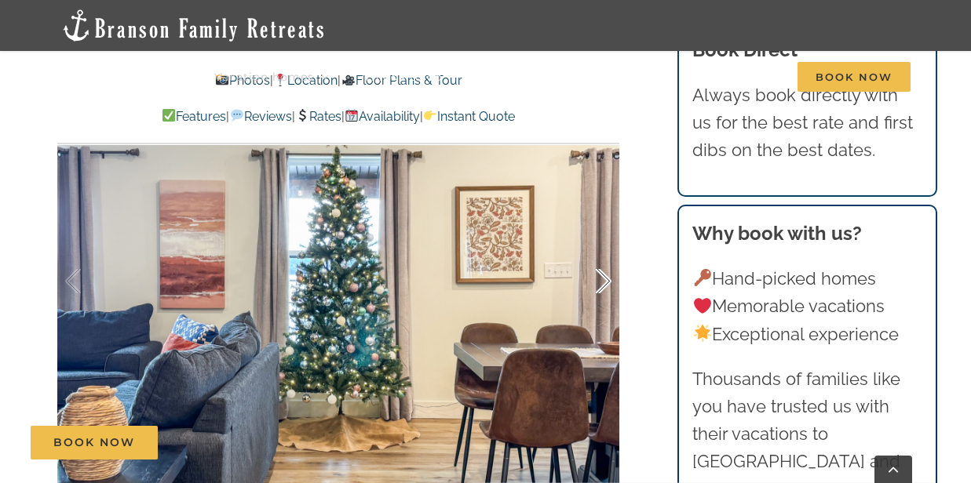
click at [605, 279] on div at bounding box center [587, 281] width 49 height 97
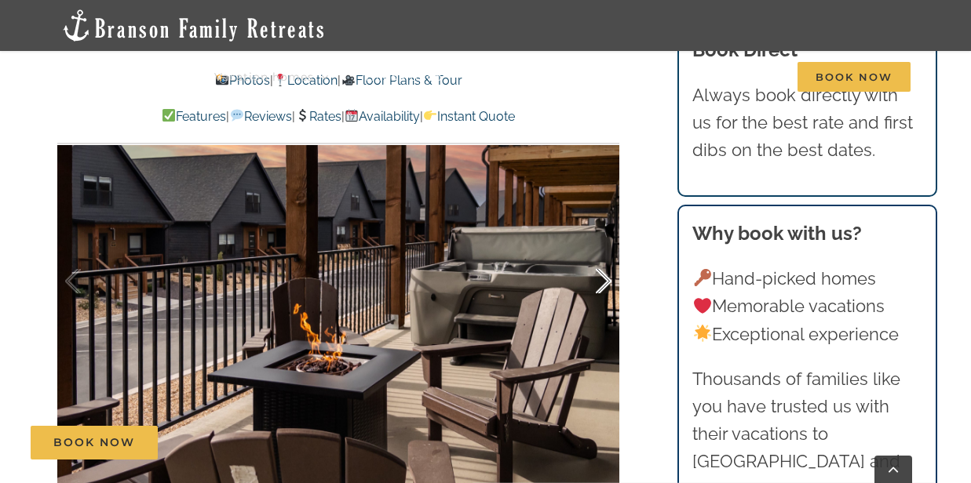
click at [605, 279] on div at bounding box center [587, 281] width 49 height 97
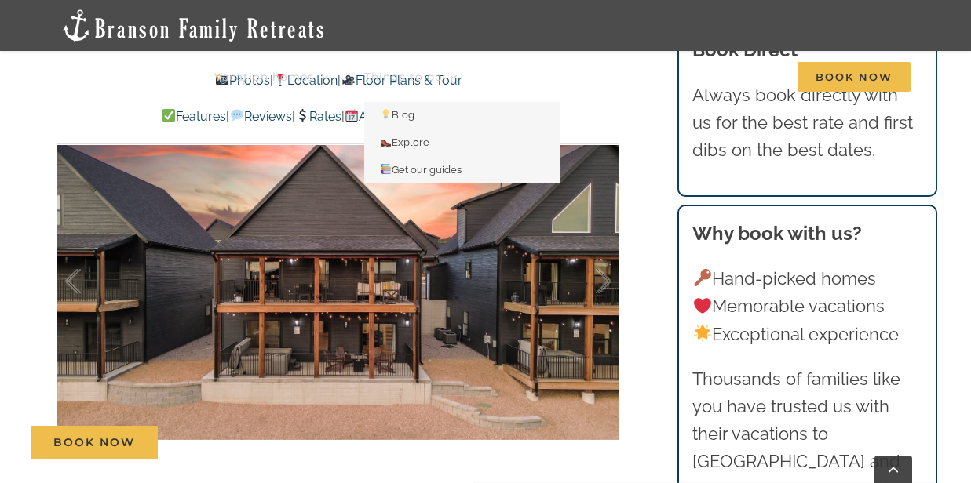
click at [423, 79] on span "Things to do" at bounding box center [403, 76] width 78 height 11
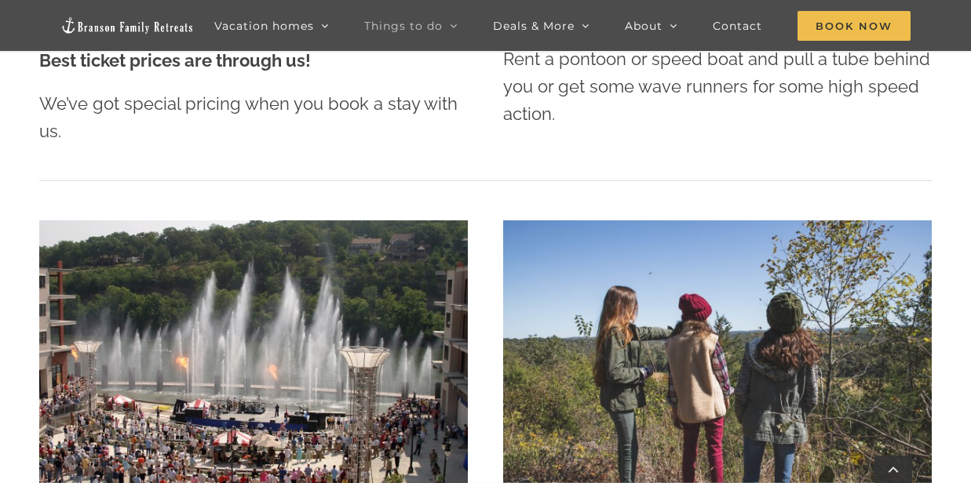
scroll to position [2867, 0]
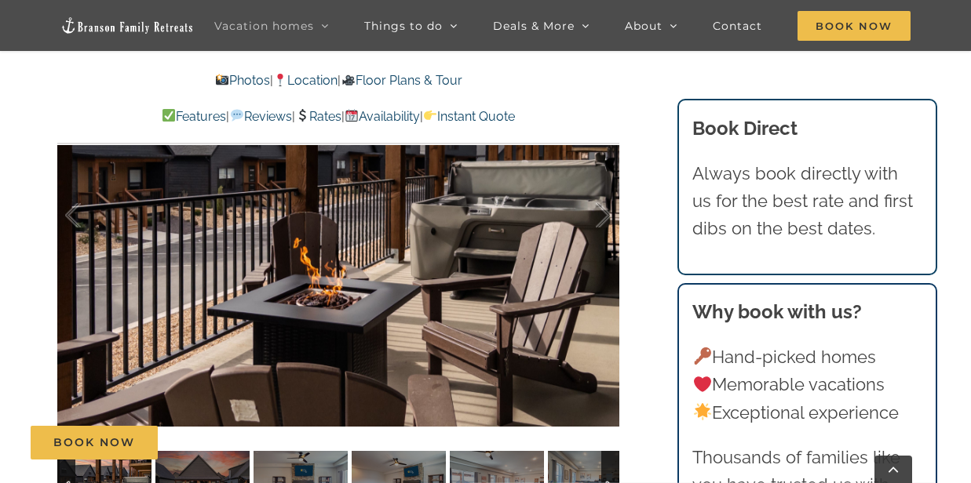
scroll to position [966, 0]
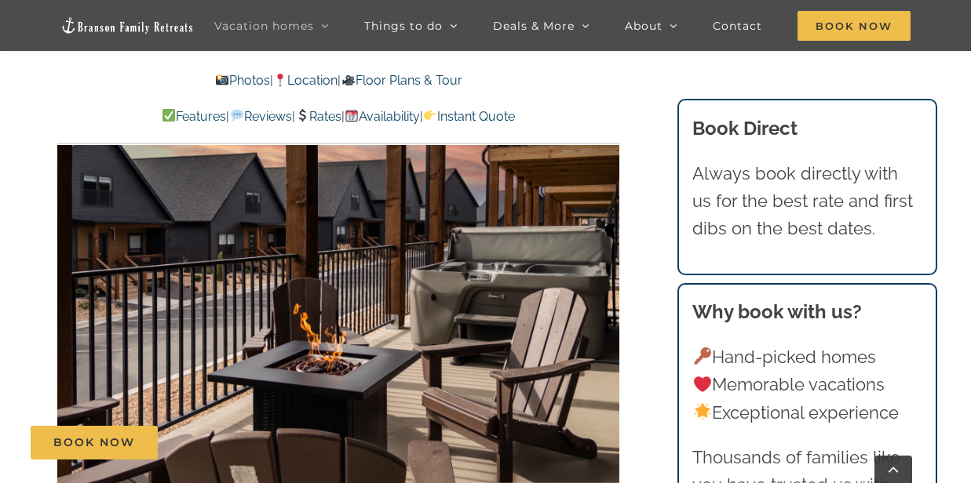
click at [424, 78] on link "Floor Plans & Tour" at bounding box center [401, 80] width 121 height 15
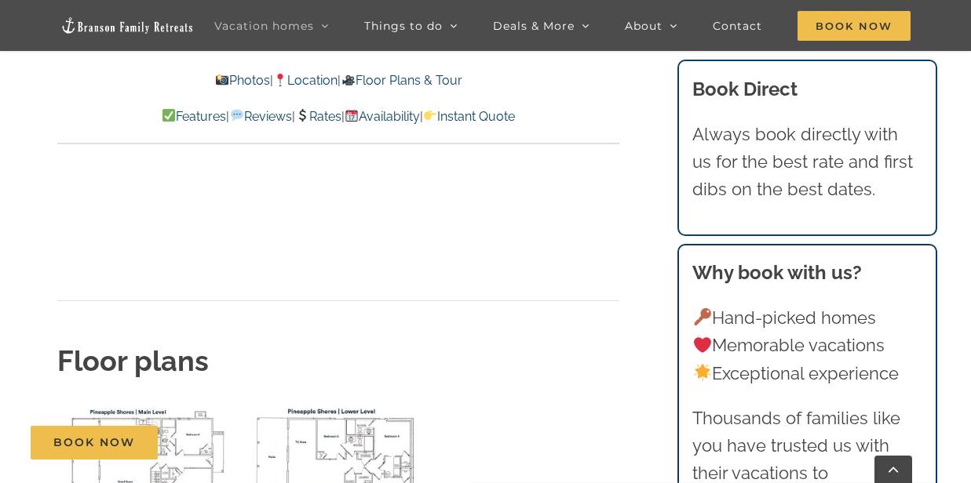
scroll to position [5140, 0]
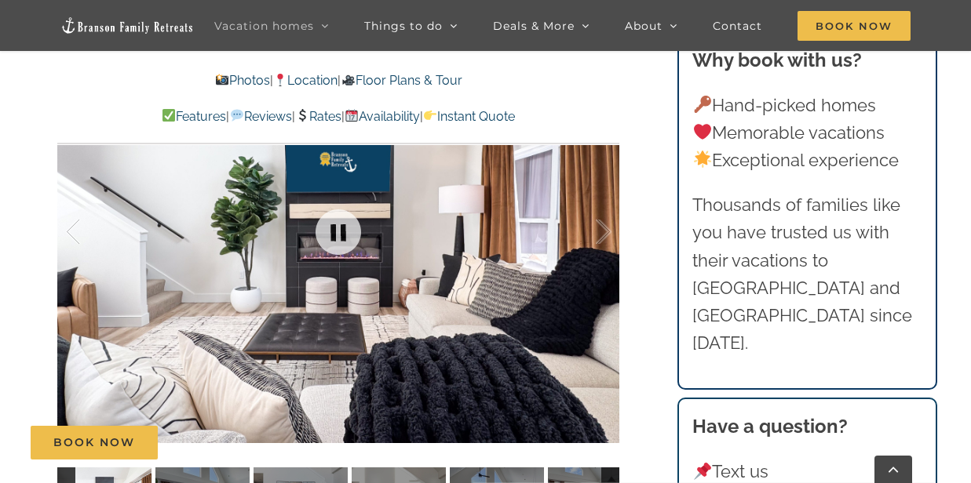
scroll to position [1117, 0]
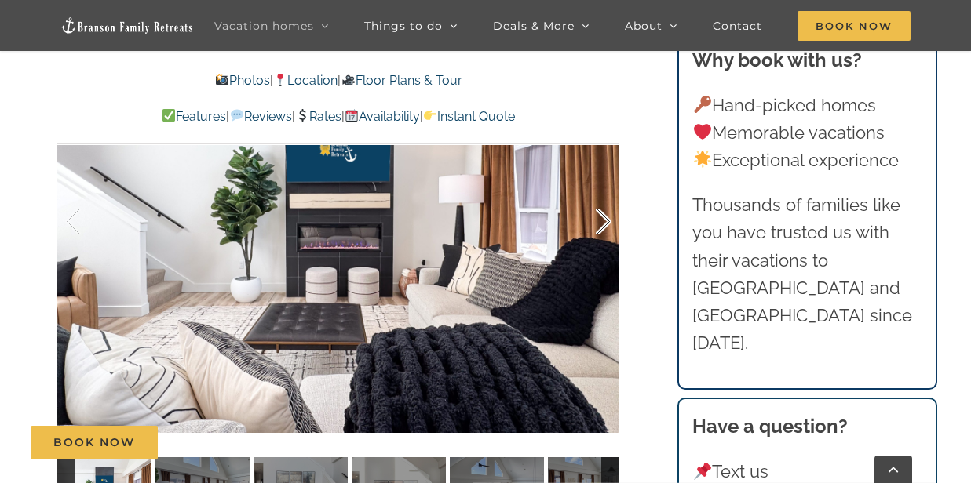
click at [605, 221] on div at bounding box center [587, 221] width 49 height 97
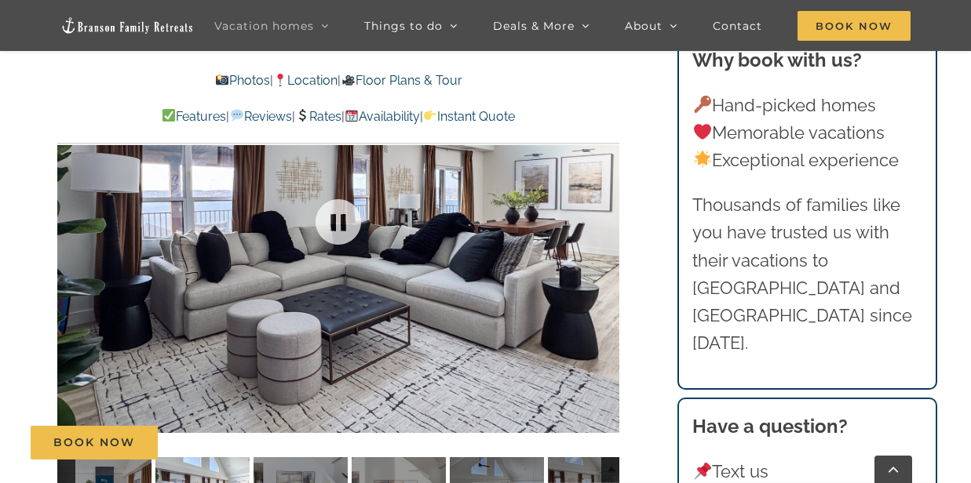
click at [605, 221] on div at bounding box center [338, 221] width 562 height 461
click at [605, 222] on div at bounding box center [587, 221] width 49 height 97
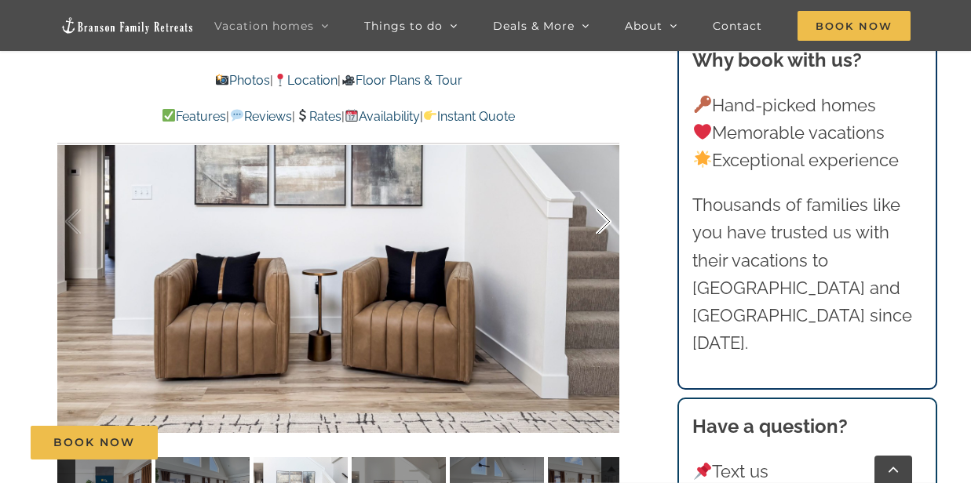
click at [605, 222] on div at bounding box center [587, 221] width 49 height 97
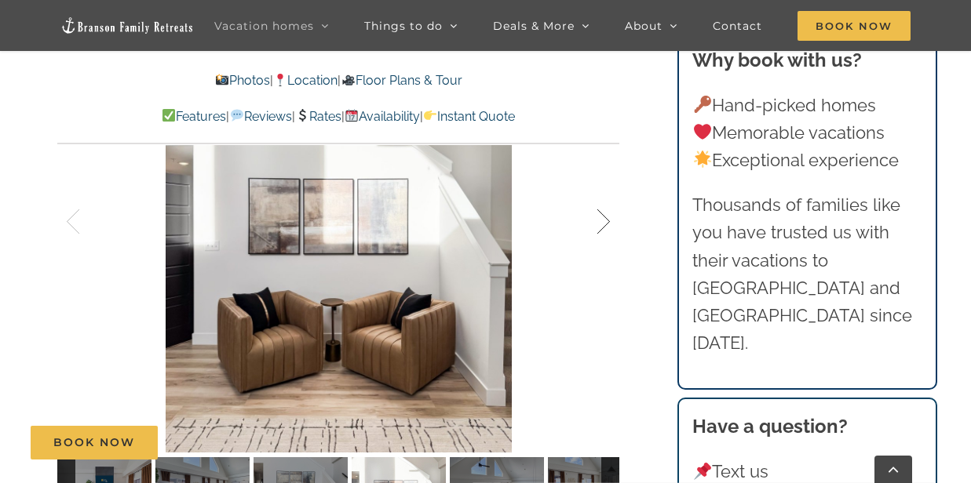
click at [605, 222] on div at bounding box center [587, 221] width 49 height 97
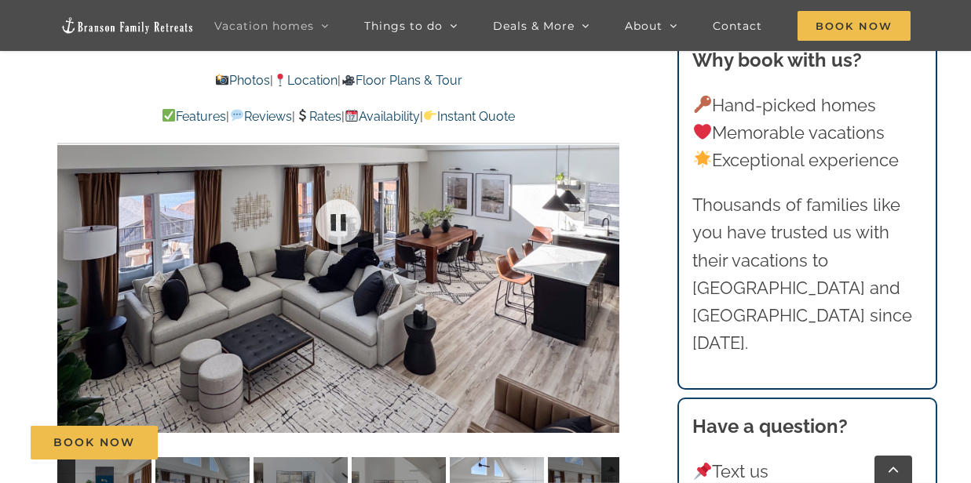
click at [605, 222] on div at bounding box center [338, 221] width 562 height 461
click at [605, 215] on div at bounding box center [587, 221] width 49 height 97
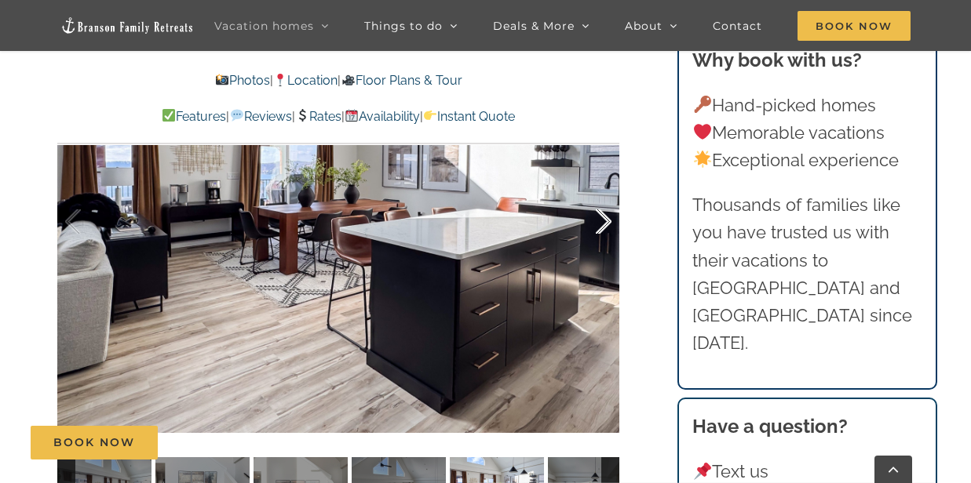
click at [605, 215] on div at bounding box center [587, 221] width 49 height 97
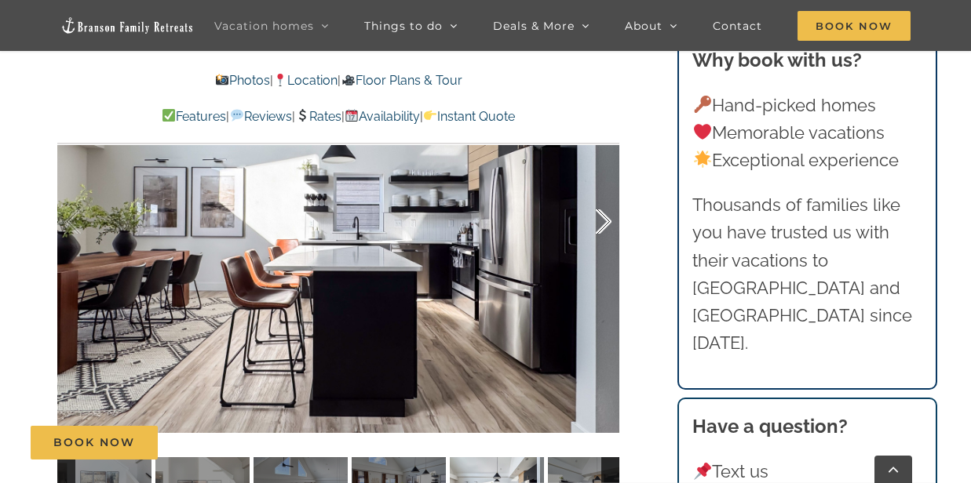
click at [605, 215] on div at bounding box center [587, 221] width 49 height 97
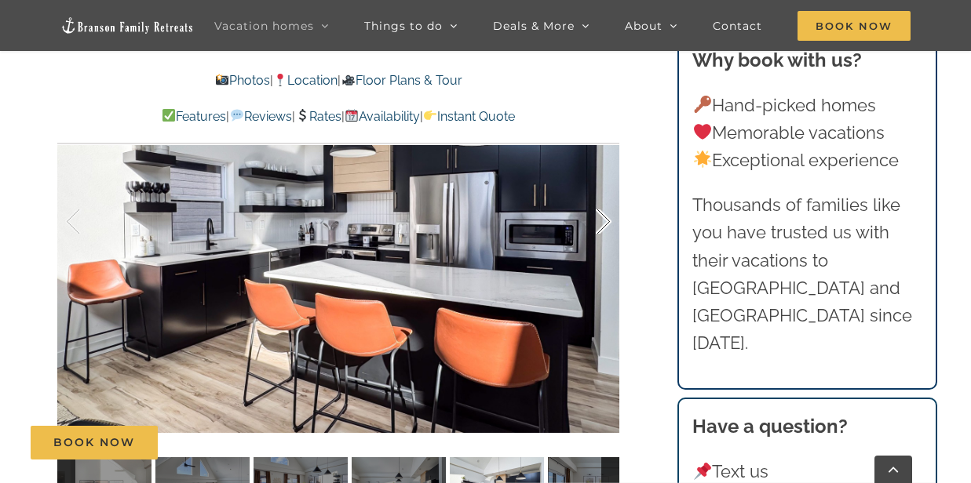
click at [603, 220] on div at bounding box center [587, 221] width 49 height 97
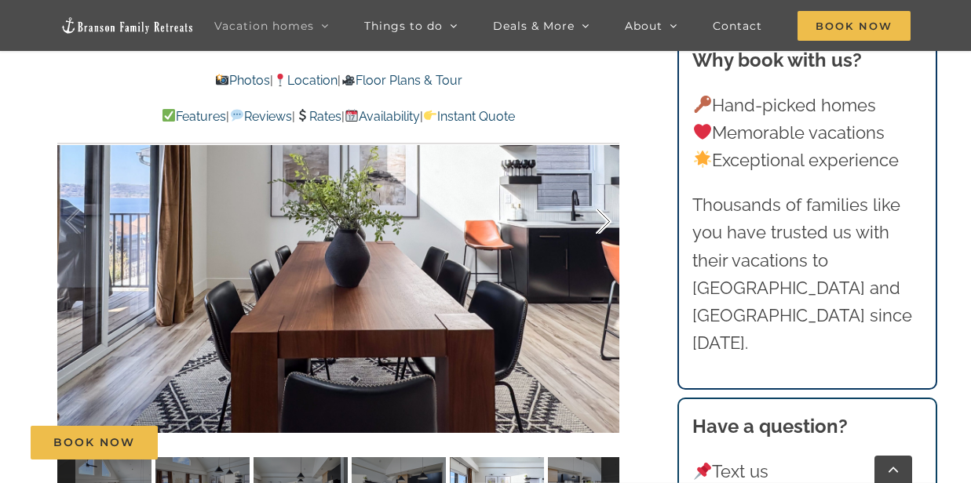
click at [603, 221] on div at bounding box center [587, 221] width 49 height 97
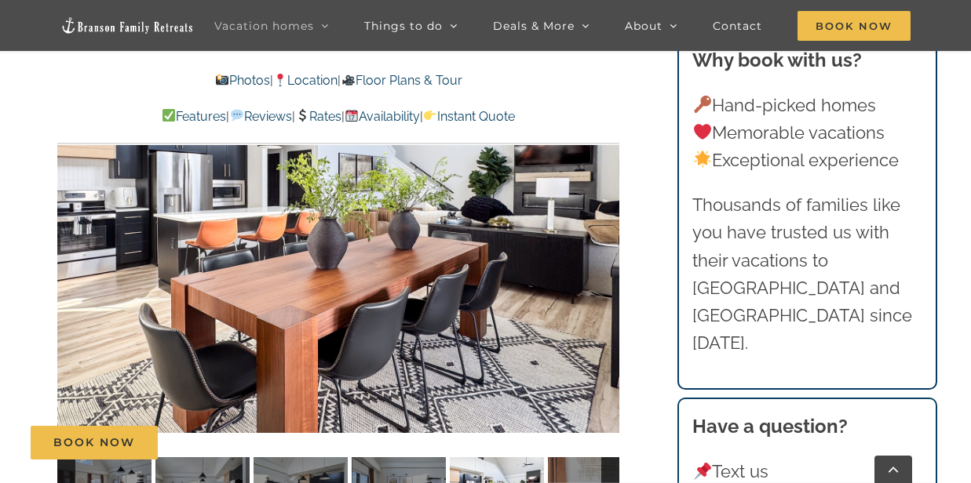
click at [603, 221] on div "10 / 50" at bounding box center [338, 221] width 562 height 461
click at [604, 220] on div at bounding box center [587, 221] width 49 height 97
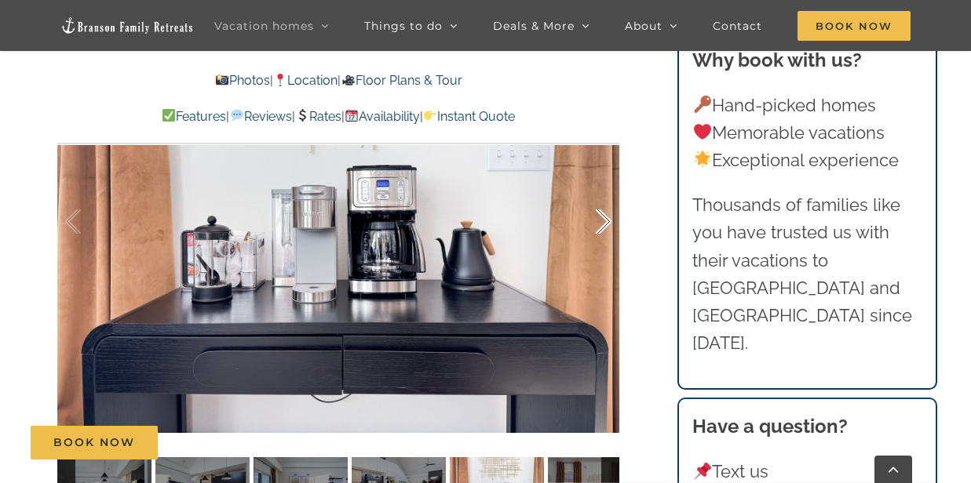
click at [604, 220] on div at bounding box center [587, 221] width 49 height 97
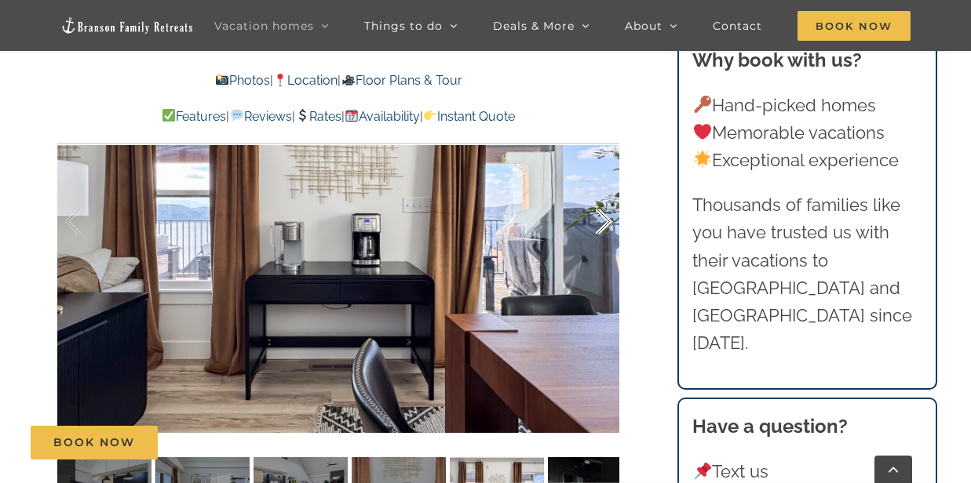
click at [604, 220] on div at bounding box center [587, 221] width 49 height 97
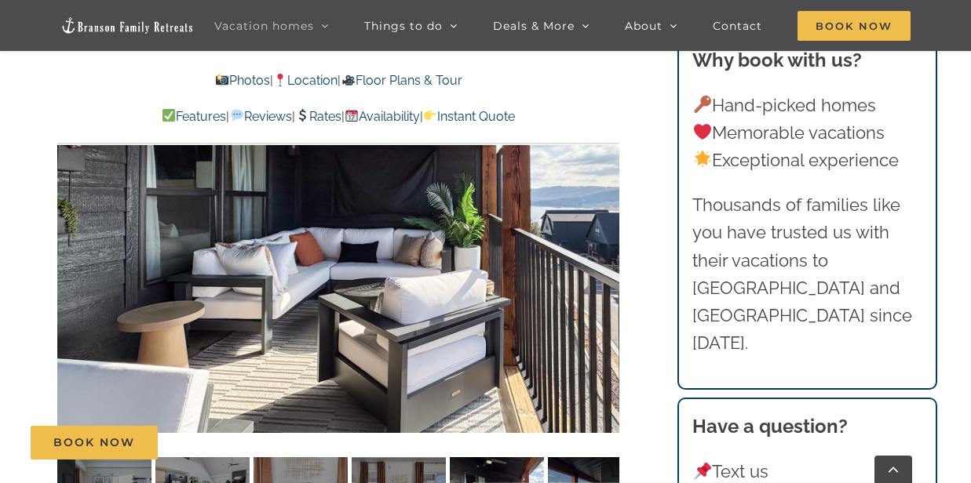
click at [604, 220] on div "13 / 50" at bounding box center [338, 221] width 562 height 461
click at [607, 218] on div at bounding box center [587, 221] width 49 height 97
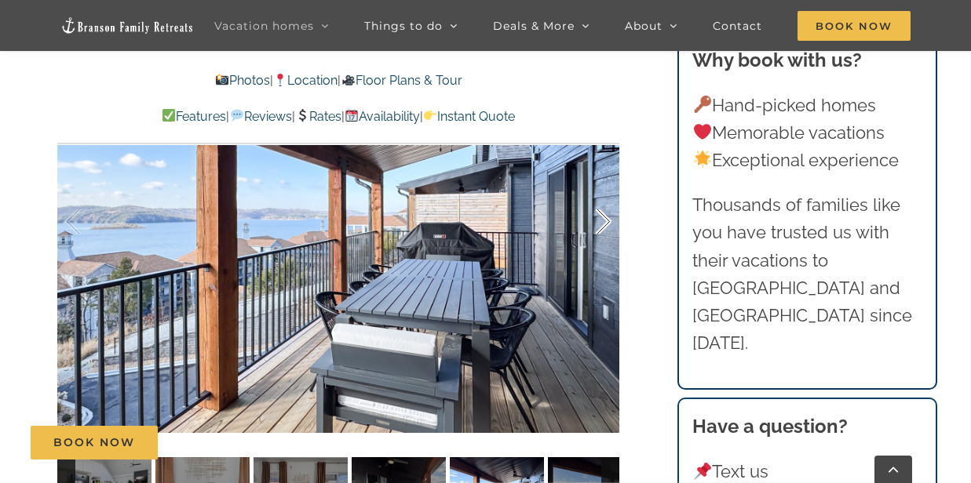
click at [606, 220] on div at bounding box center [587, 221] width 49 height 97
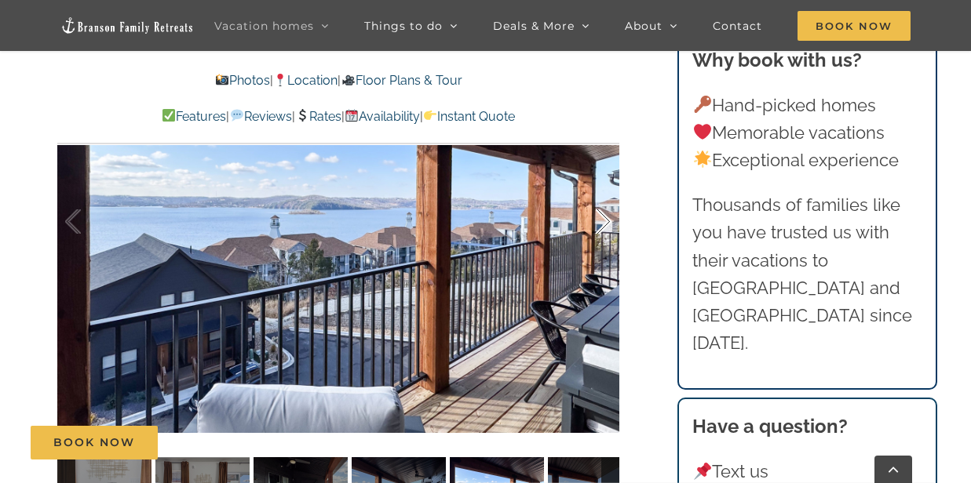
click at [606, 220] on div at bounding box center [587, 221] width 49 height 97
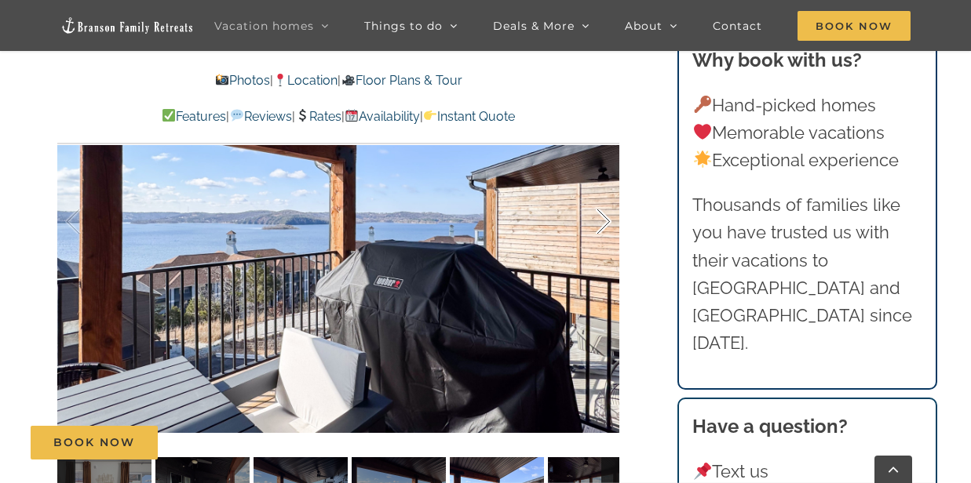
click at [606, 220] on div at bounding box center [587, 221] width 49 height 97
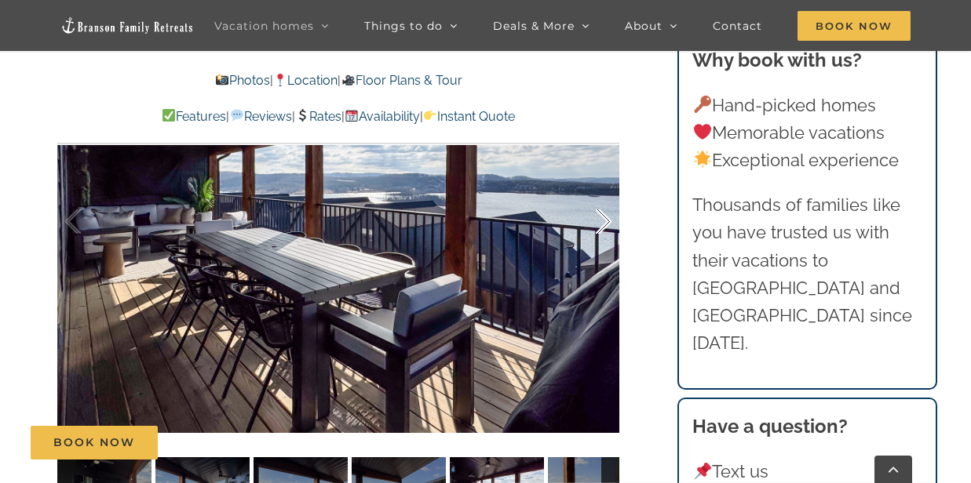
click at [606, 220] on div at bounding box center [587, 221] width 49 height 97
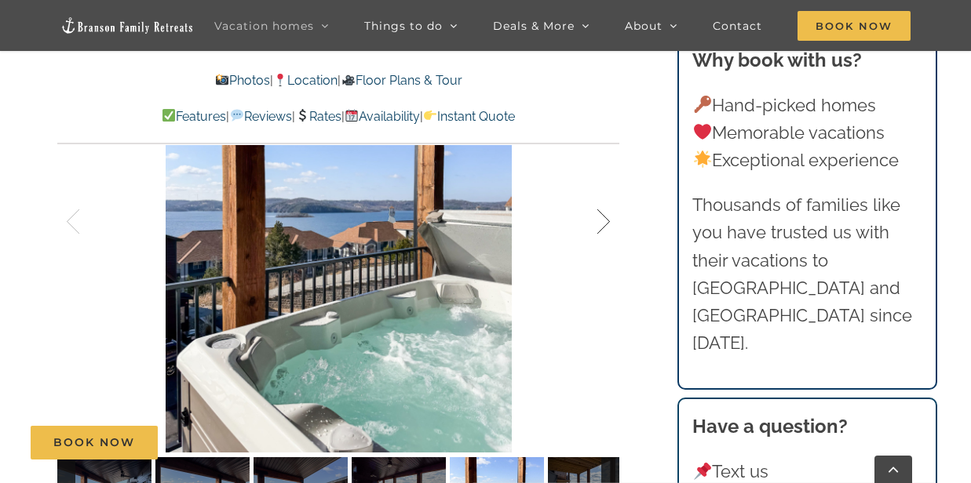
click at [606, 220] on div at bounding box center [587, 221] width 49 height 97
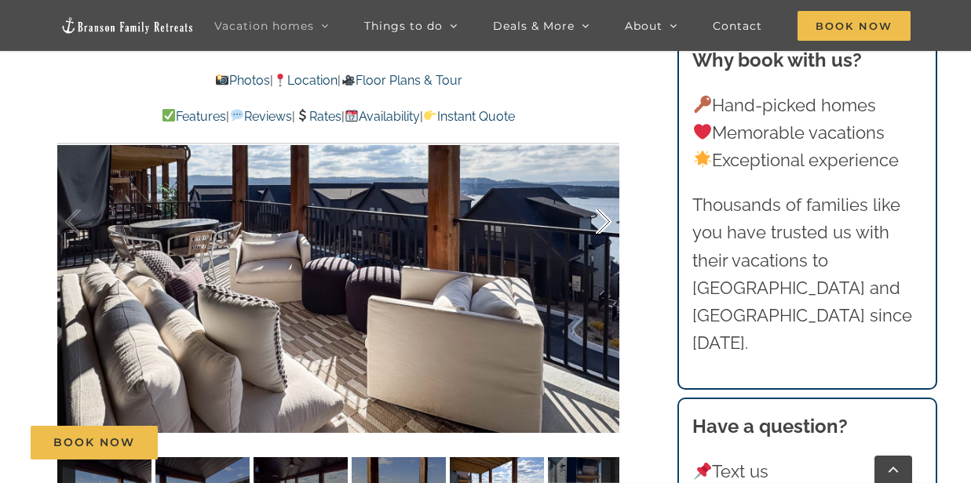
click at [606, 220] on div at bounding box center [587, 221] width 49 height 97
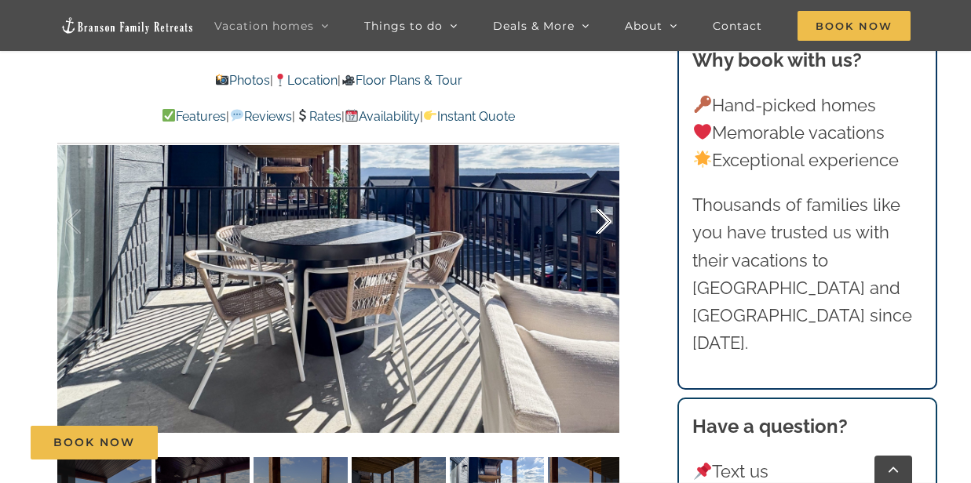
click at [606, 220] on div at bounding box center [587, 221] width 49 height 97
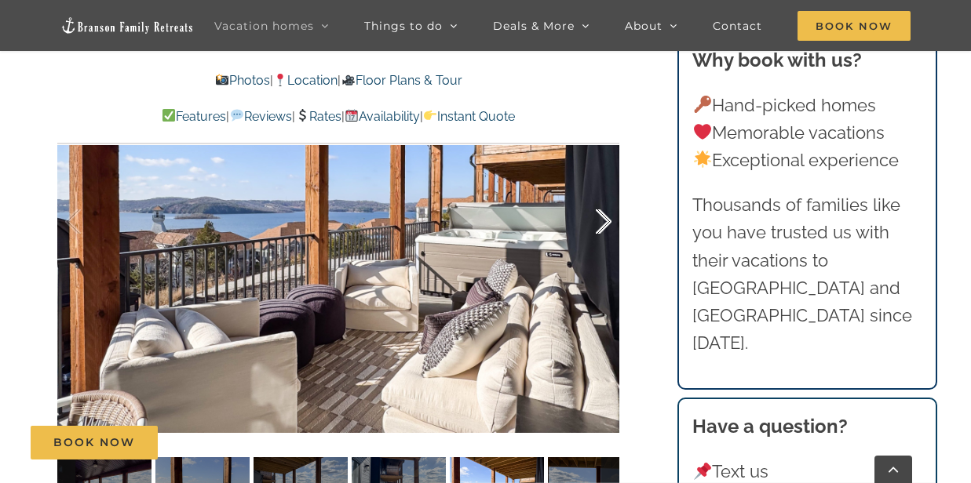
click at [606, 220] on div at bounding box center [587, 221] width 49 height 97
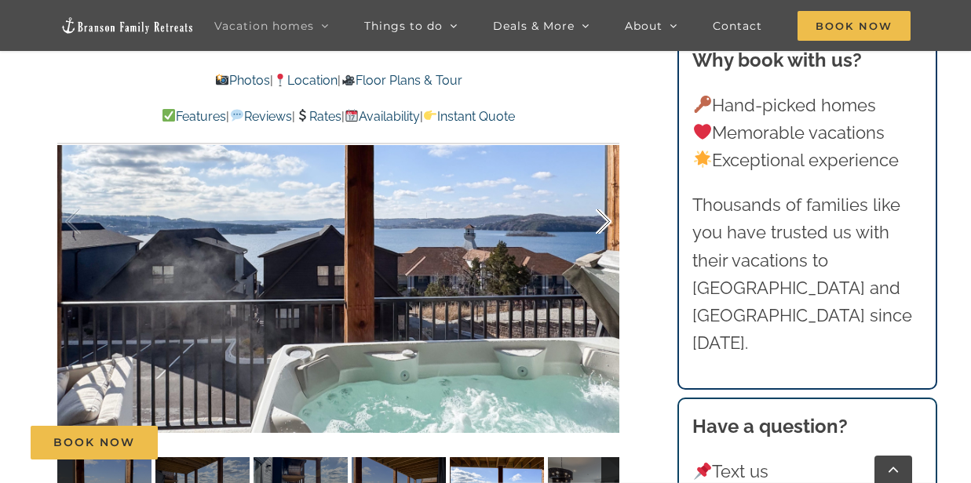
click at [606, 220] on div at bounding box center [587, 221] width 49 height 97
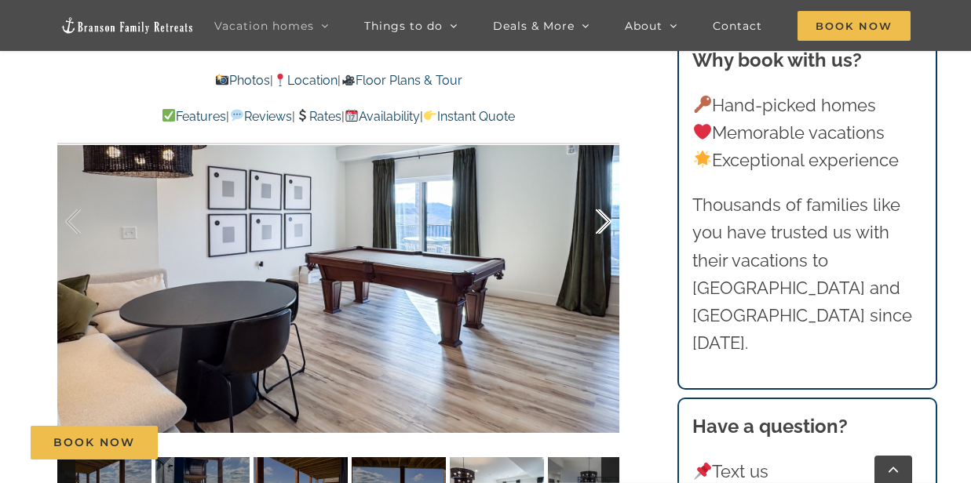
click at [606, 220] on div at bounding box center [587, 221] width 49 height 97
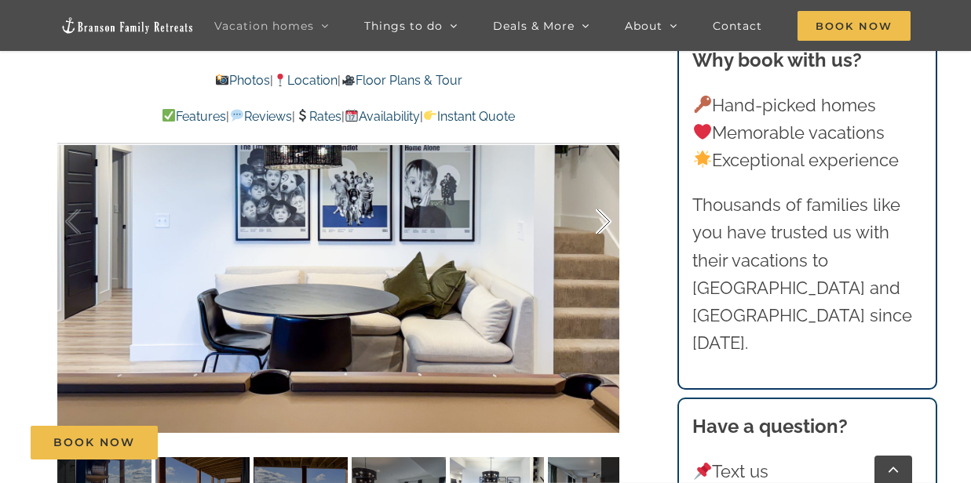
click at [606, 219] on div at bounding box center [587, 221] width 49 height 97
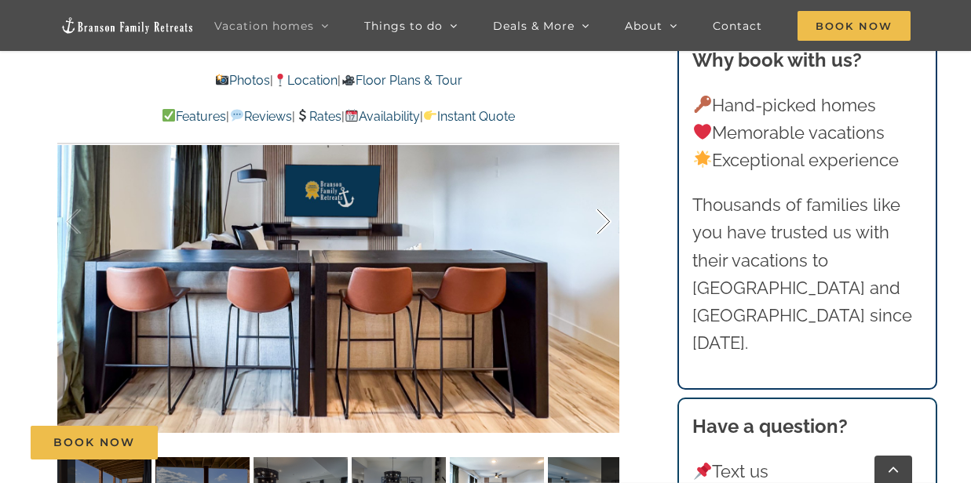
click at [603, 221] on div at bounding box center [587, 221] width 49 height 97
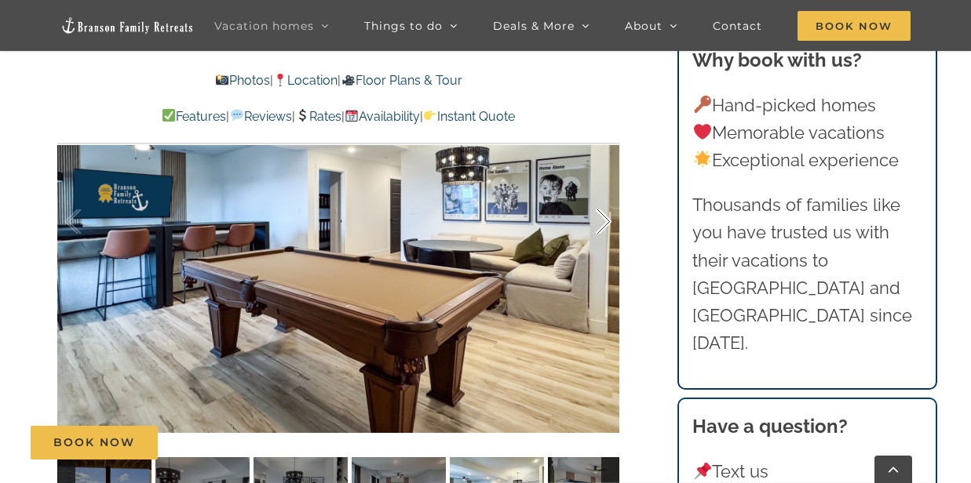
click at [603, 221] on div at bounding box center [587, 221] width 49 height 97
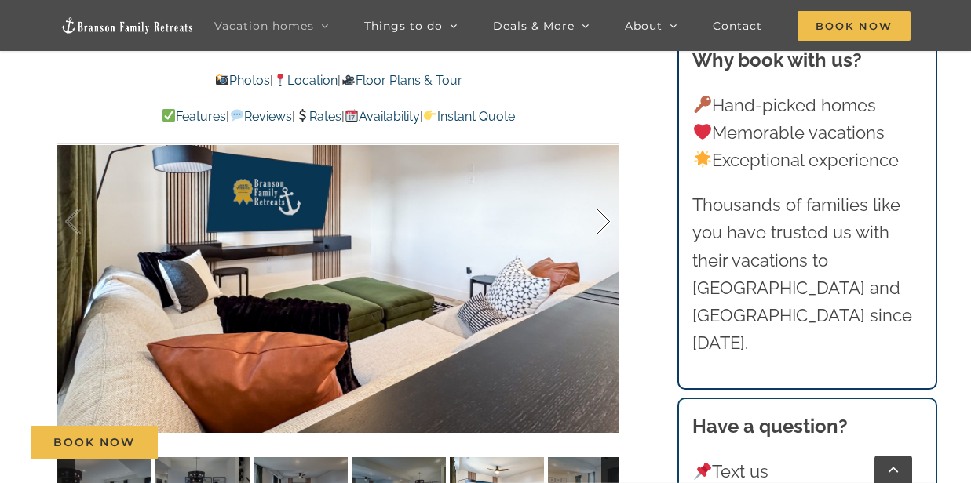
click at [603, 221] on div at bounding box center [587, 221] width 49 height 97
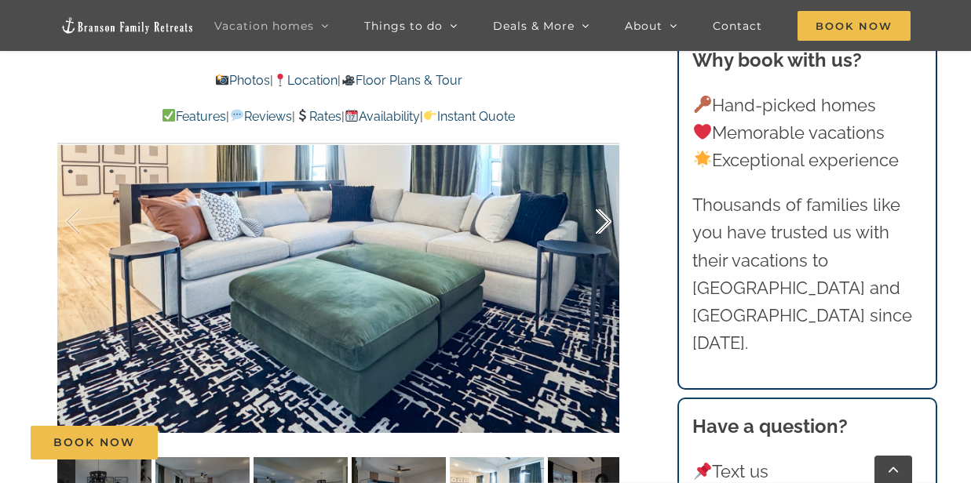
click at [603, 221] on div at bounding box center [587, 221] width 49 height 97
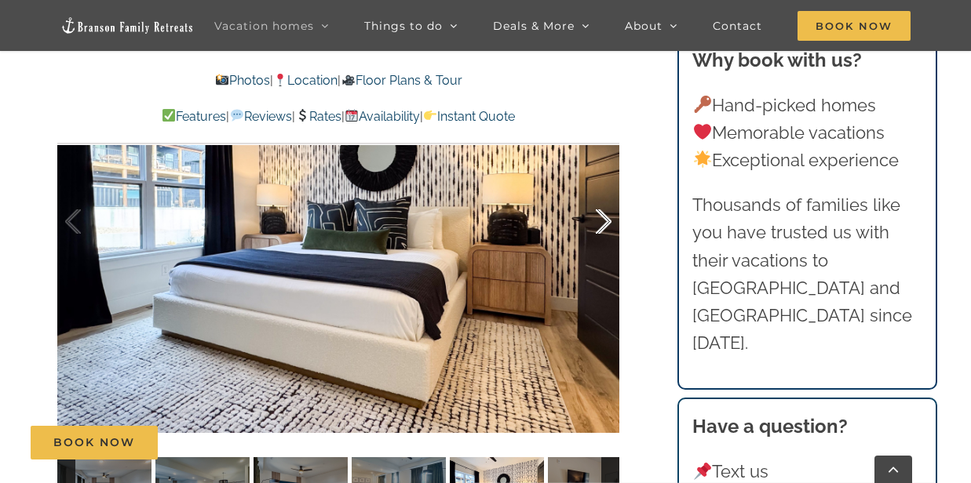
click at [603, 221] on div at bounding box center [587, 221] width 49 height 97
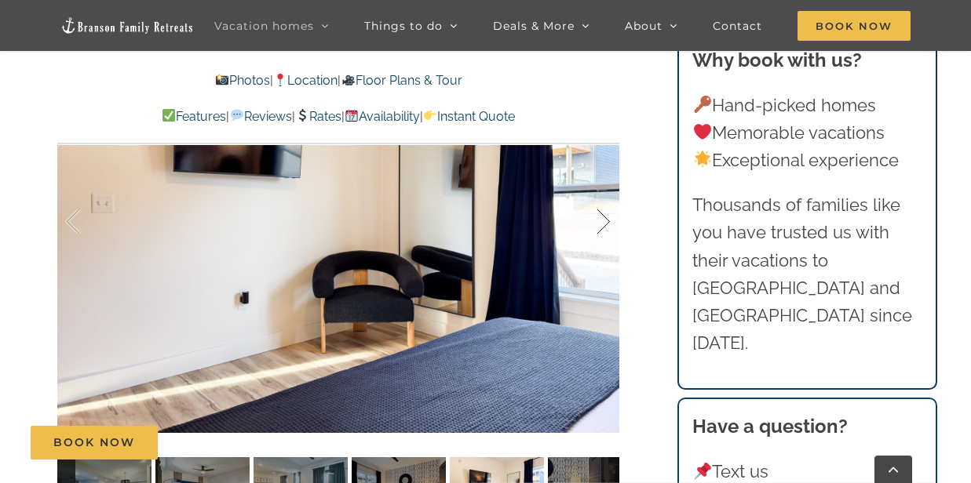
click at [603, 221] on div at bounding box center [587, 221] width 49 height 97
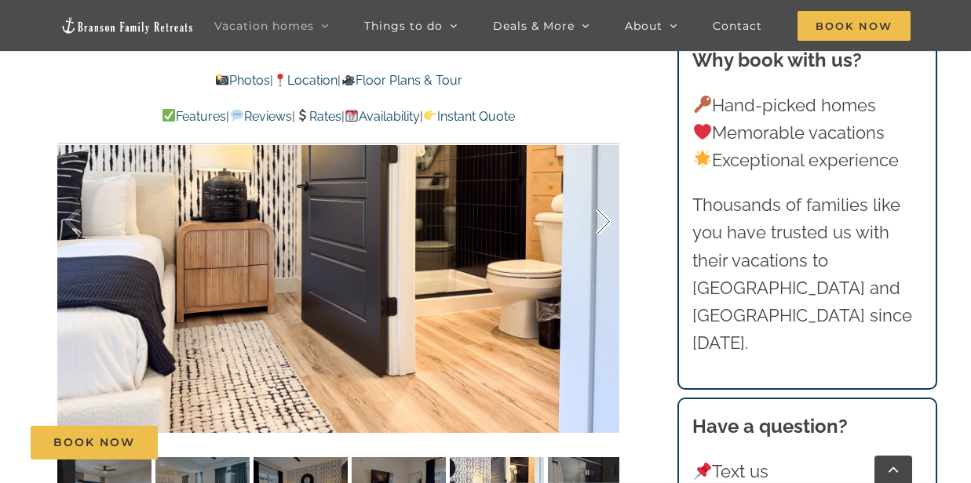
click at [603, 220] on div at bounding box center [587, 221] width 49 height 97
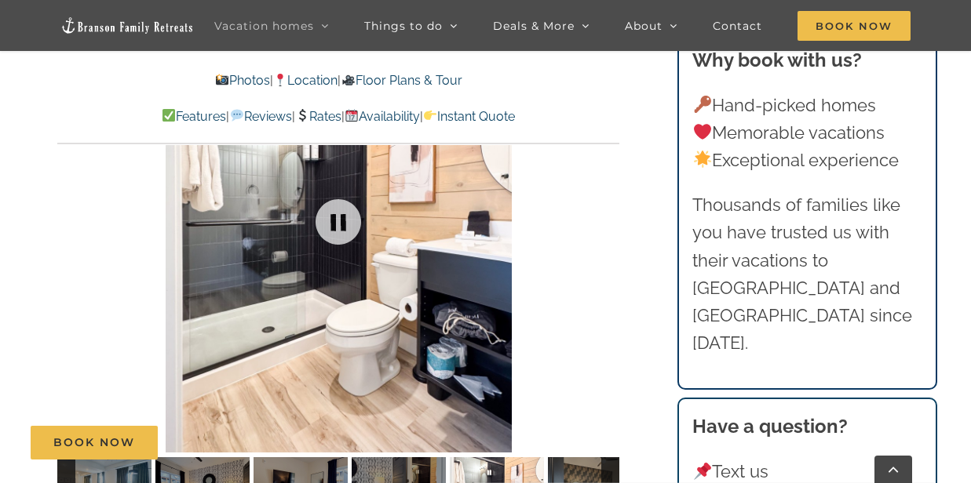
click at [603, 220] on div at bounding box center [338, 221] width 562 height 461
click at [603, 221] on div at bounding box center [587, 221] width 49 height 97
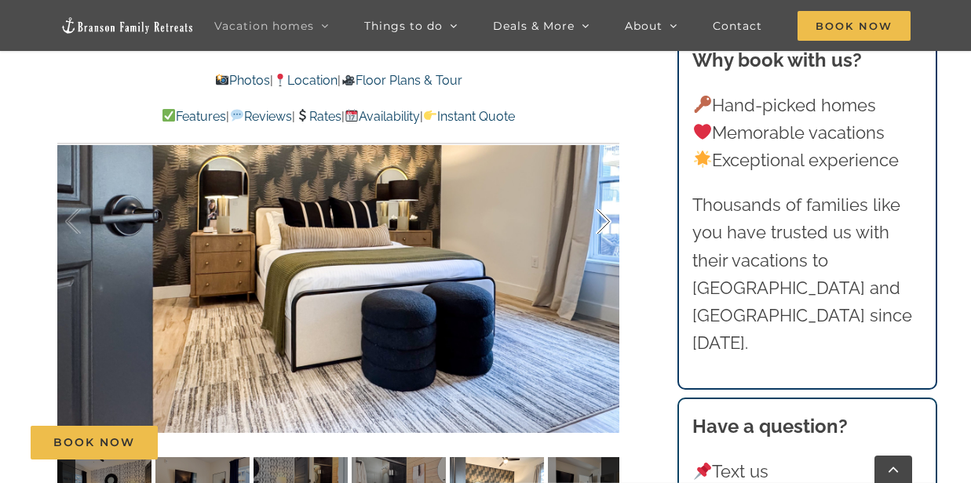
click at [603, 221] on div at bounding box center [587, 221] width 49 height 97
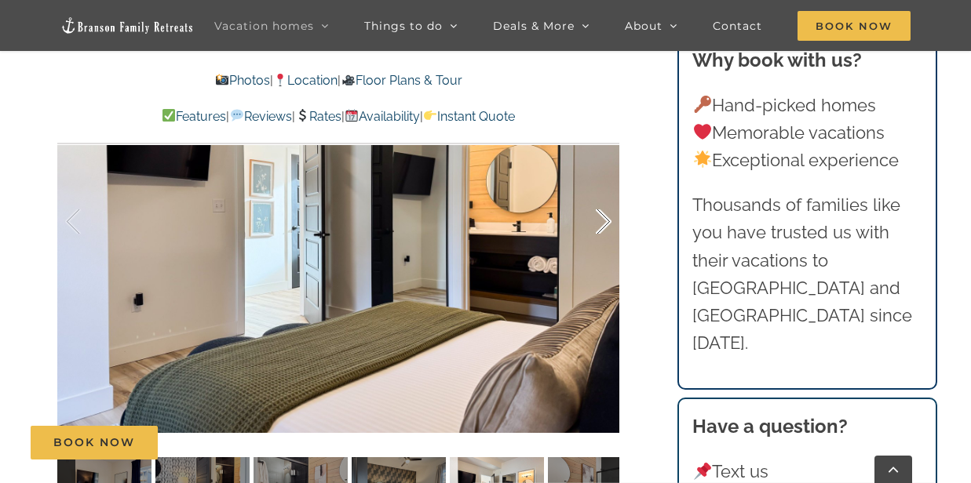
click at [603, 221] on div at bounding box center [587, 221] width 49 height 97
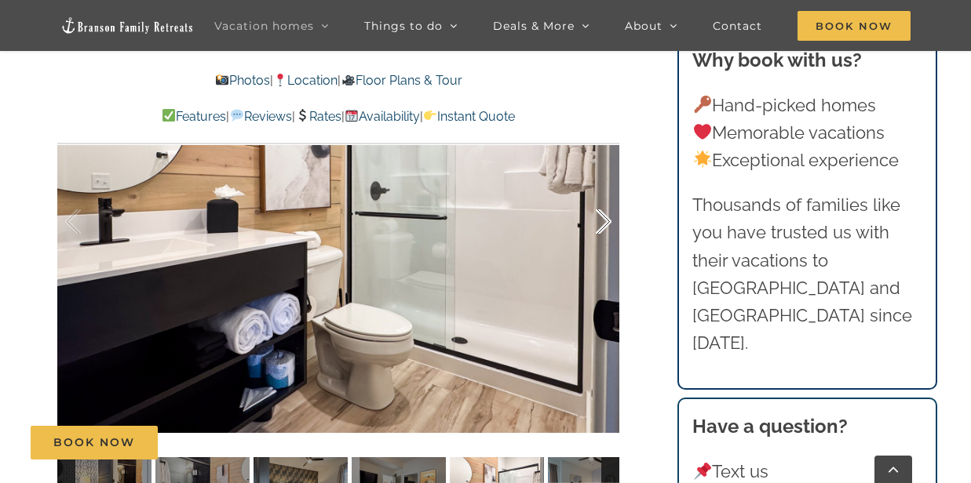
click at [603, 221] on div at bounding box center [587, 221] width 49 height 97
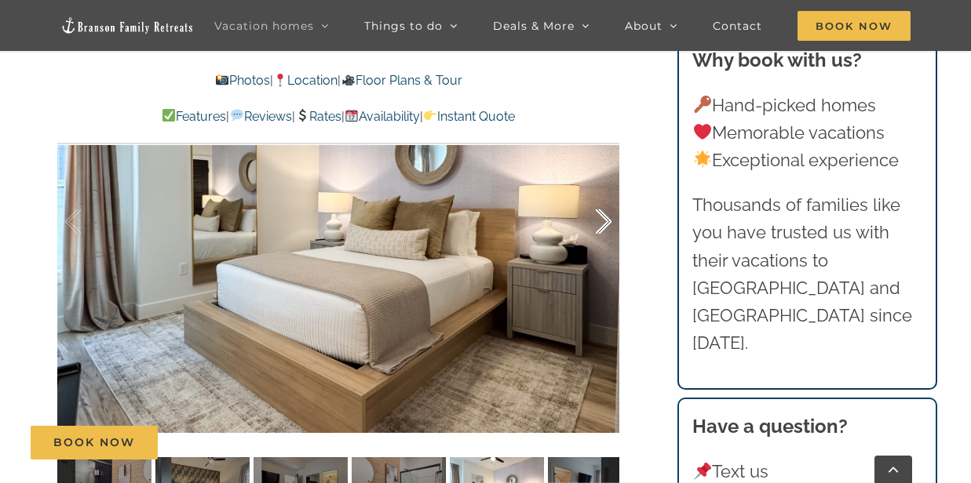
click at [603, 221] on div at bounding box center [587, 221] width 49 height 97
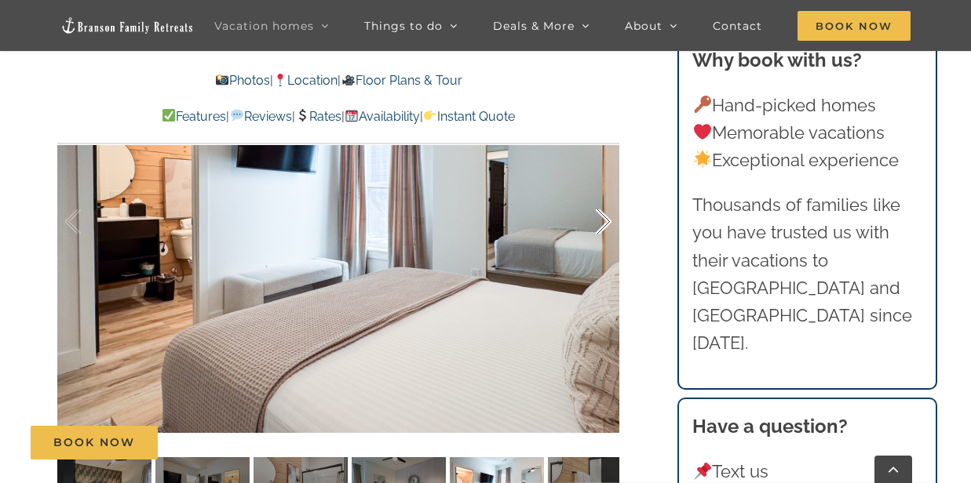
click at [603, 221] on div at bounding box center [587, 221] width 49 height 97
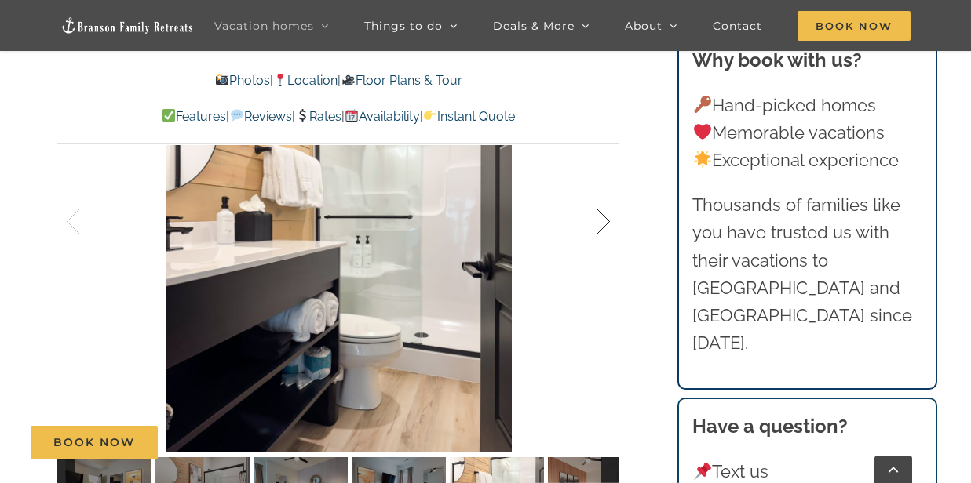
click at [603, 221] on div at bounding box center [587, 221] width 49 height 97
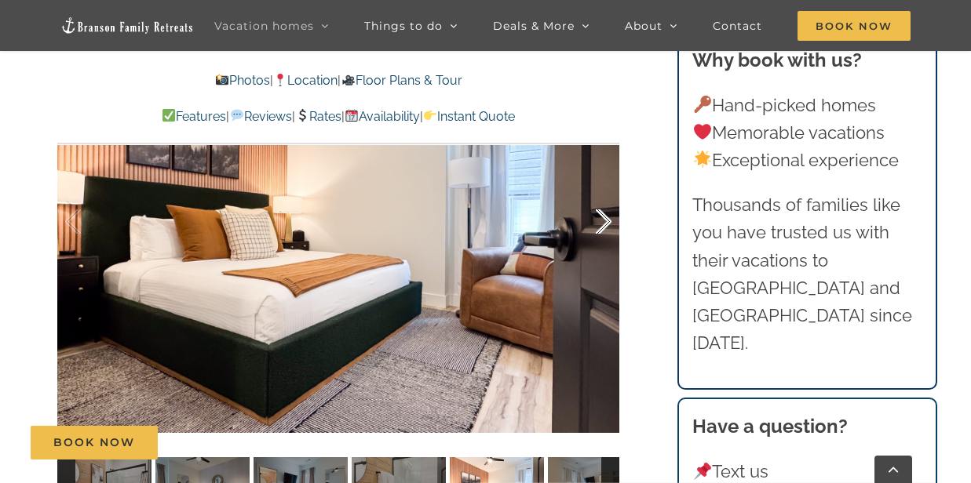
click at [603, 221] on div at bounding box center [587, 221] width 49 height 97
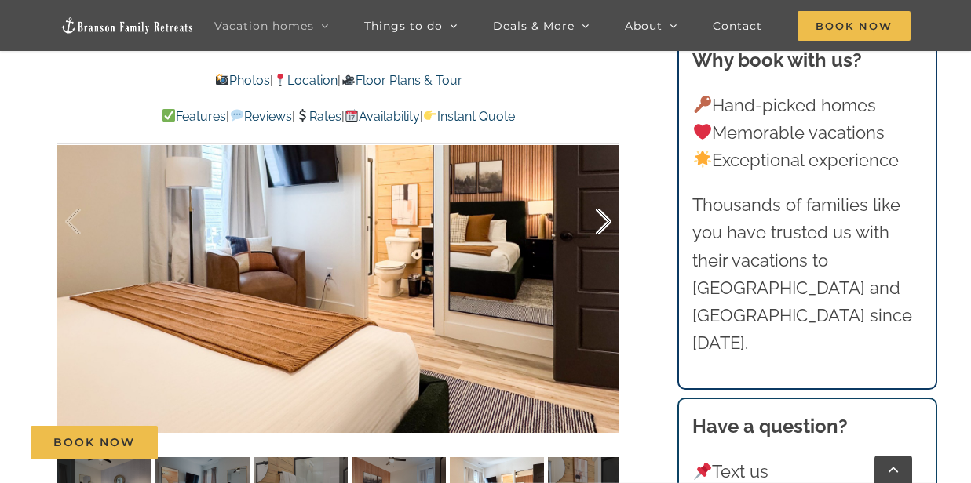
click at [603, 221] on div at bounding box center [587, 221] width 49 height 97
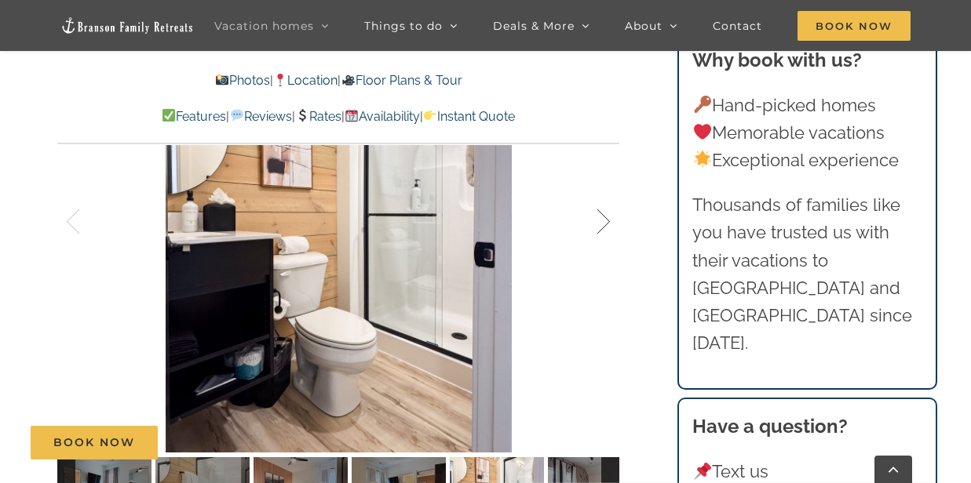
click at [603, 221] on div at bounding box center [587, 221] width 49 height 97
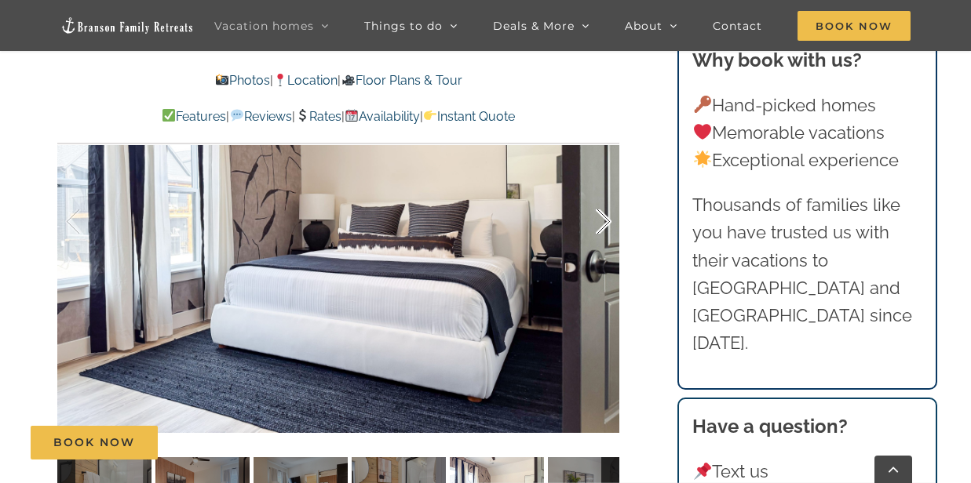
click at [603, 221] on div at bounding box center [587, 221] width 49 height 97
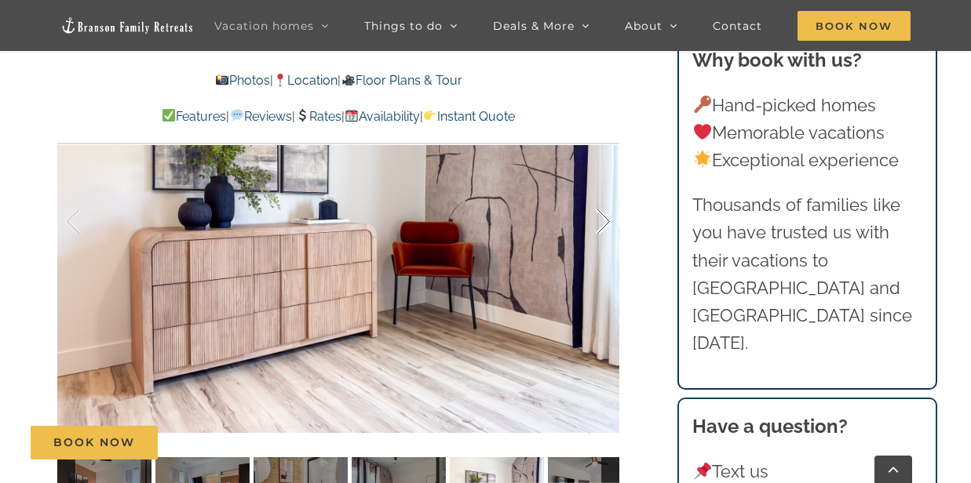
click at [603, 221] on div at bounding box center [587, 221] width 49 height 97
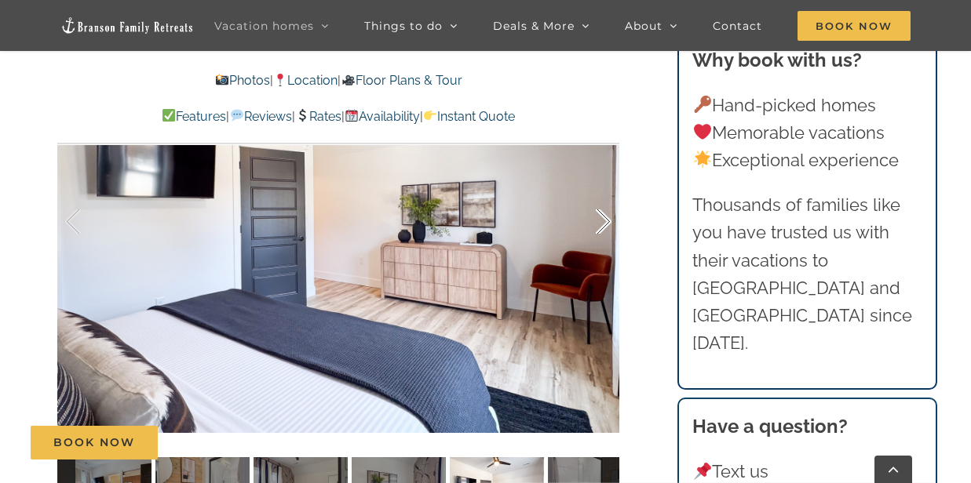
click at [603, 221] on div at bounding box center [587, 221] width 49 height 97
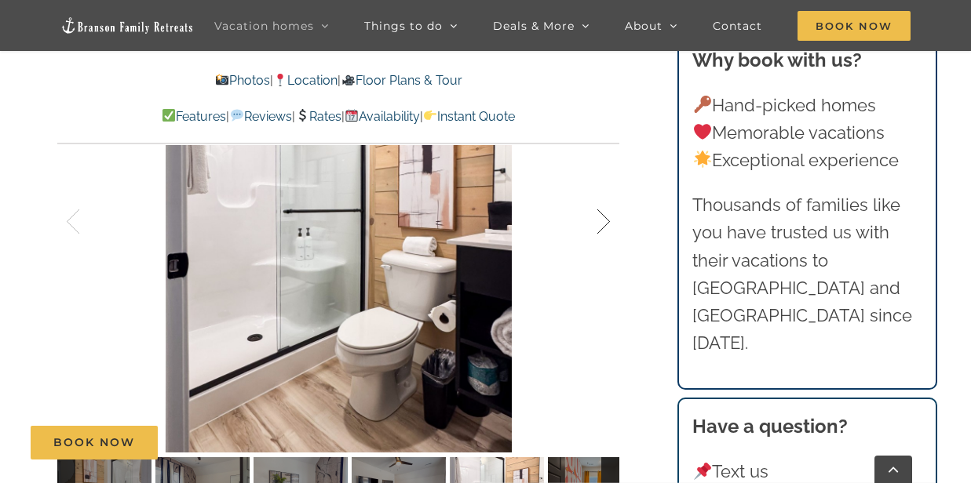
click at [603, 221] on div at bounding box center [587, 221] width 49 height 97
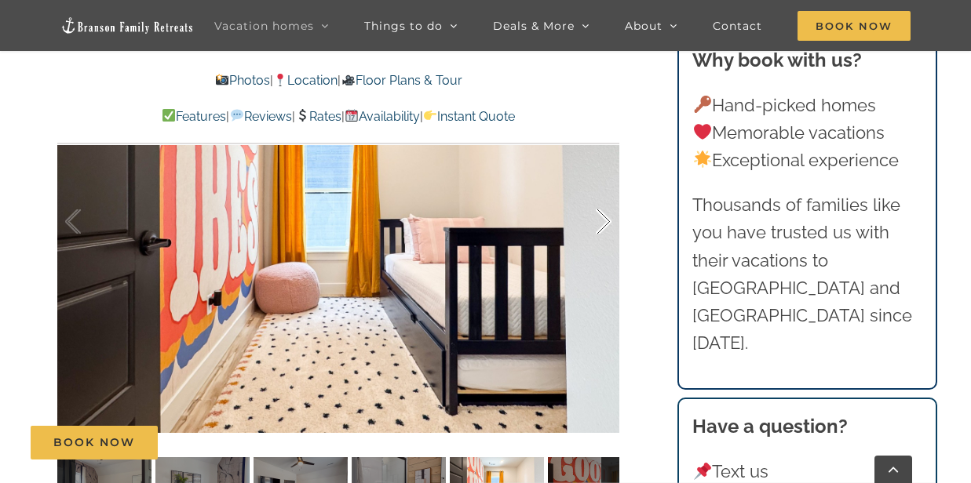
click at [603, 221] on div at bounding box center [587, 221] width 49 height 97
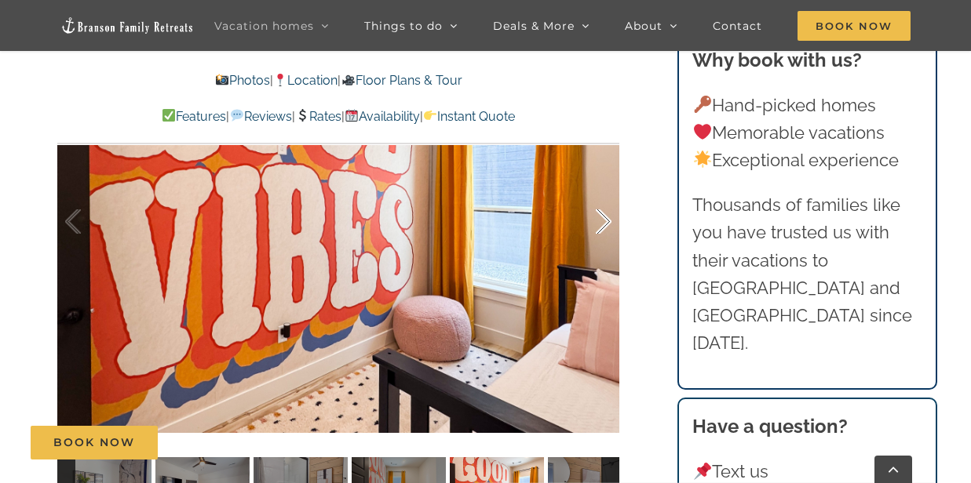
click at [603, 221] on div at bounding box center [587, 221] width 49 height 97
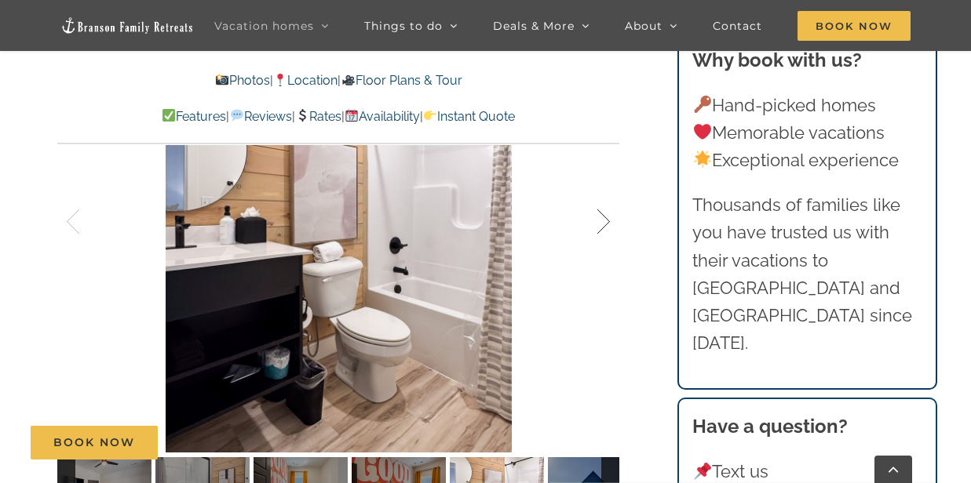
click at [603, 221] on div at bounding box center [587, 221] width 49 height 97
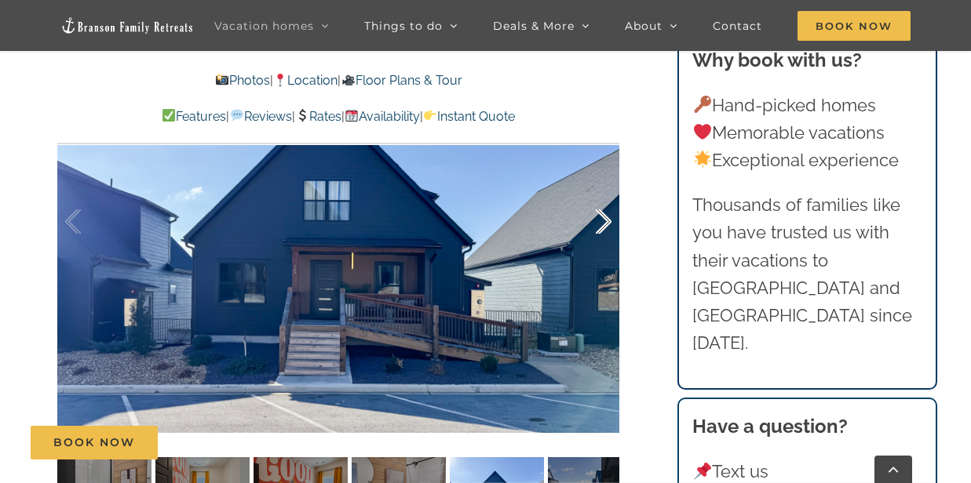
click at [604, 222] on div at bounding box center [587, 221] width 49 height 97
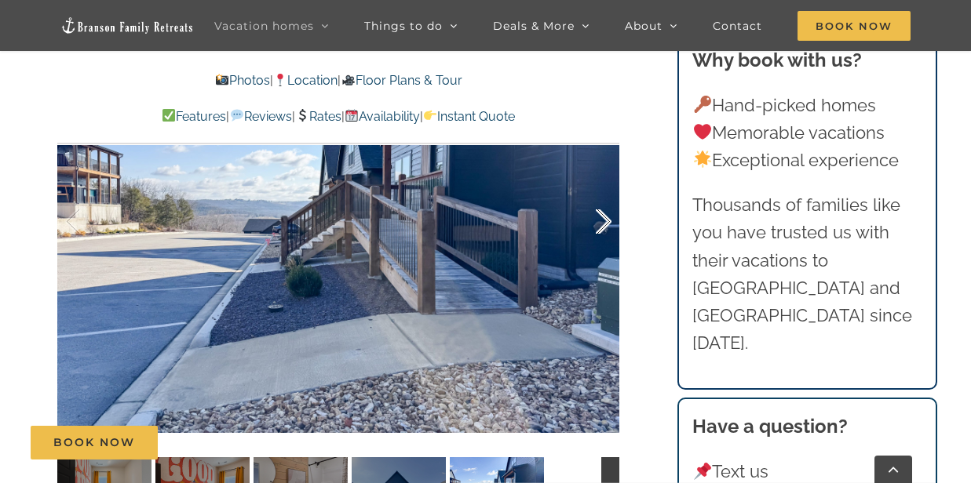
click at [604, 222] on div at bounding box center [587, 221] width 49 height 97
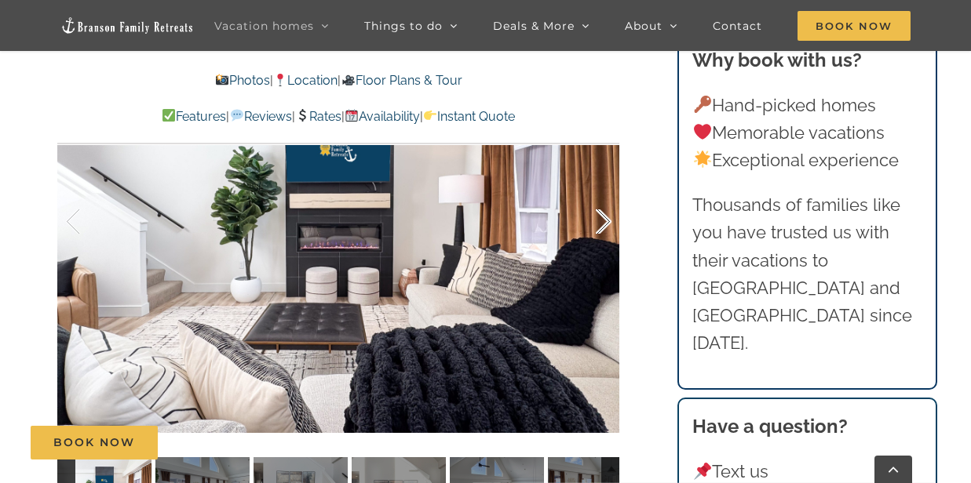
click at [604, 222] on div at bounding box center [587, 221] width 49 height 97
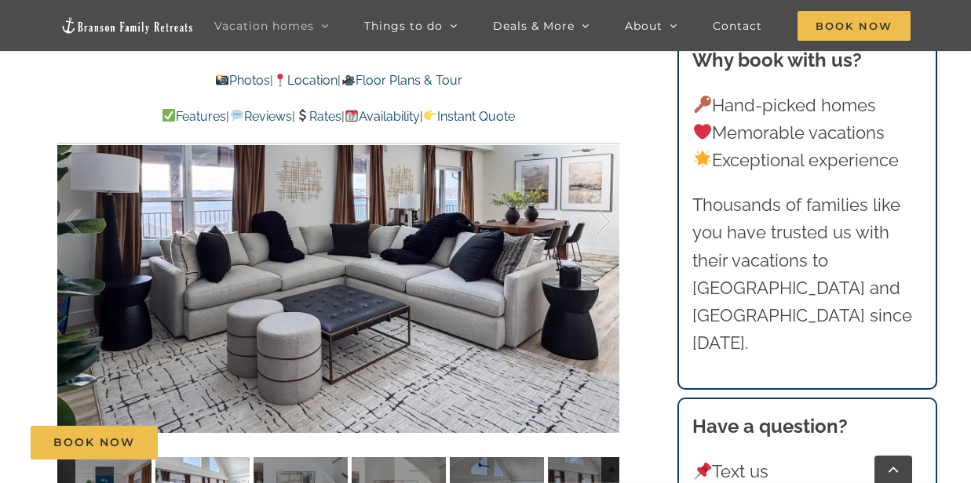
click at [325, 115] on link "Rates" at bounding box center [318, 116] width 46 height 15
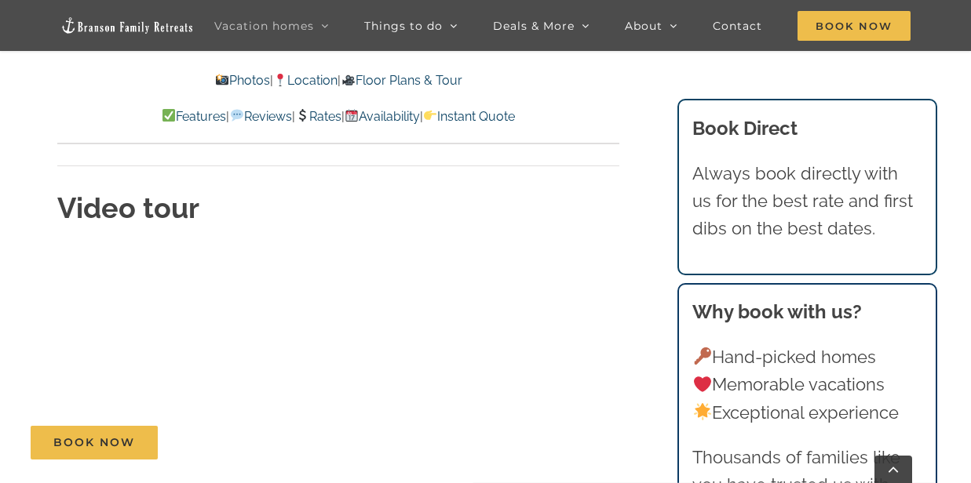
scroll to position [4824, 0]
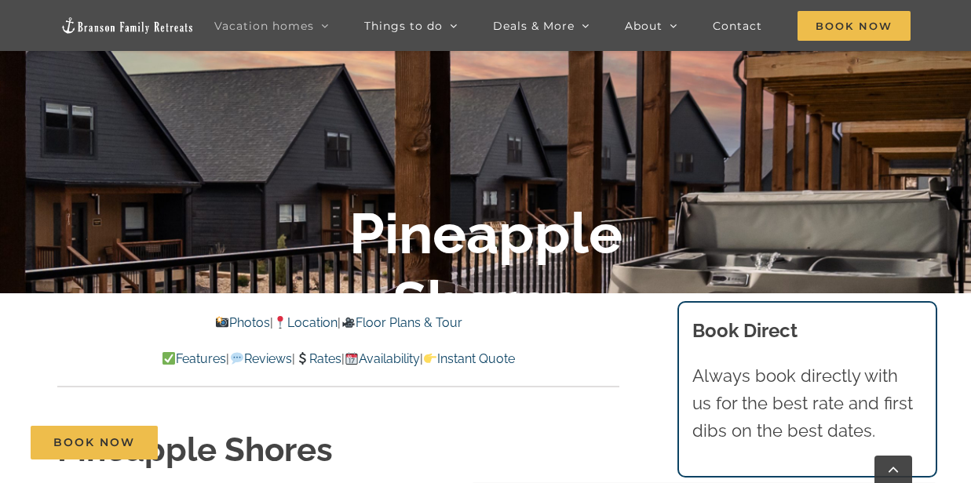
scroll to position [314, 0]
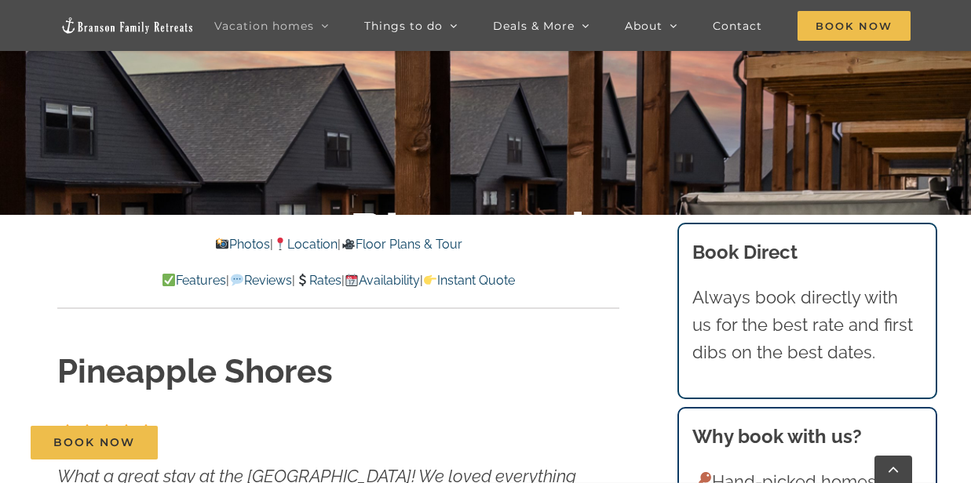
click at [329, 279] on link "Rates" at bounding box center [318, 280] width 46 height 15
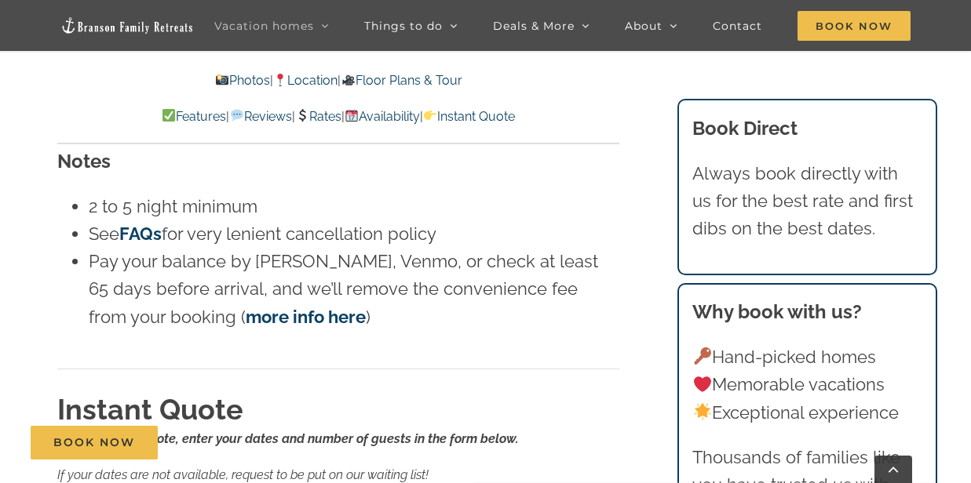
scroll to position [8885, 0]
